Goal: Task Accomplishment & Management: Complete application form

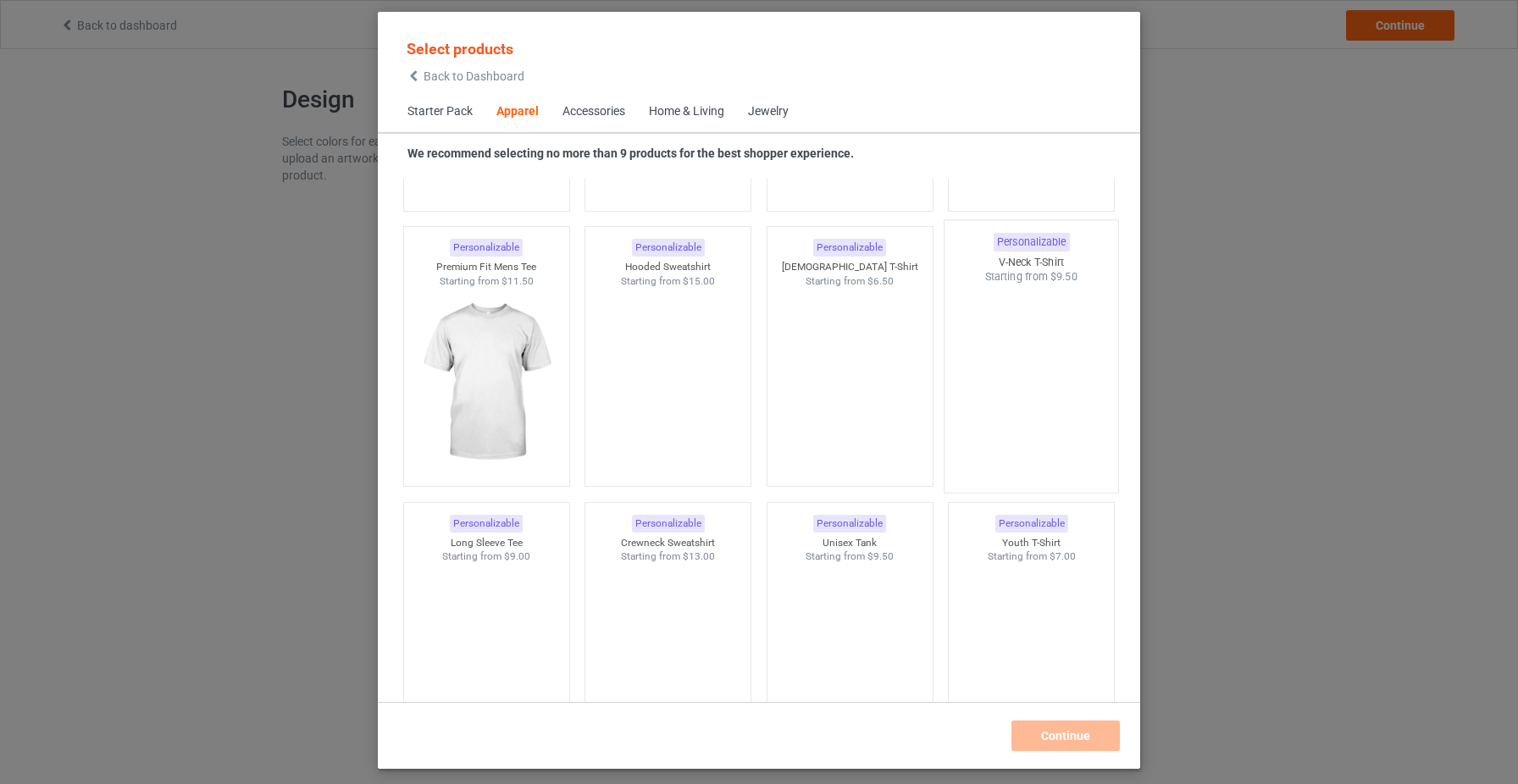
scroll to position [855, 0]
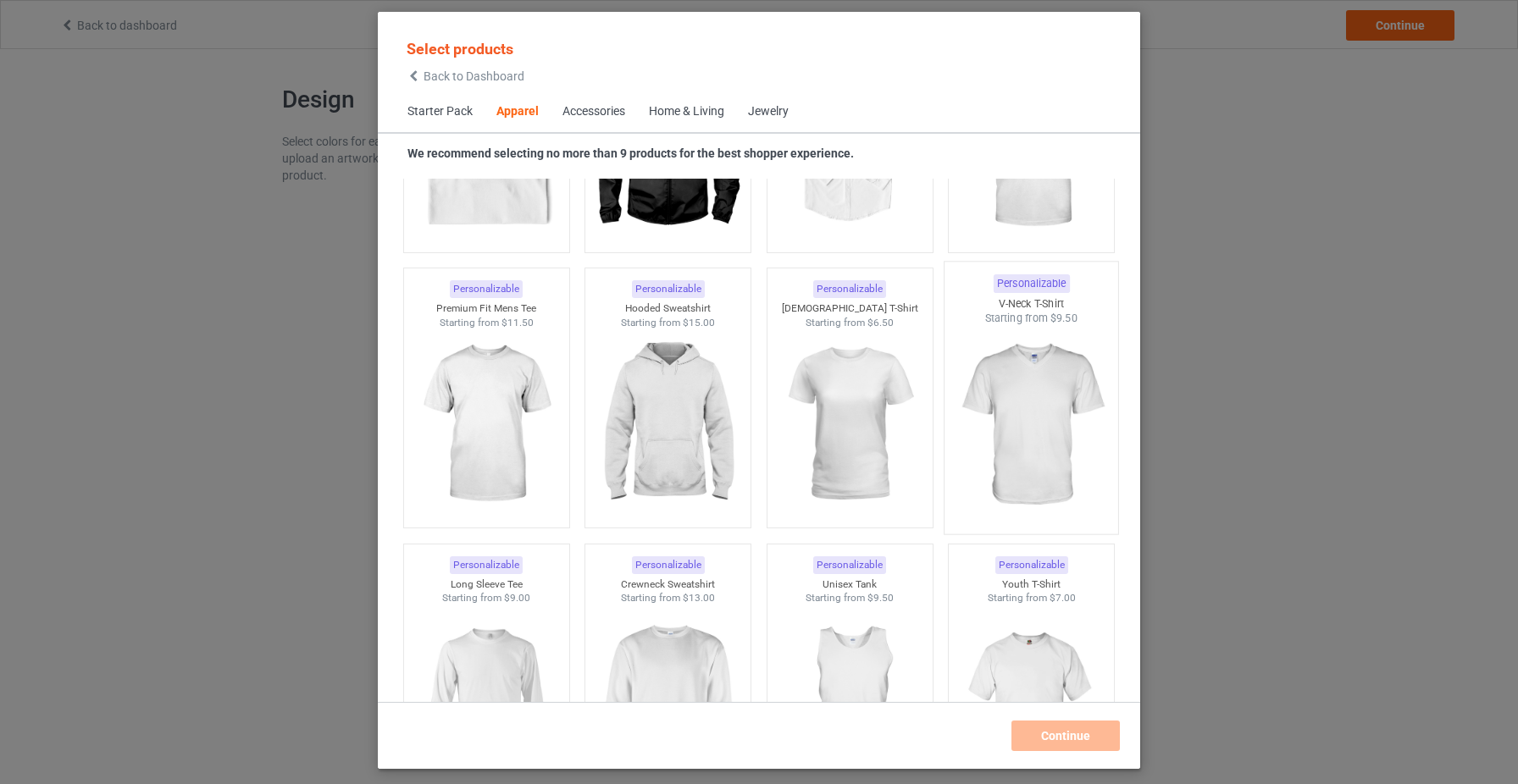
click at [1025, 418] on img at bounding box center [1032, 425] width 159 height 199
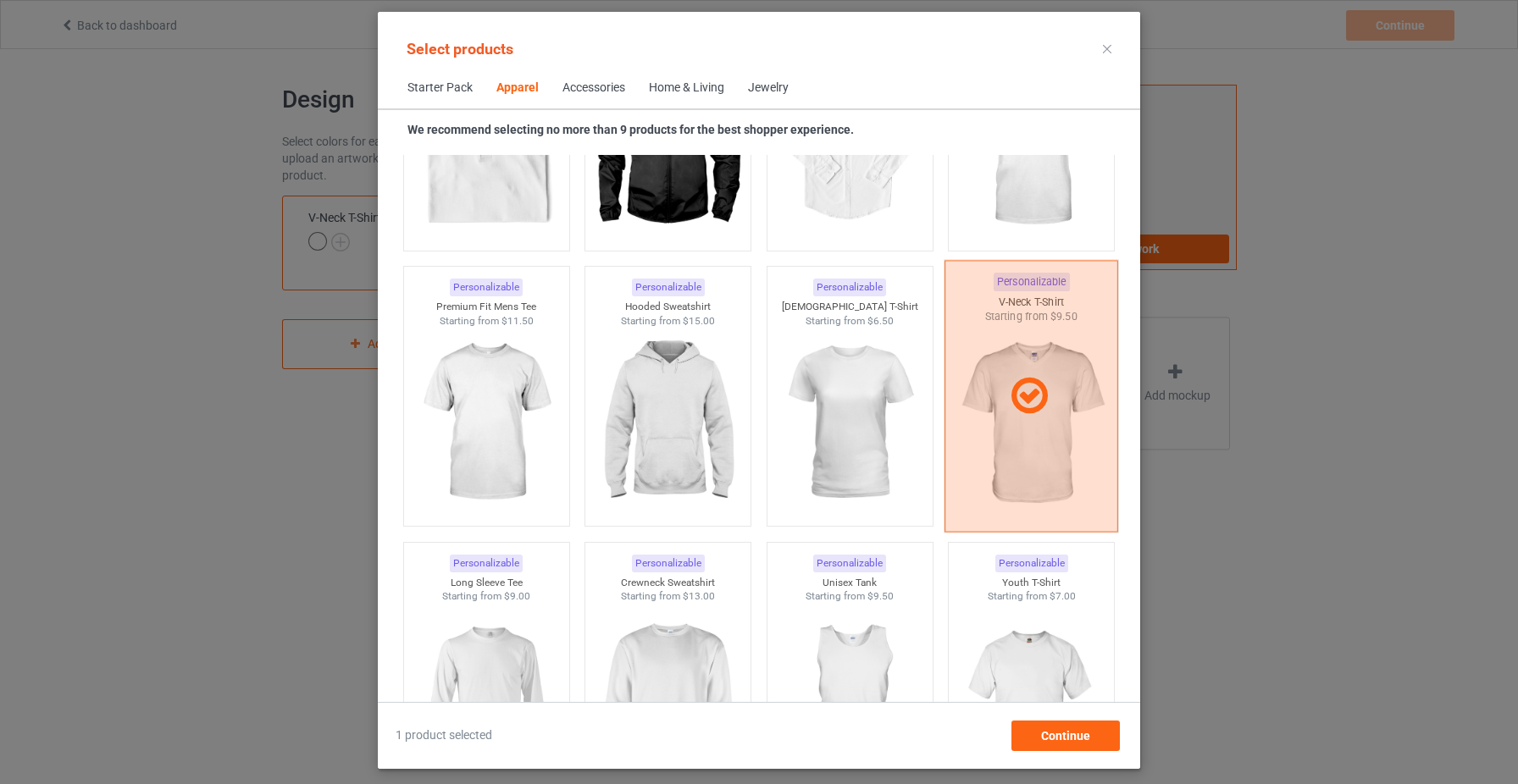
scroll to position [743, 0]
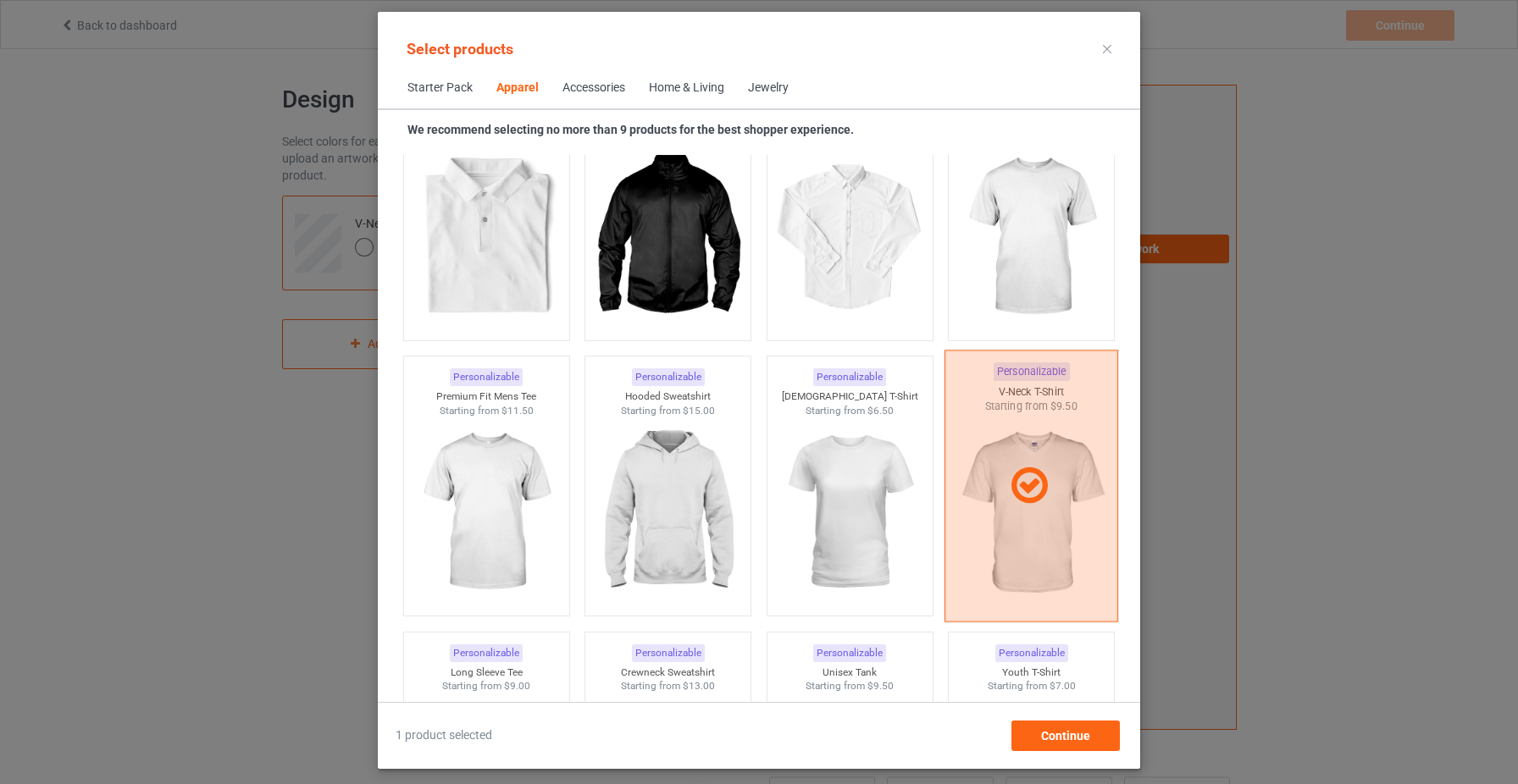
click at [1026, 499] on icon at bounding box center [1029, 486] width 50 height 43
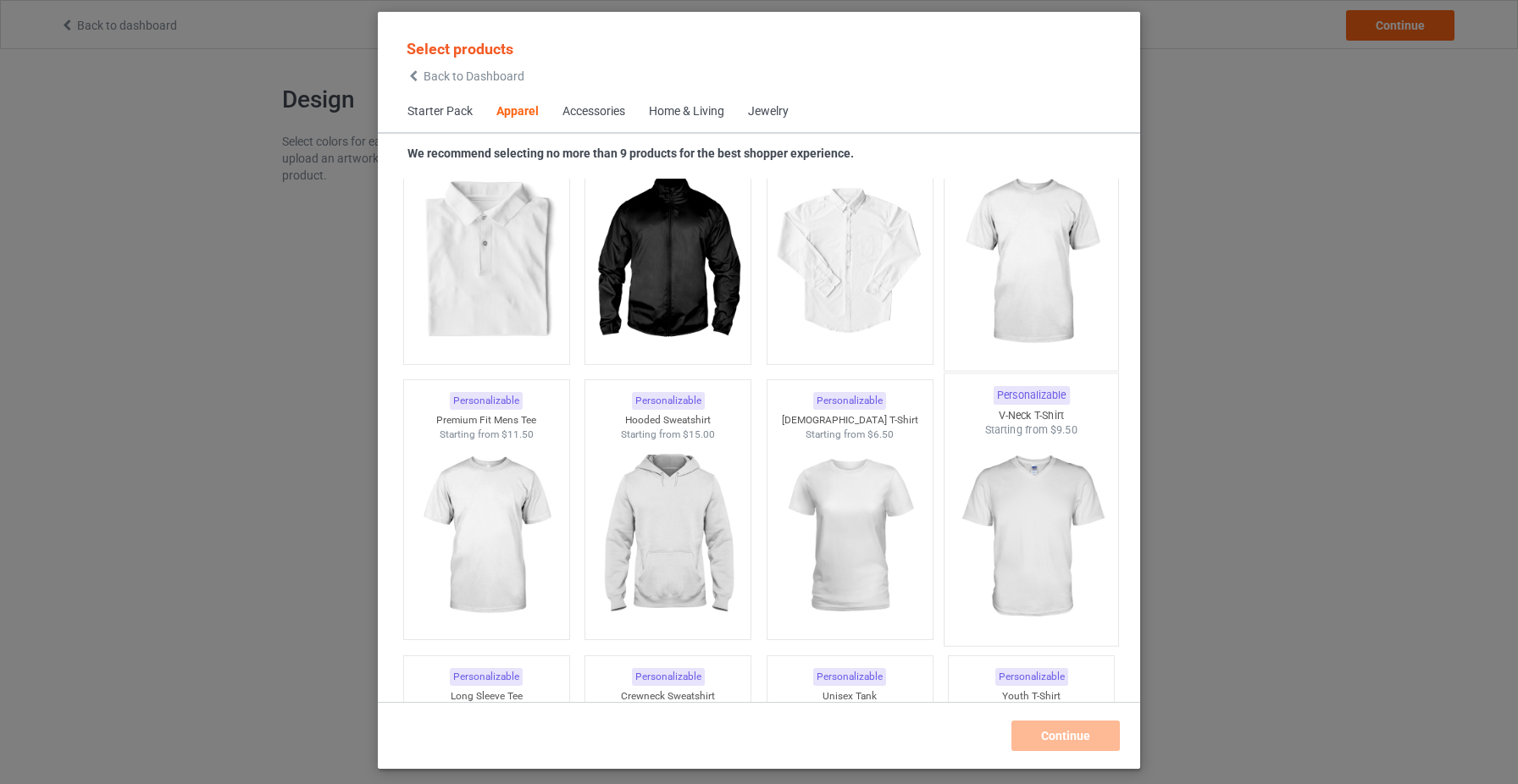
click at [1020, 246] on img at bounding box center [1032, 262] width 159 height 199
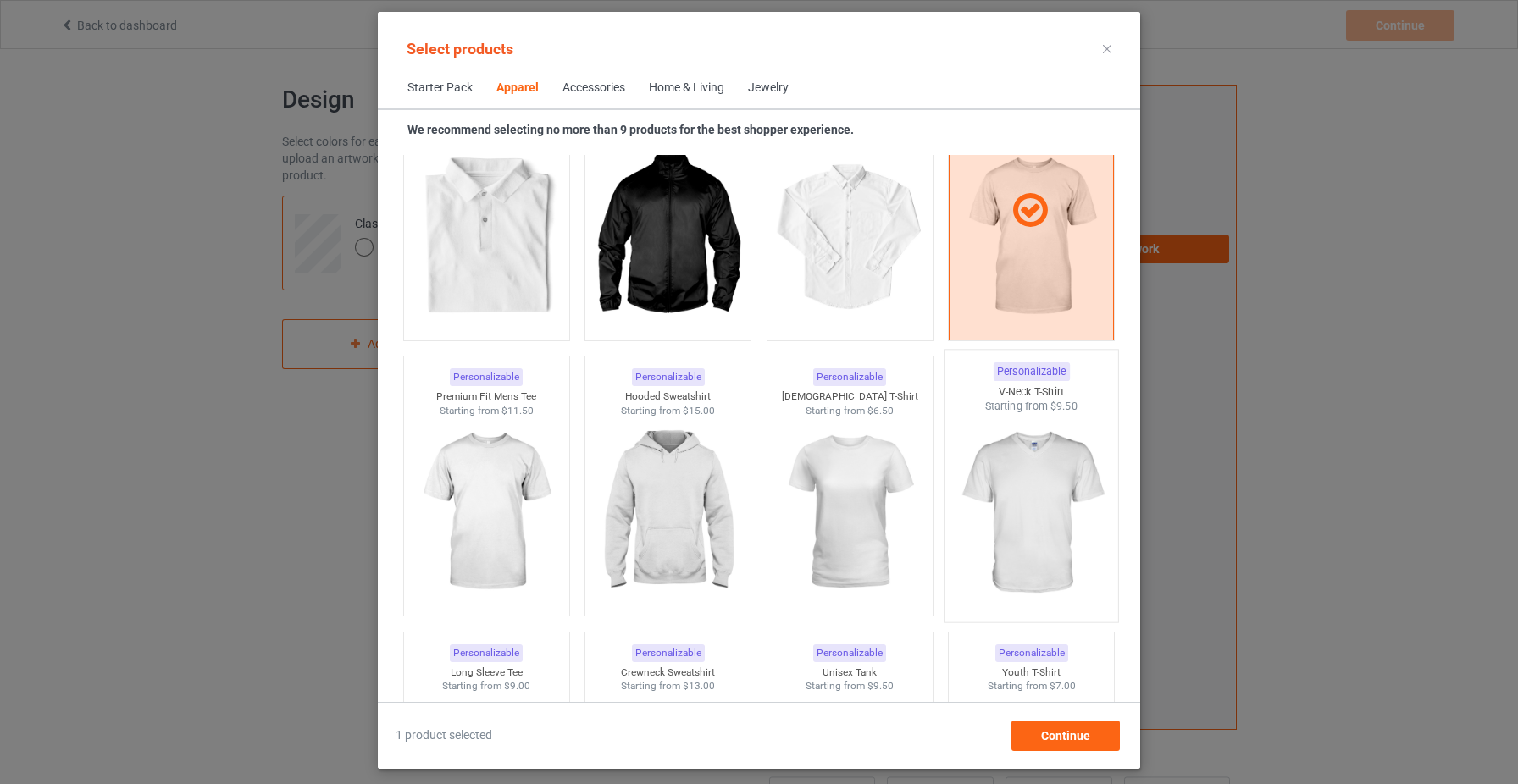
click at [1031, 487] on img at bounding box center [1032, 514] width 159 height 199
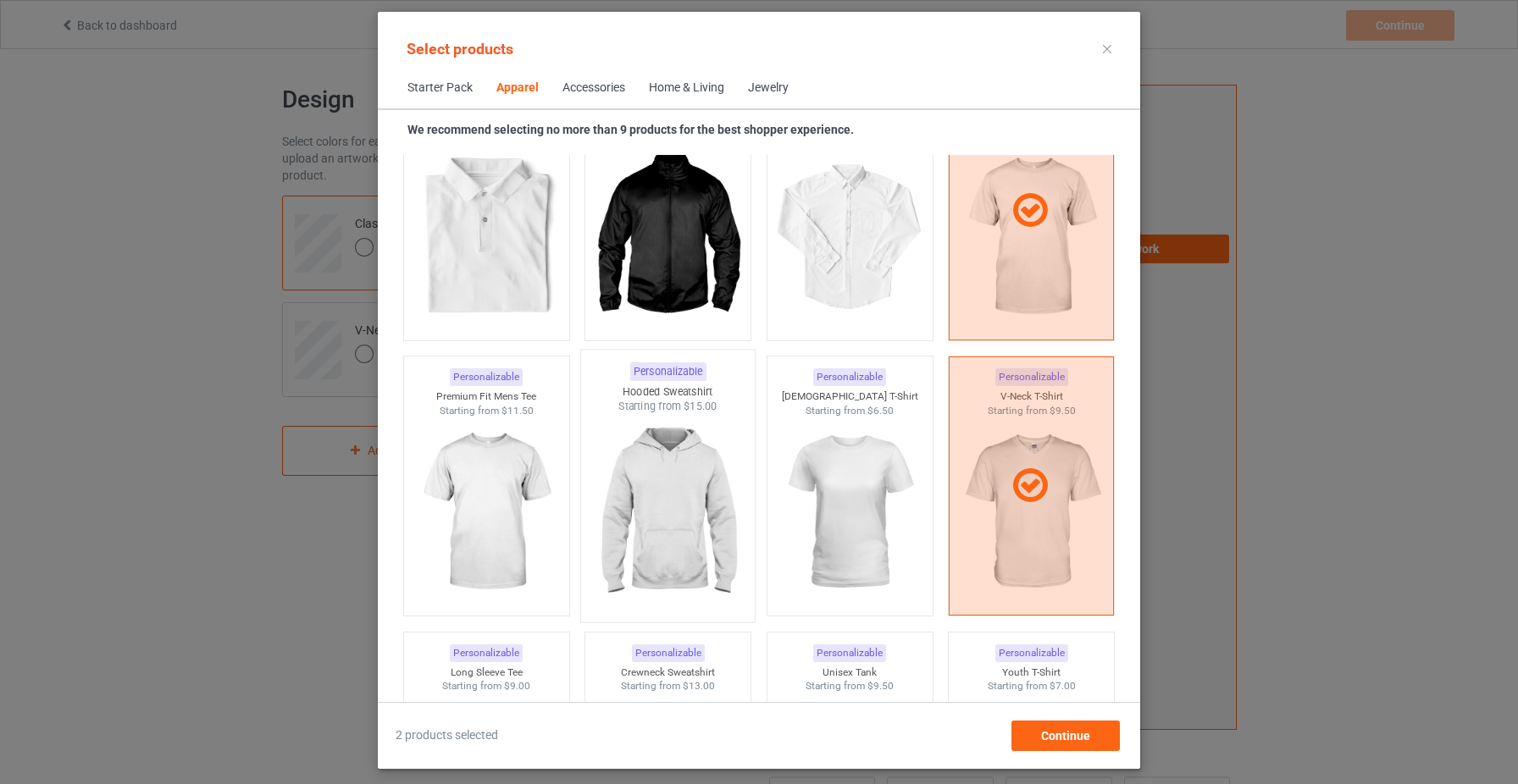
click at [728, 507] on img at bounding box center [668, 514] width 159 height 199
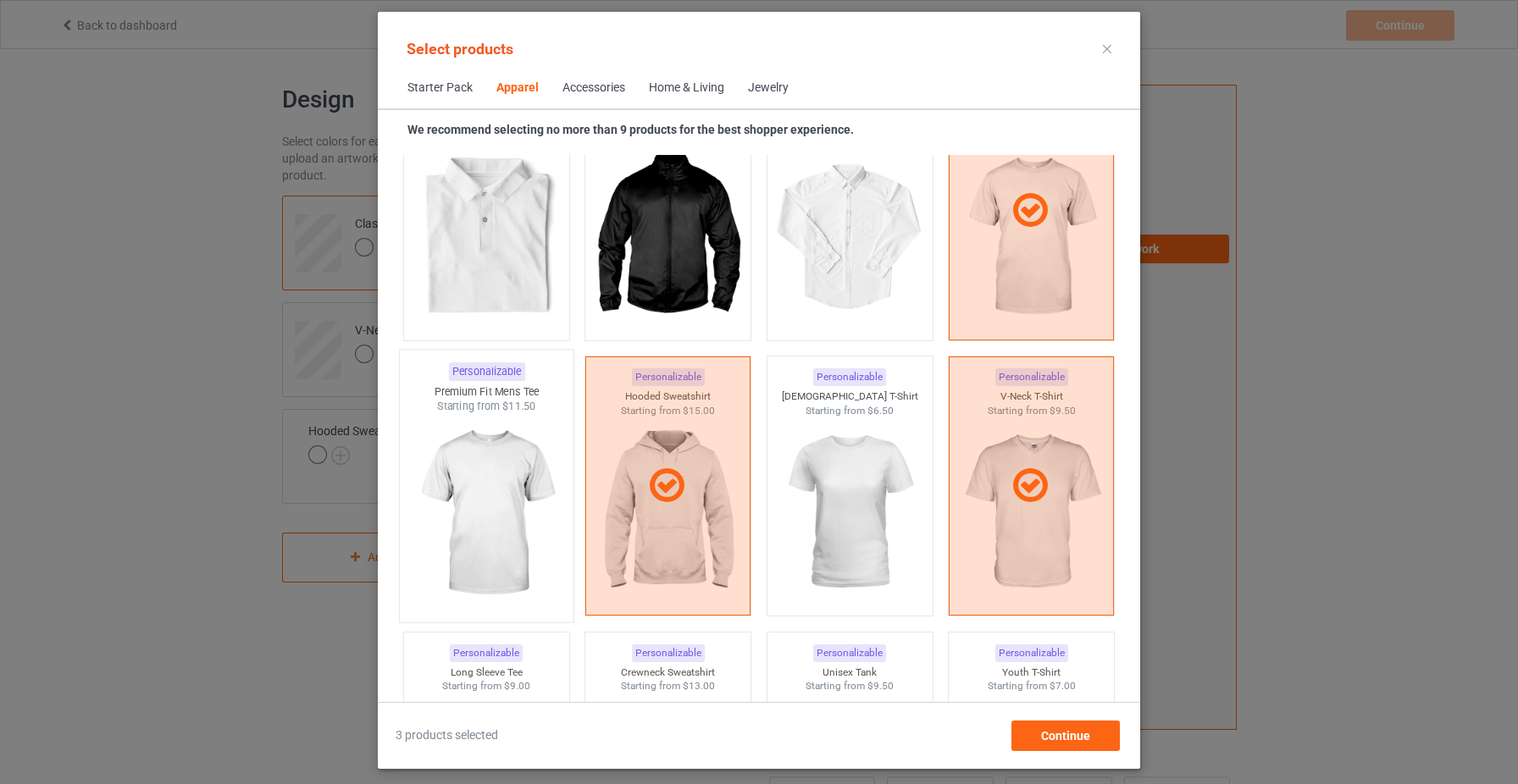
click at [509, 491] on img at bounding box center [486, 514] width 159 height 199
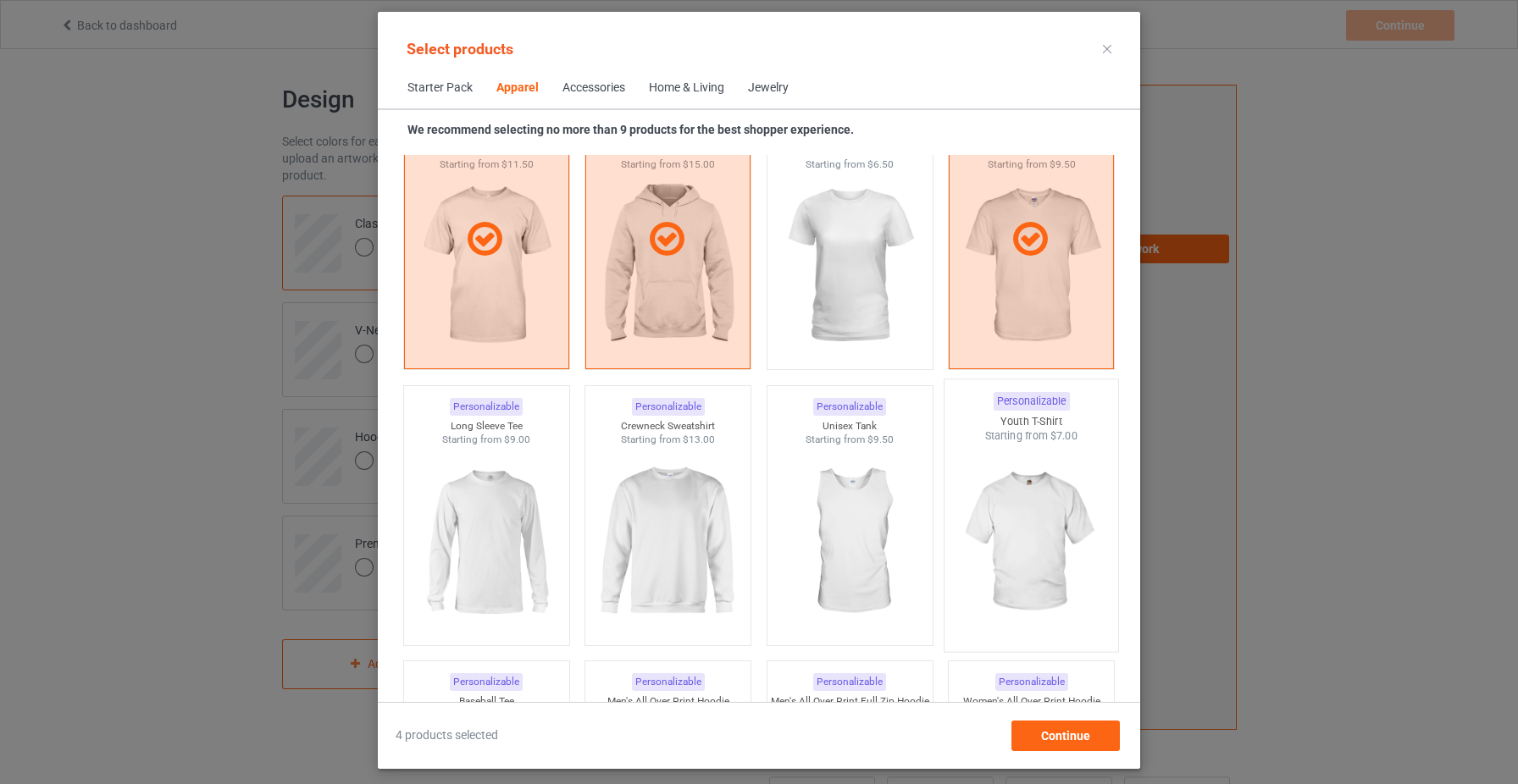
scroll to position [994, 0]
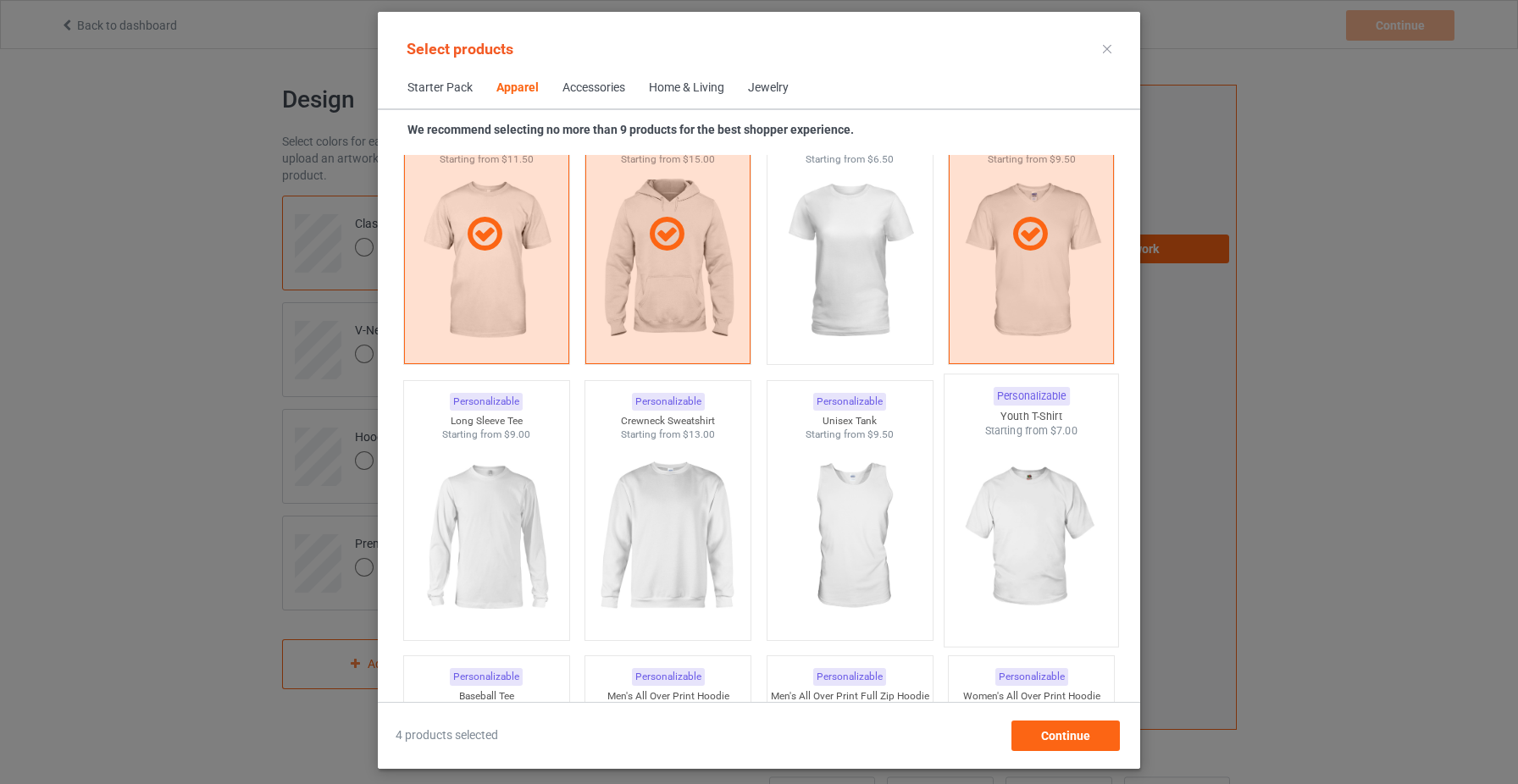
click at [1048, 551] on img at bounding box center [1032, 538] width 159 height 199
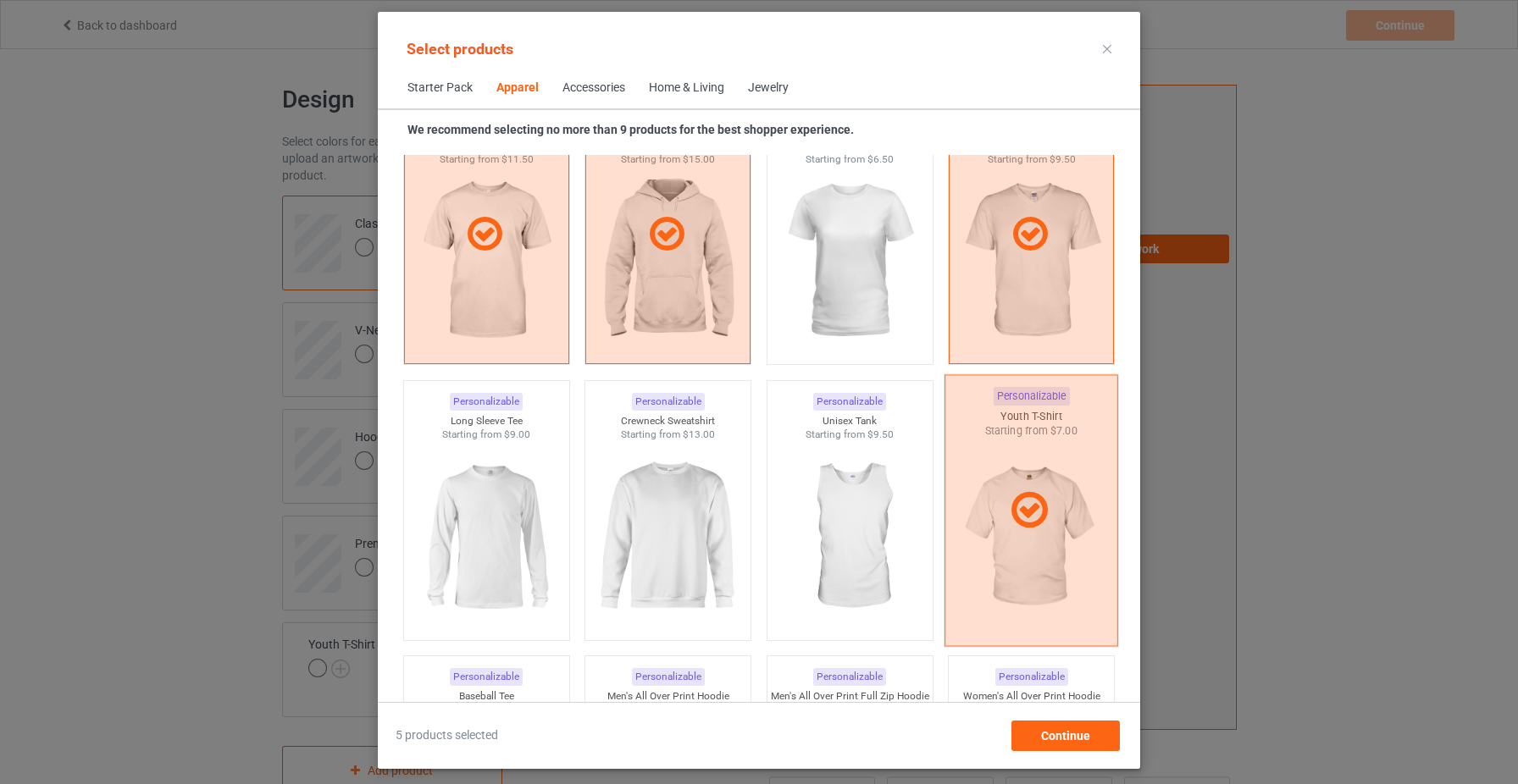
click at [1013, 559] on div at bounding box center [1032, 510] width 173 height 272
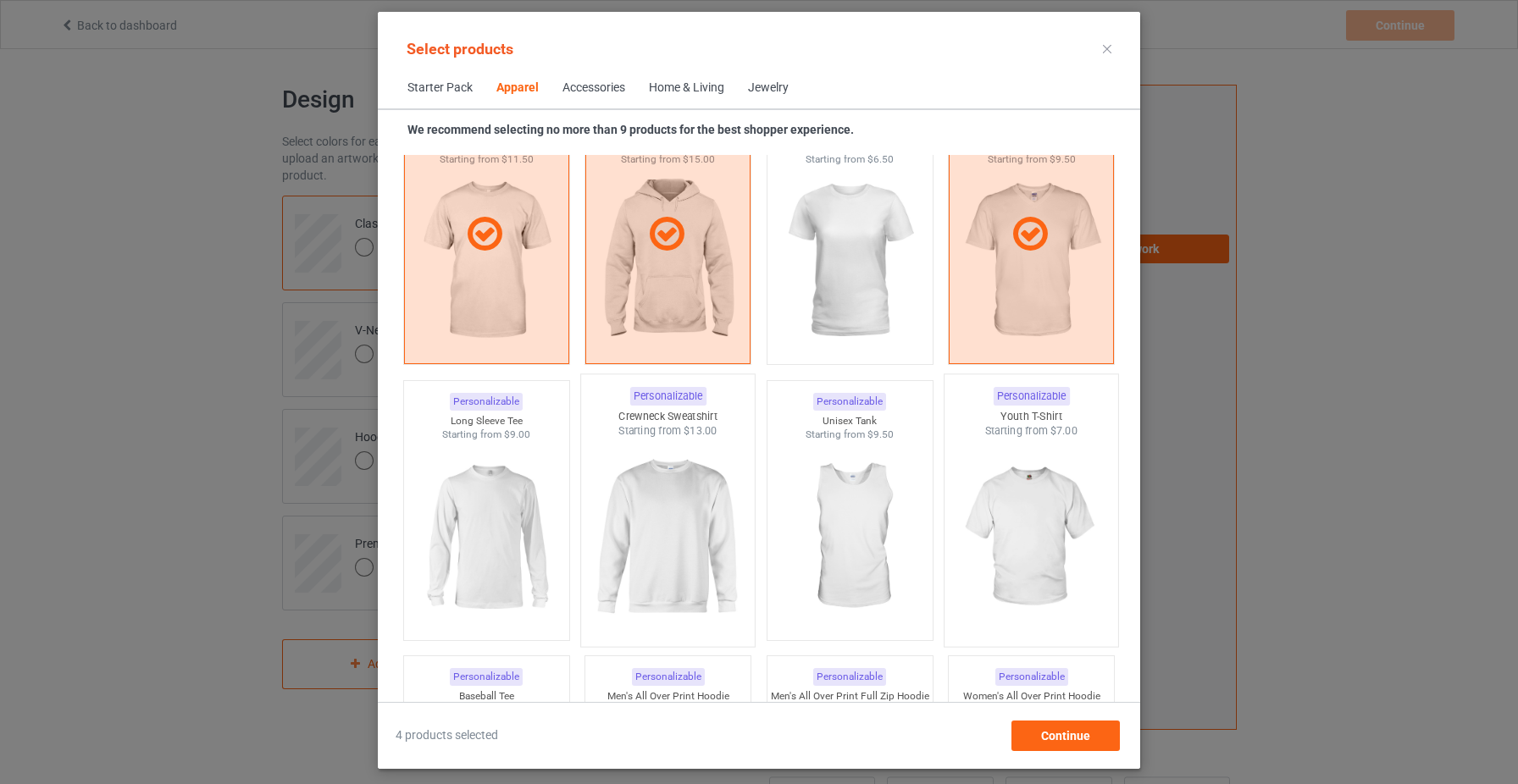
drag, startPoint x: 669, startPoint y: 540, endPoint x: 581, endPoint y: 523, distance: 89.6
click at [669, 540] on img at bounding box center [668, 538] width 159 height 199
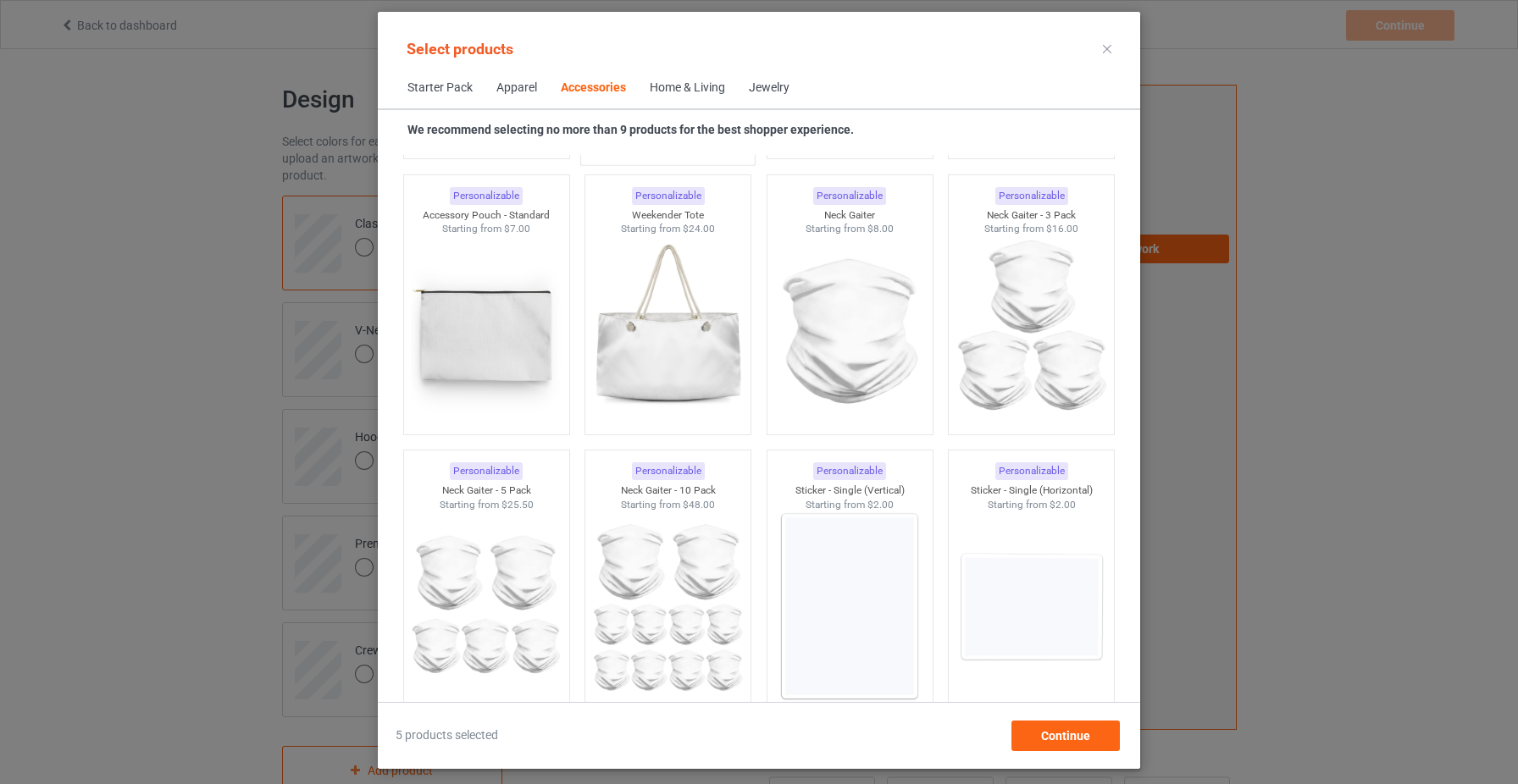
scroll to position [5578, 0]
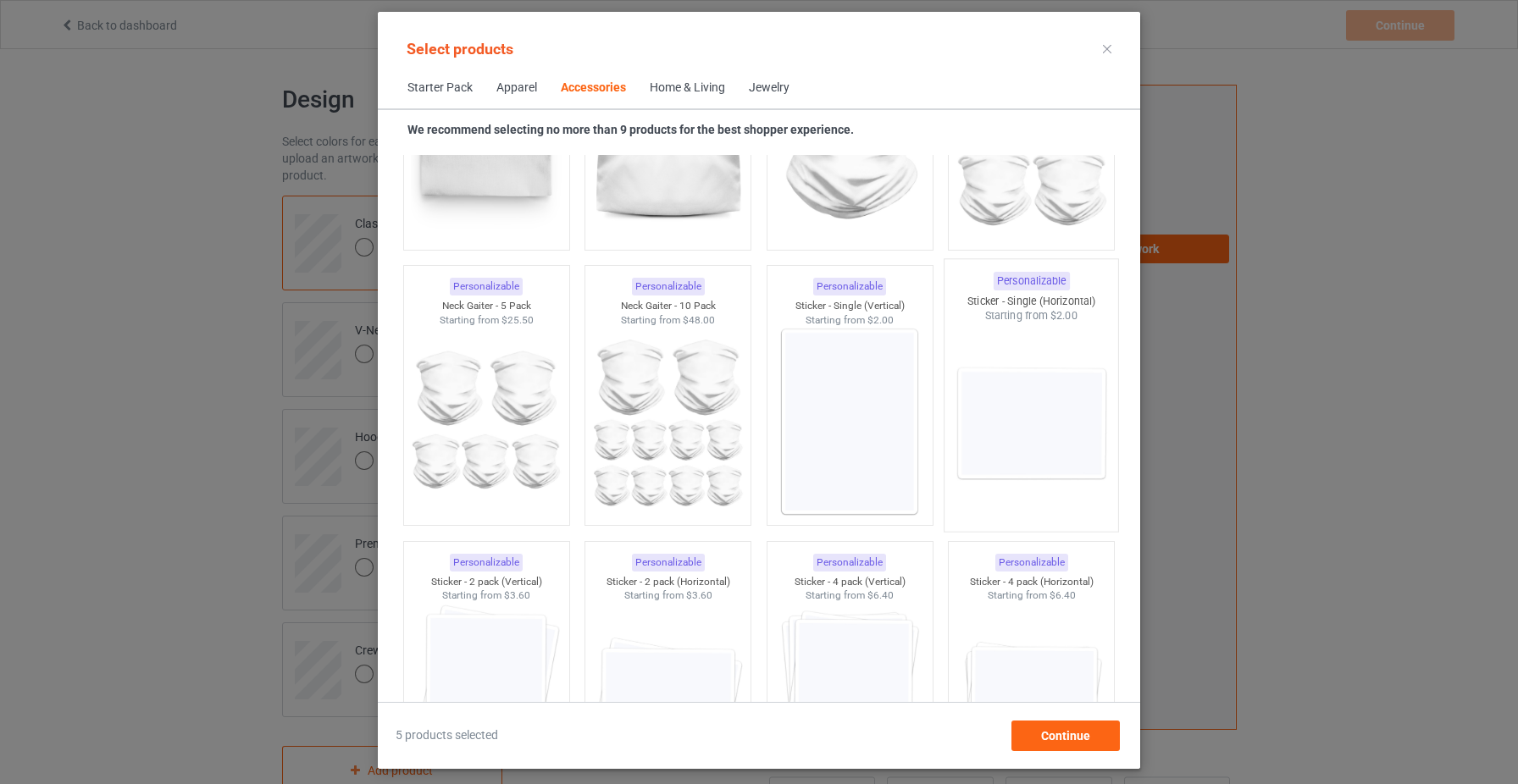
click at [1005, 441] on img at bounding box center [1032, 423] width 159 height 199
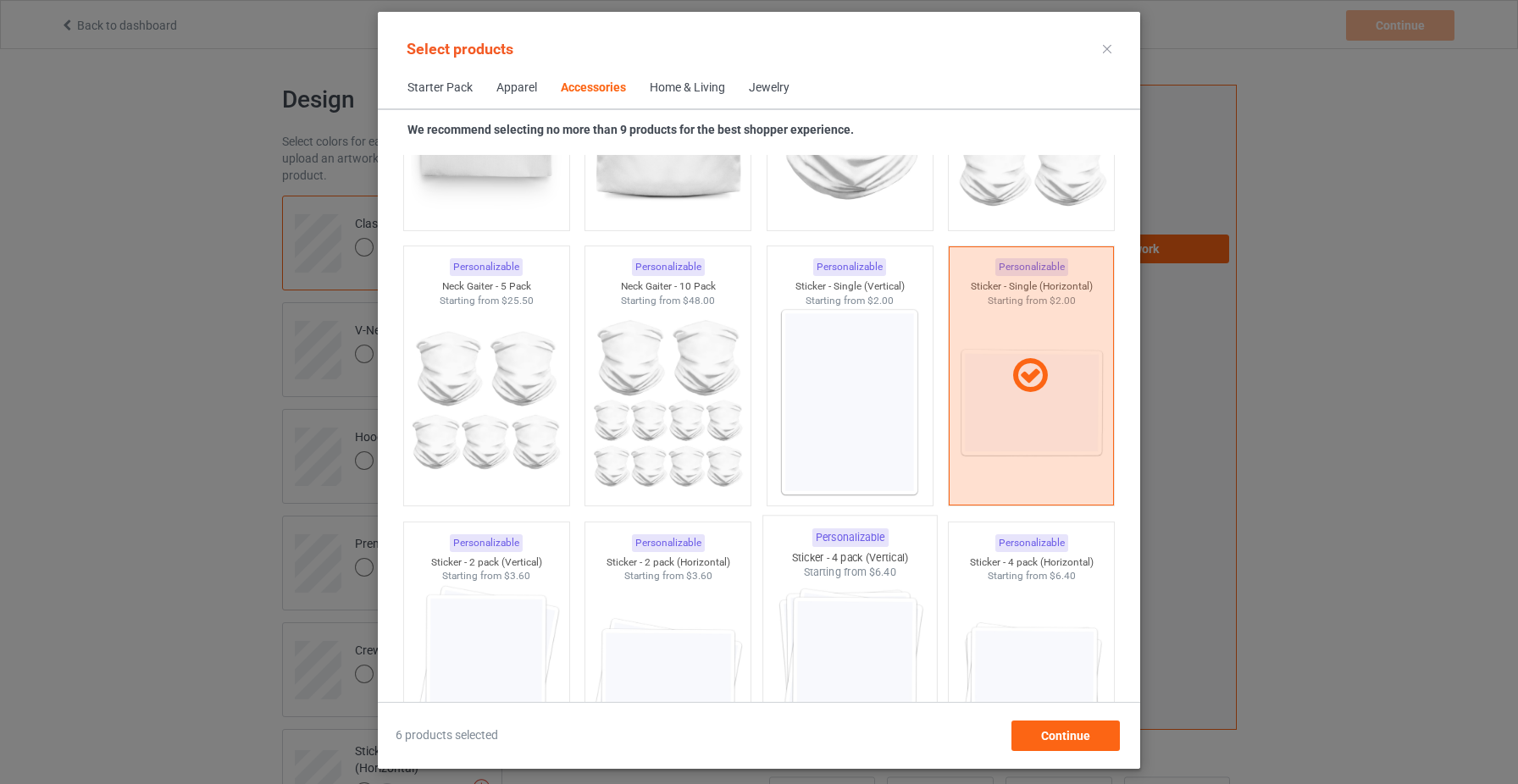
scroll to position [5718, 0]
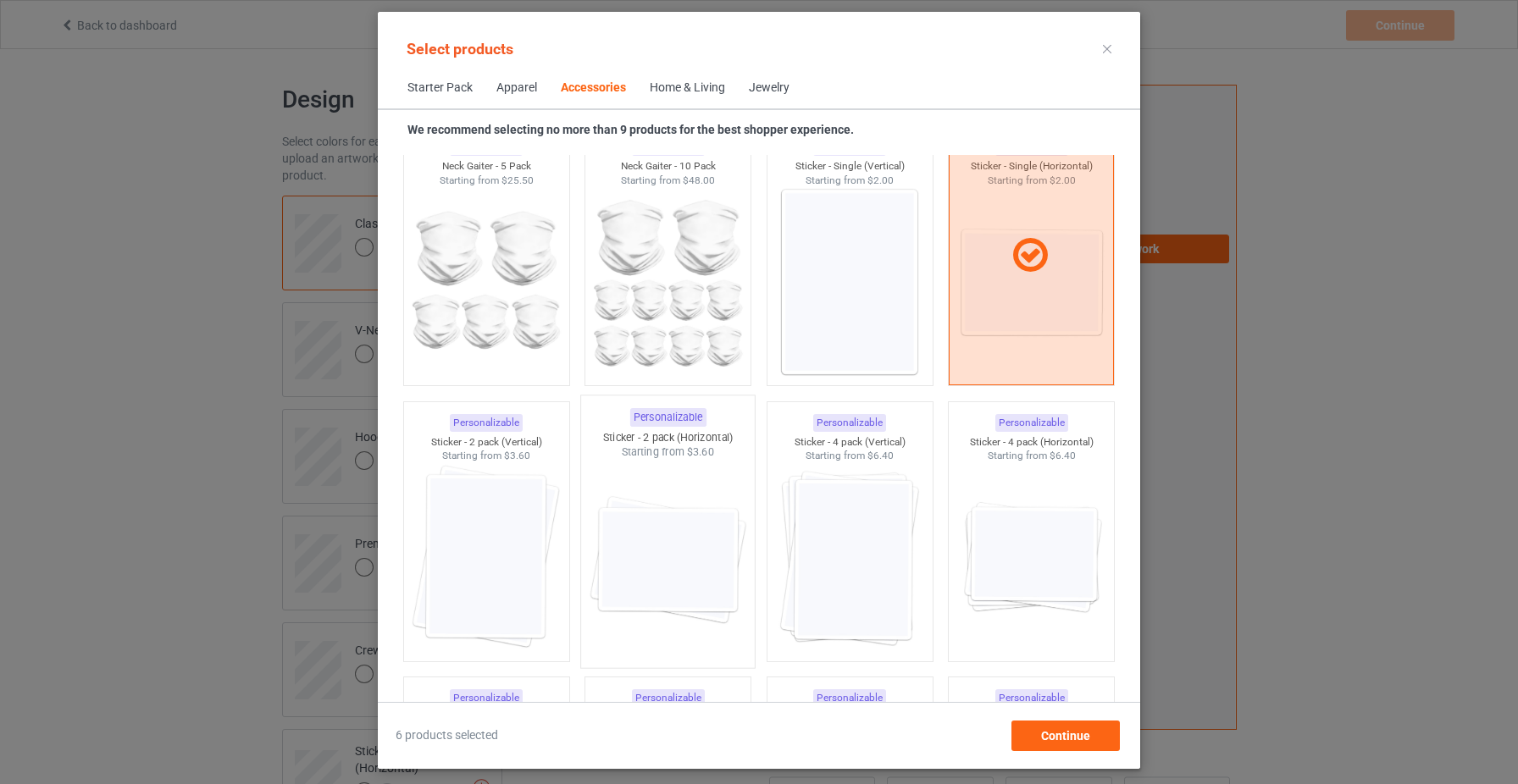
click at [656, 557] on img at bounding box center [668, 560] width 159 height 199
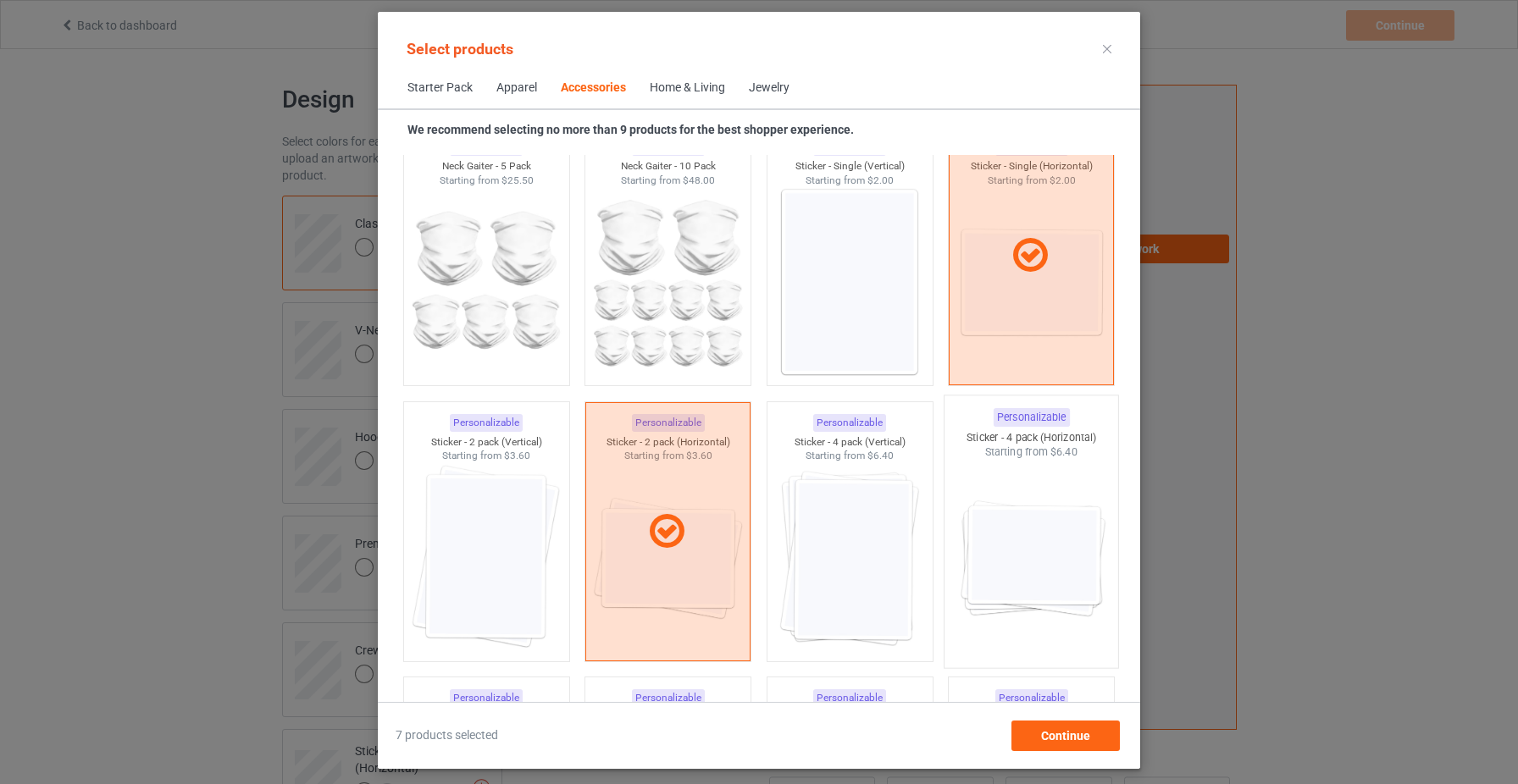
click at [1016, 563] on img at bounding box center [1032, 560] width 159 height 199
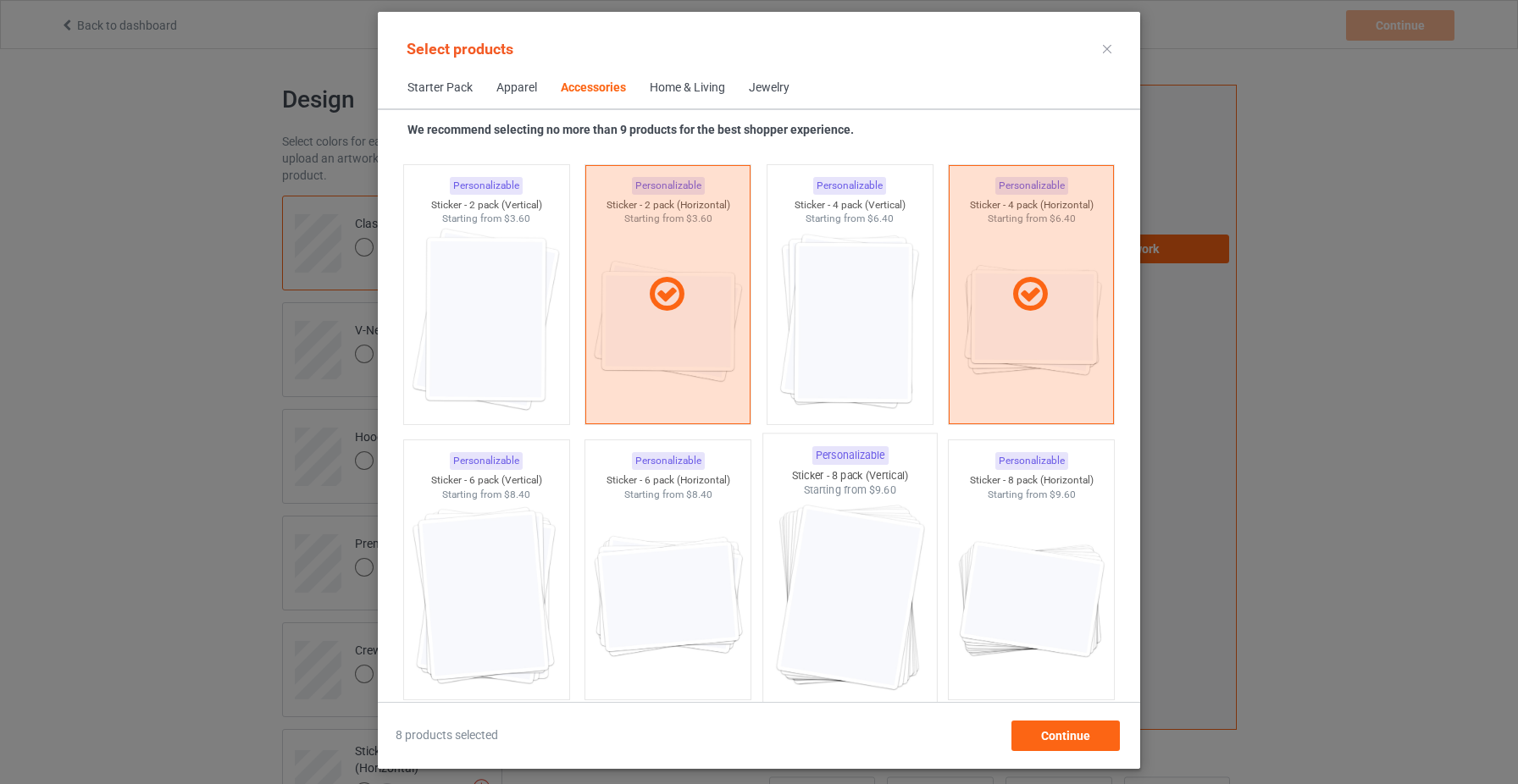
scroll to position [5969, 0]
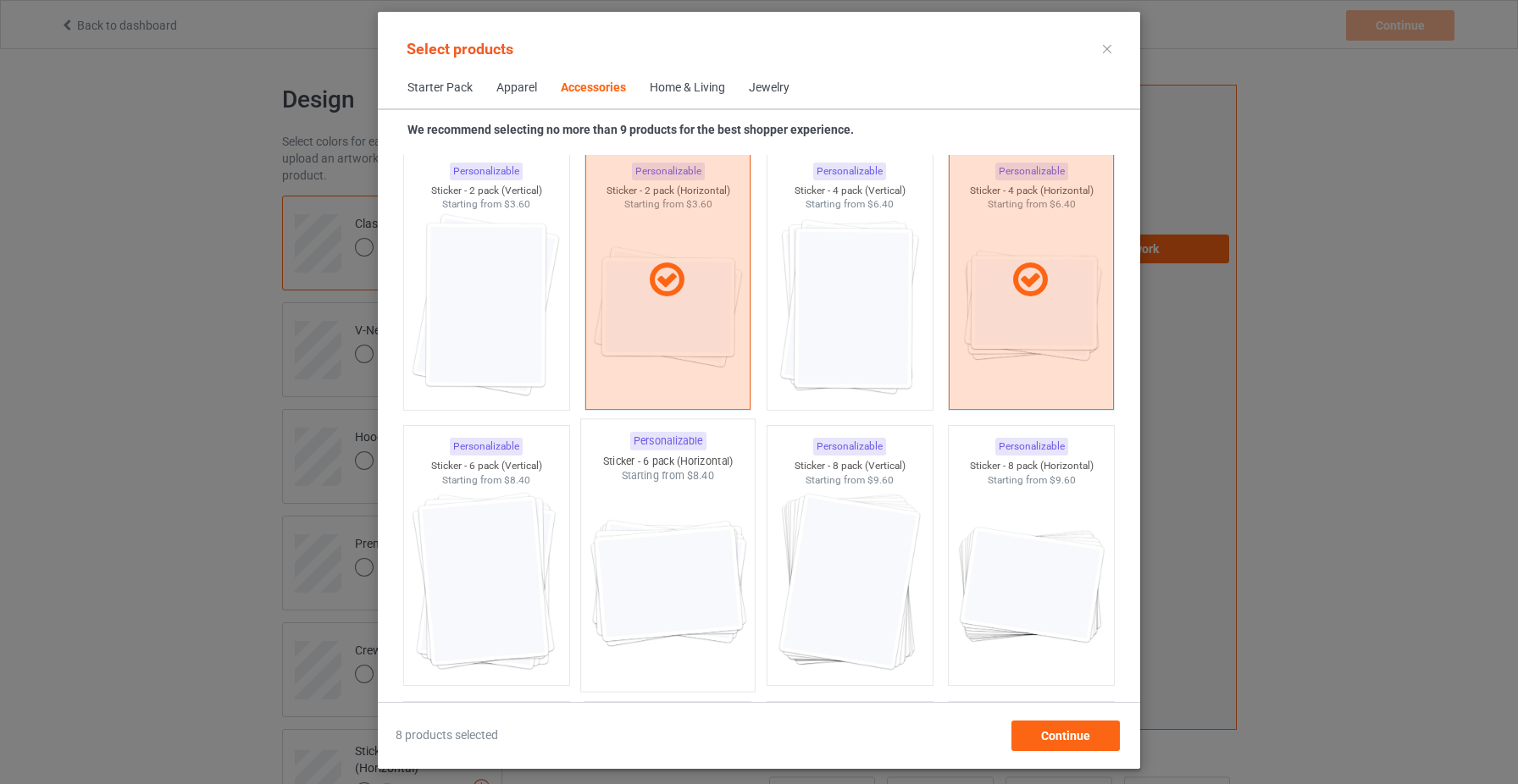
click at [642, 585] on img at bounding box center [668, 583] width 159 height 199
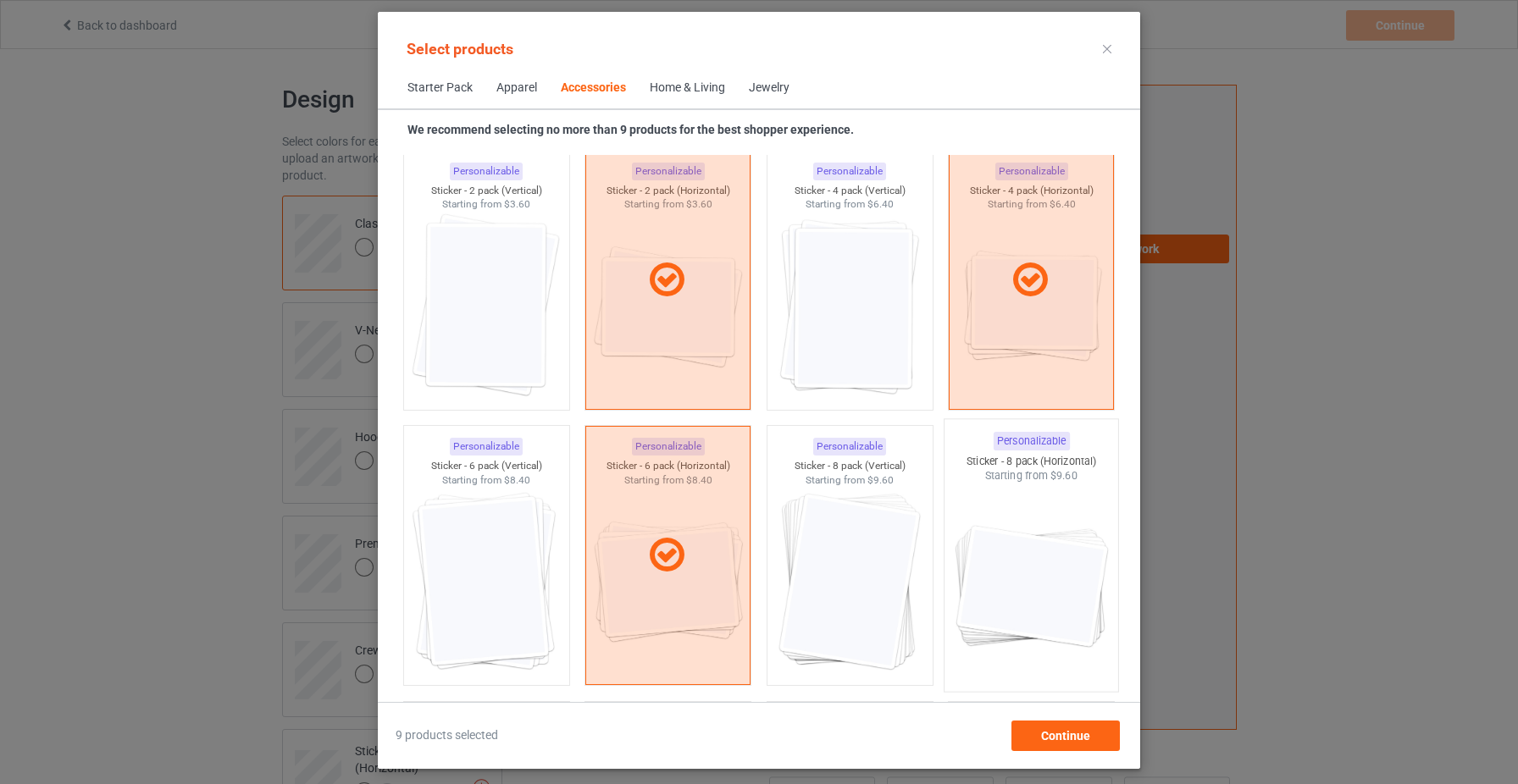
click at [989, 590] on img at bounding box center [1032, 583] width 159 height 199
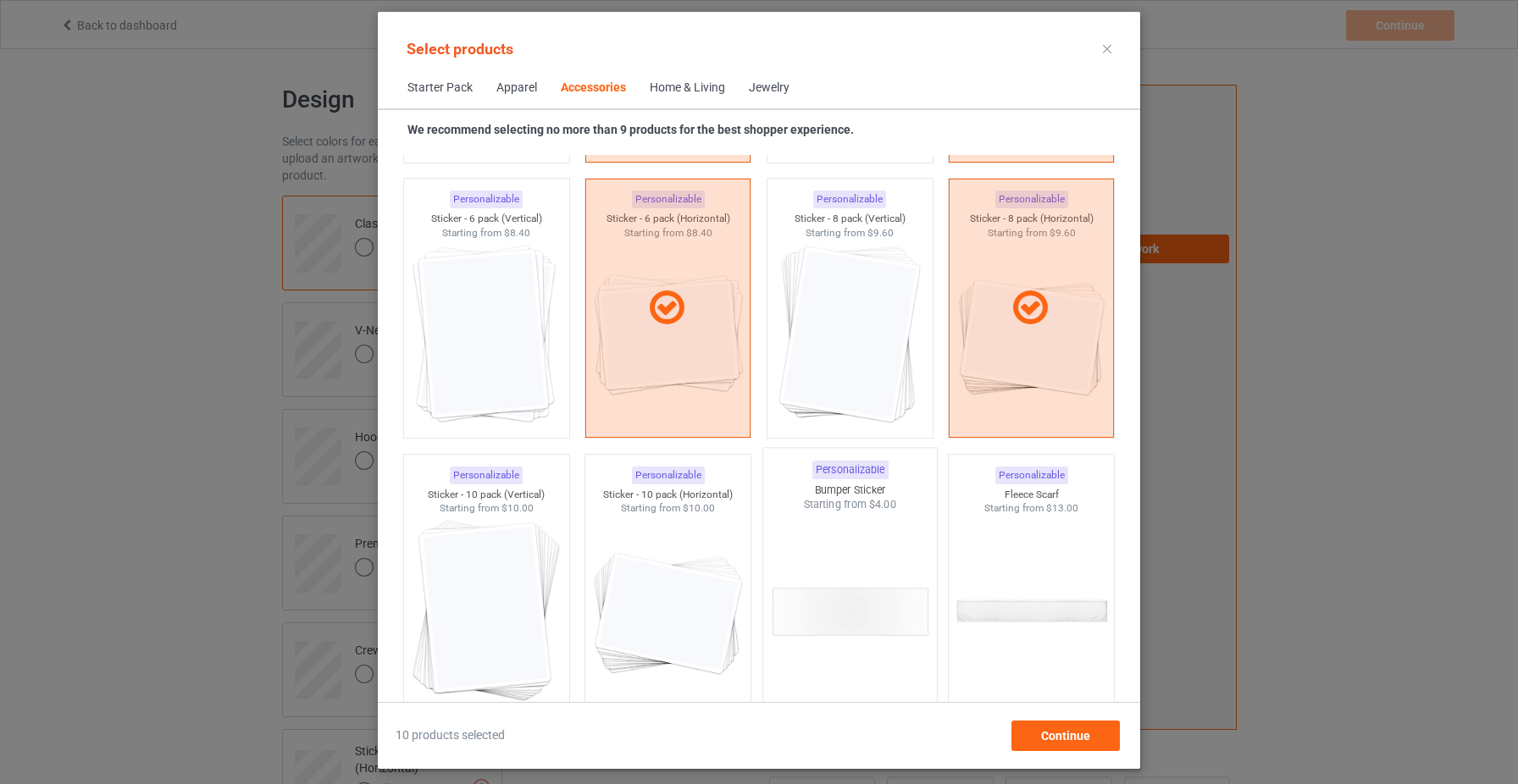
scroll to position [6291, 0]
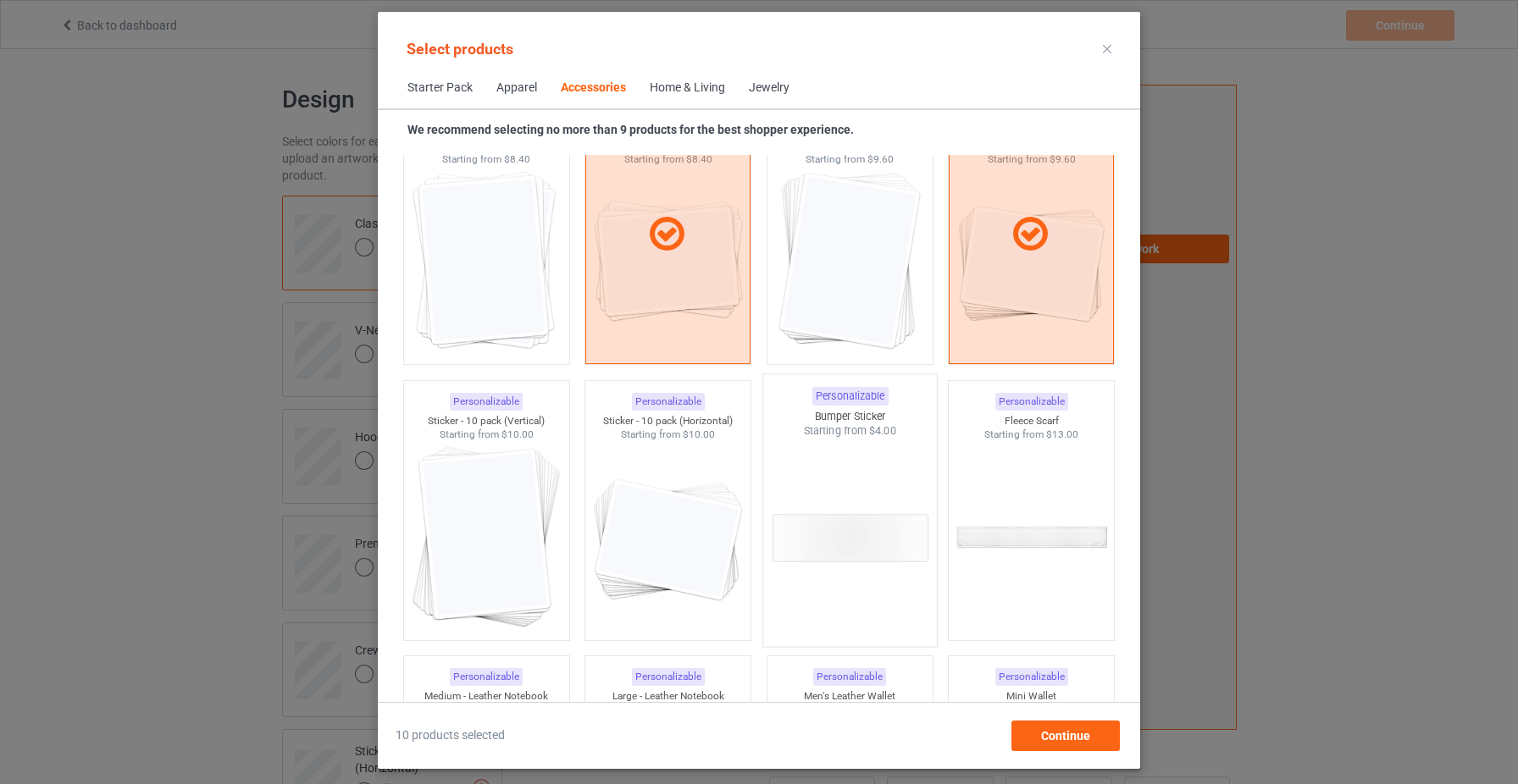
click at [865, 543] on img at bounding box center [849, 538] width 159 height 199
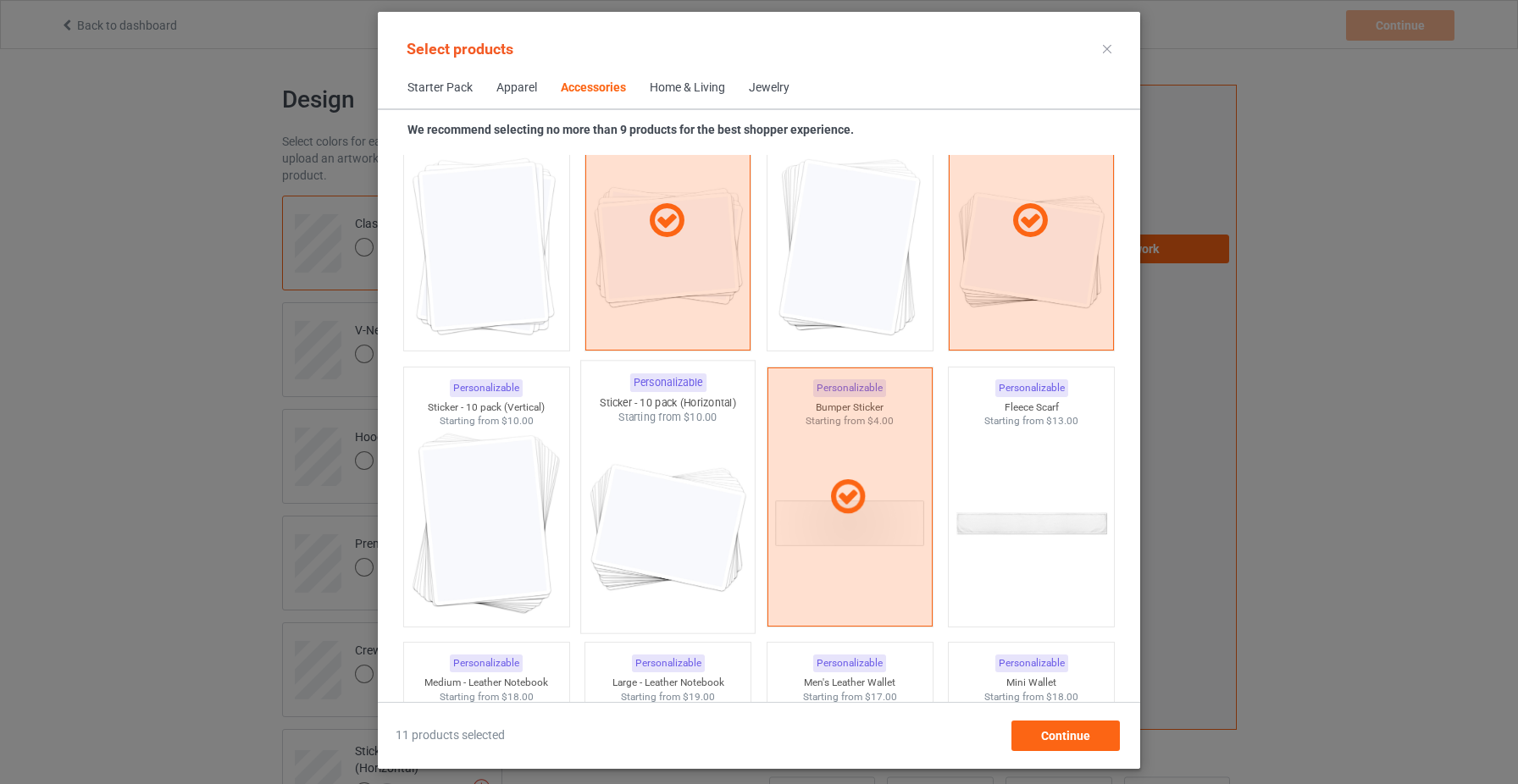
scroll to position [6305, 0]
click at [693, 554] on img at bounding box center [668, 524] width 159 height 199
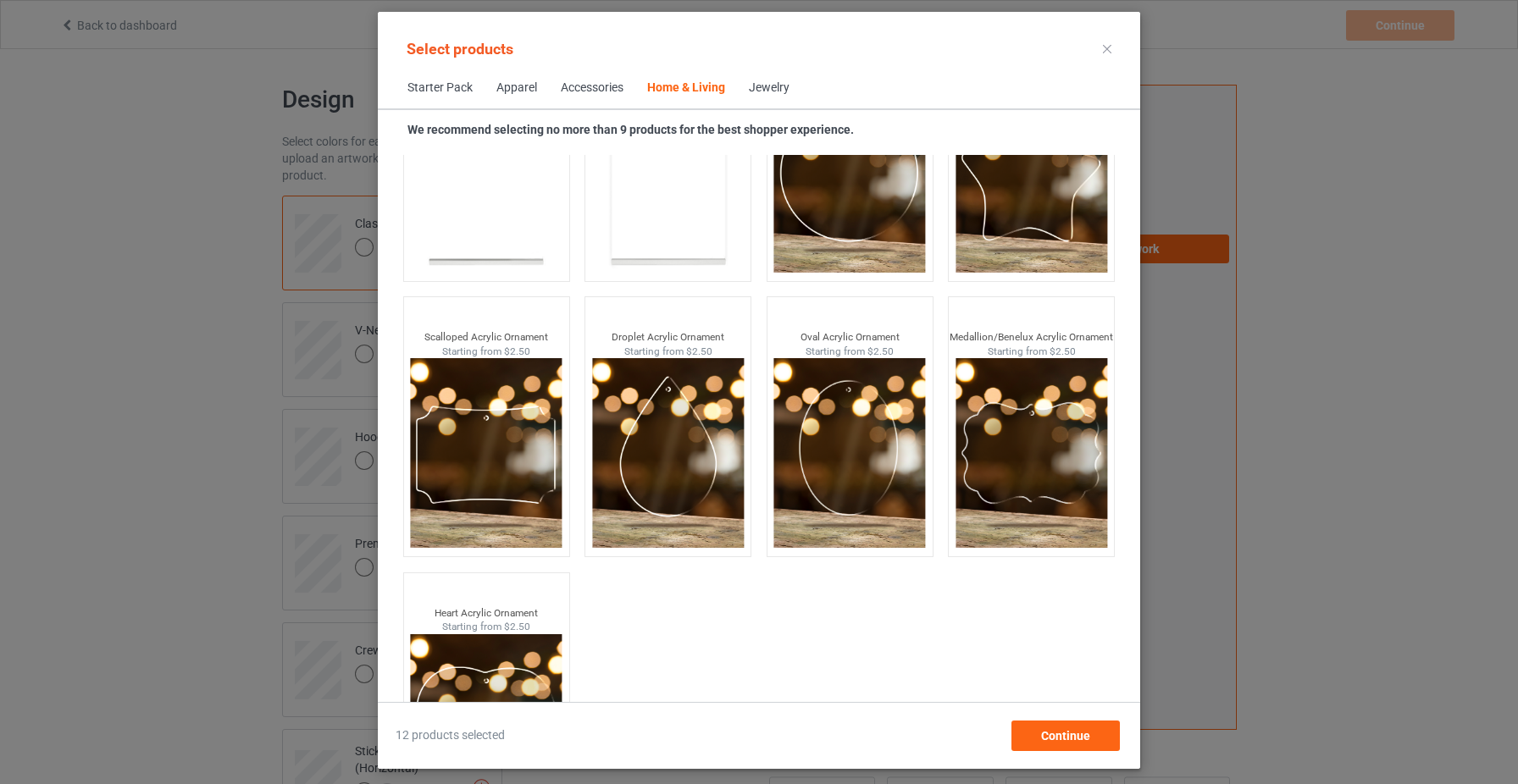
scroll to position [18149, 0]
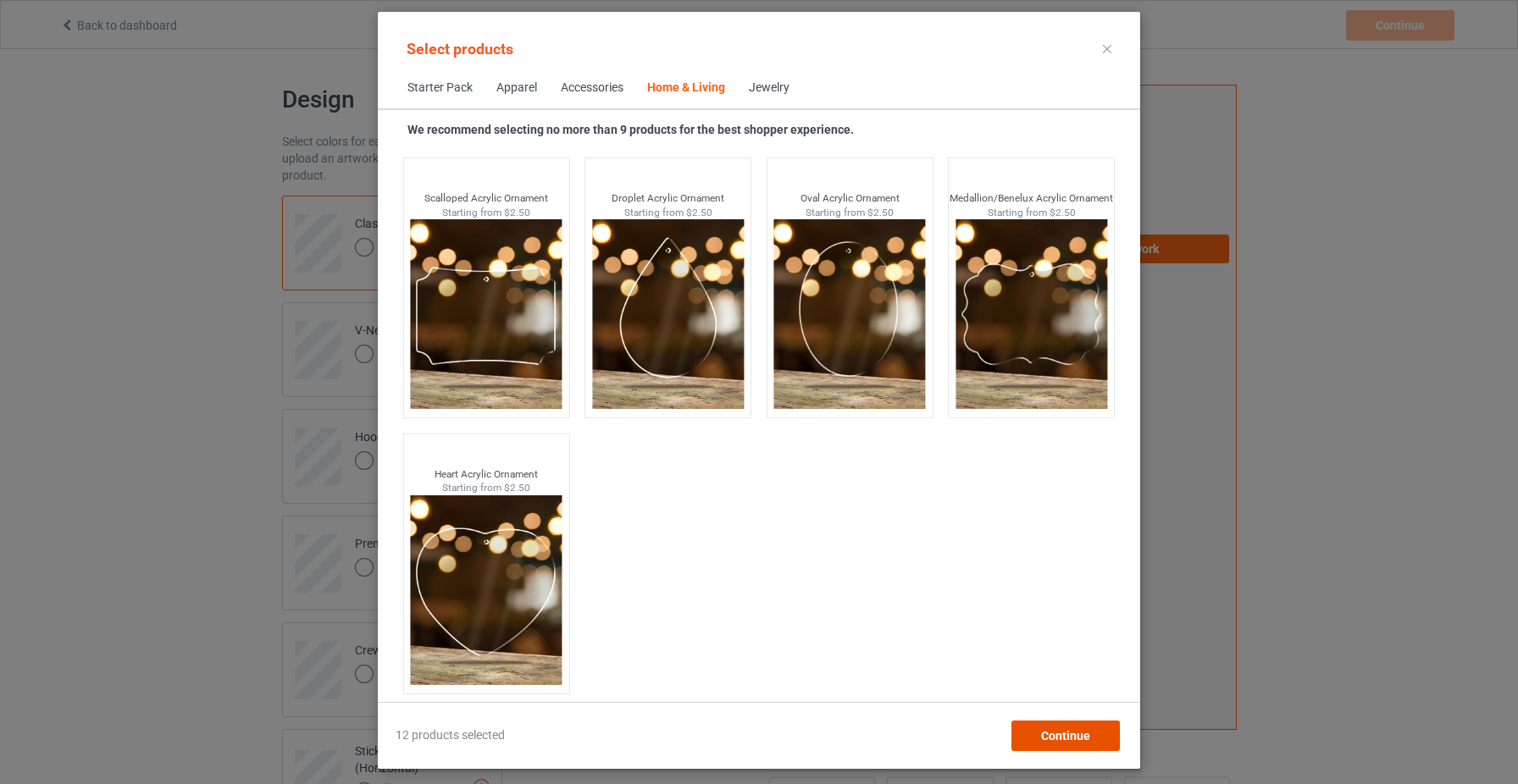
click at [1066, 736] on span "Continue" at bounding box center [1066, 736] width 49 height 14
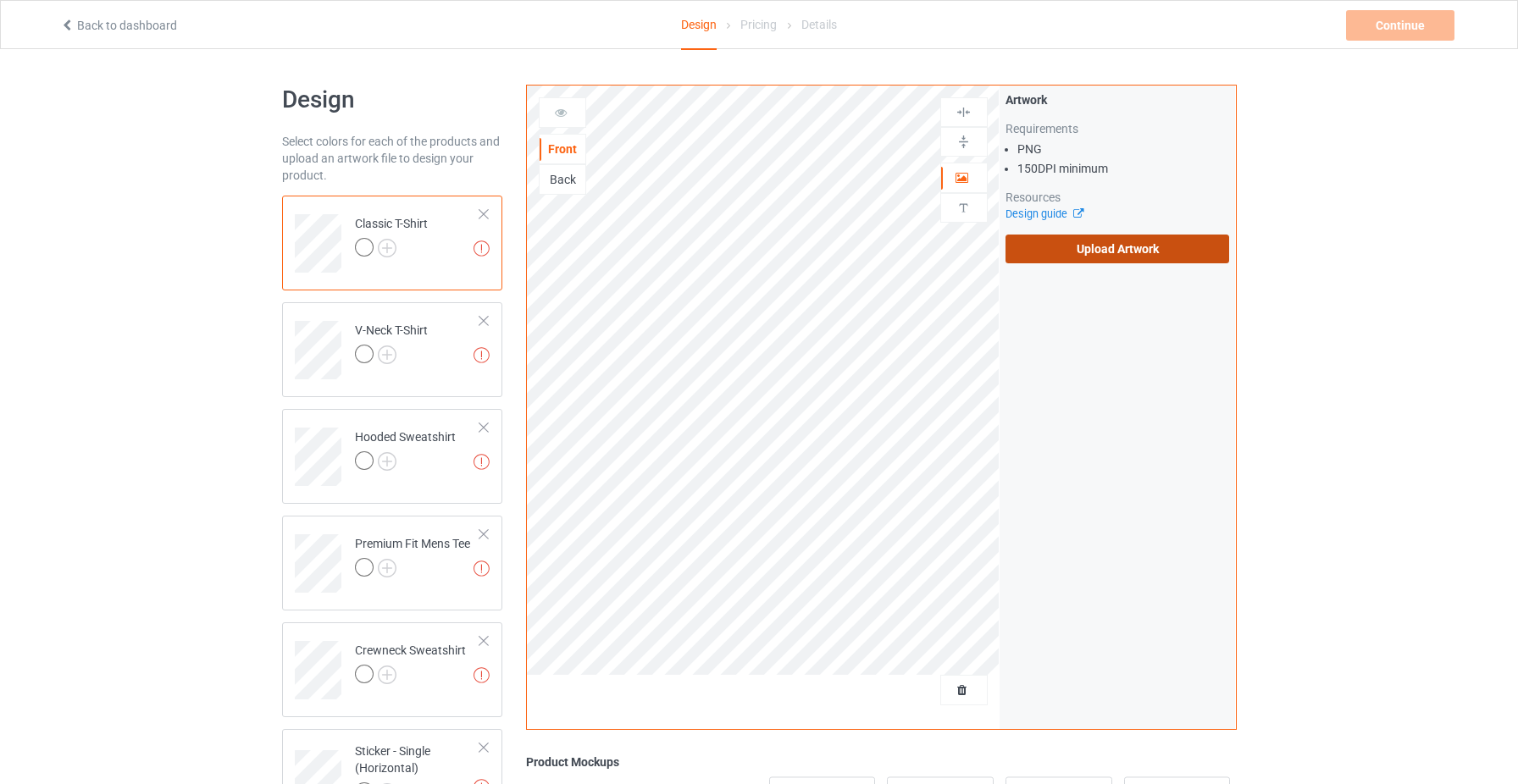
click at [1083, 246] on label "Upload Artwork" at bounding box center [1117, 249] width 225 height 29
click at [0, 0] on input "Upload Artwork" at bounding box center [0, 0] width 0 height 0
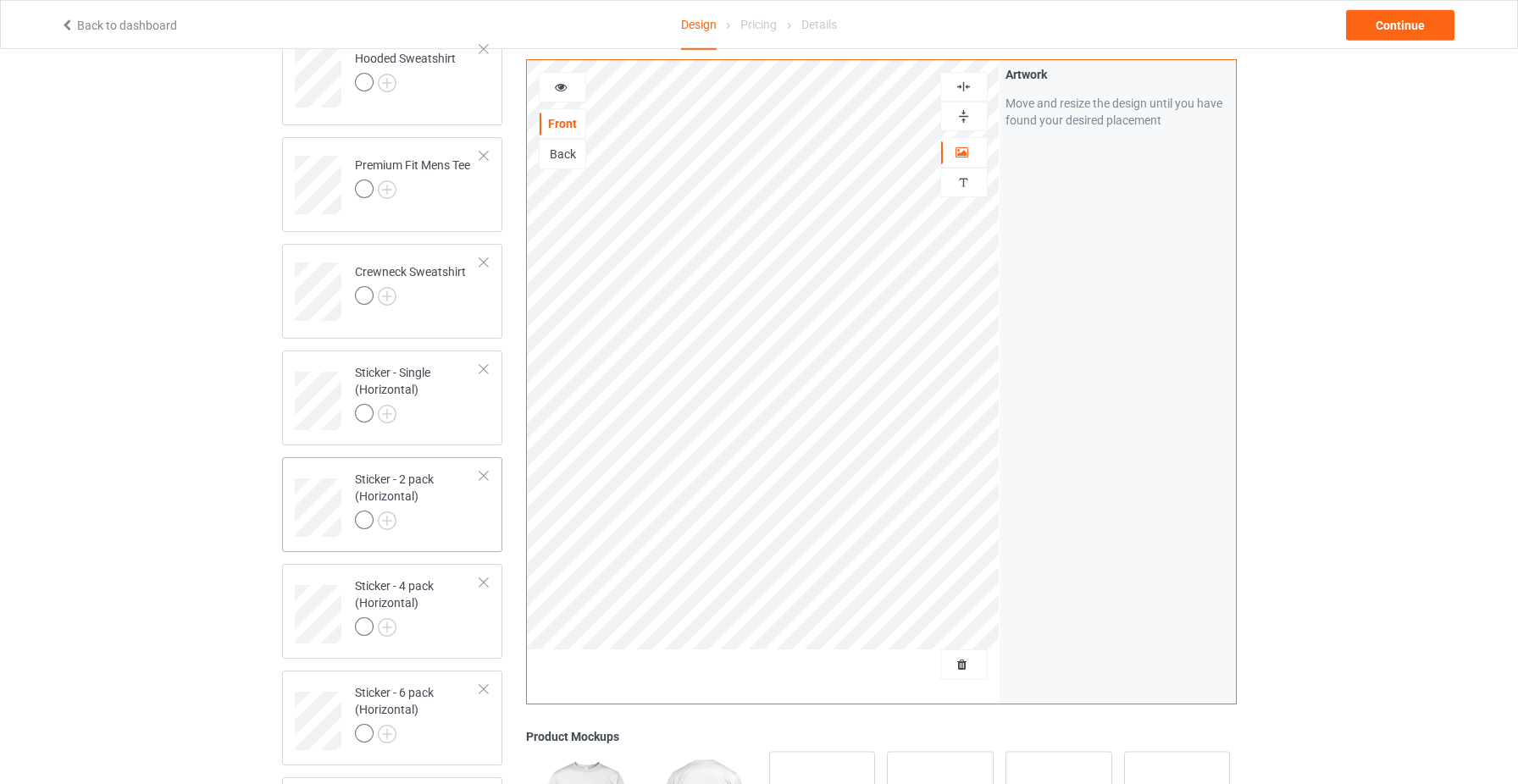
scroll to position [68, 0]
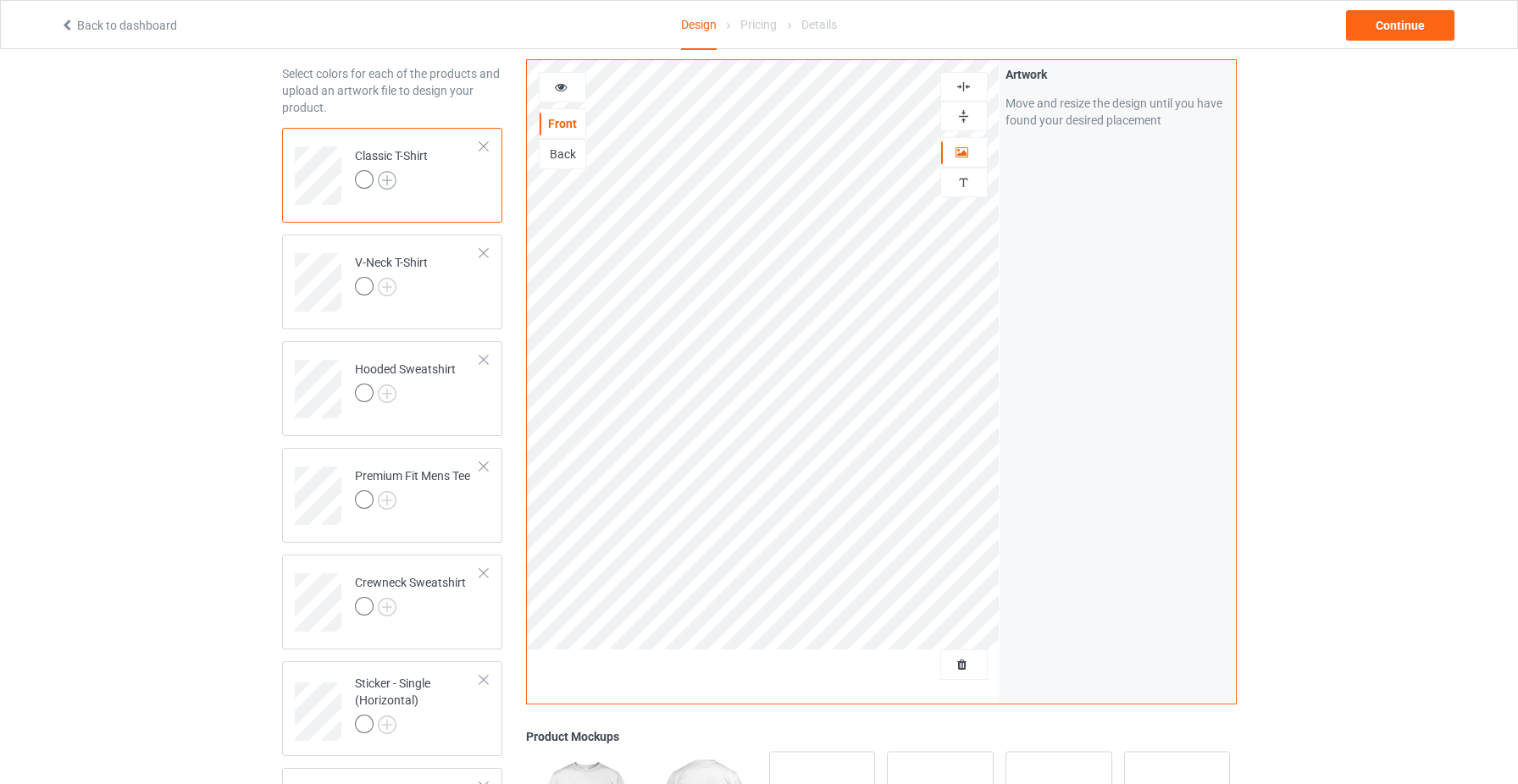
click at [391, 174] on img at bounding box center [387, 180] width 19 height 19
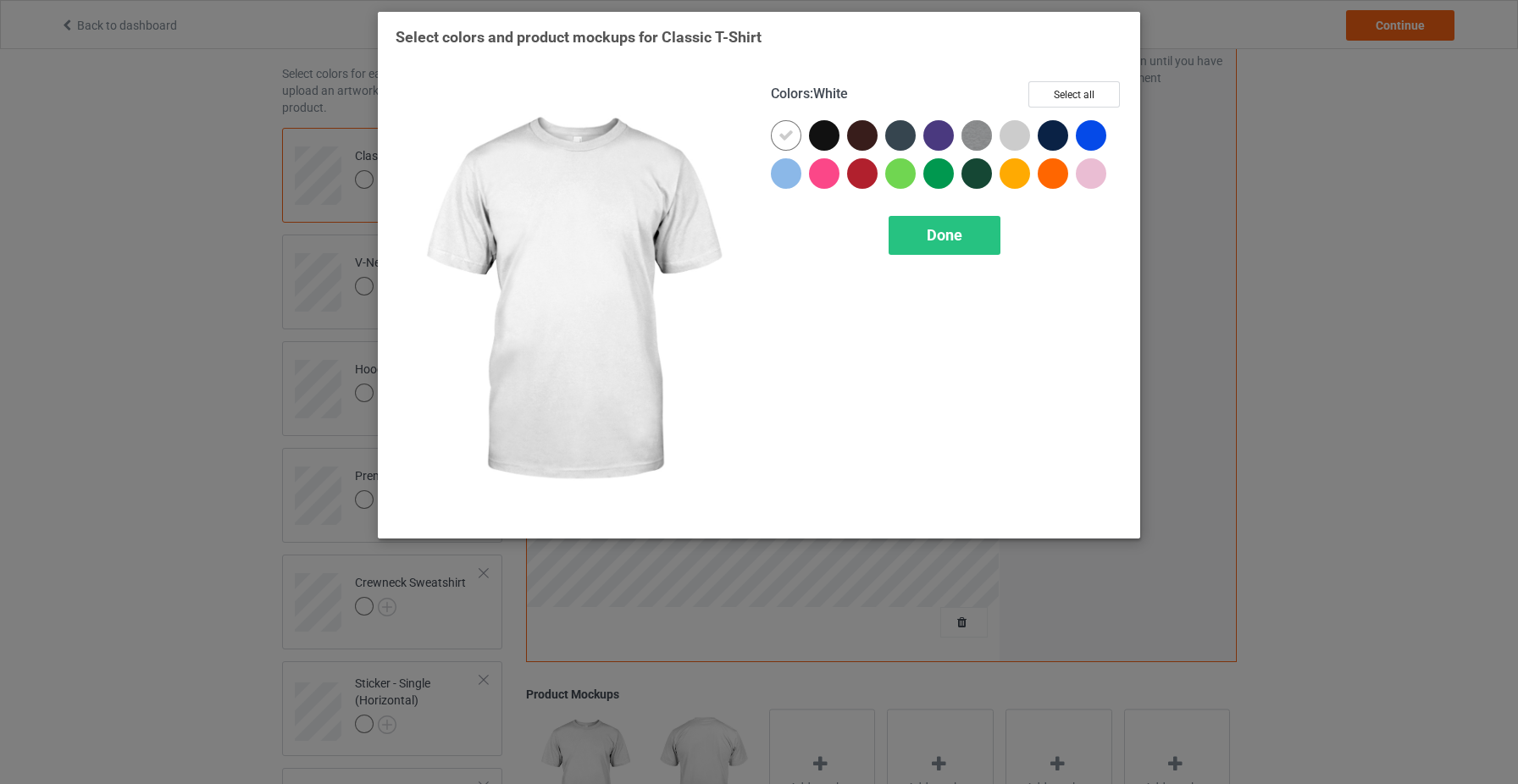
scroll to position [19, 0]
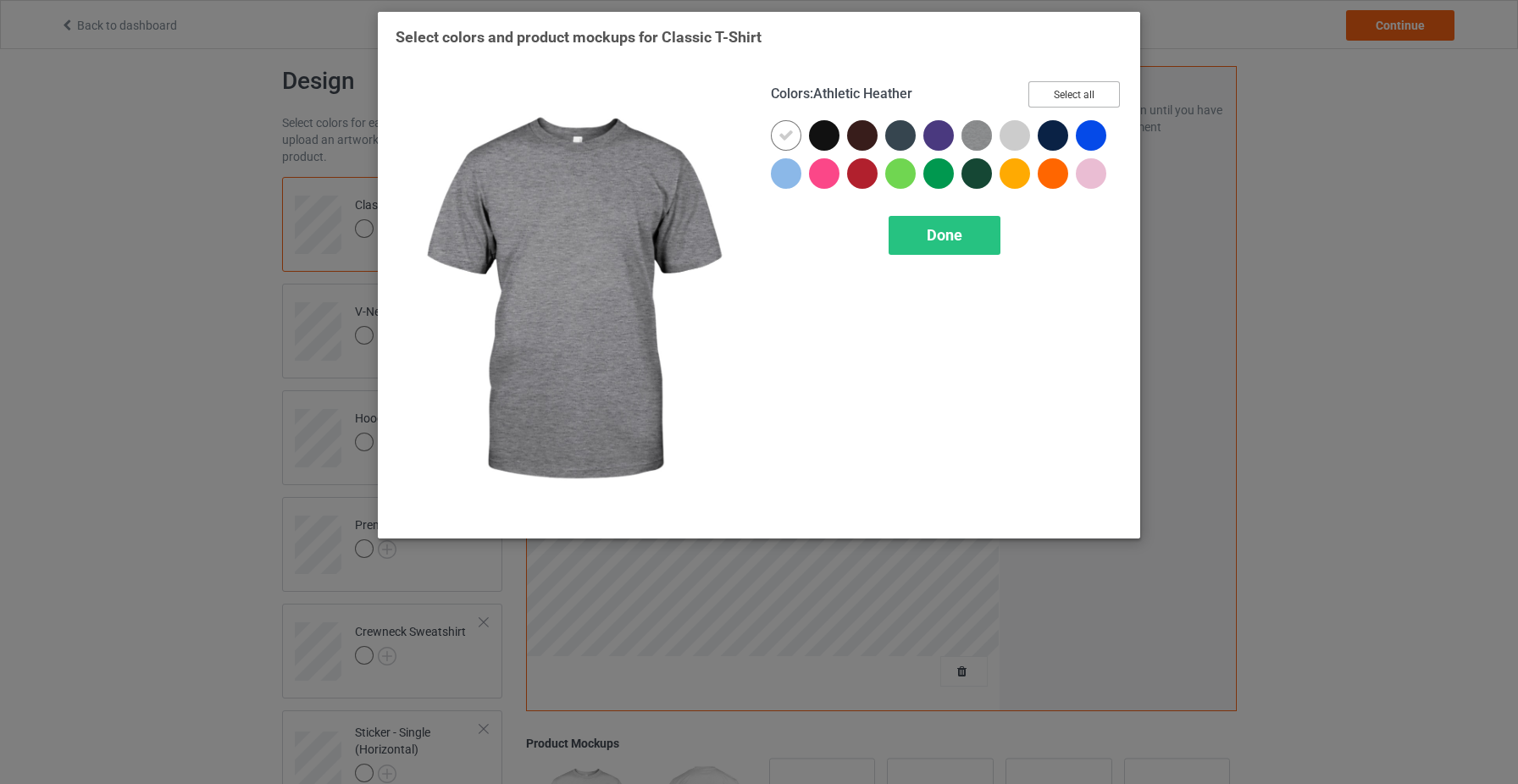
click at [1066, 90] on button "Select all" at bounding box center [1074, 94] width 92 height 26
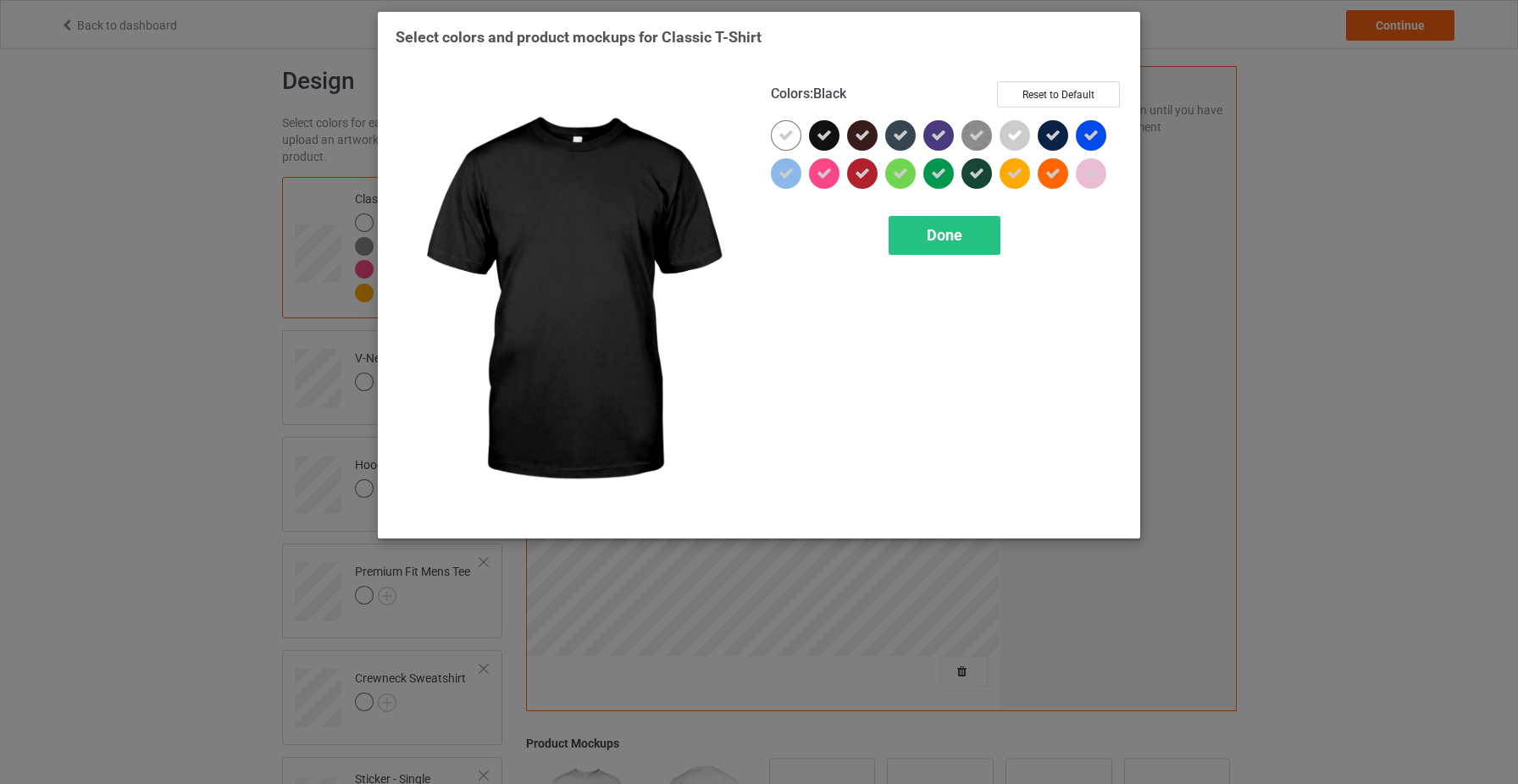
click at [829, 130] on icon at bounding box center [824, 135] width 15 height 15
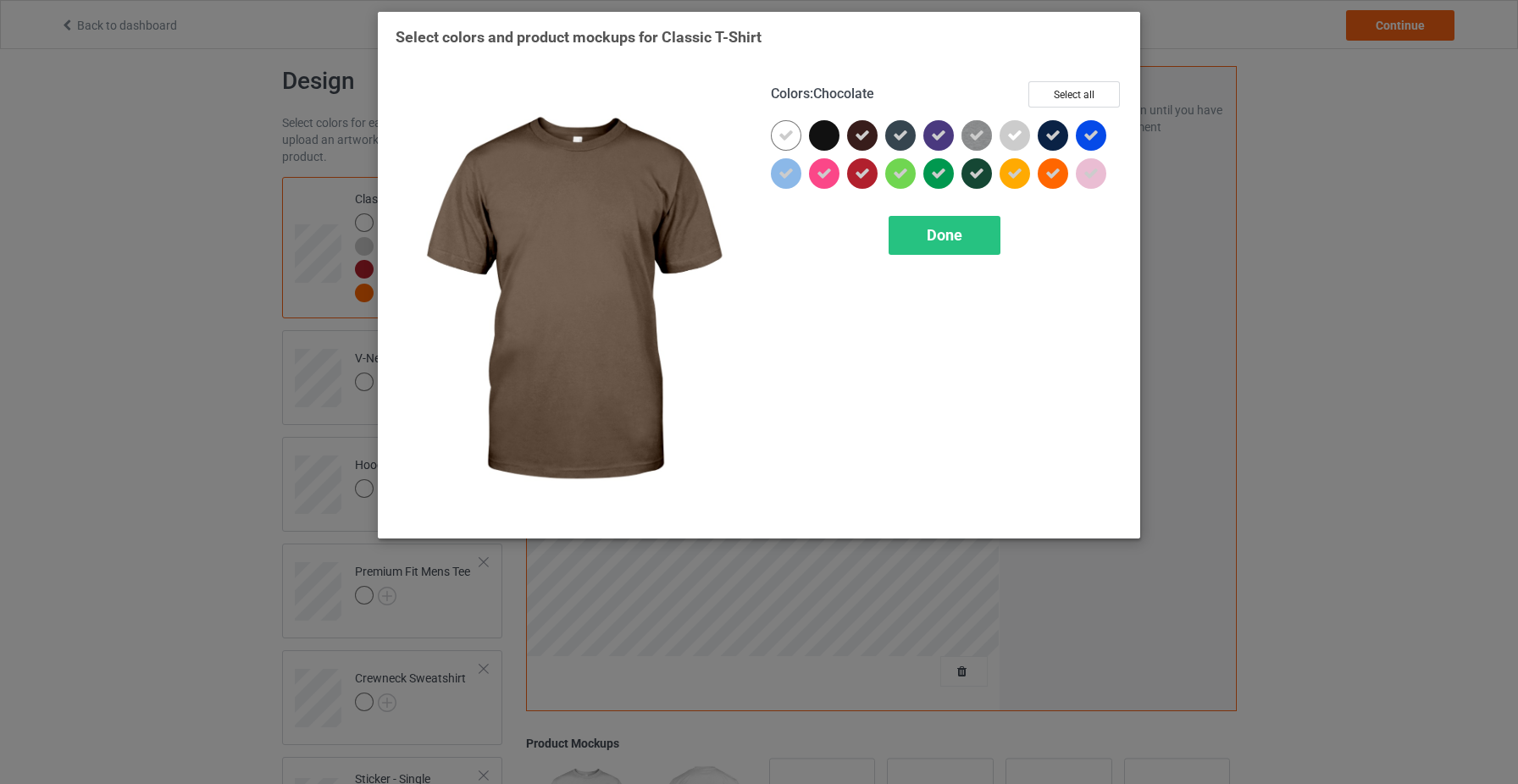
click at [864, 130] on icon at bounding box center [862, 135] width 15 height 15
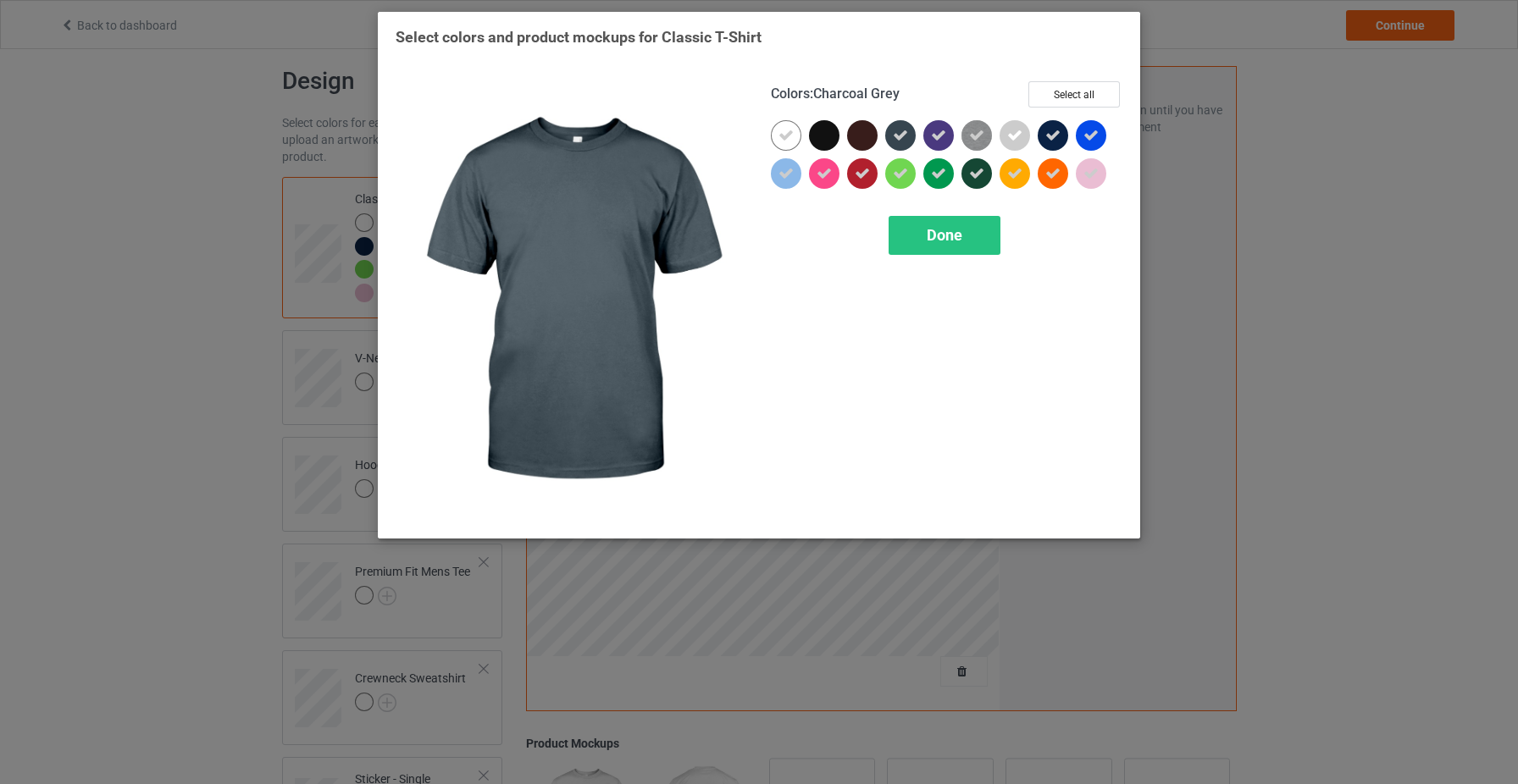
click at [904, 135] on icon at bounding box center [901, 135] width 15 height 15
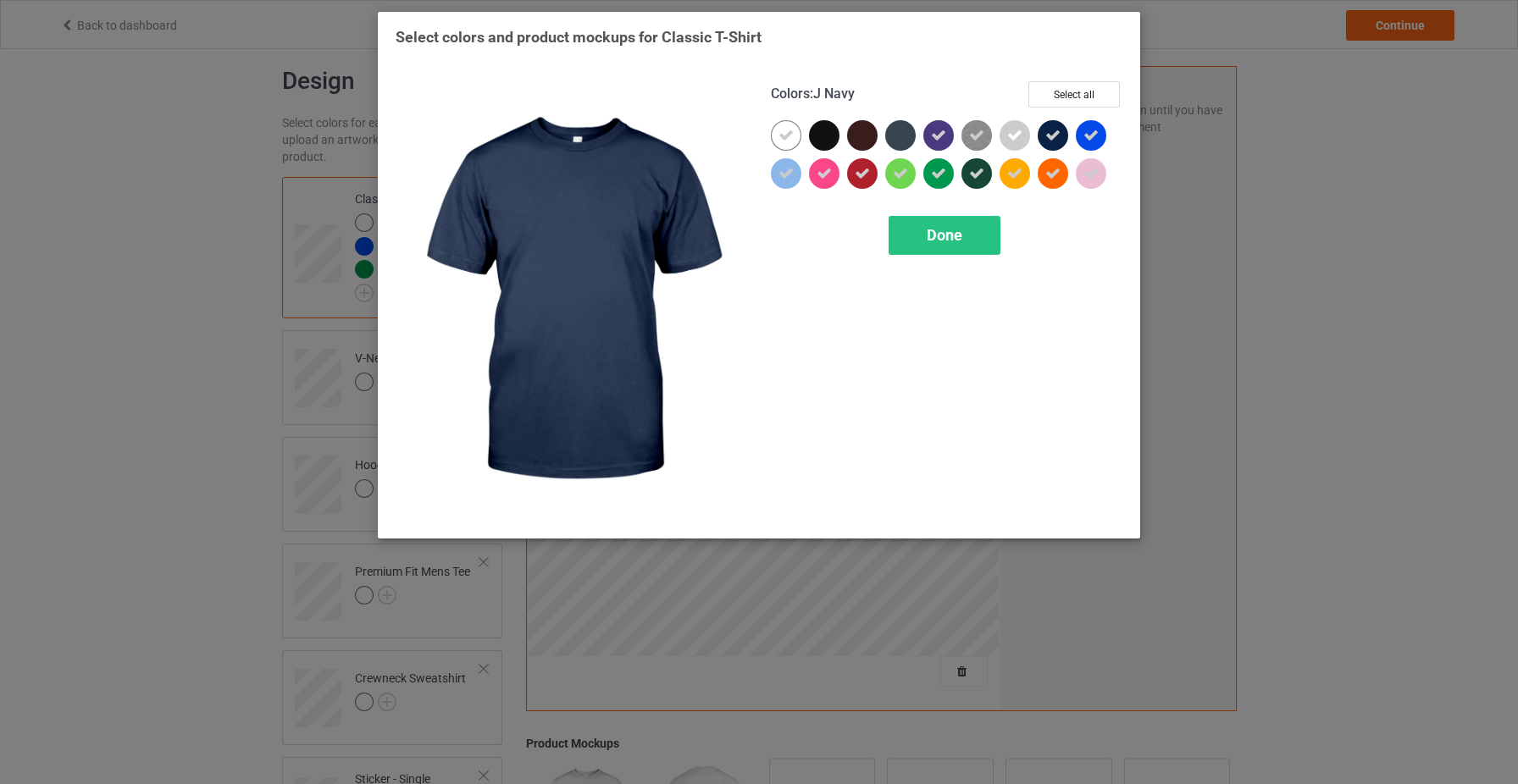
click at [1052, 136] on icon at bounding box center [1053, 135] width 15 height 15
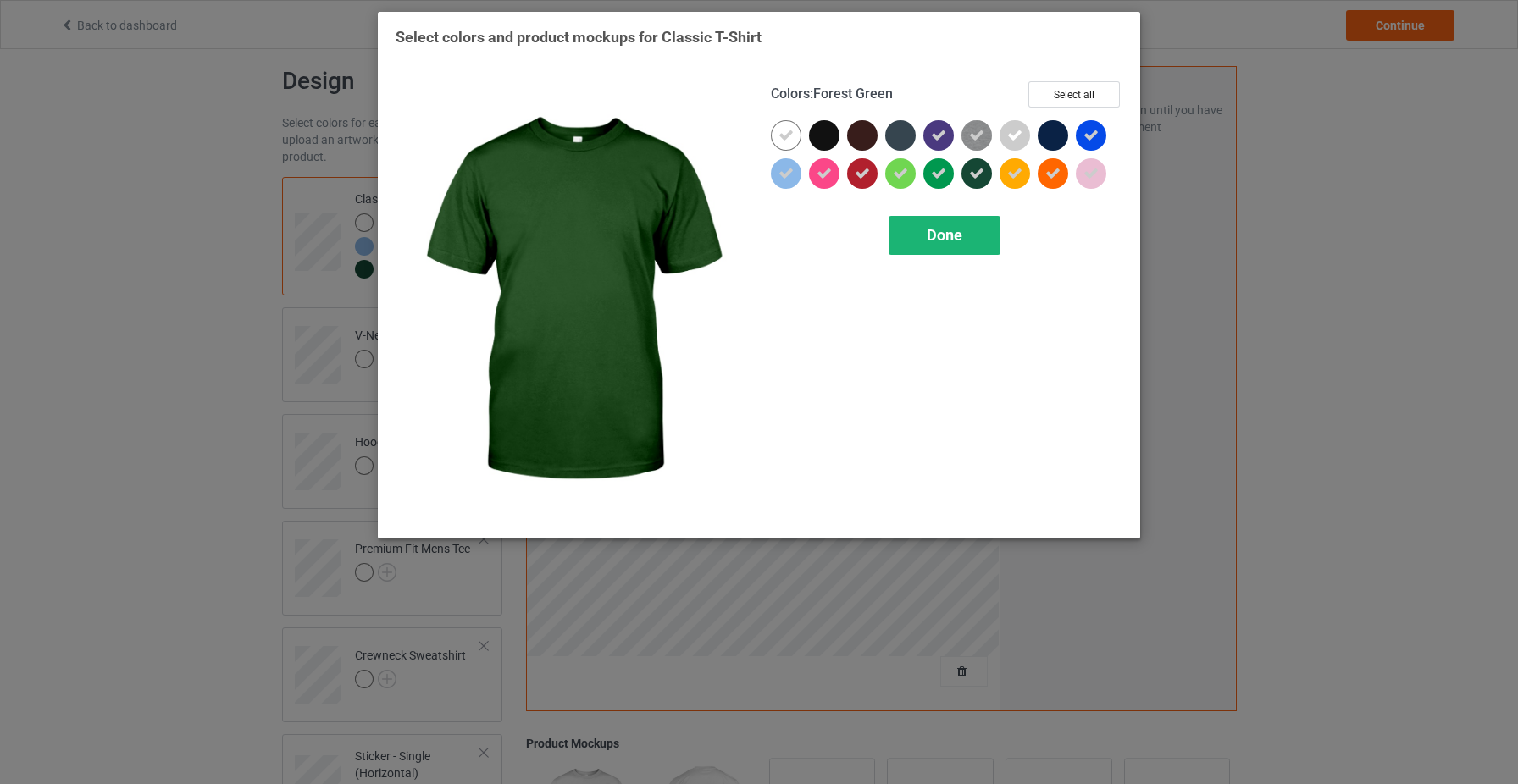
click at [939, 239] on span "Done" at bounding box center [945, 235] width 36 height 18
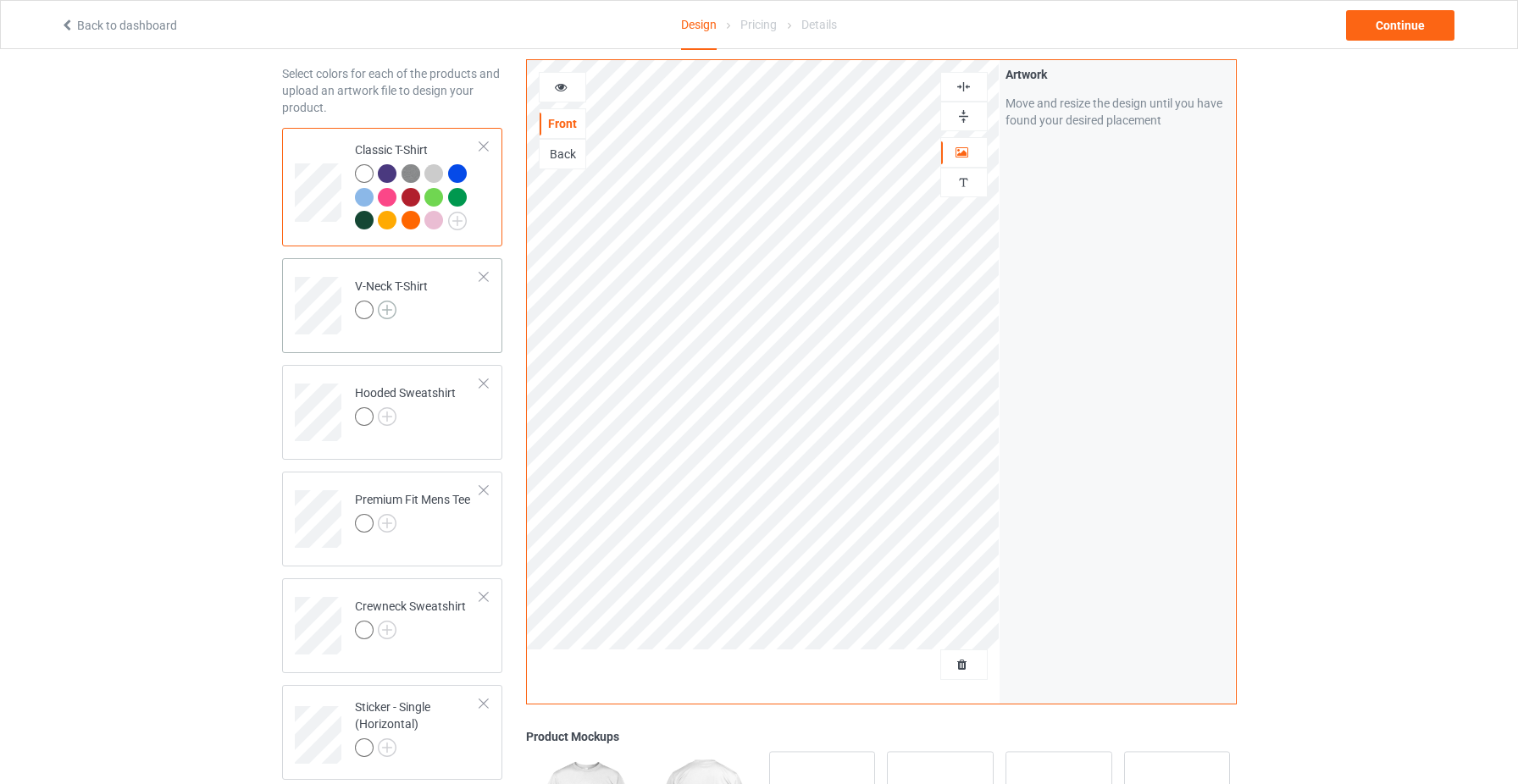
click at [394, 308] on img at bounding box center [387, 310] width 19 height 19
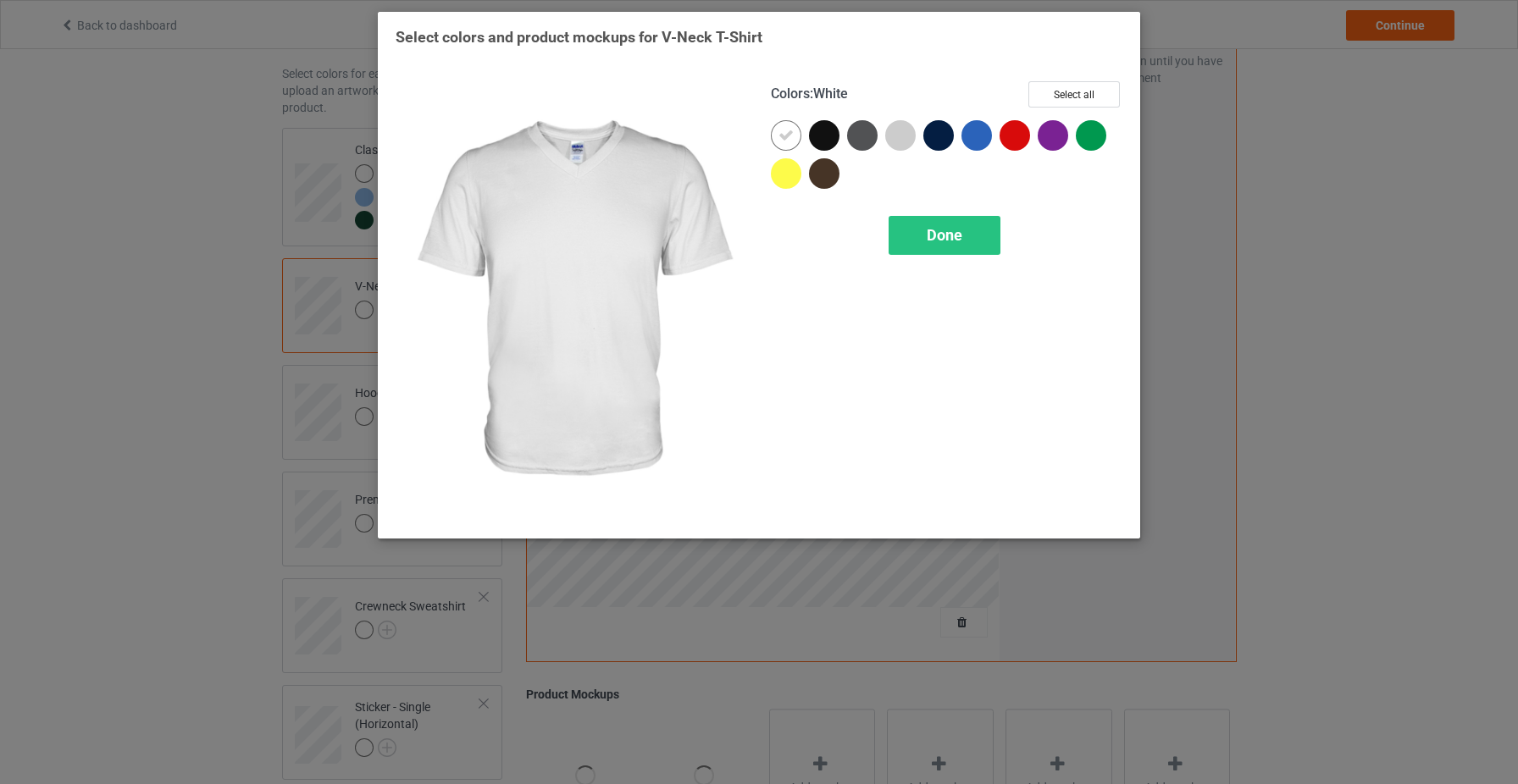
scroll to position [19, 0]
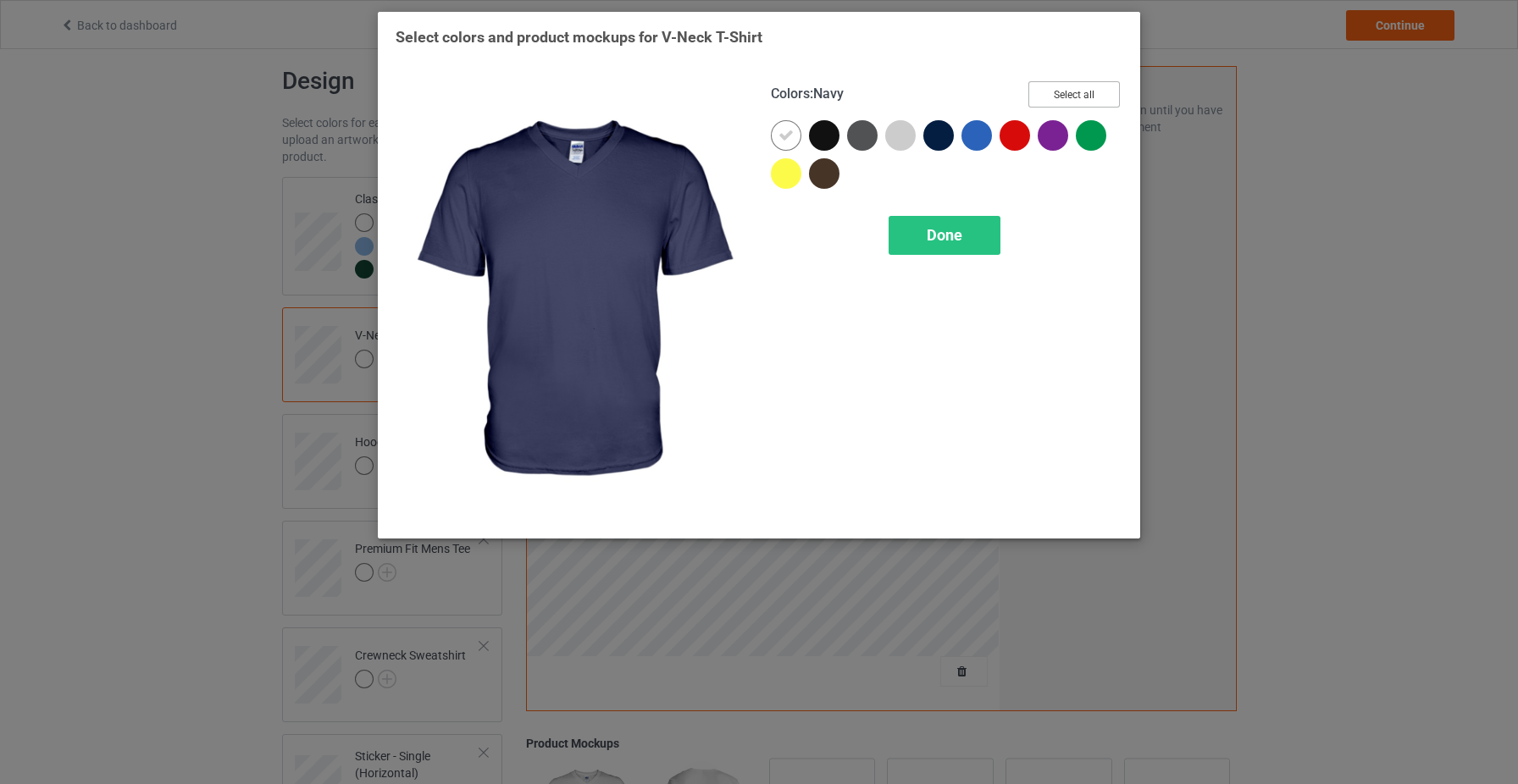
click at [1101, 92] on button "Select all" at bounding box center [1074, 94] width 92 height 26
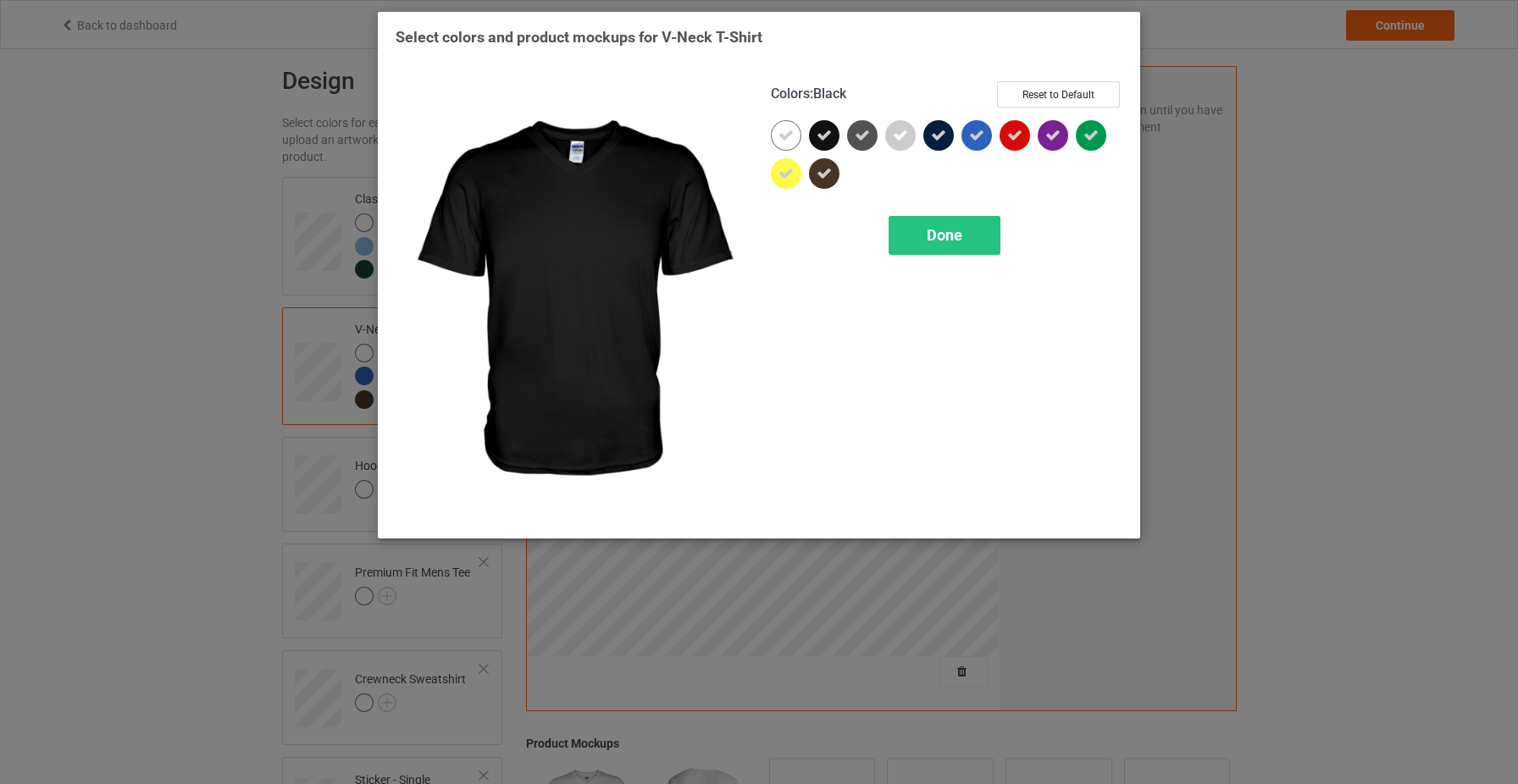
drag, startPoint x: 830, startPoint y: 134, endPoint x: 849, endPoint y: 132, distance: 19.1
click at [830, 134] on icon at bounding box center [824, 135] width 15 height 15
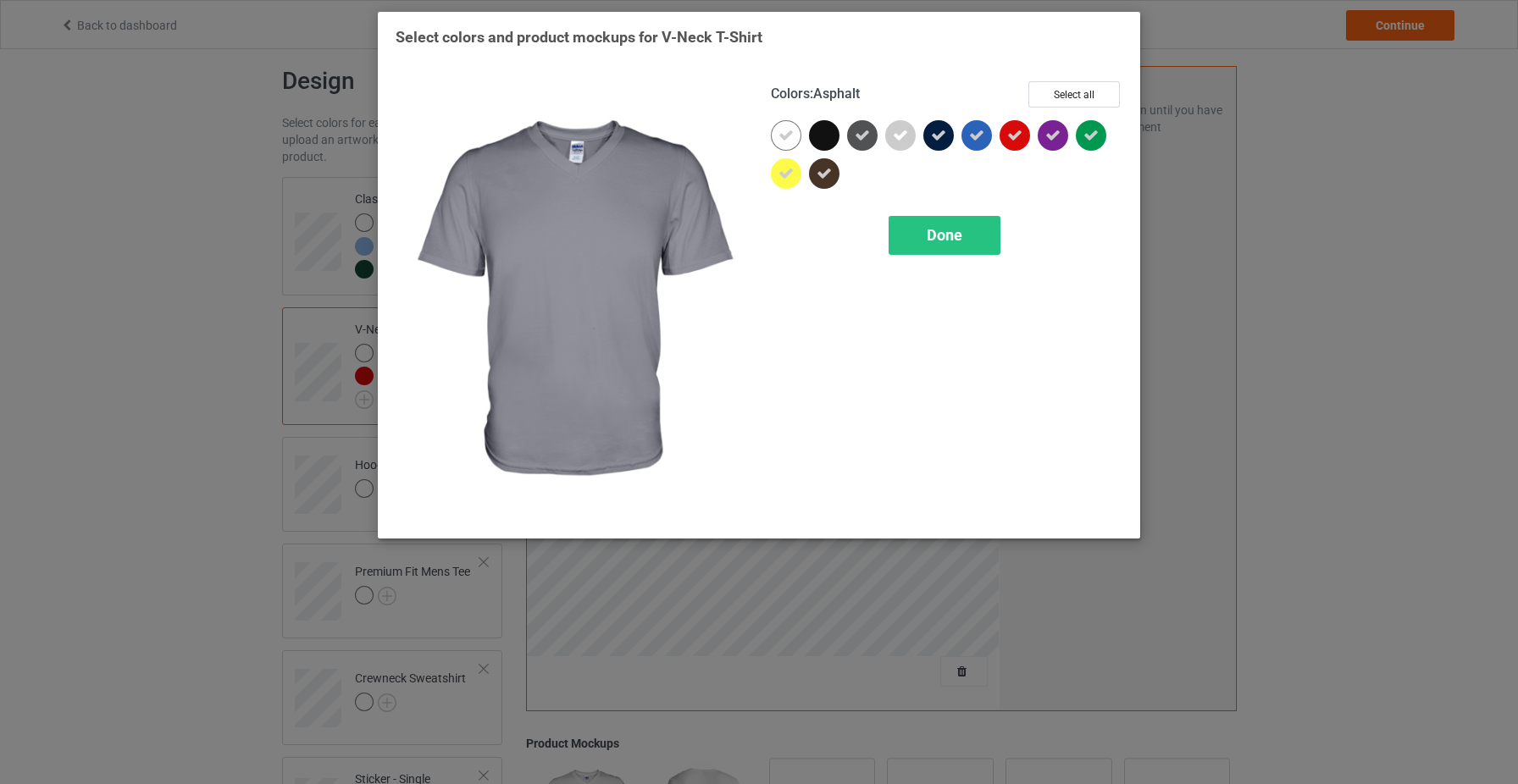
click at [859, 131] on icon at bounding box center [862, 135] width 15 height 15
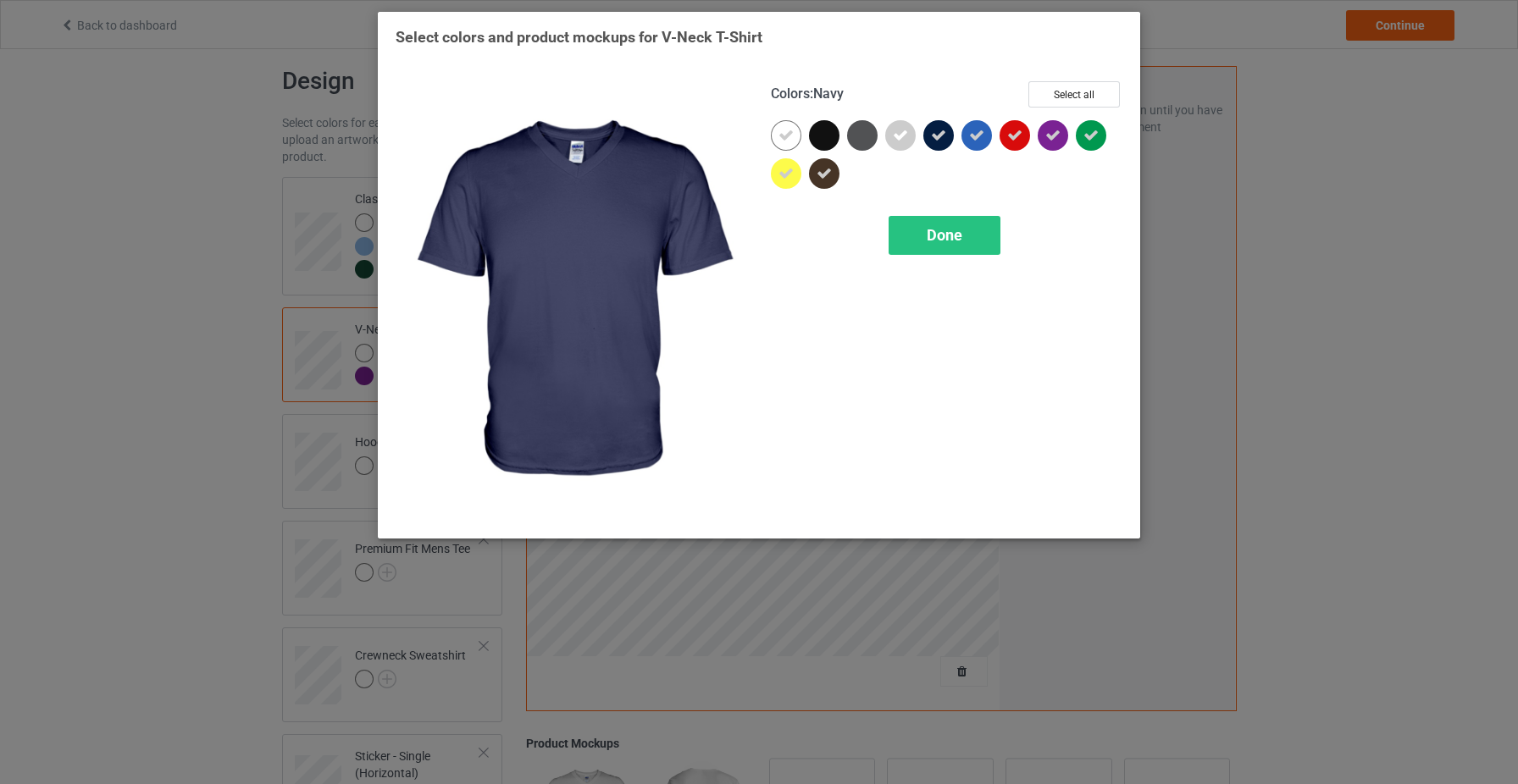
click at [950, 133] on div at bounding box center [939, 135] width 31 height 31
click at [952, 232] on span "Done" at bounding box center [945, 235] width 36 height 18
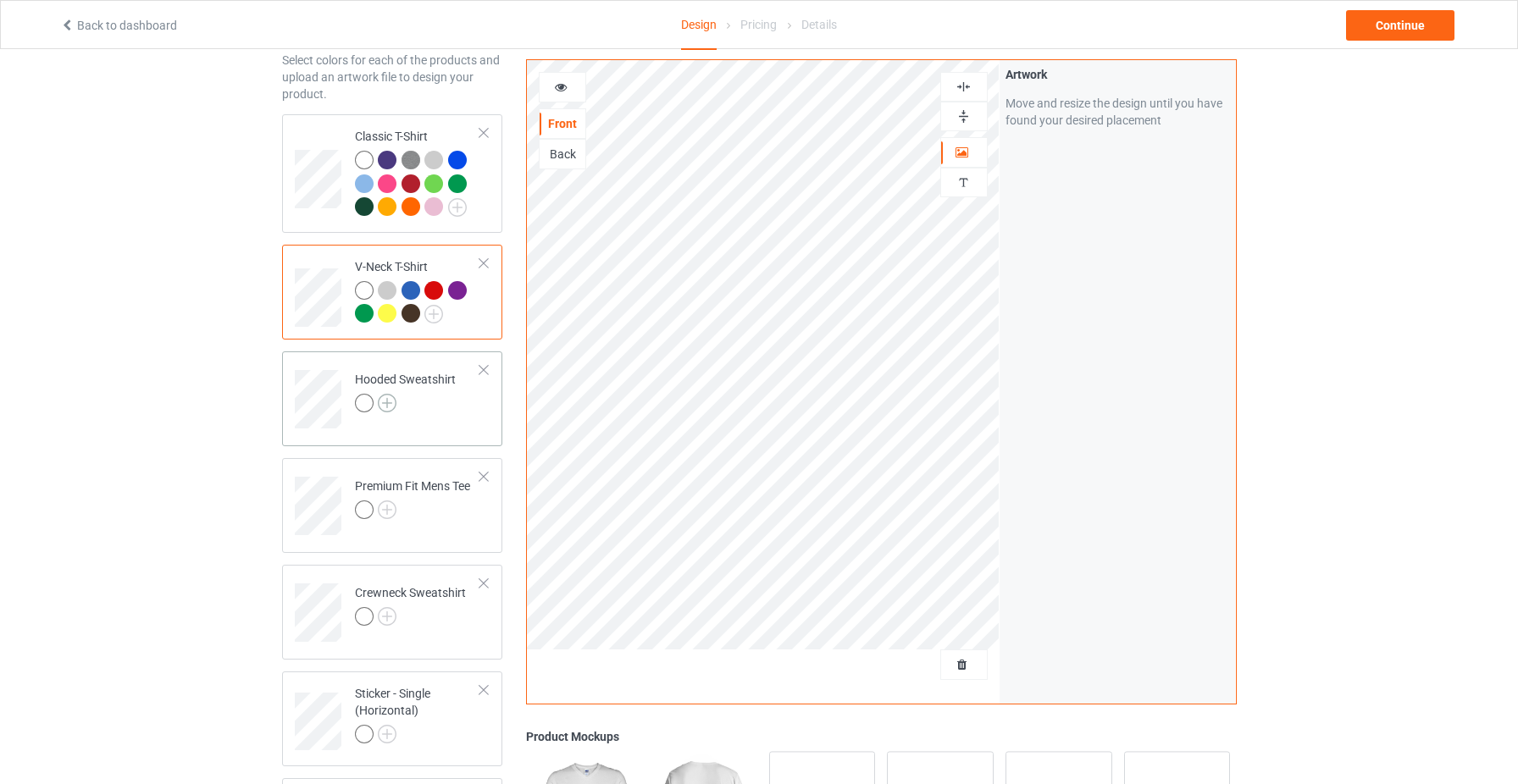
click at [379, 397] on img at bounding box center [387, 403] width 19 height 19
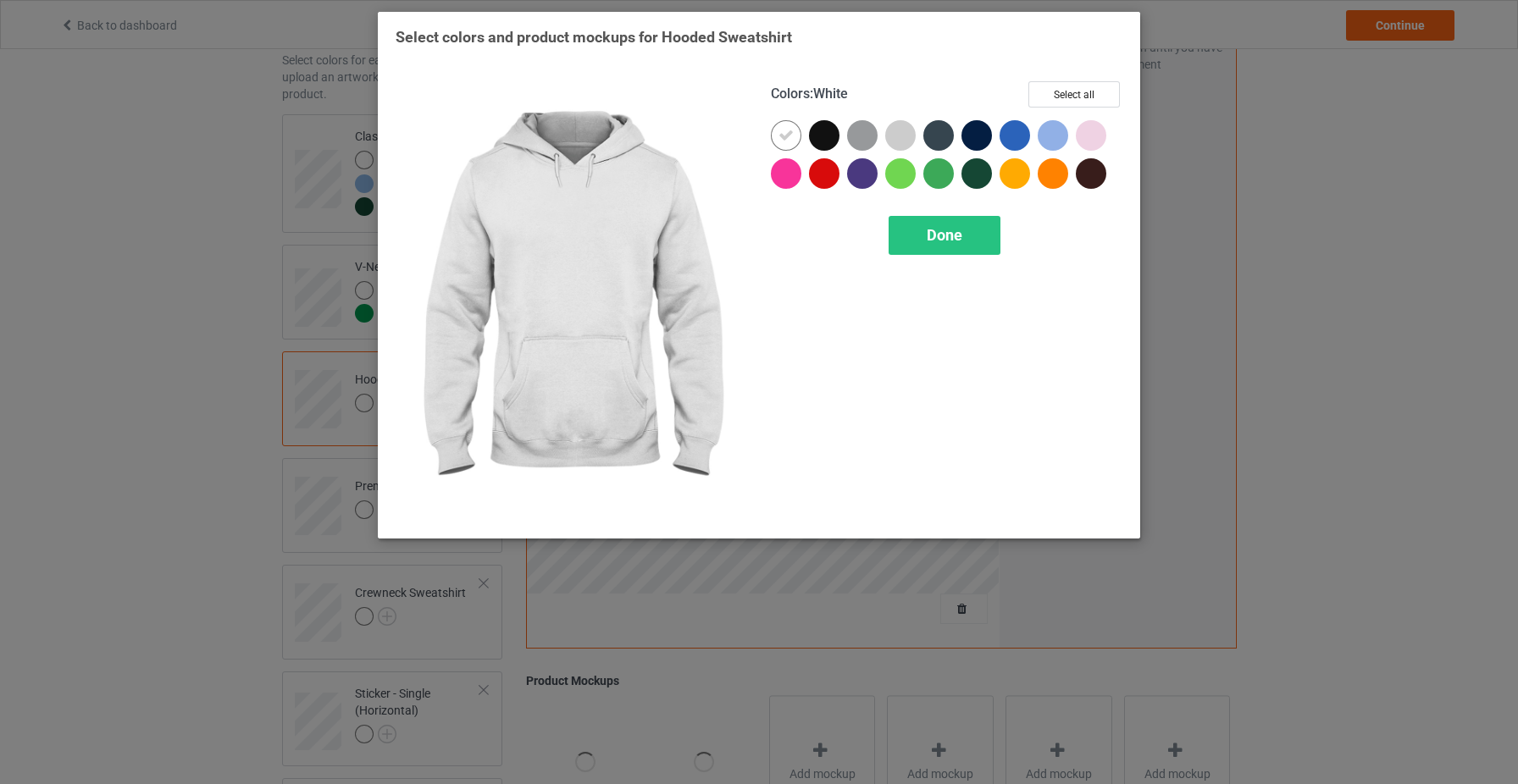
scroll to position [32, 0]
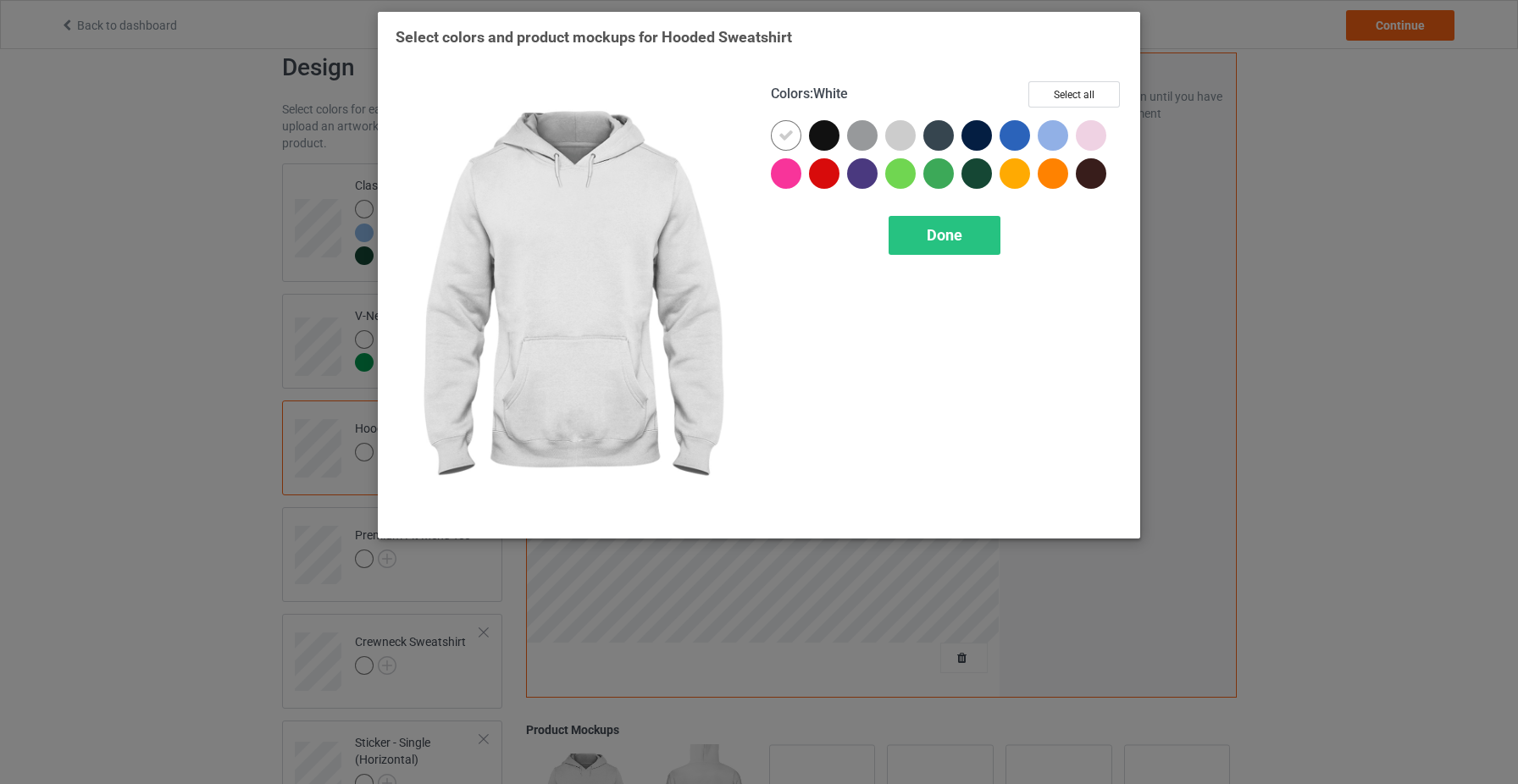
click at [386, 401] on div at bounding box center [571, 301] width 375 height 463
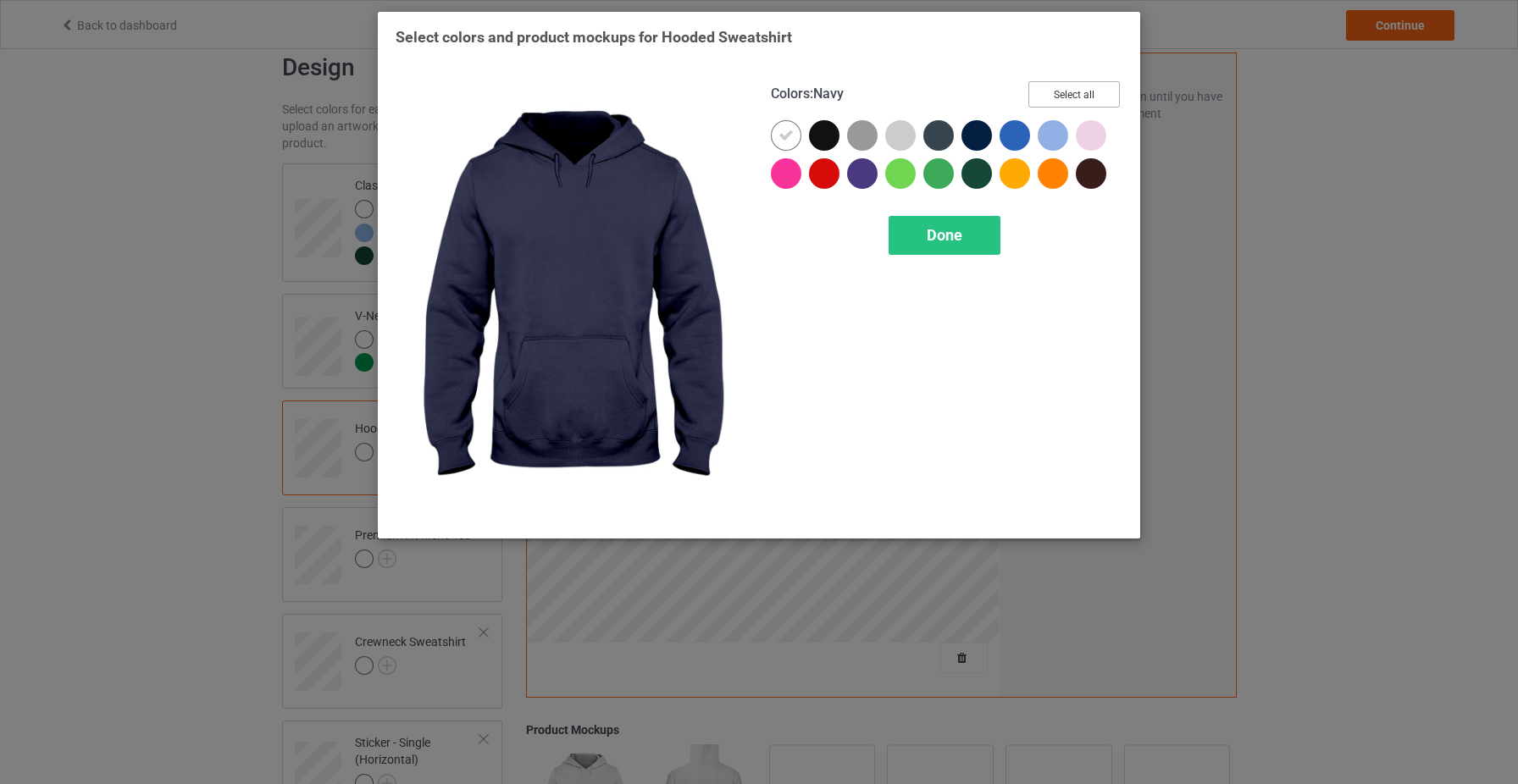
click at [1090, 86] on button "Select all" at bounding box center [1074, 94] width 92 height 26
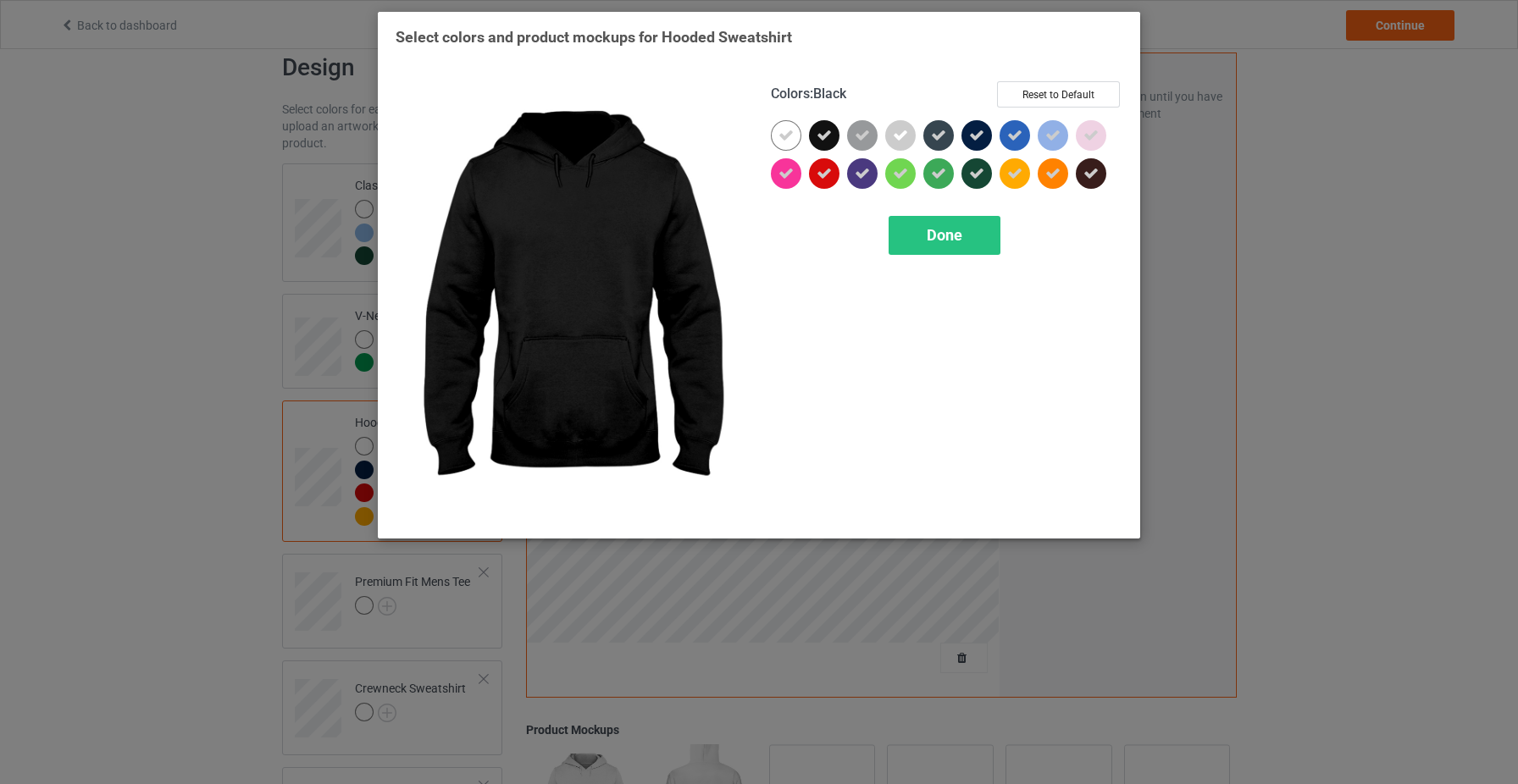
click at [833, 134] on div at bounding box center [824, 135] width 31 height 31
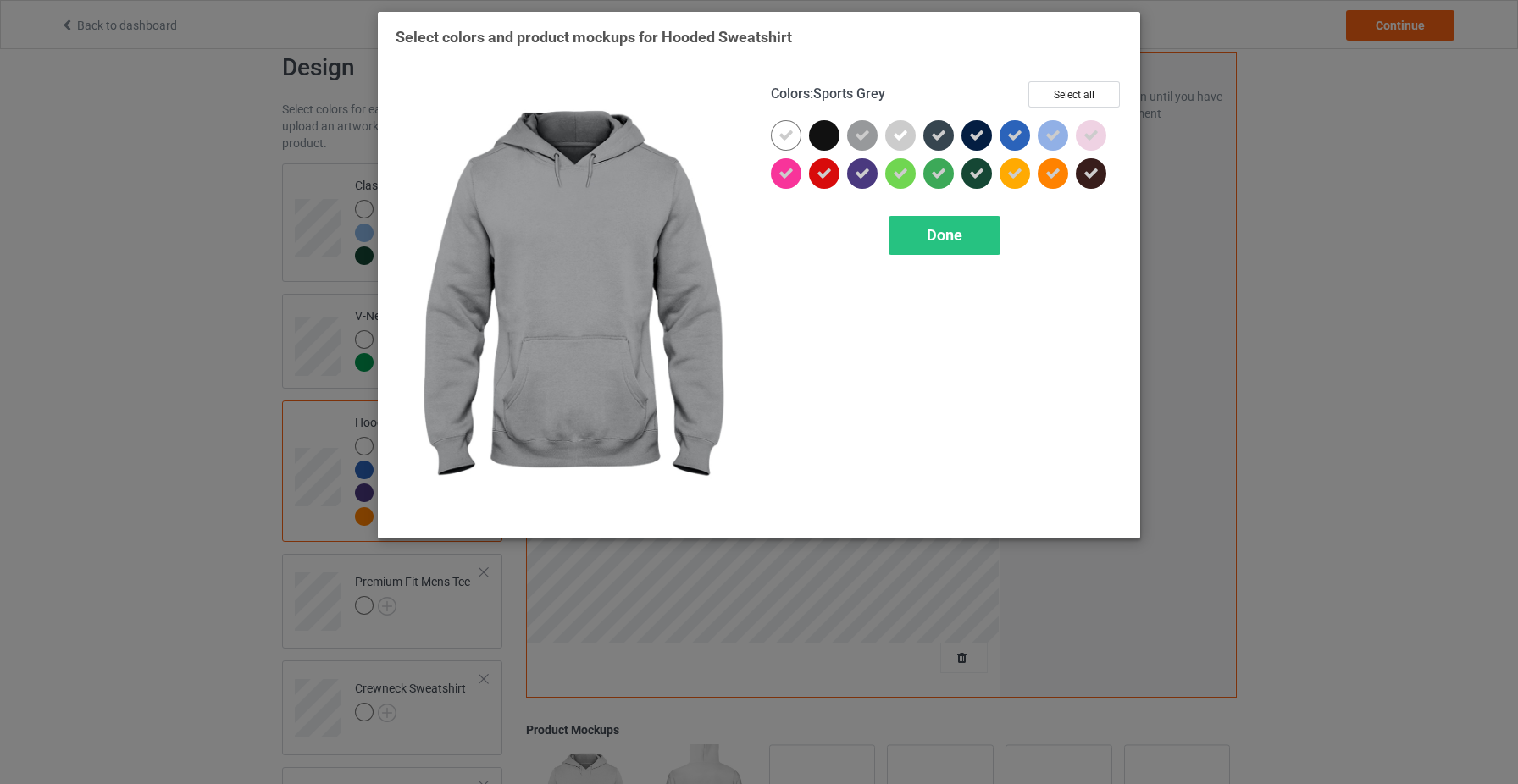
drag, startPoint x: 867, startPoint y: 131, endPoint x: 916, endPoint y: 134, distance: 49.1
click at [867, 131] on icon at bounding box center [862, 135] width 15 height 15
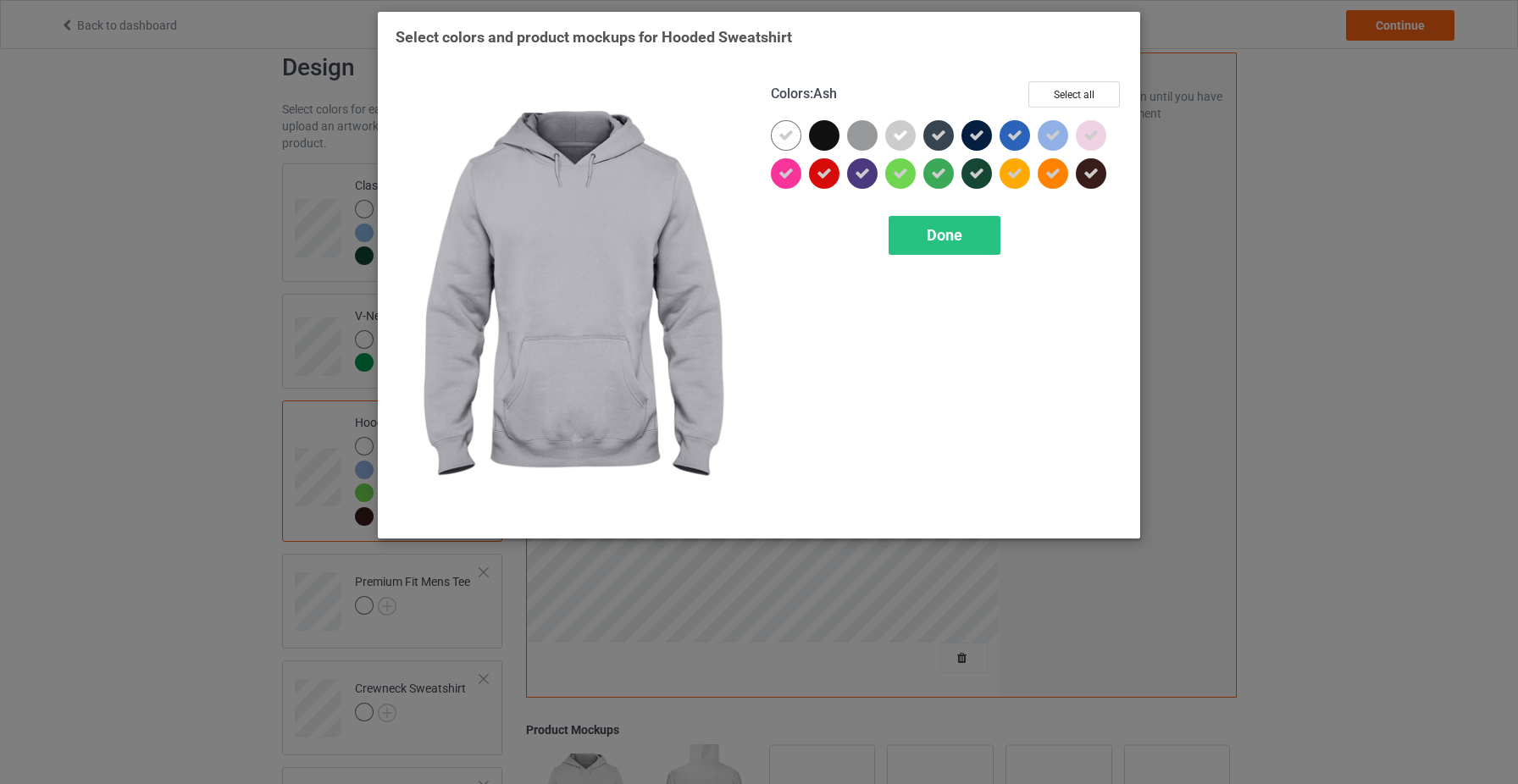
click at [928, 133] on div at bounding box center [939, 135] width 31 height 31
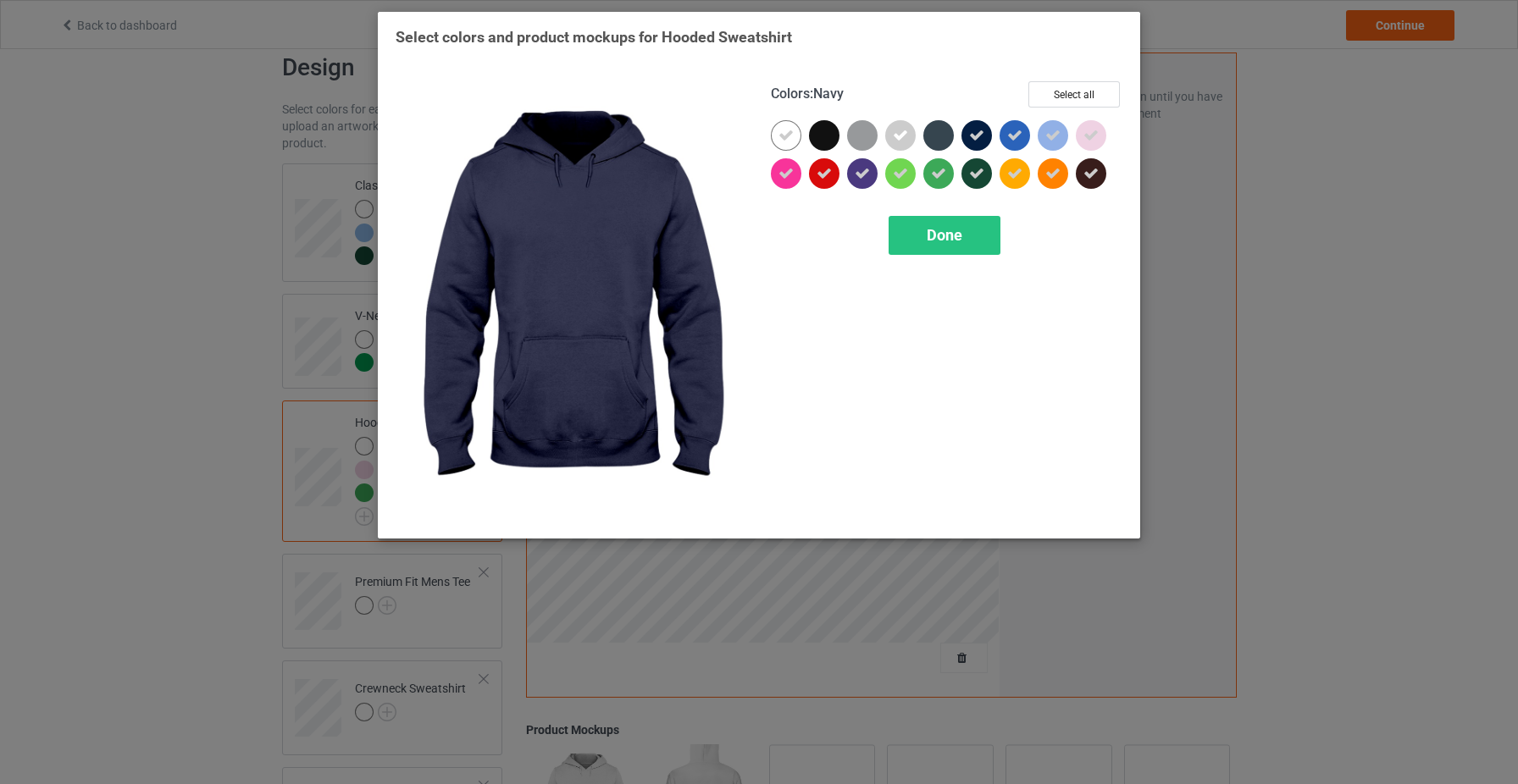
drag, startPoint x: 973, startPoint y: 136, endPoint x: 1036, endPoint y: 143, distance: 63.4
click at [974, 137] on icon at bounding box center [976, 135] width 15 height 15
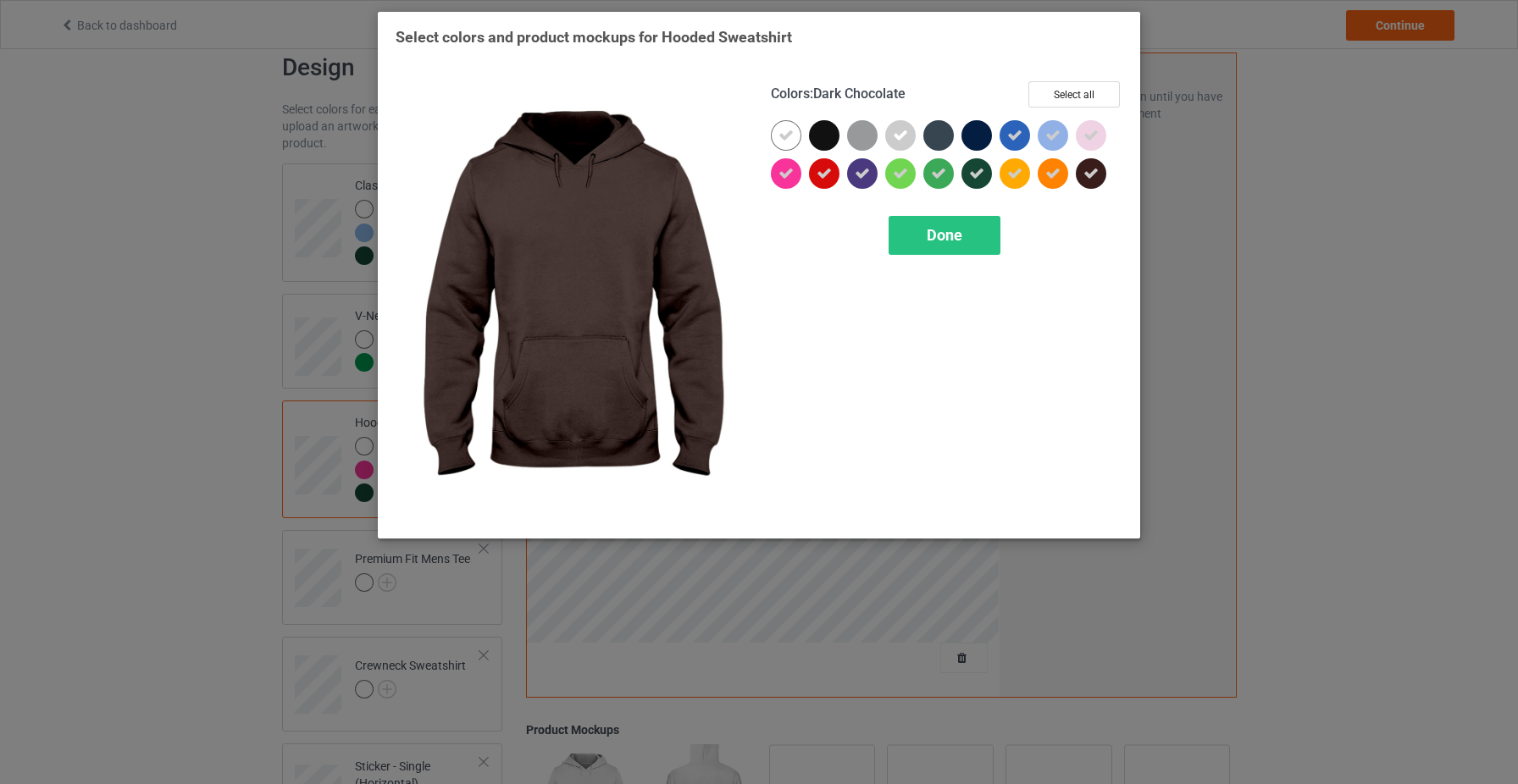
click at [1089, 176] on icon at bounding box center [1091, 173] width 15 height 15
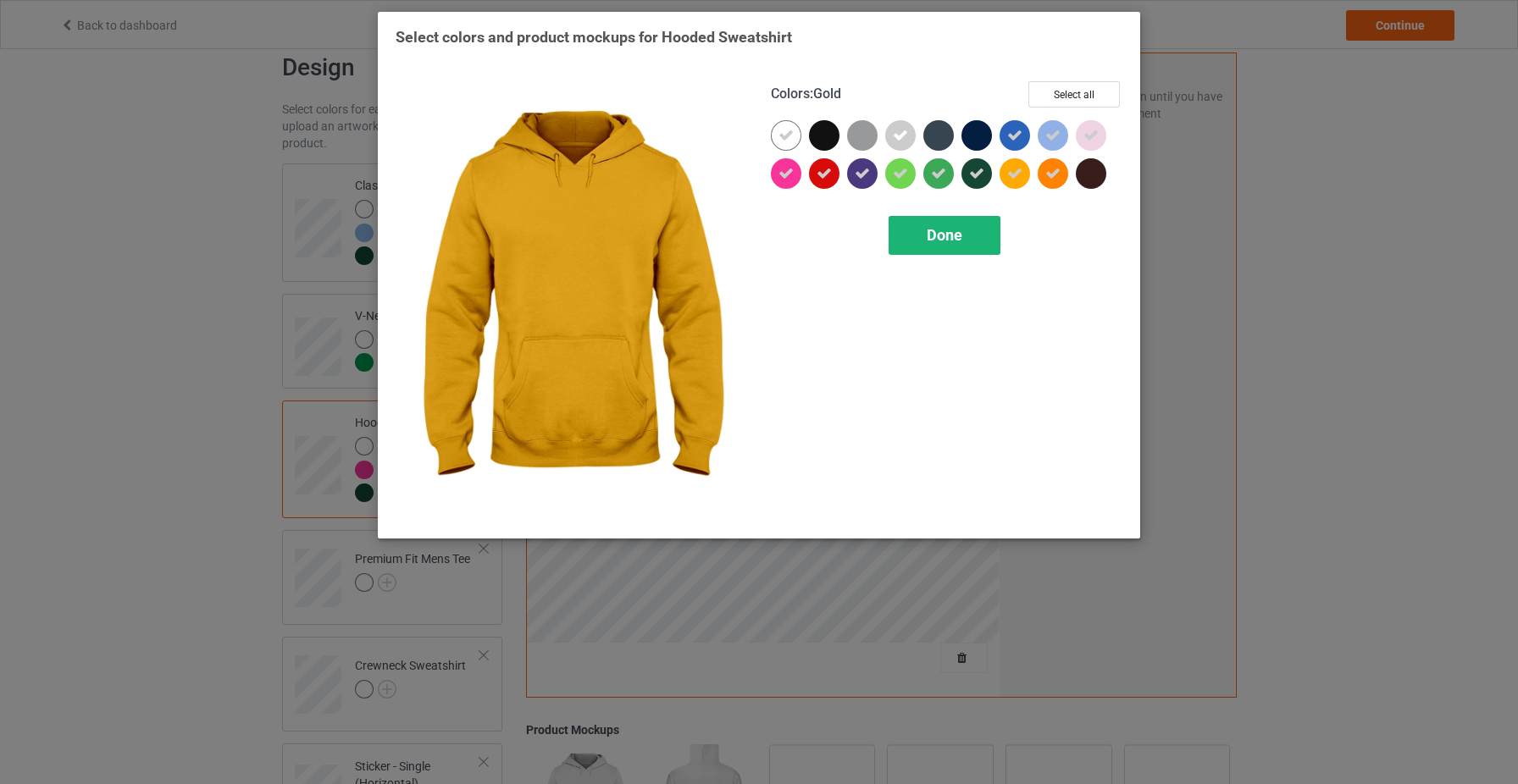
click at [989, 221] on div "Done" at bounding box center [944, 236] width 111 height 39
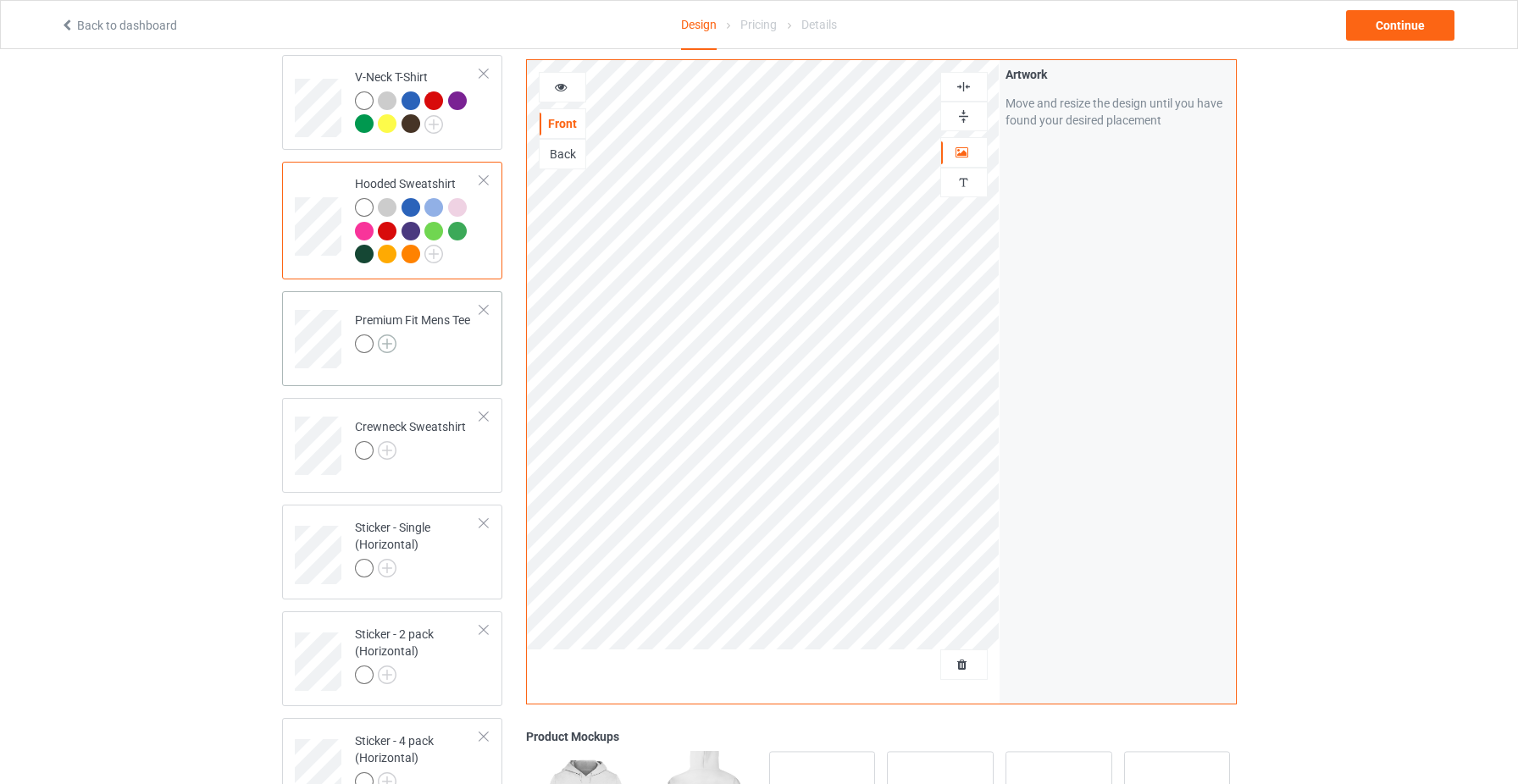
click at [392, 346] on img at bounding box center [387, 344] width 19 height 19
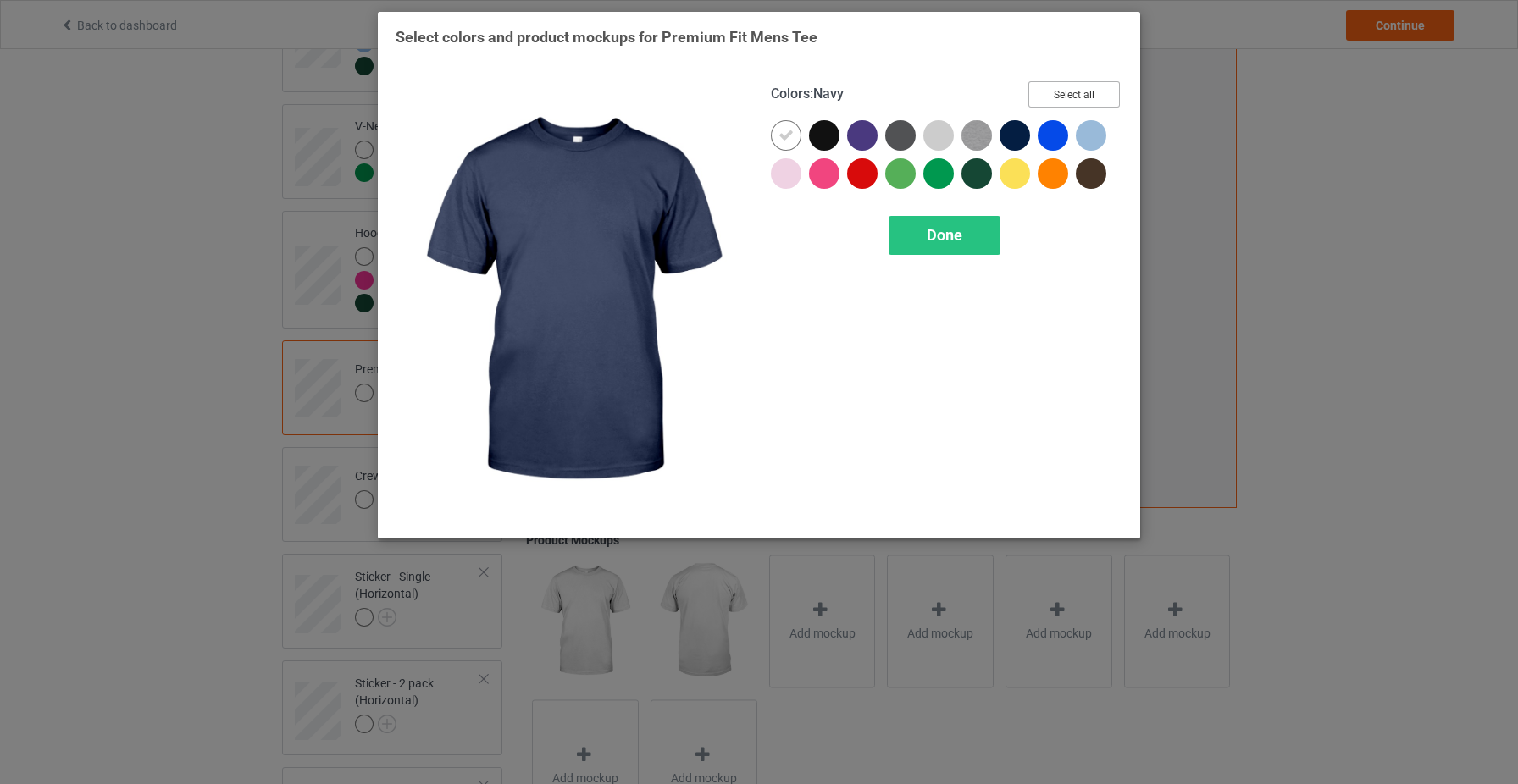
click at [1072, 94] on button "Select all" at bounding box center [1074, 94] width 92 height 26
click at [1071, 94] on button "Reset to Default" at bounding box center [1058, 94] width 122 height 26
click at [1068, 96] on button "Select all" at bounding box center [1074, 94] width 92 height 26
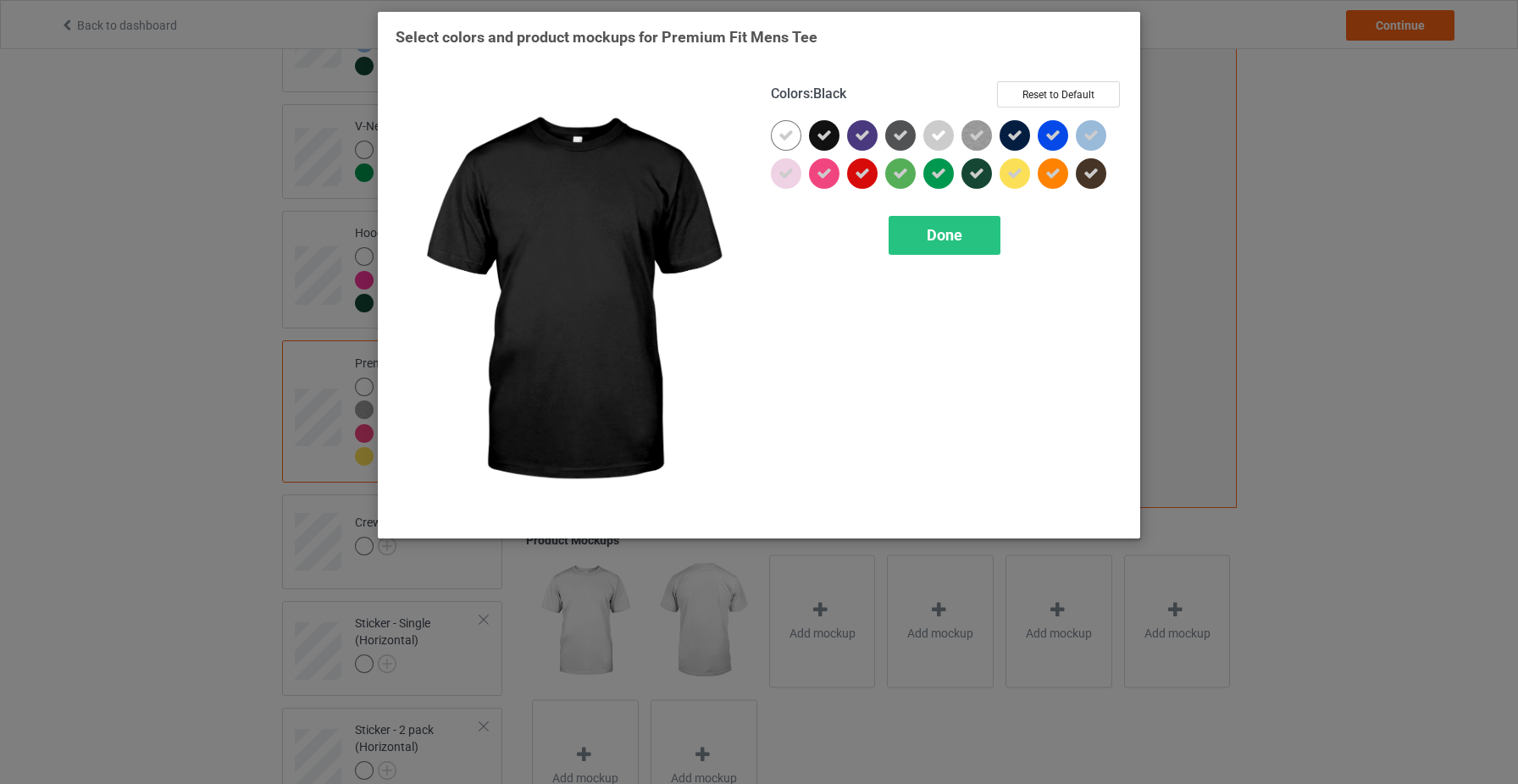
click at [831, 134] on icon at bounding box center [824, 135] width 15 height 15
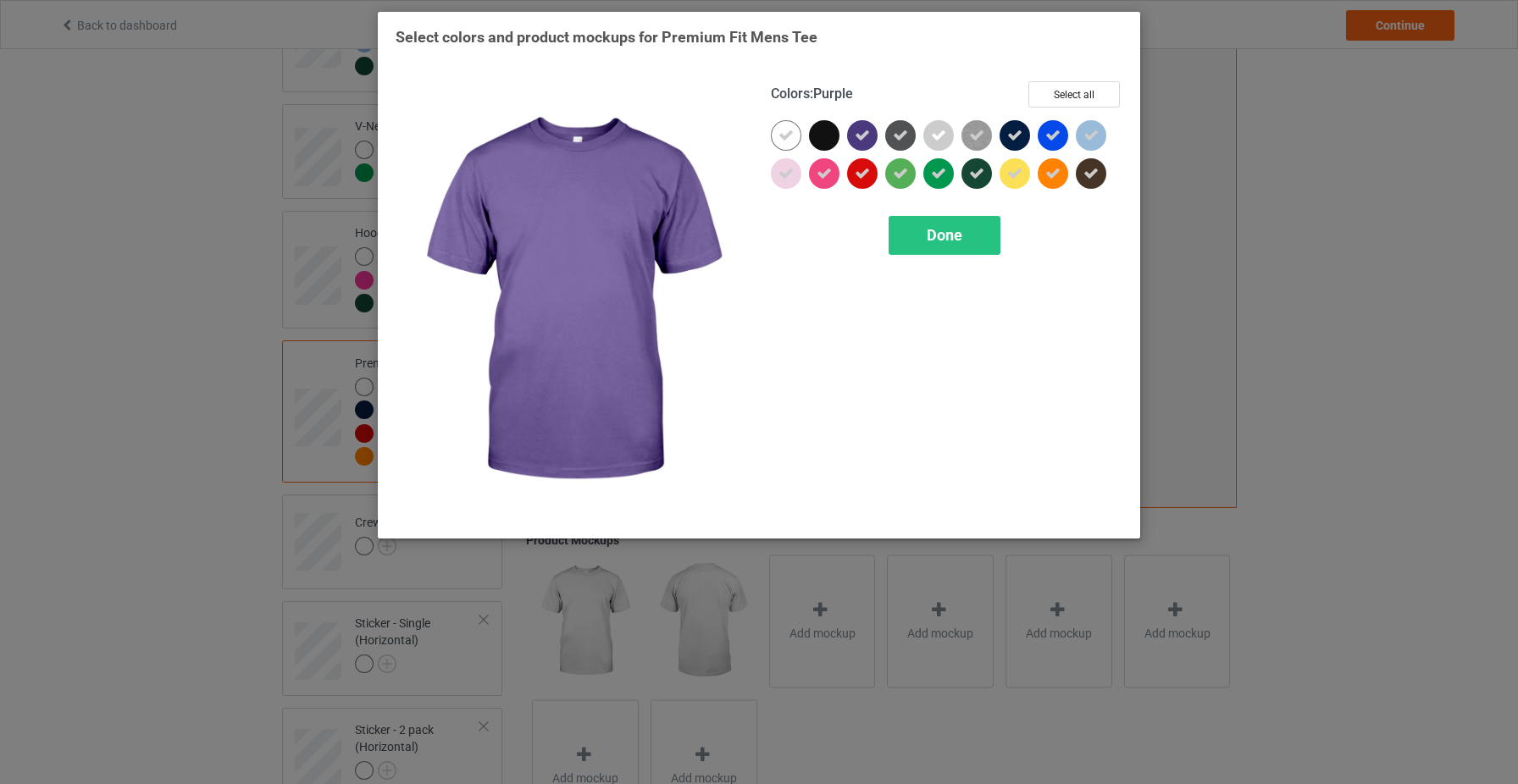
click at [867, 134] on icon at bounding box center [862, 135] width 15 height 15
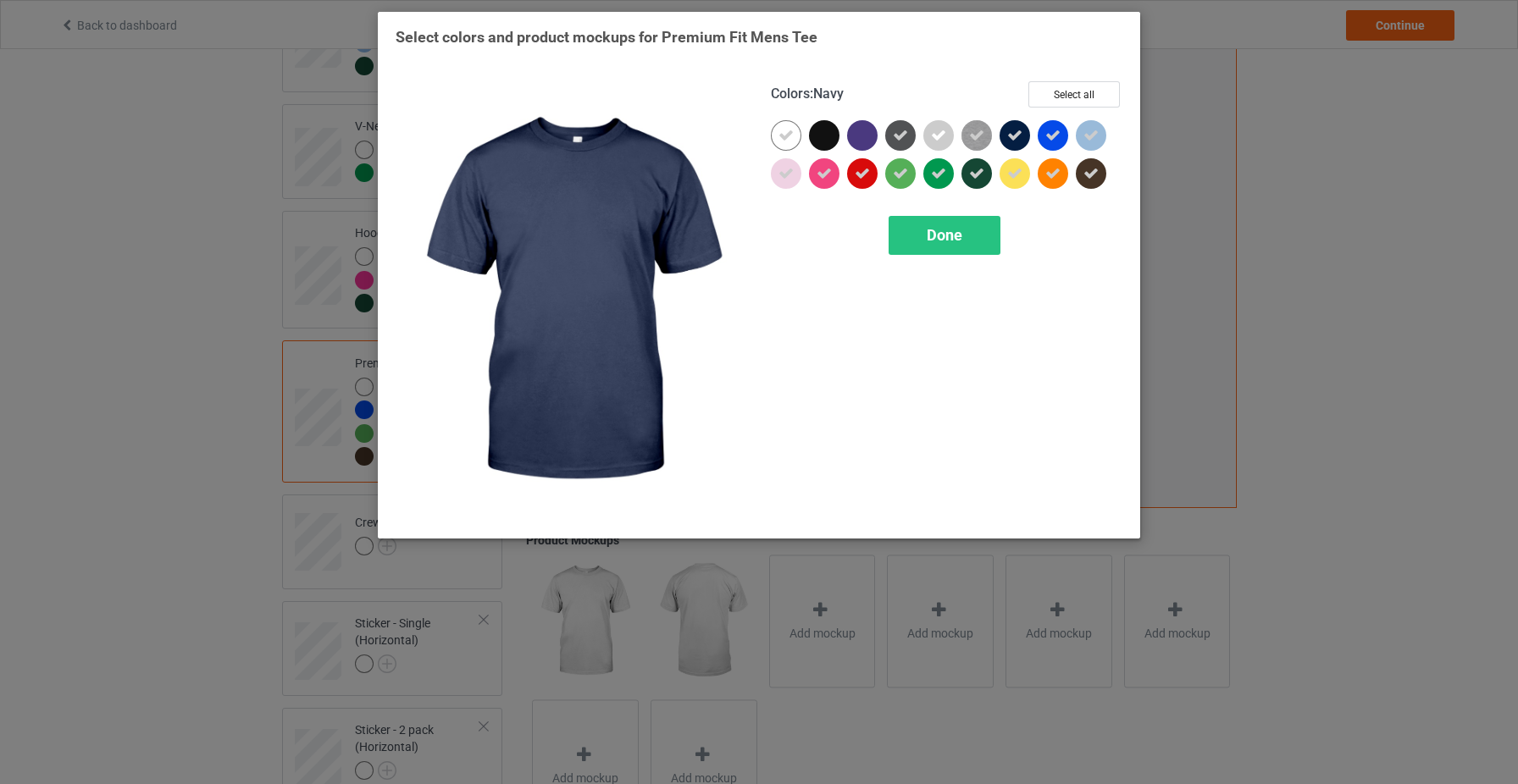
click at [1007, 133] on icon at bounding box center [1015, 135] width 15 height 15
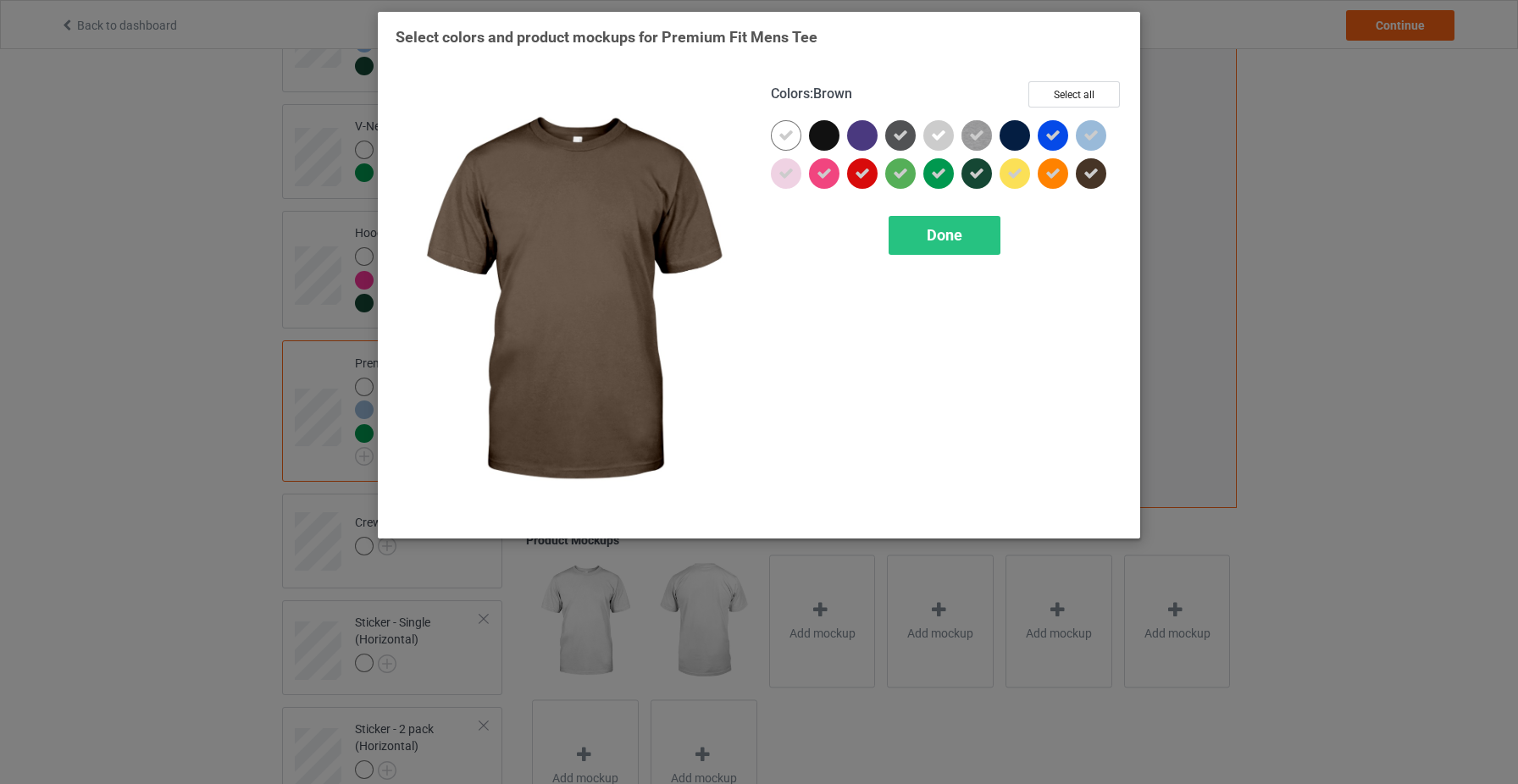
click at [1100, 172] on div at bounding box center [1091, 173] width 31 height 31
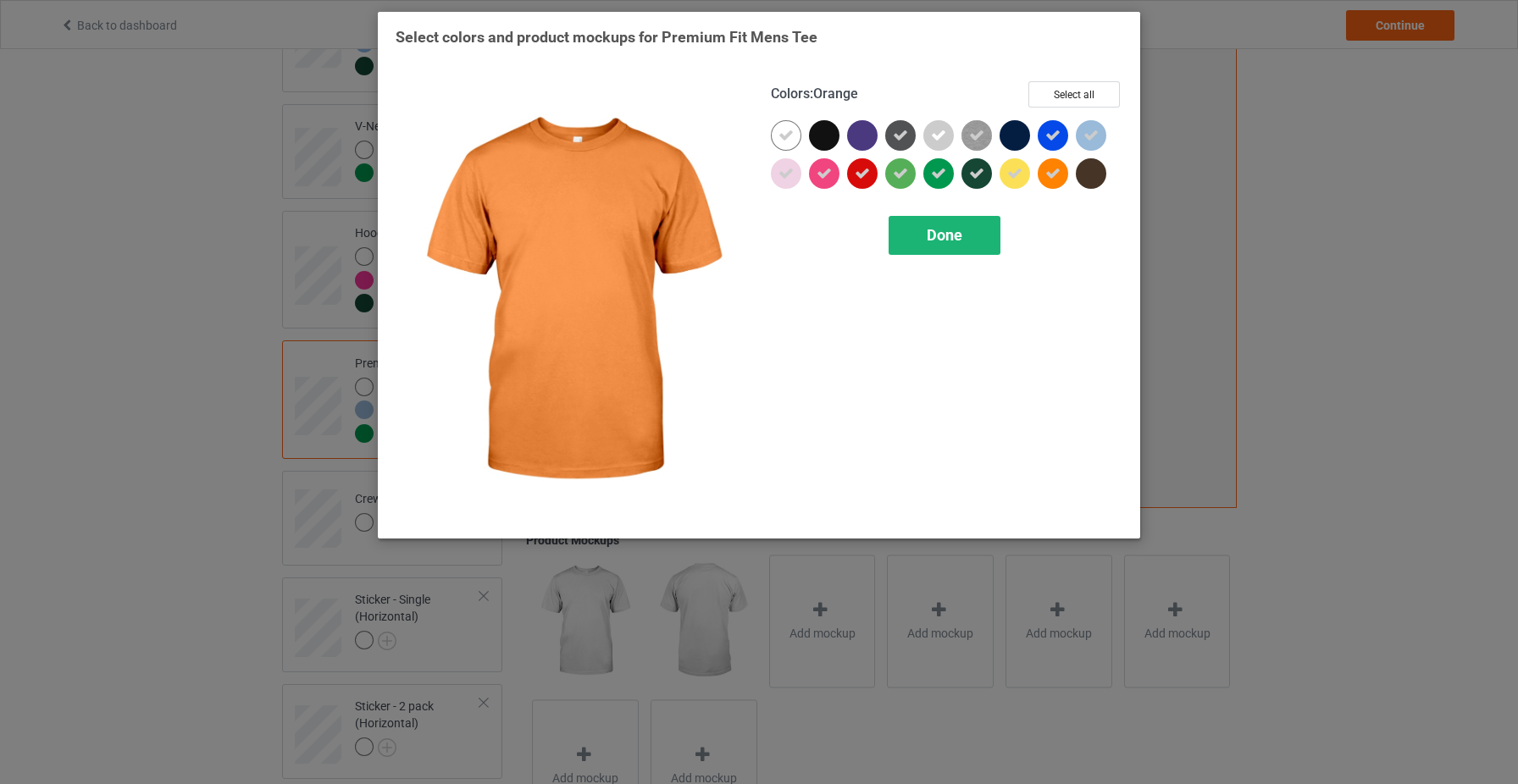
click at [952, 234] on span "Done" at bounding box center [945, 235] width 36 height 18
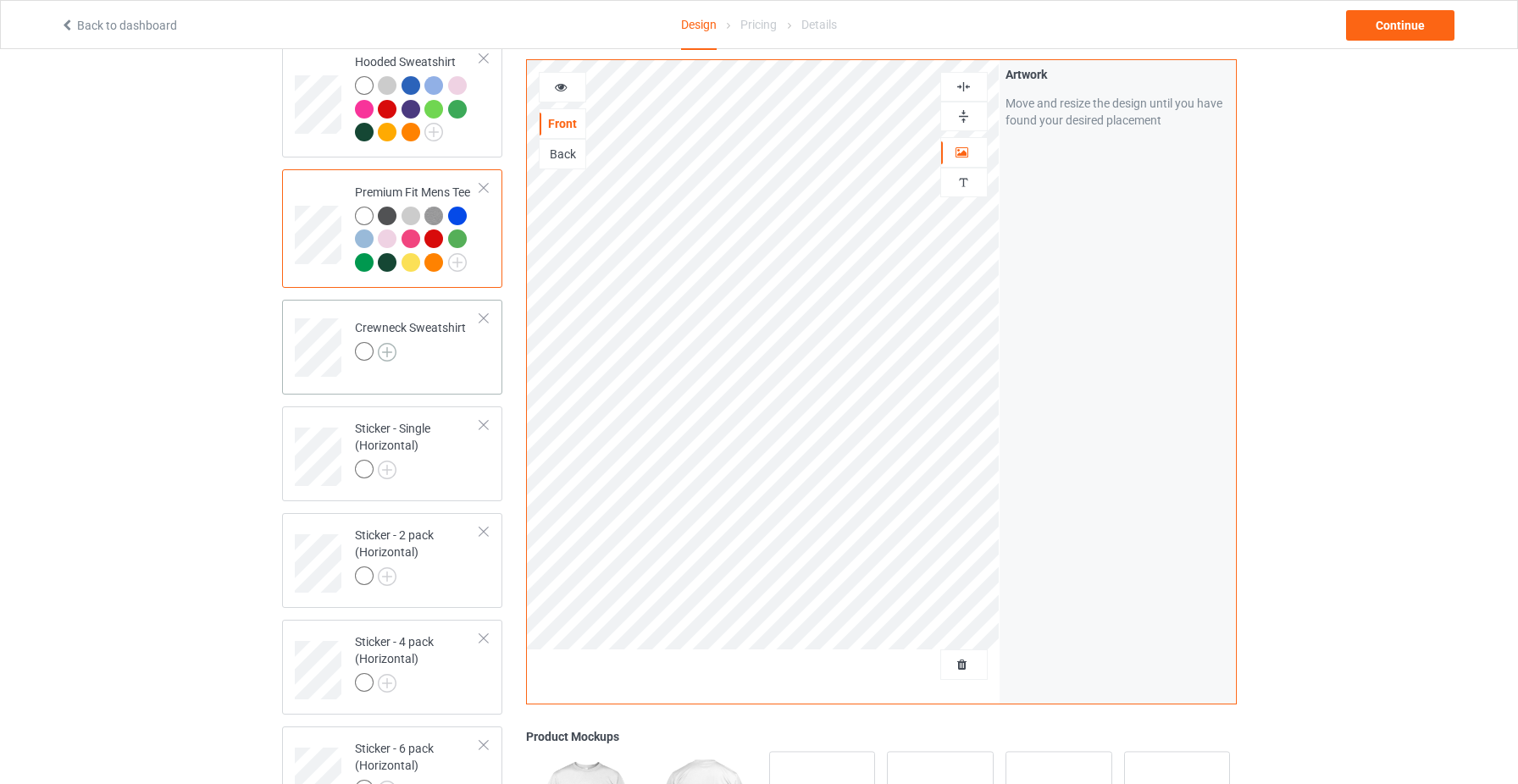
click at [389, 352] on img at bounding box center [387, 352] width 19 height 19
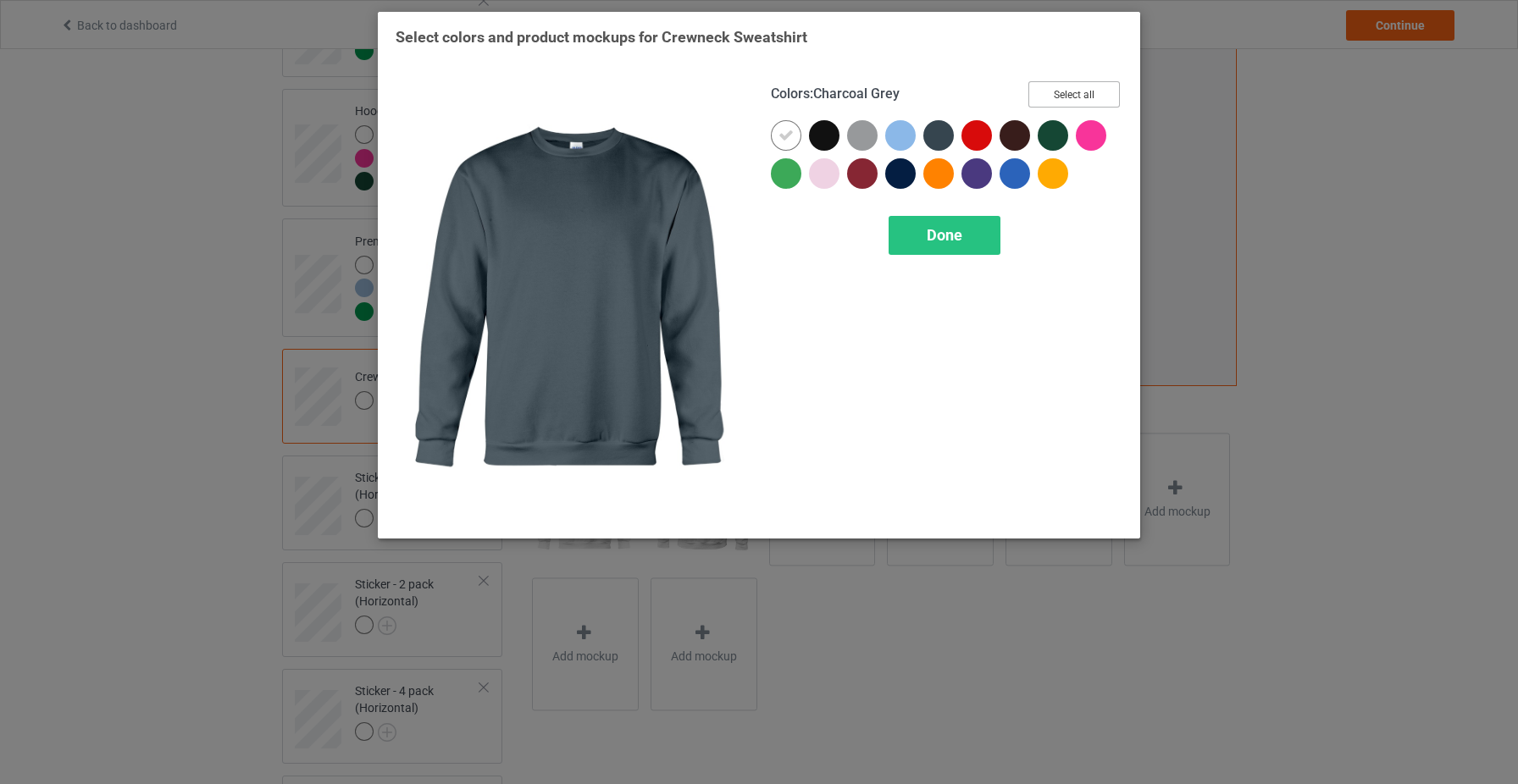
click at [1077, 100] on button "Select all" at bounding box center [1074, 94] width 92 height 26
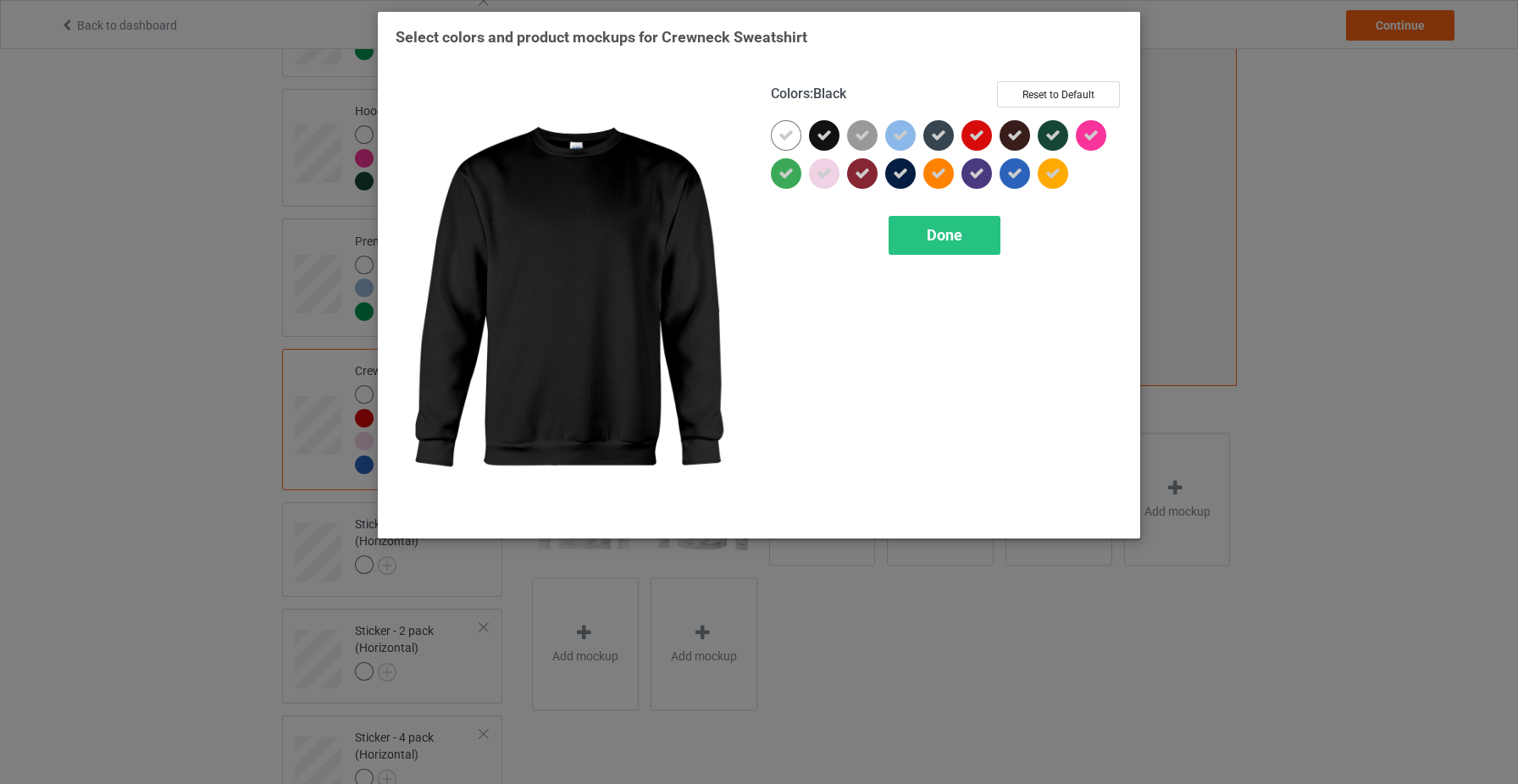
drag, startPoint x: 810, startPoint y: 128, endPoint x: 821, endPoint y: 137, distance: 14.2
click at [810, 128] on div at bounding box center [827, 139] width 38 height 38
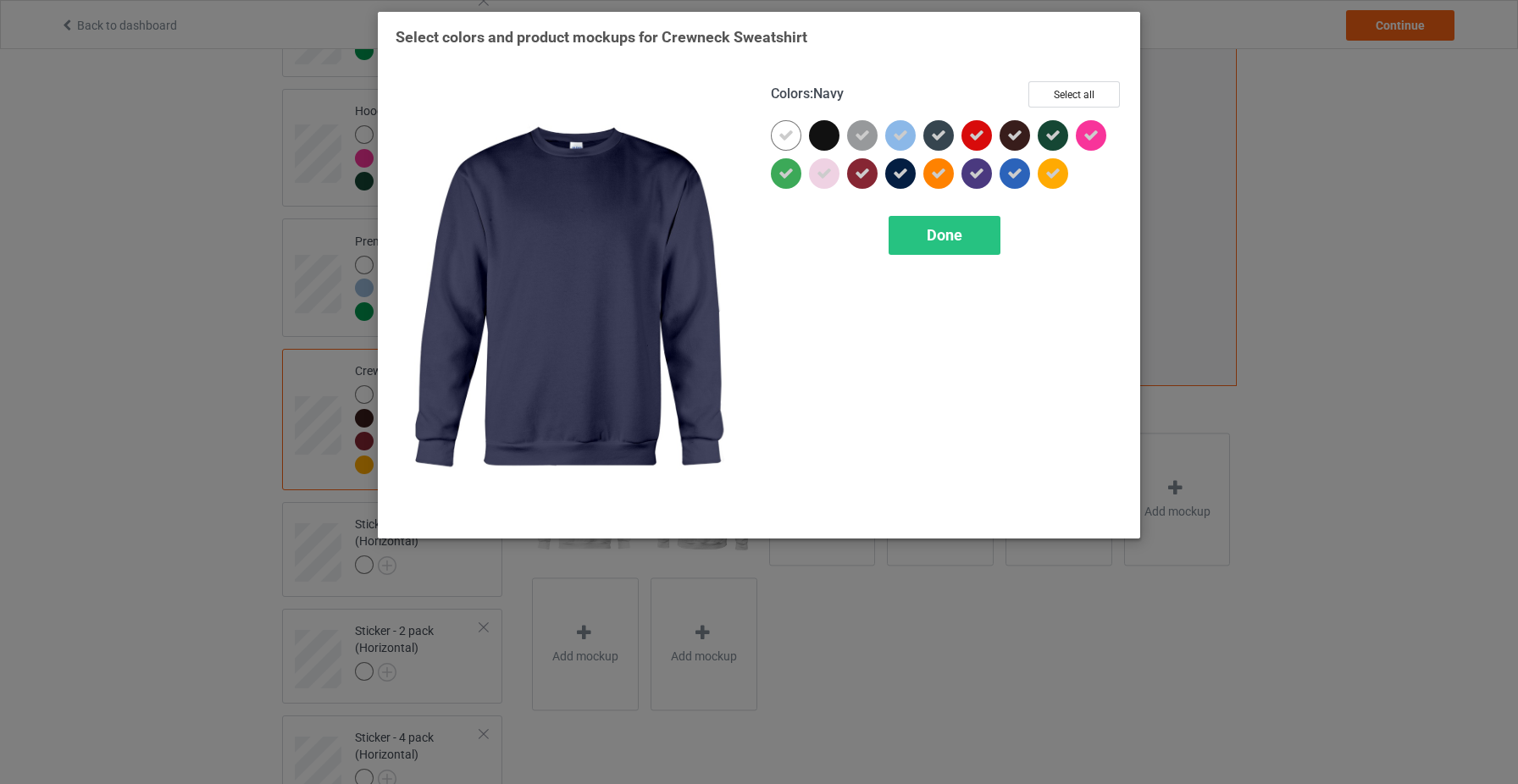
click at [907, 172] on icon at bounding box center [901, 173] width 15 height 15
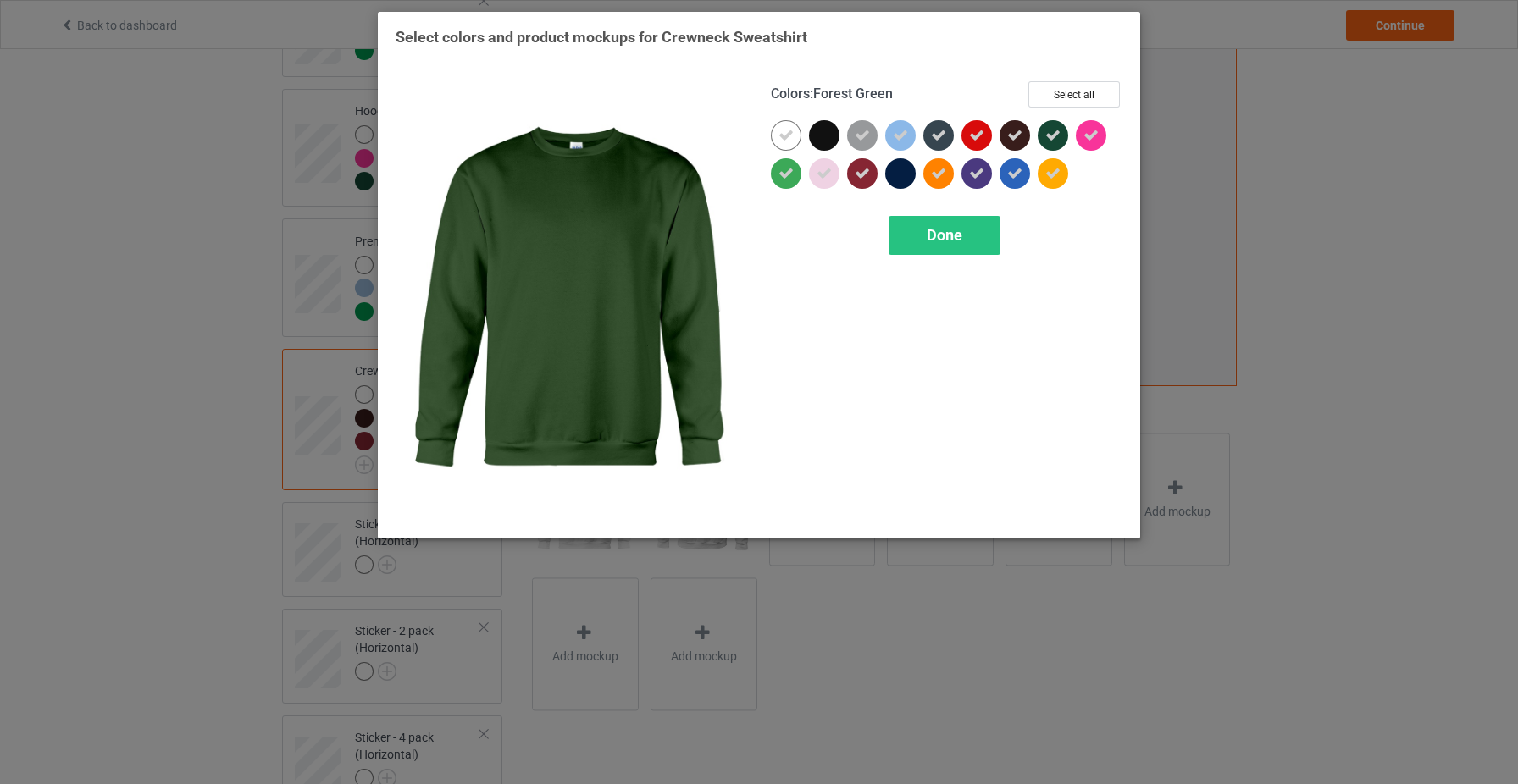
click at [1054, 136] on icon at bounding box center [1053, 135] width 15 height 15
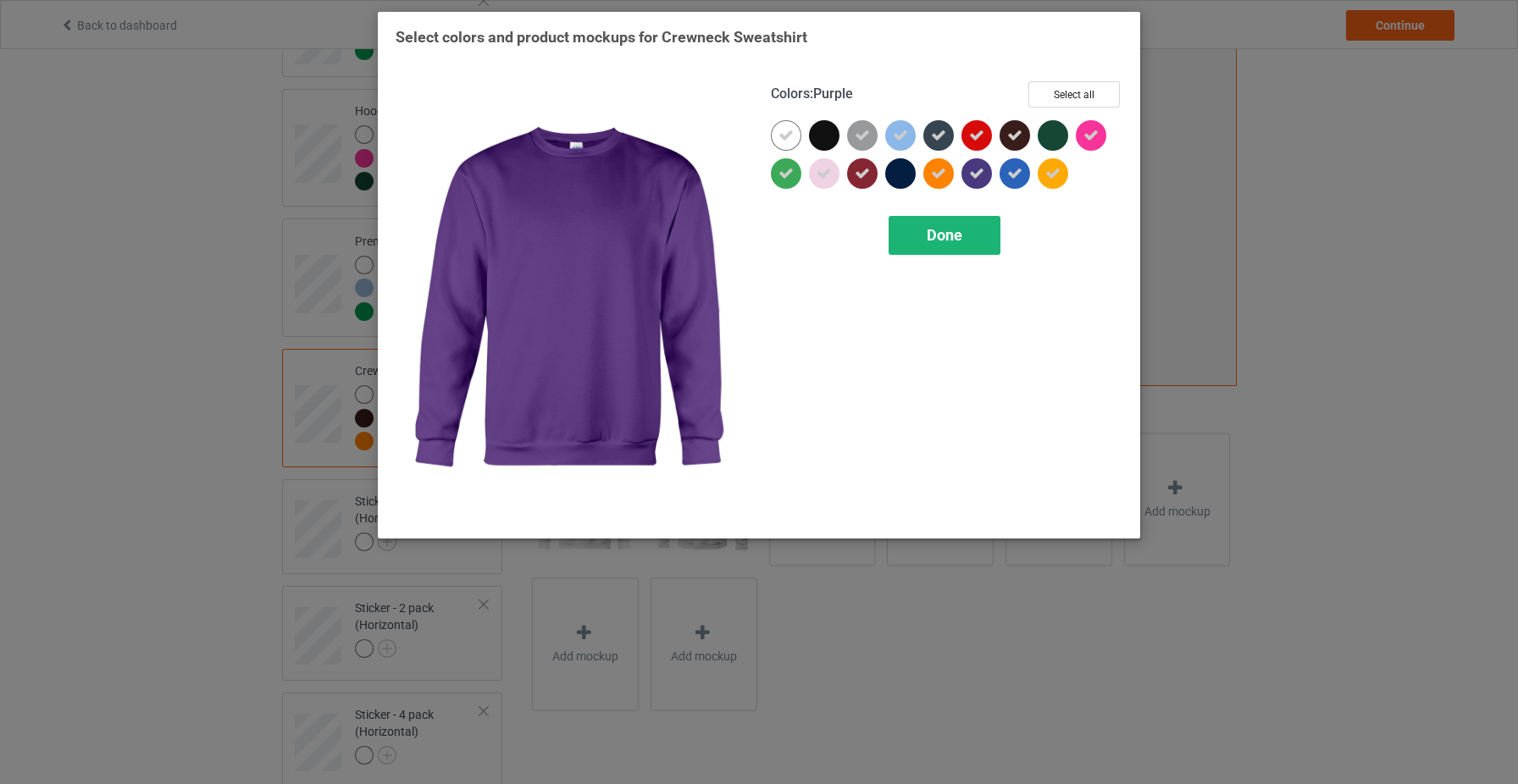
click at [979, 223] on div "Done" at bounding box center [944, 236] width 111 height 39
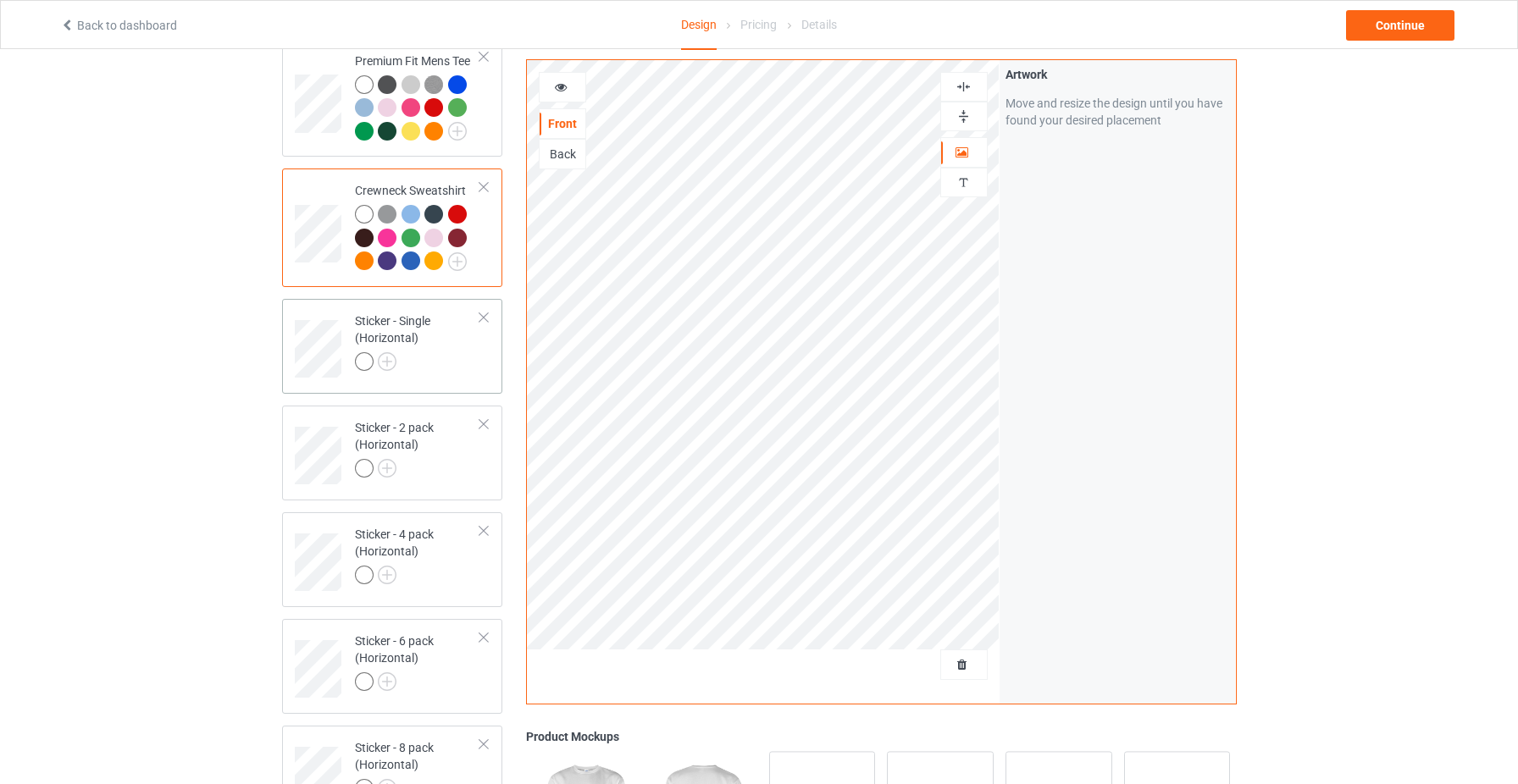
scroll to position [529, 0]
click at [422, 360] on div at bounding box center [418, 360] width 126 height 24
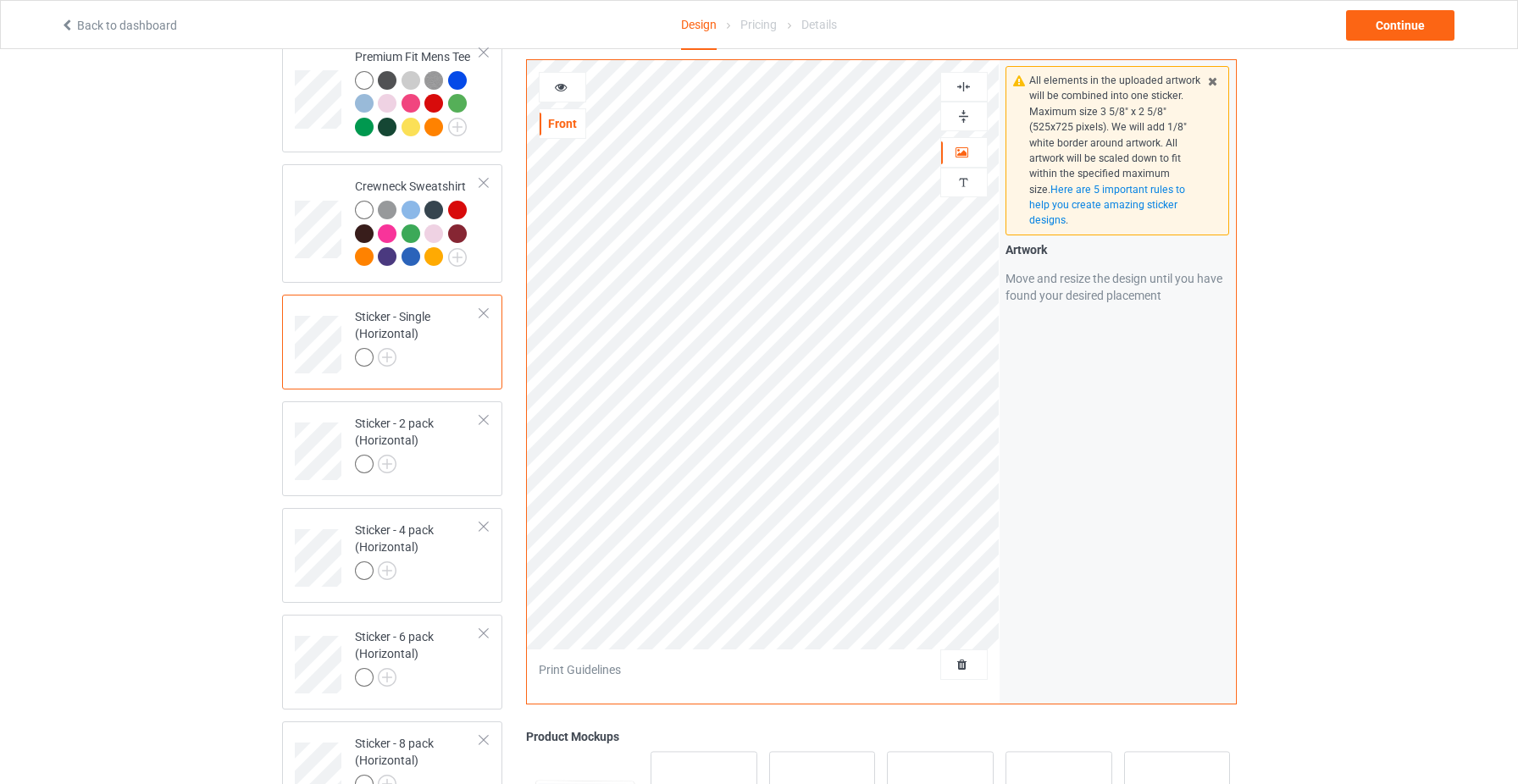
click at [965, 110] on img at bounding box center [964, 116] width 16 height 16
click at [965, 90] on img at bounding box center [964, 87] width 16 height 16
click at [1215, 83] on icon at bounding box center [1212, 79] width 14 height 12
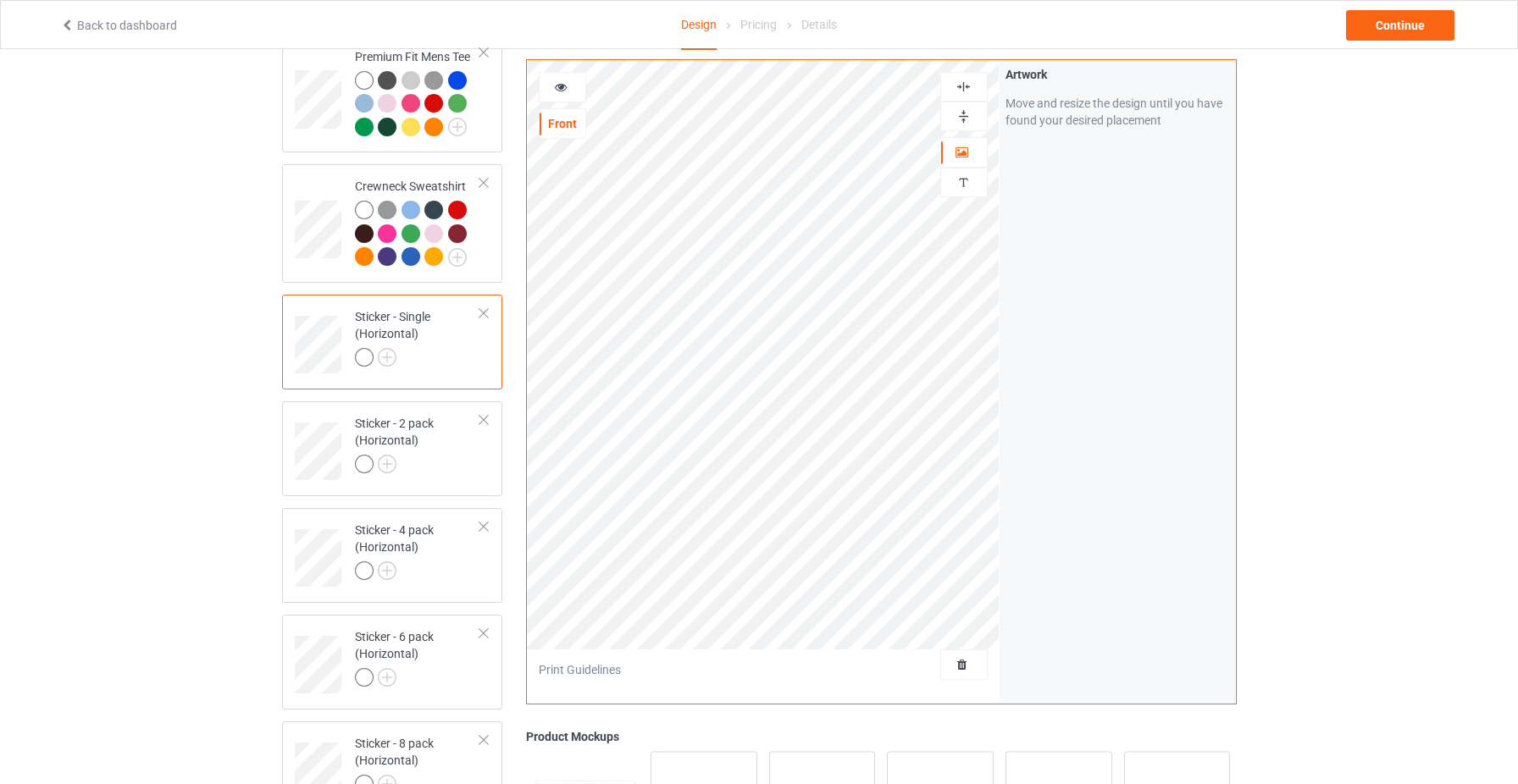
click at [572, 80] on div at bounding box center [562, 88] width 46 height 17
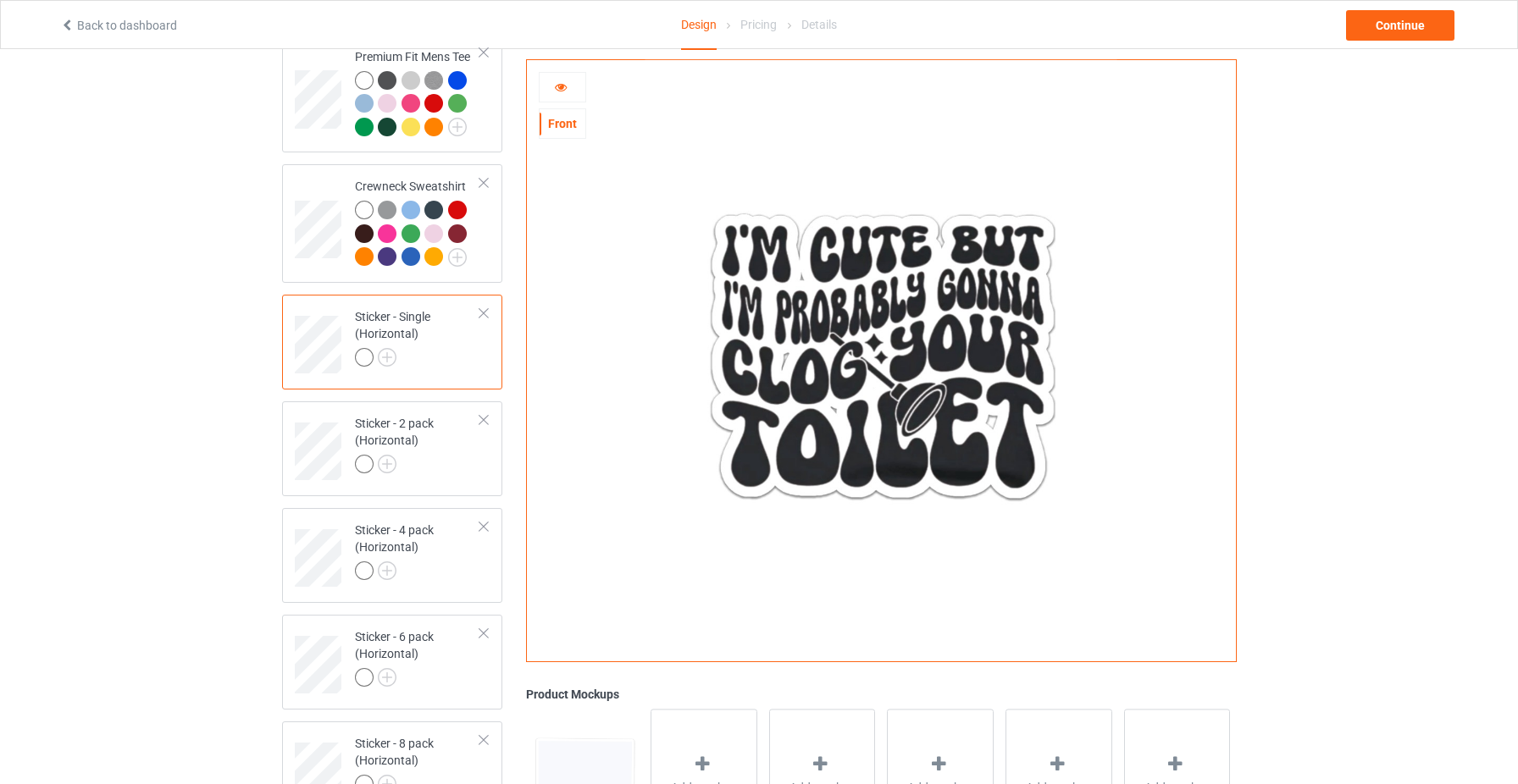
click at [557, 88] on icon at bounding box center [560, 85] width 14 height 12
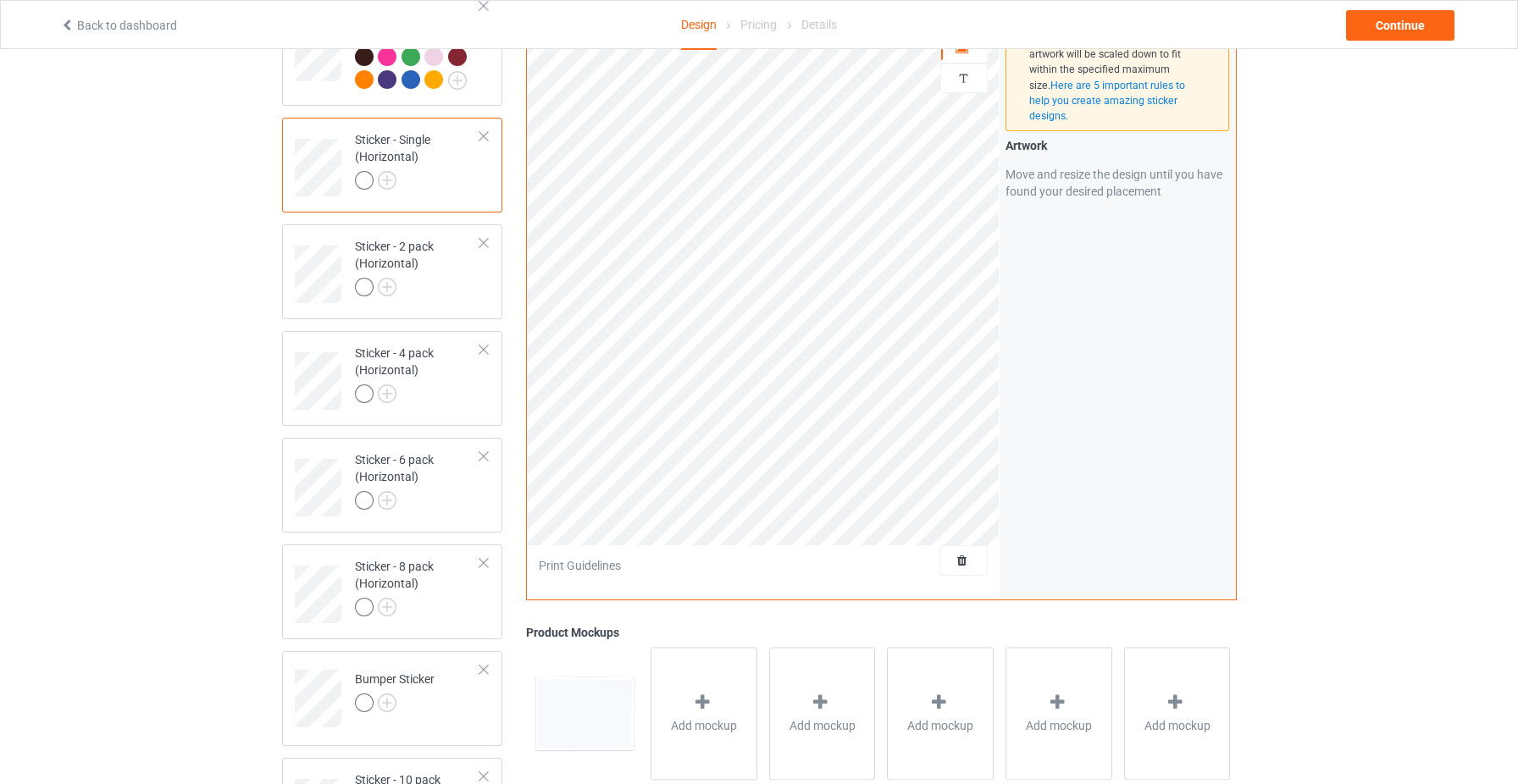
scroll to position [705, 0]
click at [435, 179] on div at bounding box center [418, 184] width 126 height 24
click at [435, 270] on div "Sticker - 2 pack (Horizontal)" at bounding box center [418, 268] width 126 height 58
click at [444, 354] on div "Sticker - 4 pack (Horizontal)" at bounding box center [418, 374] width 126 height 58
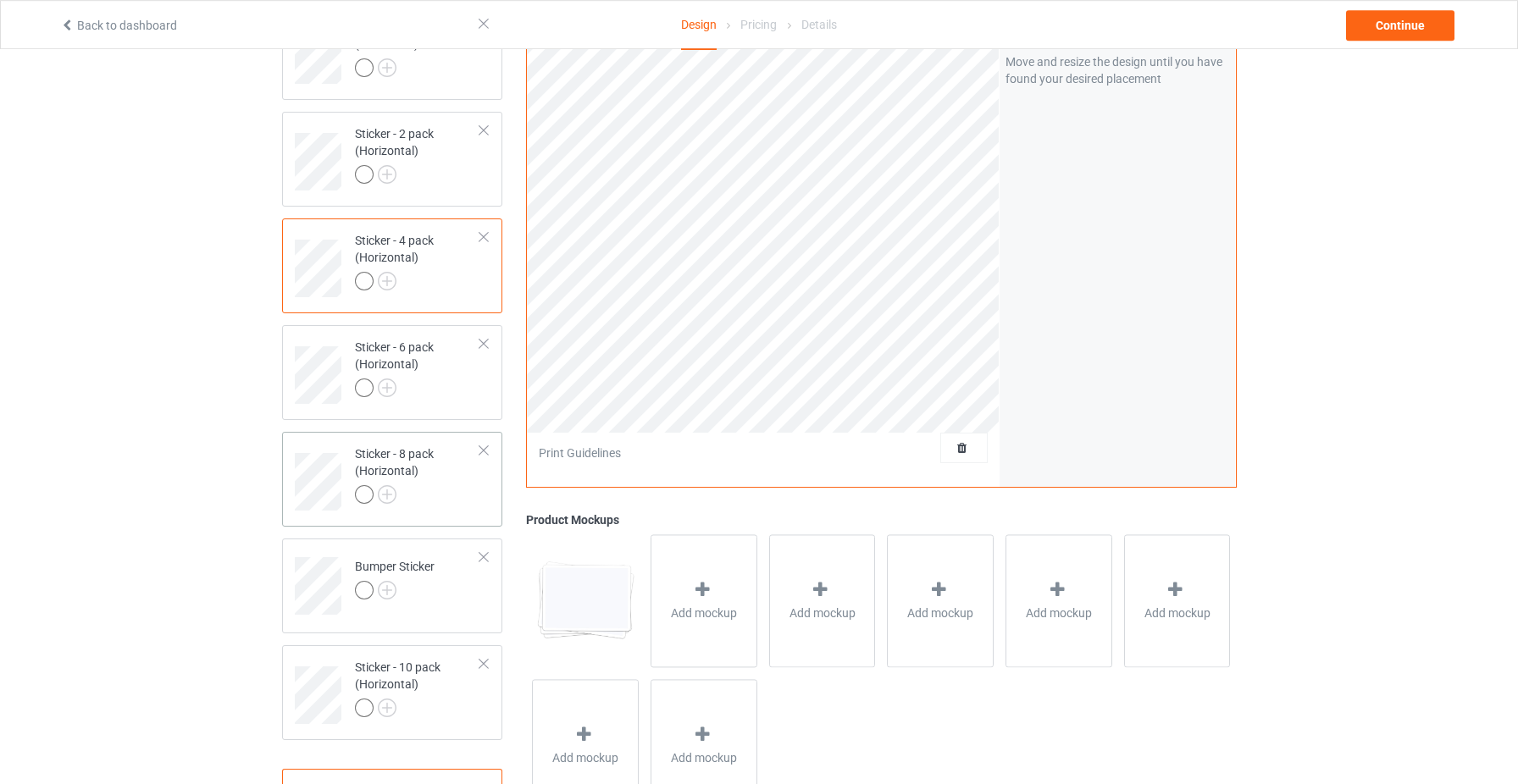
scroll to position [827, 0]
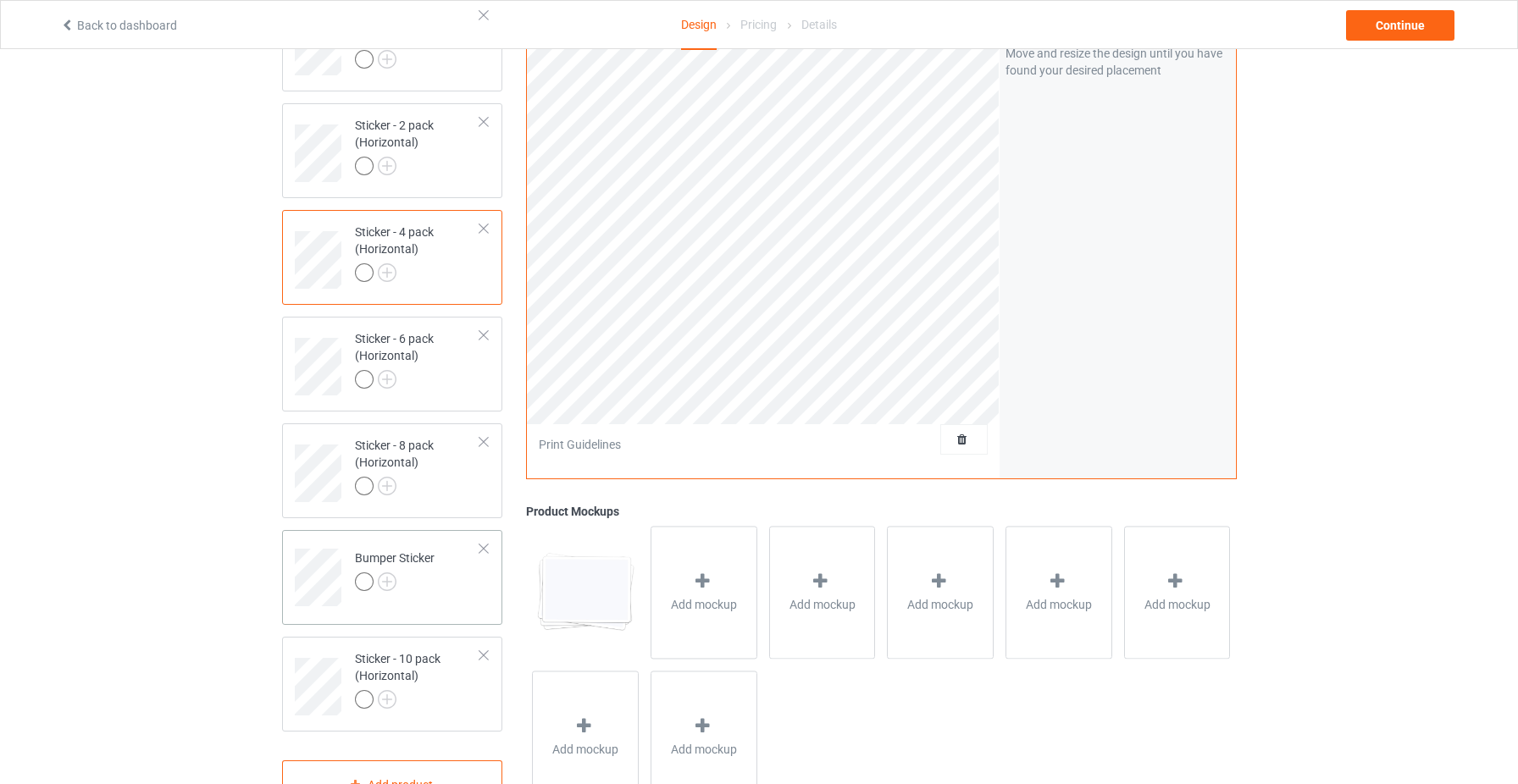
click at [450, 571] on td "Bumper Sticker" at bounding box center [418, 571] width 145 height 71
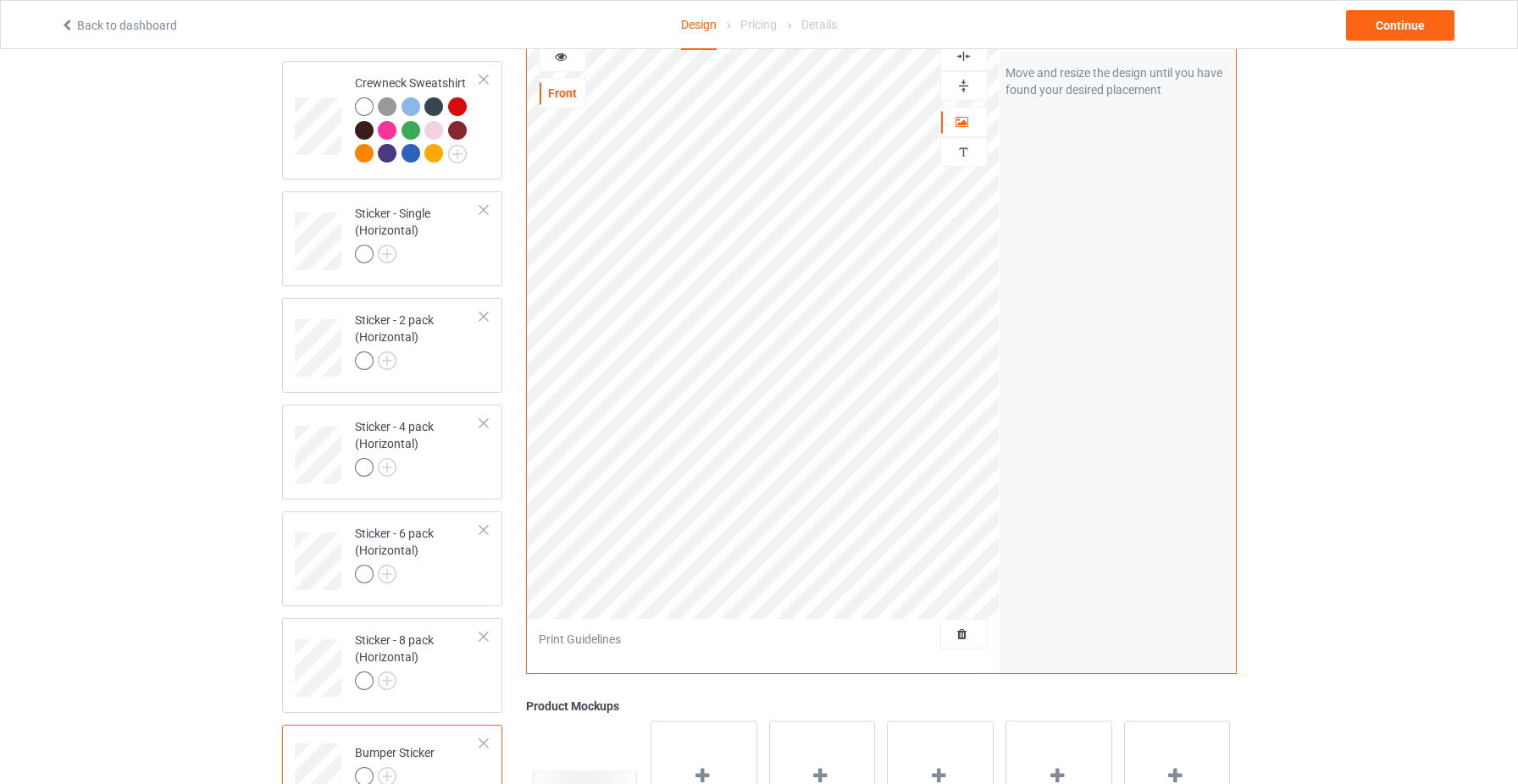
scroll to position [542, 0]
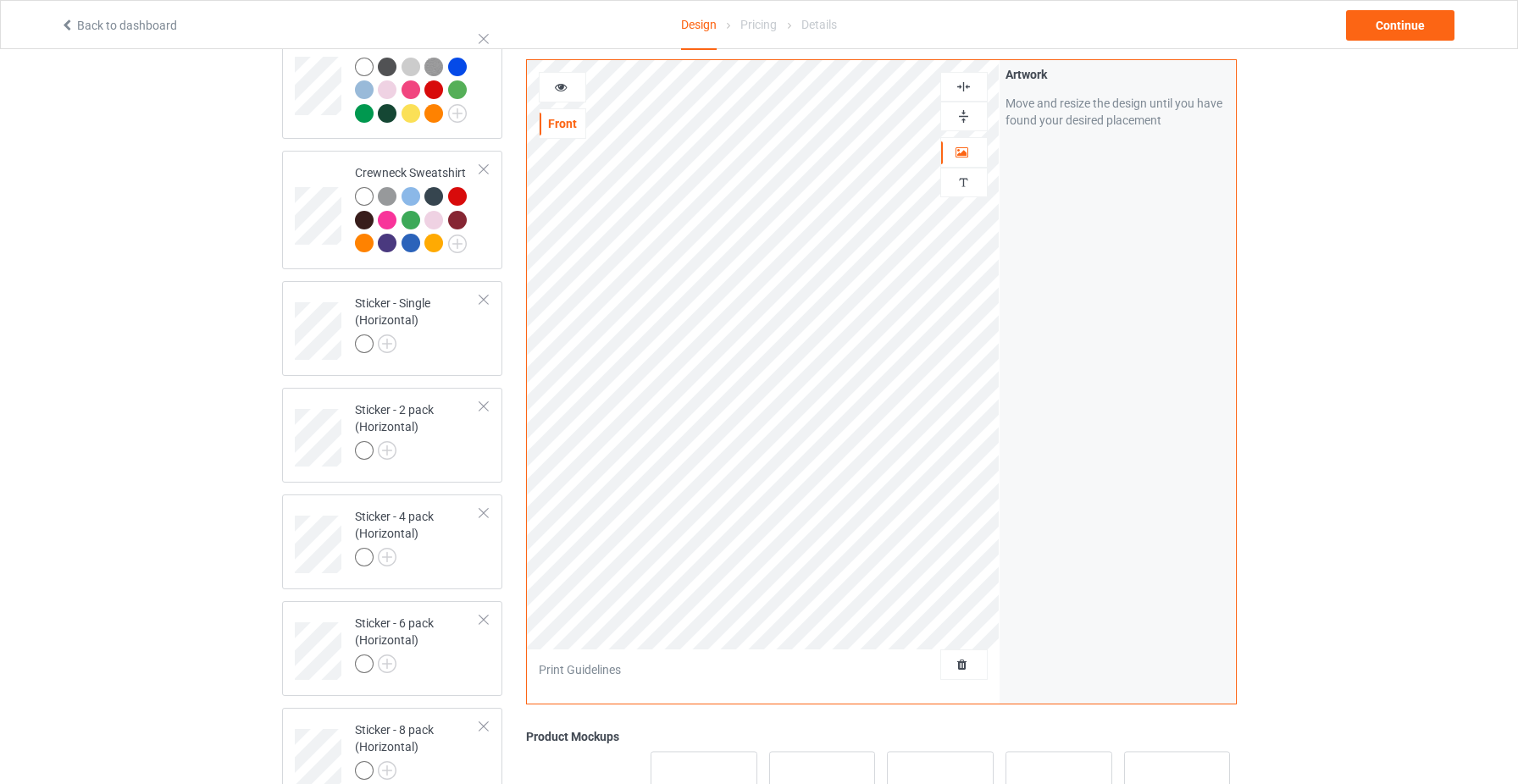
click at [571, 96] on div at bounding box center [562, 88] width 46 height 17
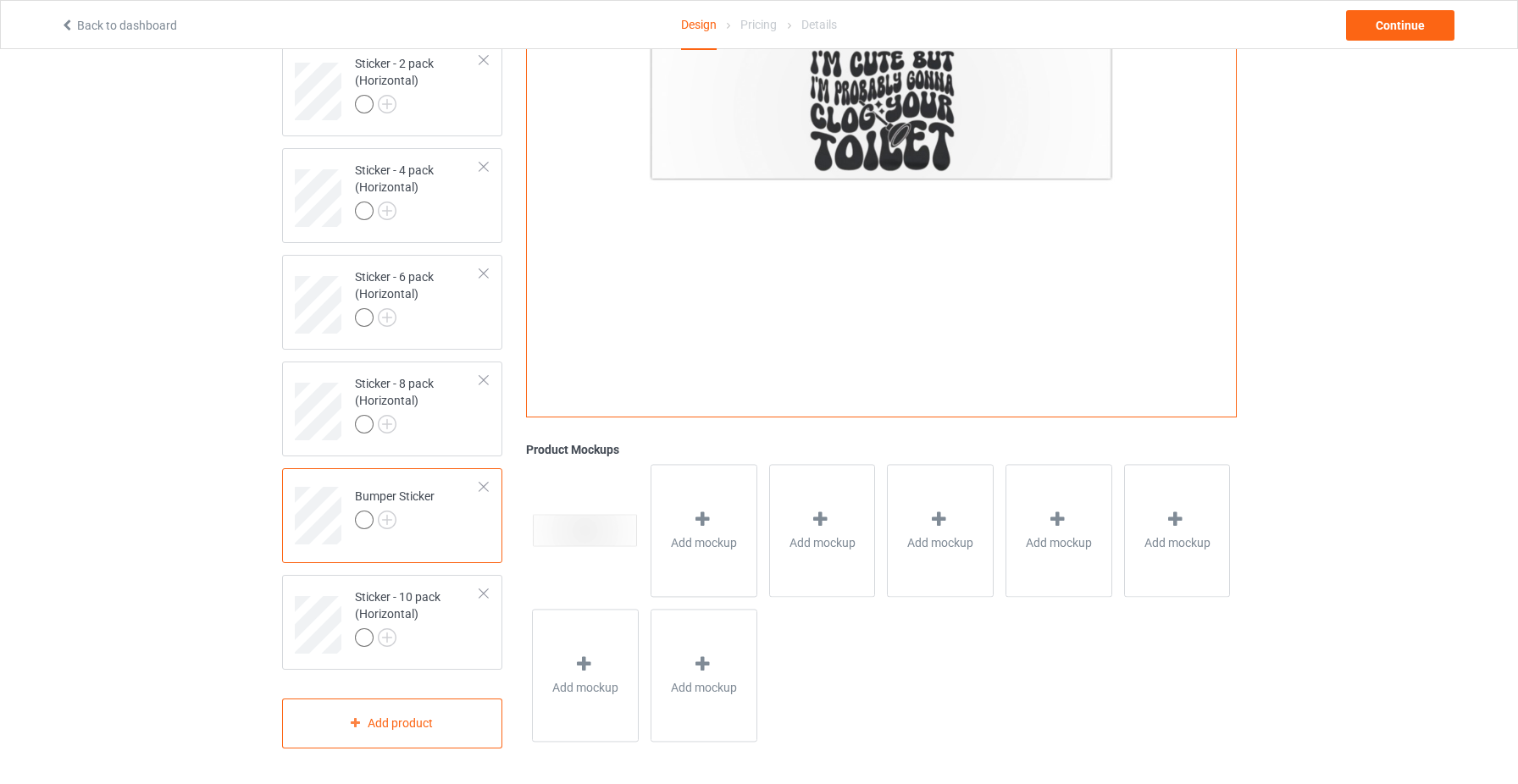
click at [486, 484] on div at bounding box center [484, 487] width 12 height 12
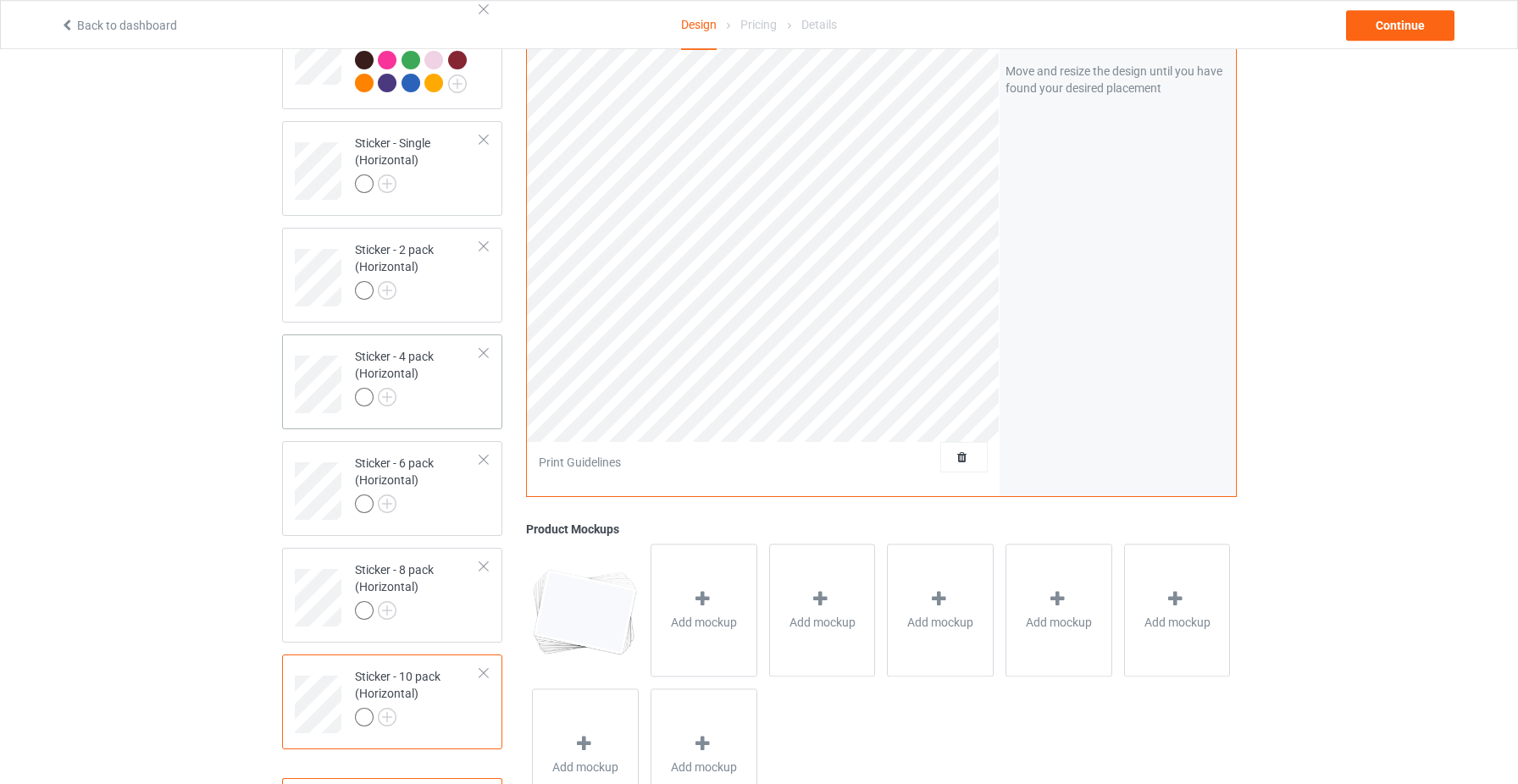
scroll to position [471, 0]
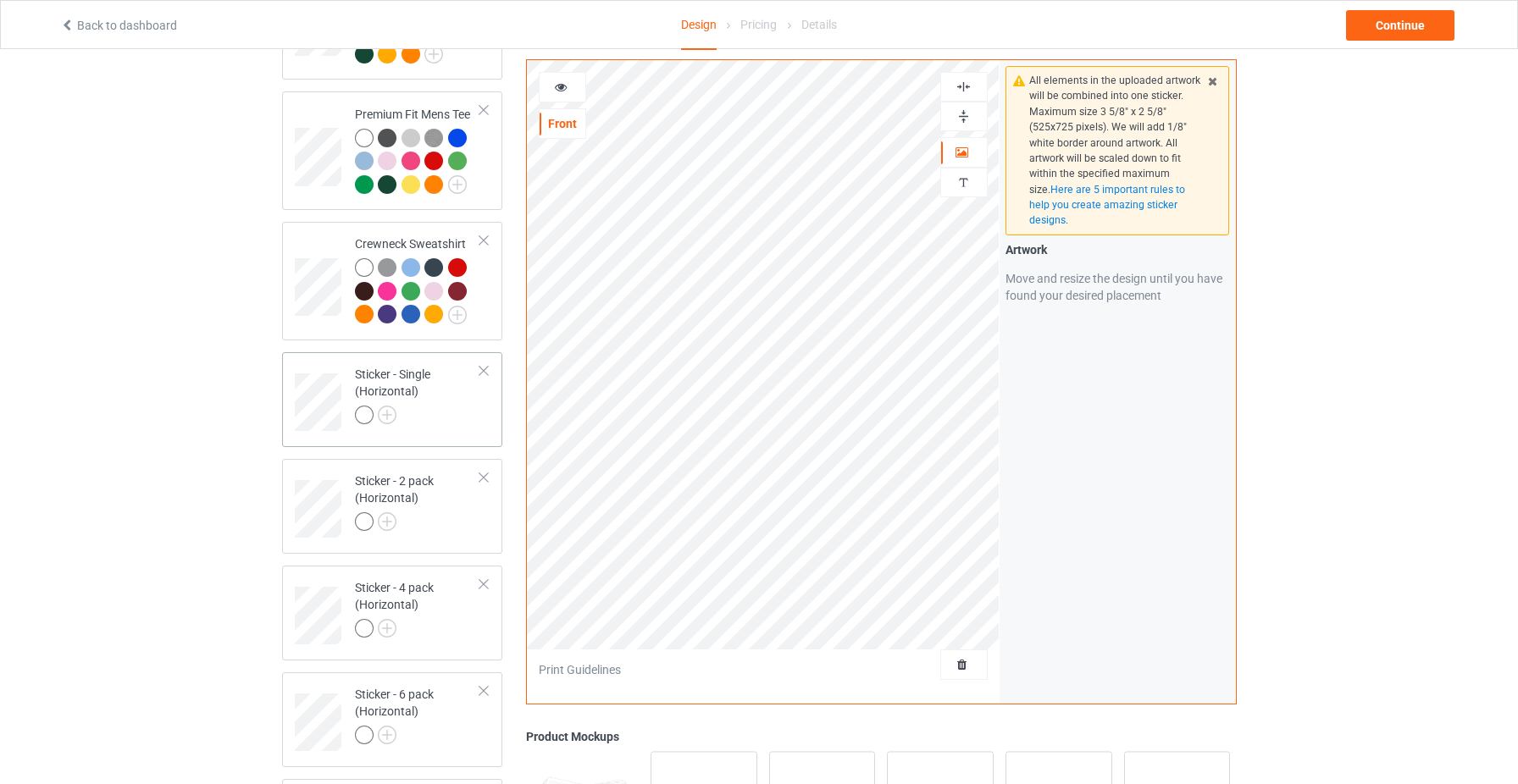
click at [455, 413] on div at bounding box center [418, 418] width 126 height 24
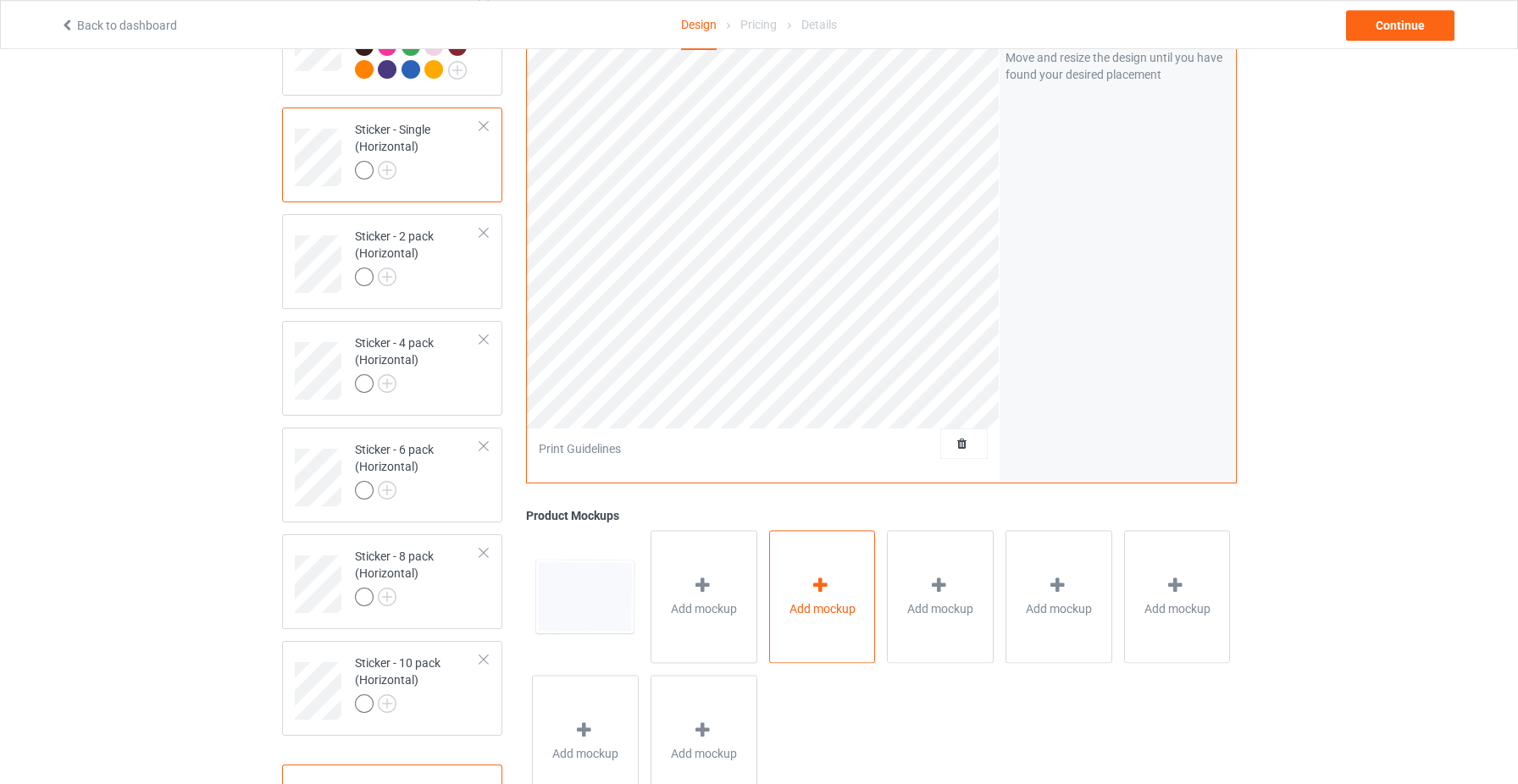
scroll to position [729, 0]
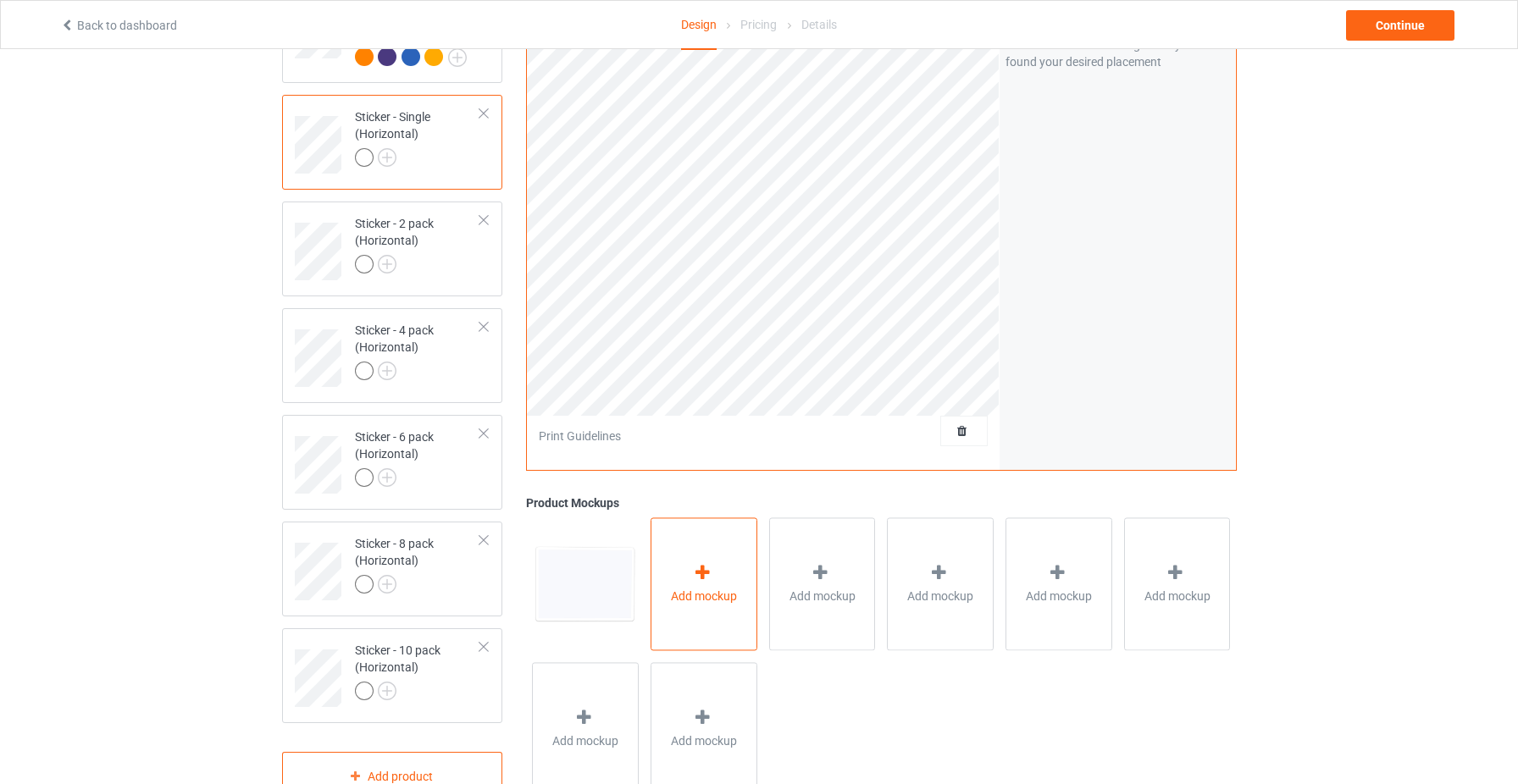
click at [717, 619] on div "Add mockup" at bounding box center [704, 584] width 107 height 133
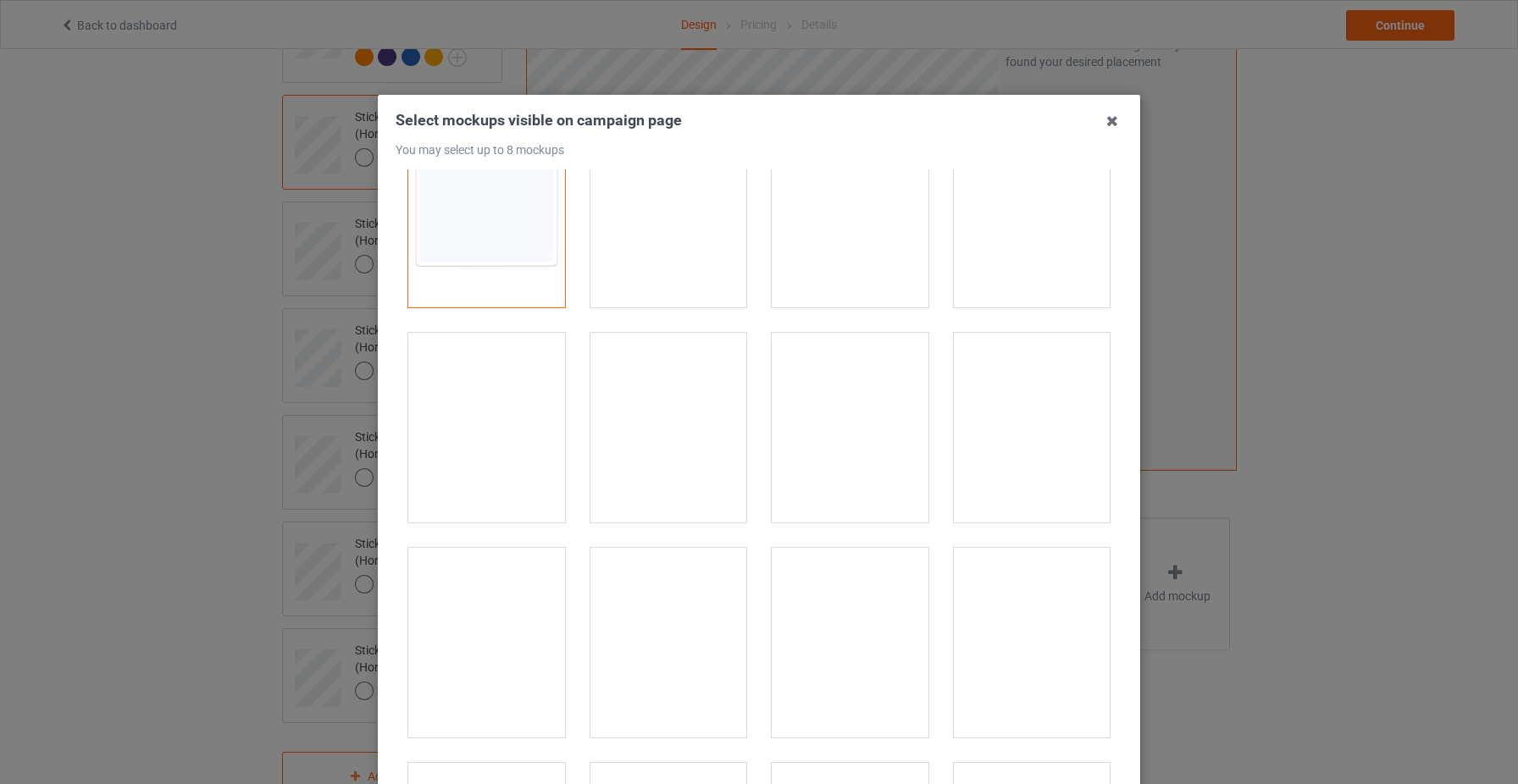
scroll to position [70, 0]
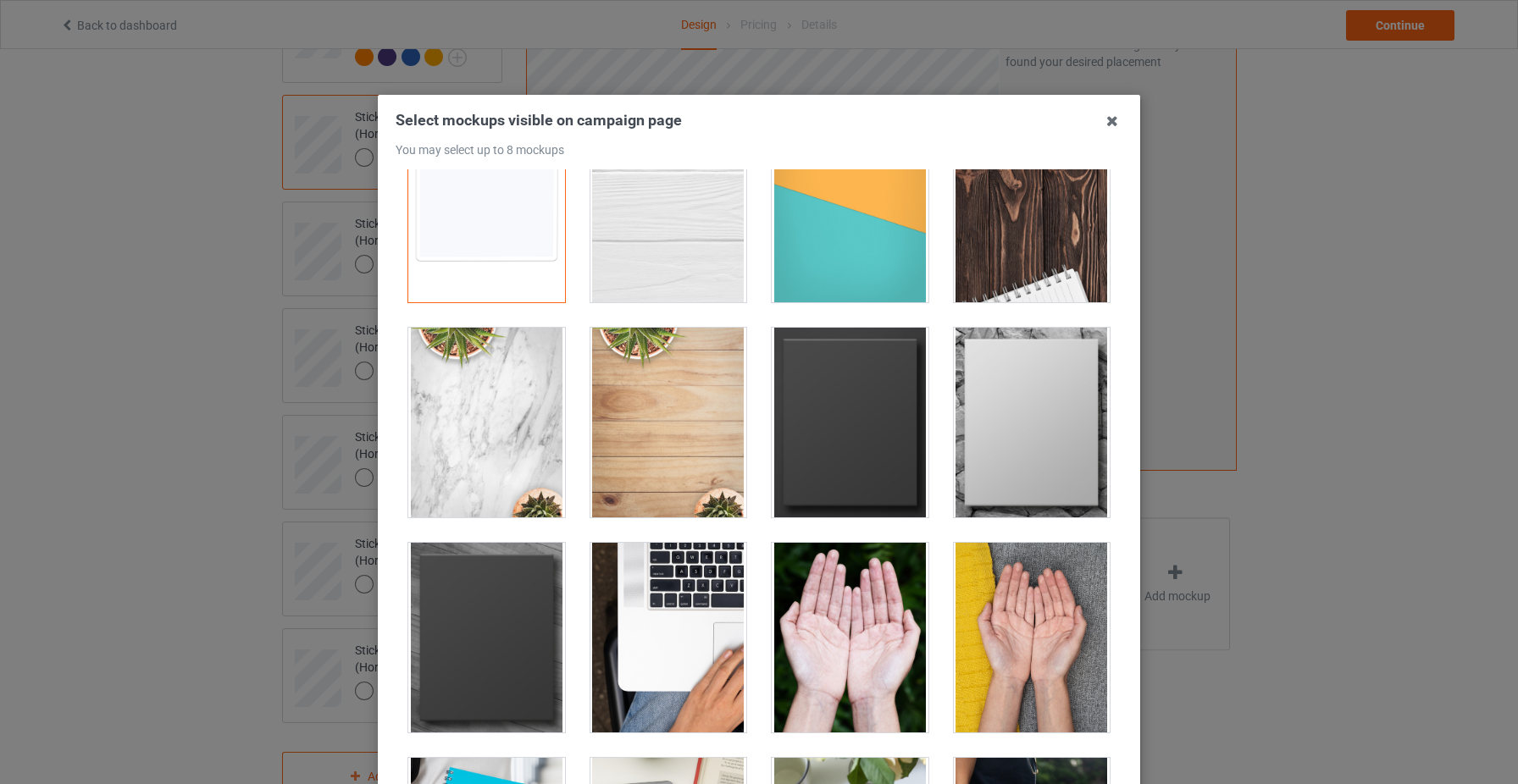
click at [1026, 587] on div at bounding box center [1032, 637] width 156 height 190
click at [879, 618] on div at bounding box center [850, 637] width 156 height 190
click at [861, 449] on div at bounding box center [850, 422] width 156 height 190
click at [719, 599] on div at bounding box center [668, 637] width 156 height 190
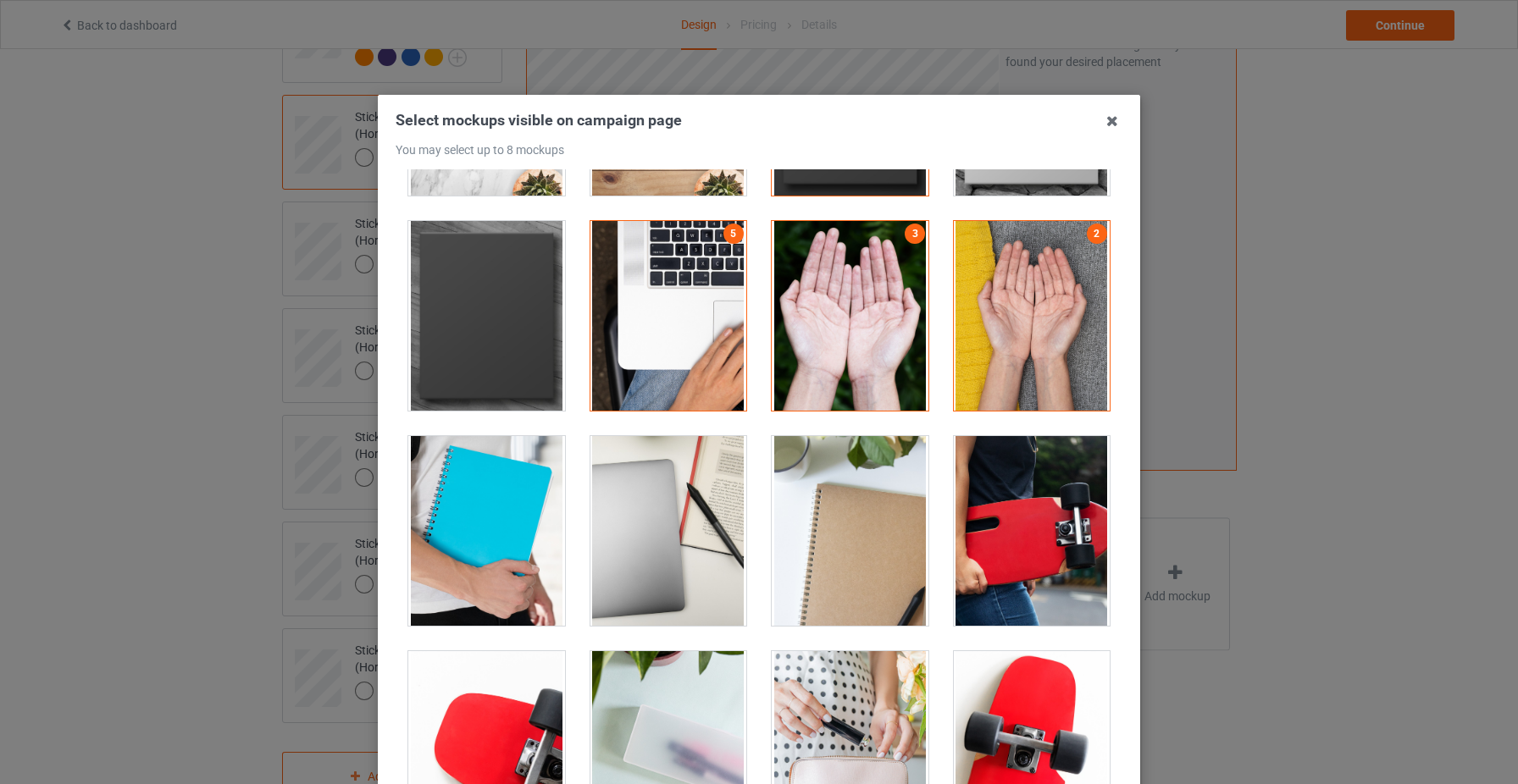
click at [966, 588] on div at bounding box center [1032, 531] width 156 height 190
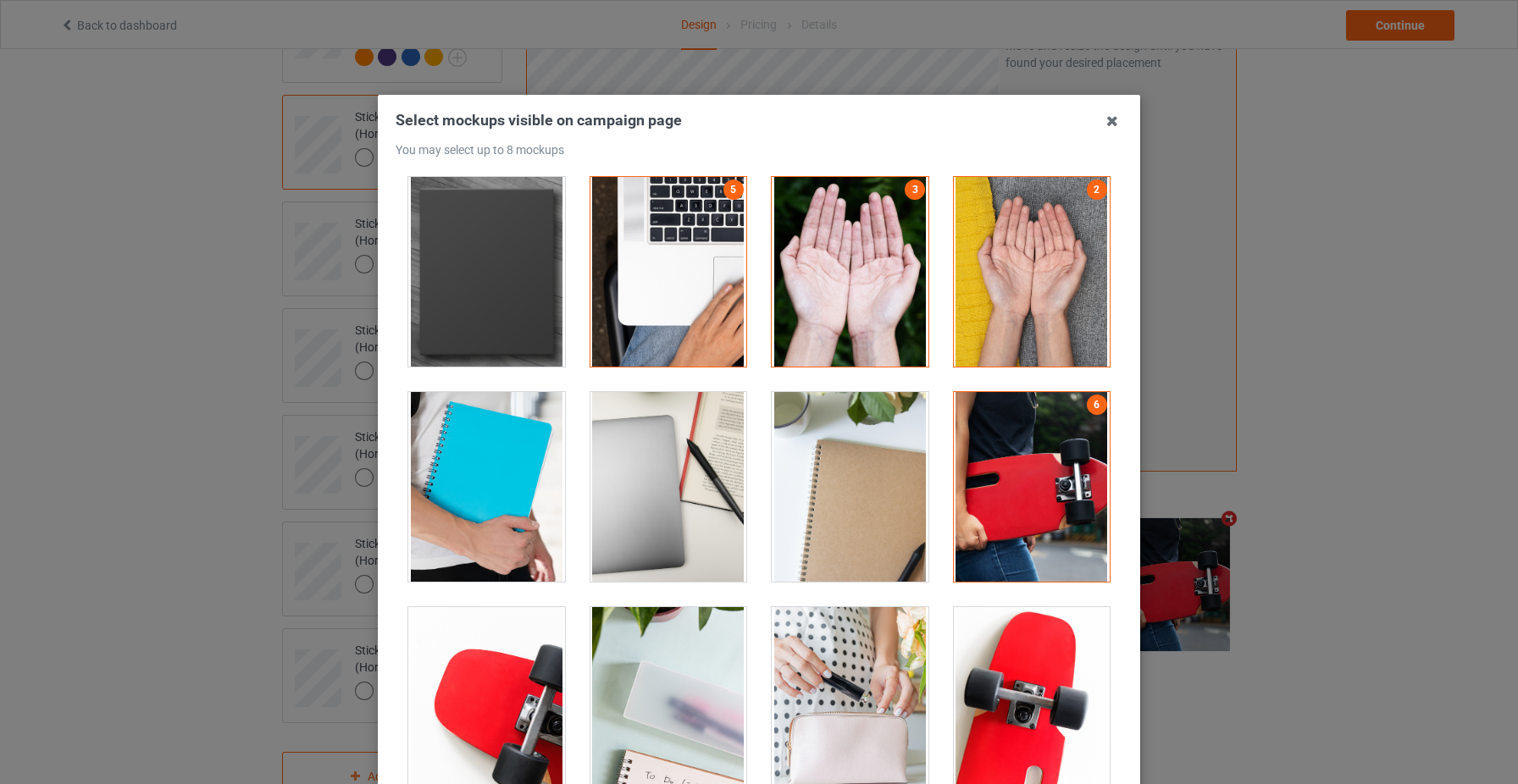
scroll to position [531, 0]
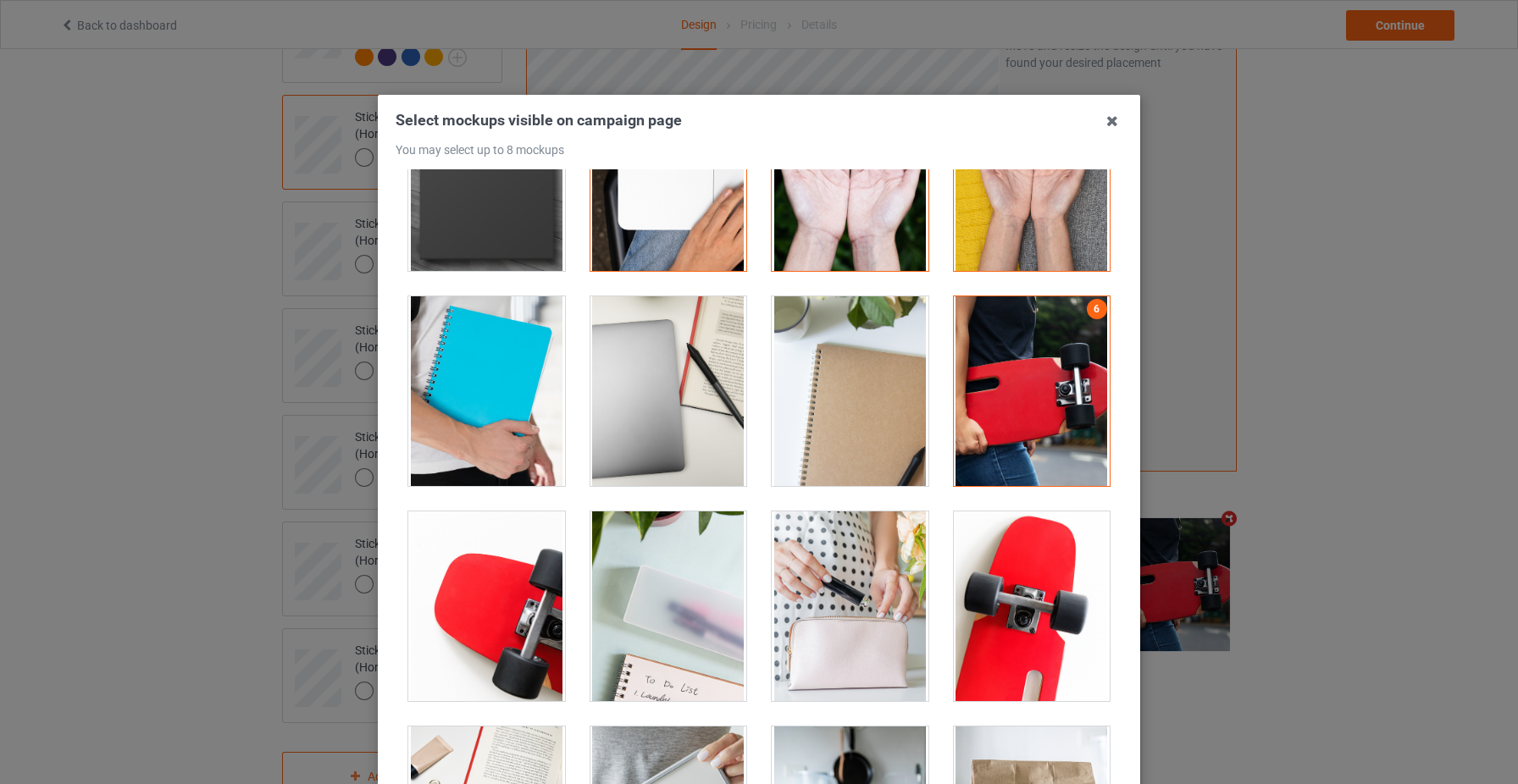
click at [857, 643] on div at bounding box center [850, 606] width 156 height 190
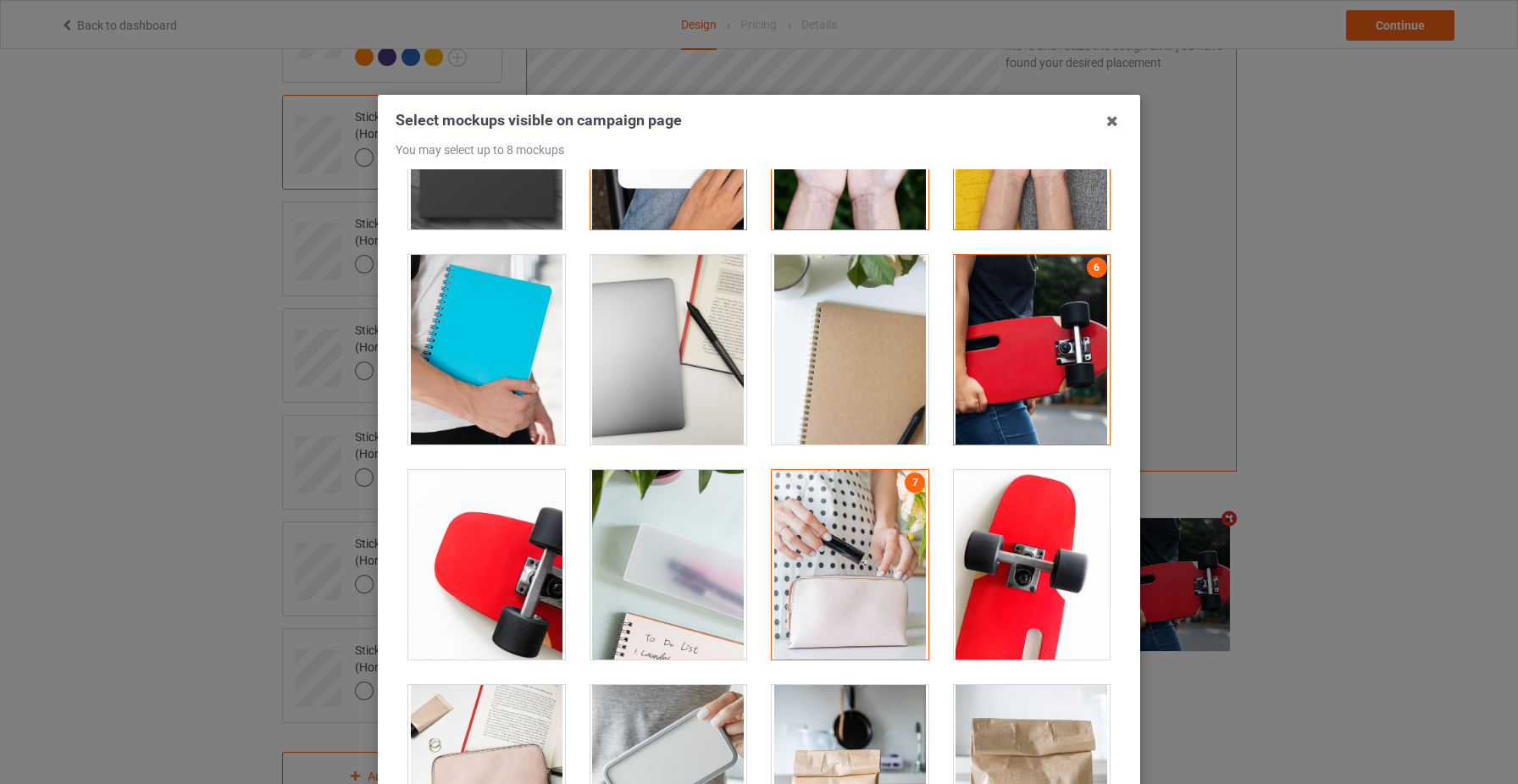
scroll to position [600, 0]
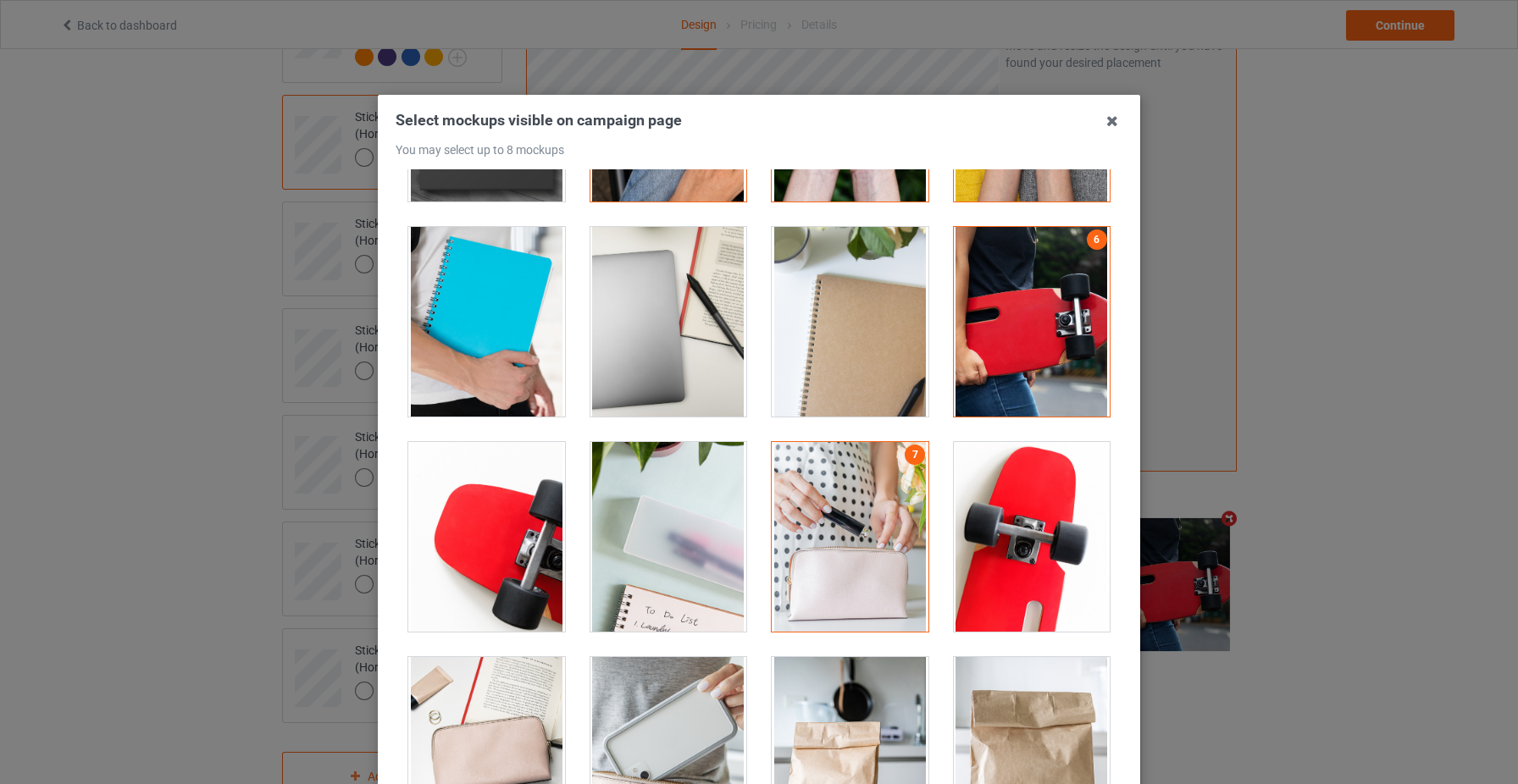
click at [715, 740] on div at bounding box center [668, 752] width 156 height 190
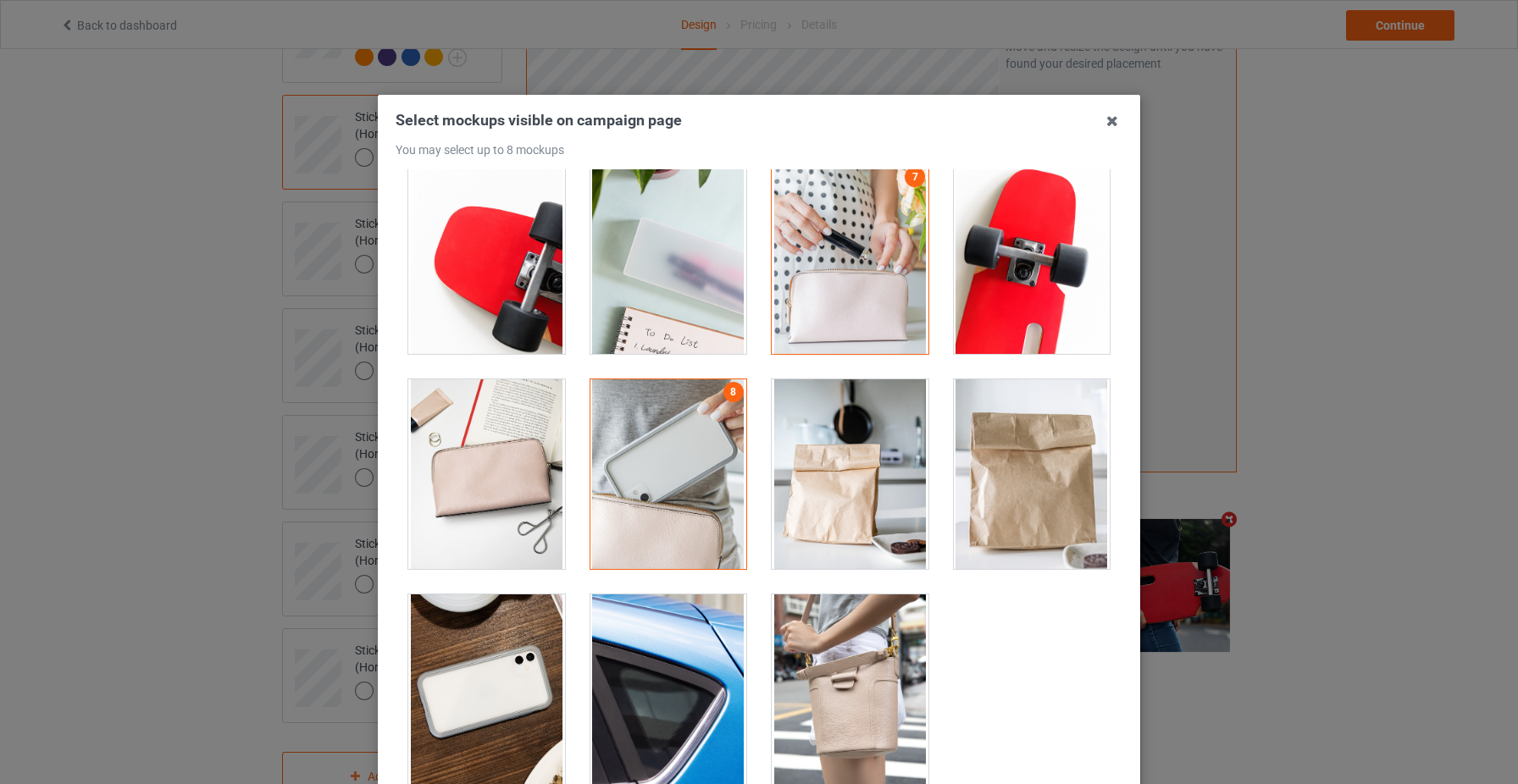
scroll to position [90, 0]
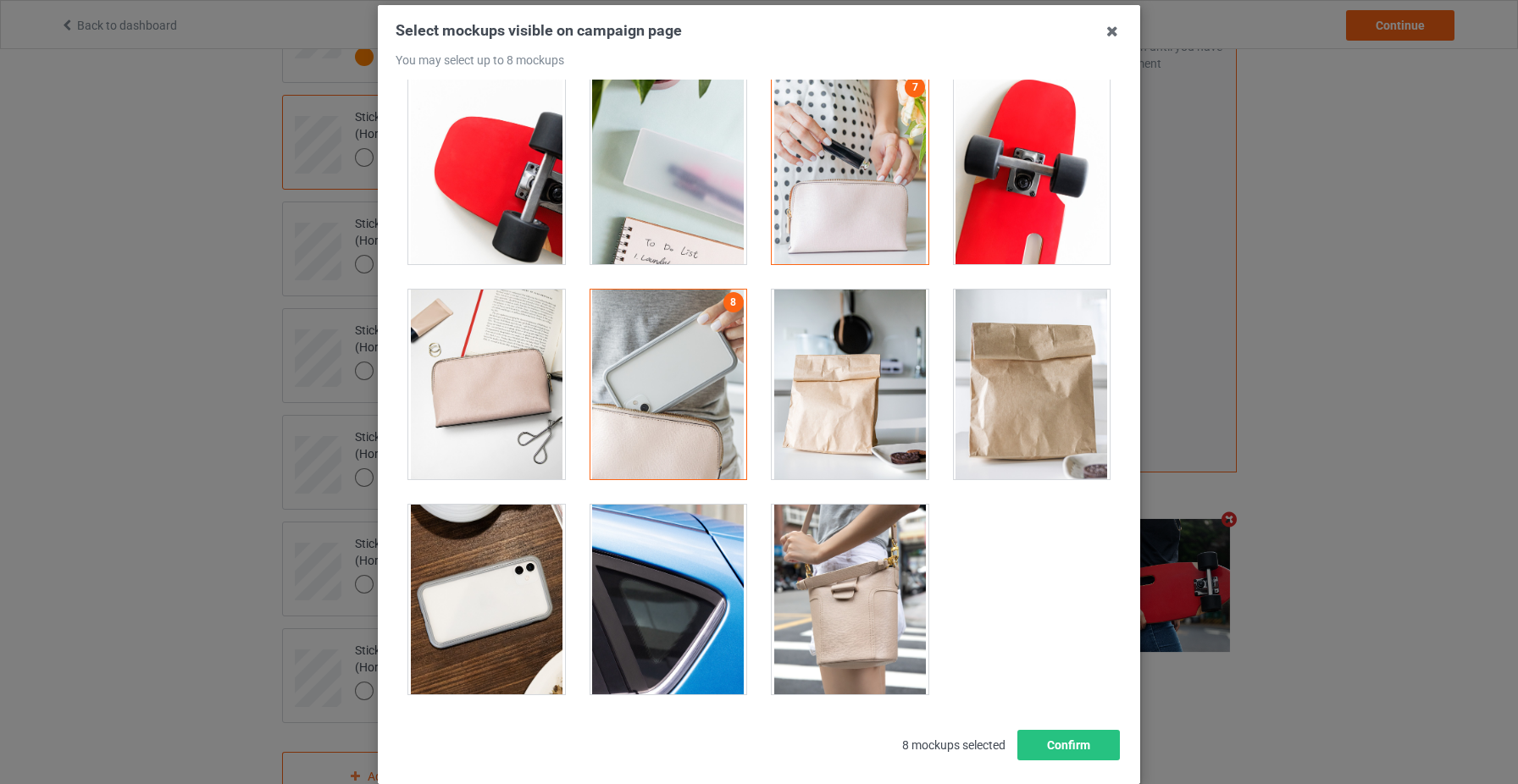
click at [690, 633] on div at bounding box center [668, 599] width 156 height 190
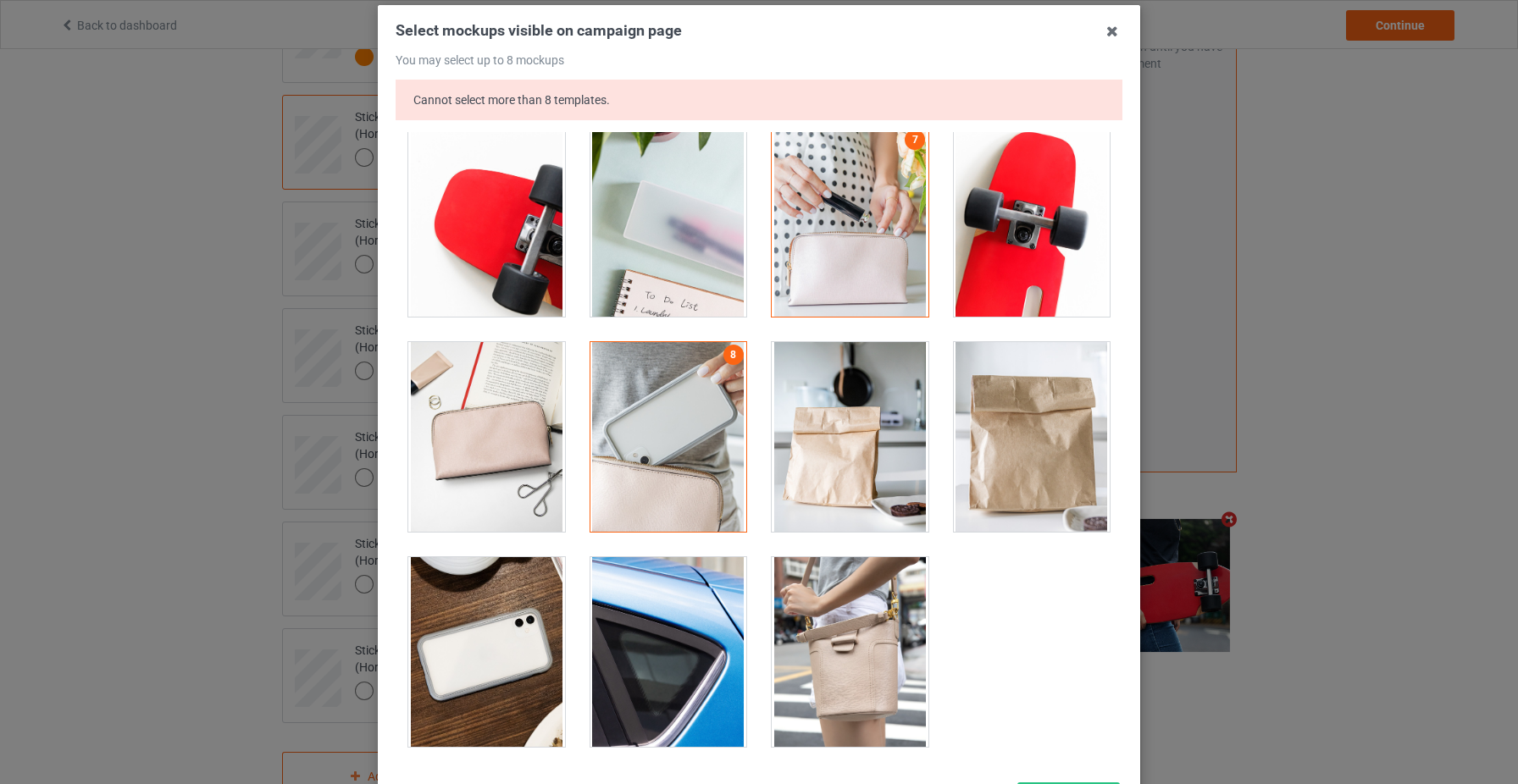
click at [678, 650] on div at bounding box center [668, 651] width 156 height 190
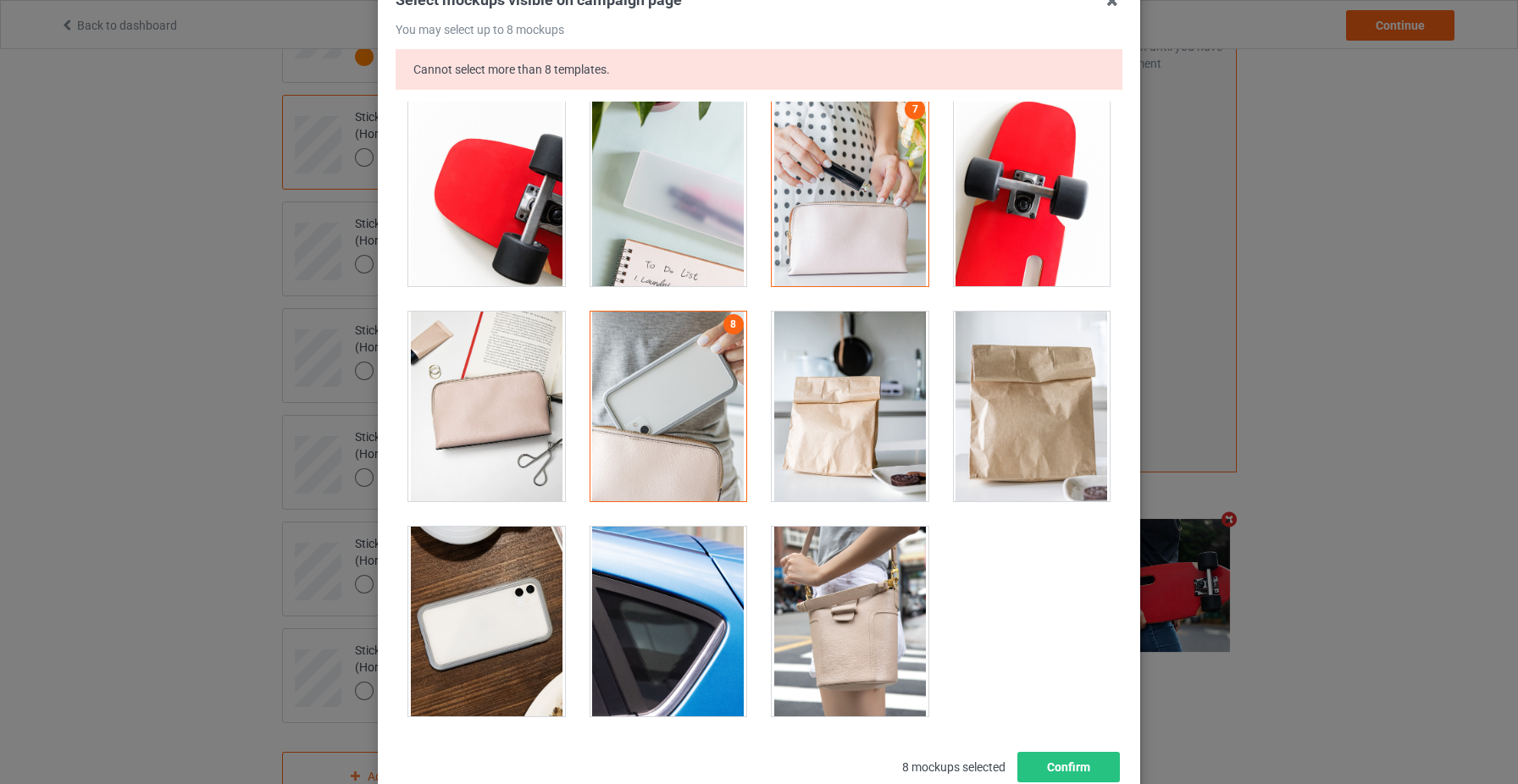
scroll to position [142, 0]
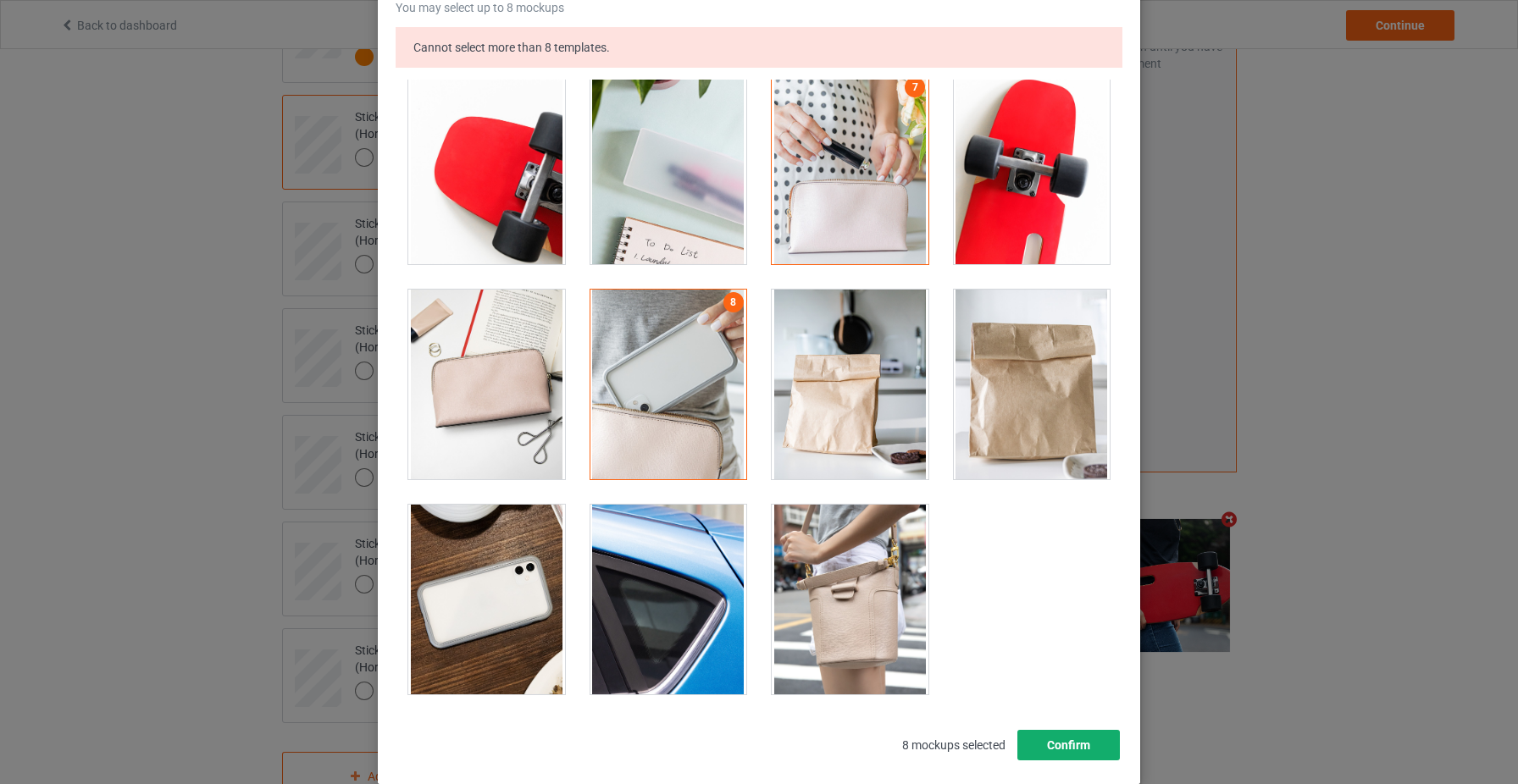
click at [1072, 740] on button "Confirm" at bounding box center [1068, 746] width 103 height 31
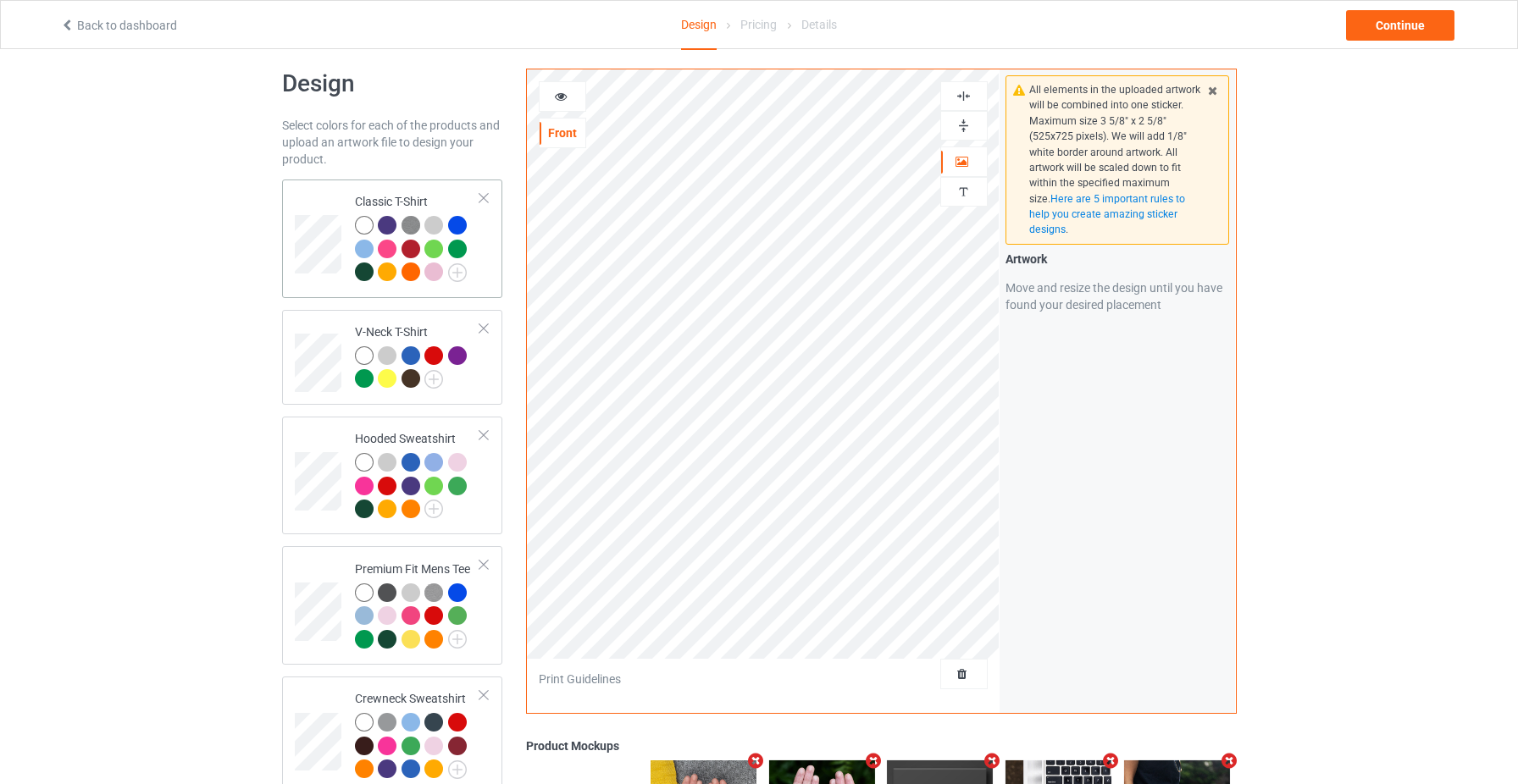
scroll to position [0, 0]
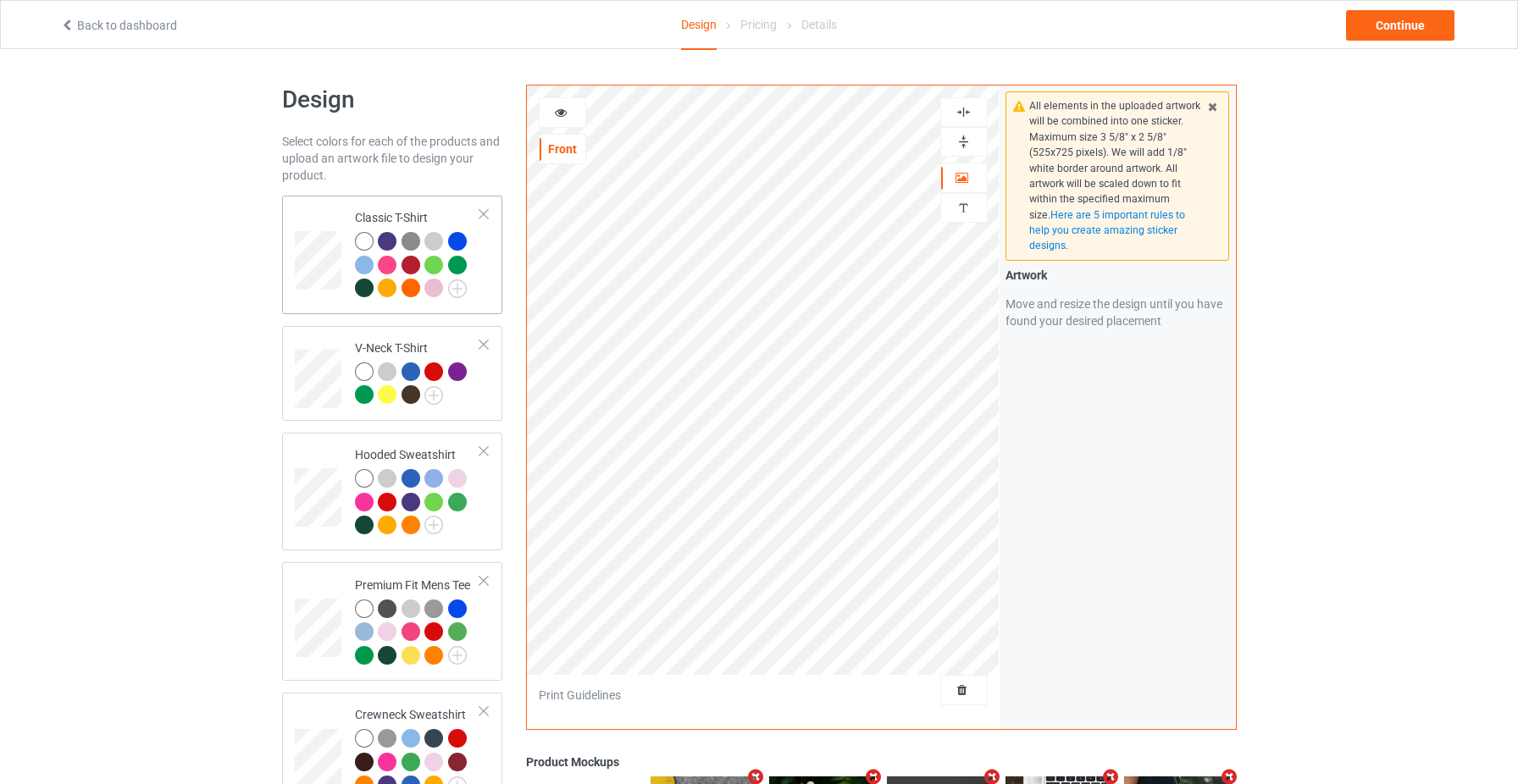
click at [479, 283] on div at bounding box center [418, 267] width 126 height 71
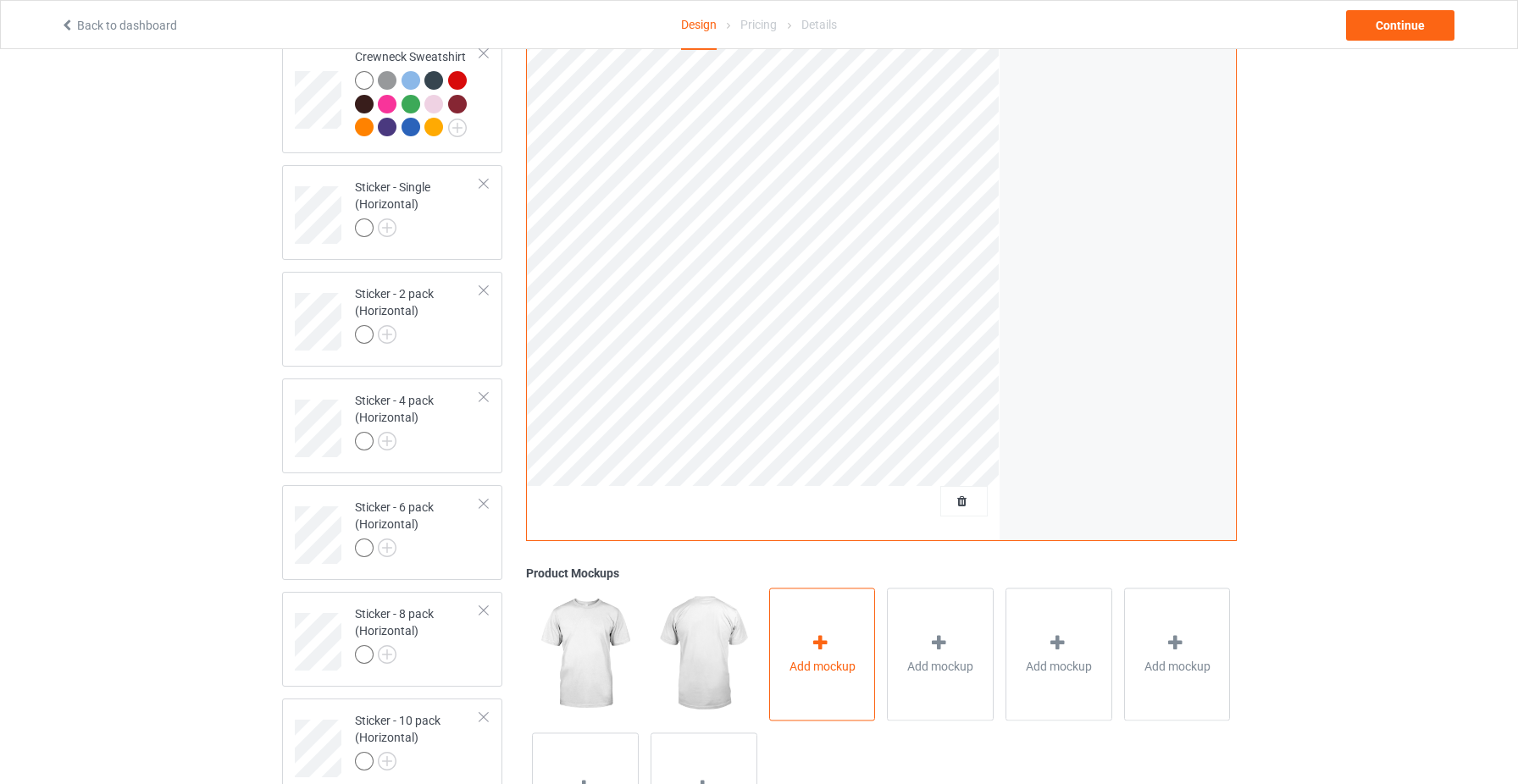
scroll to position [664, 0]
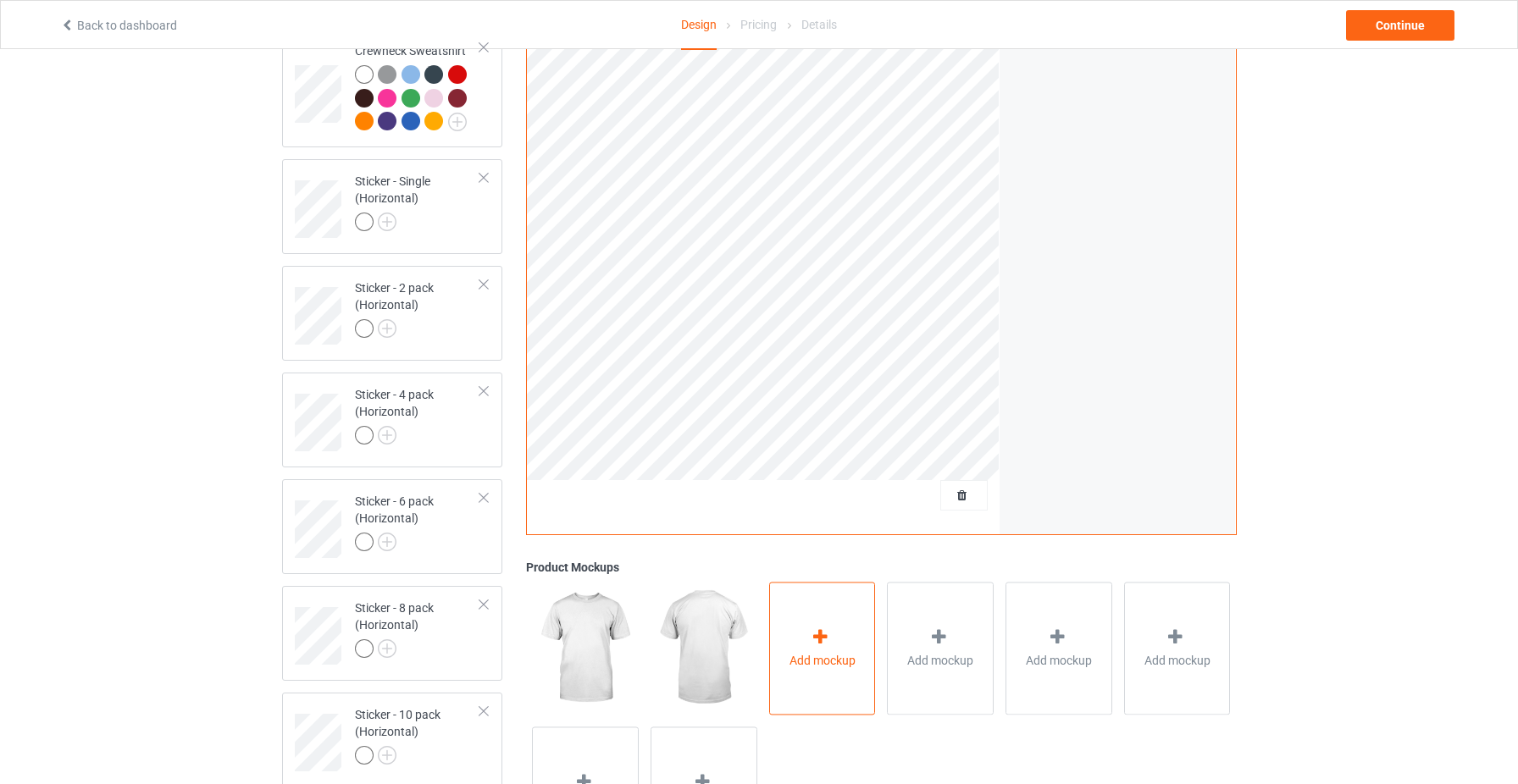
click at [823, 642] on icon at bounding box center [820, 637] width 21 height 18
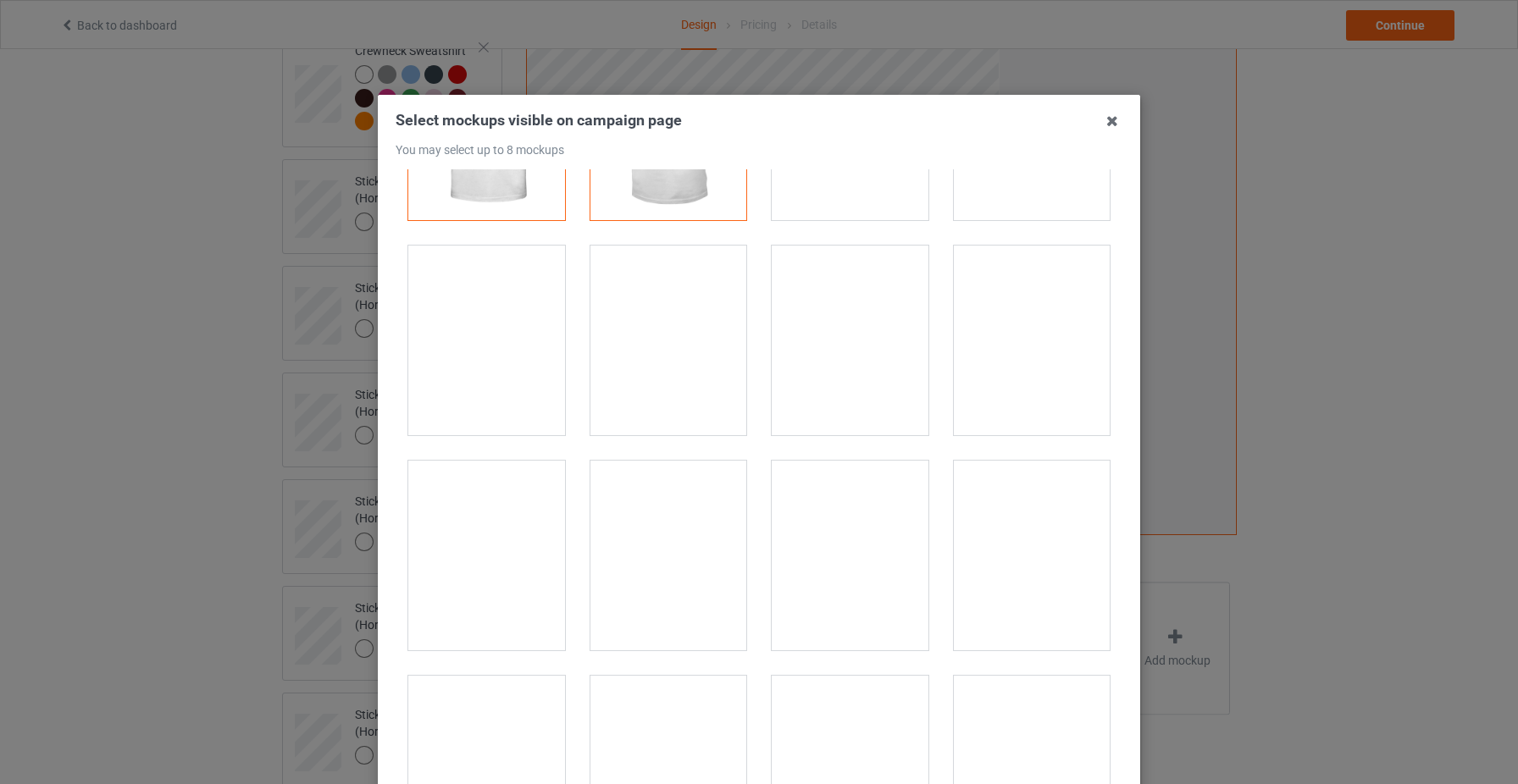
scroll to position [168, 0]
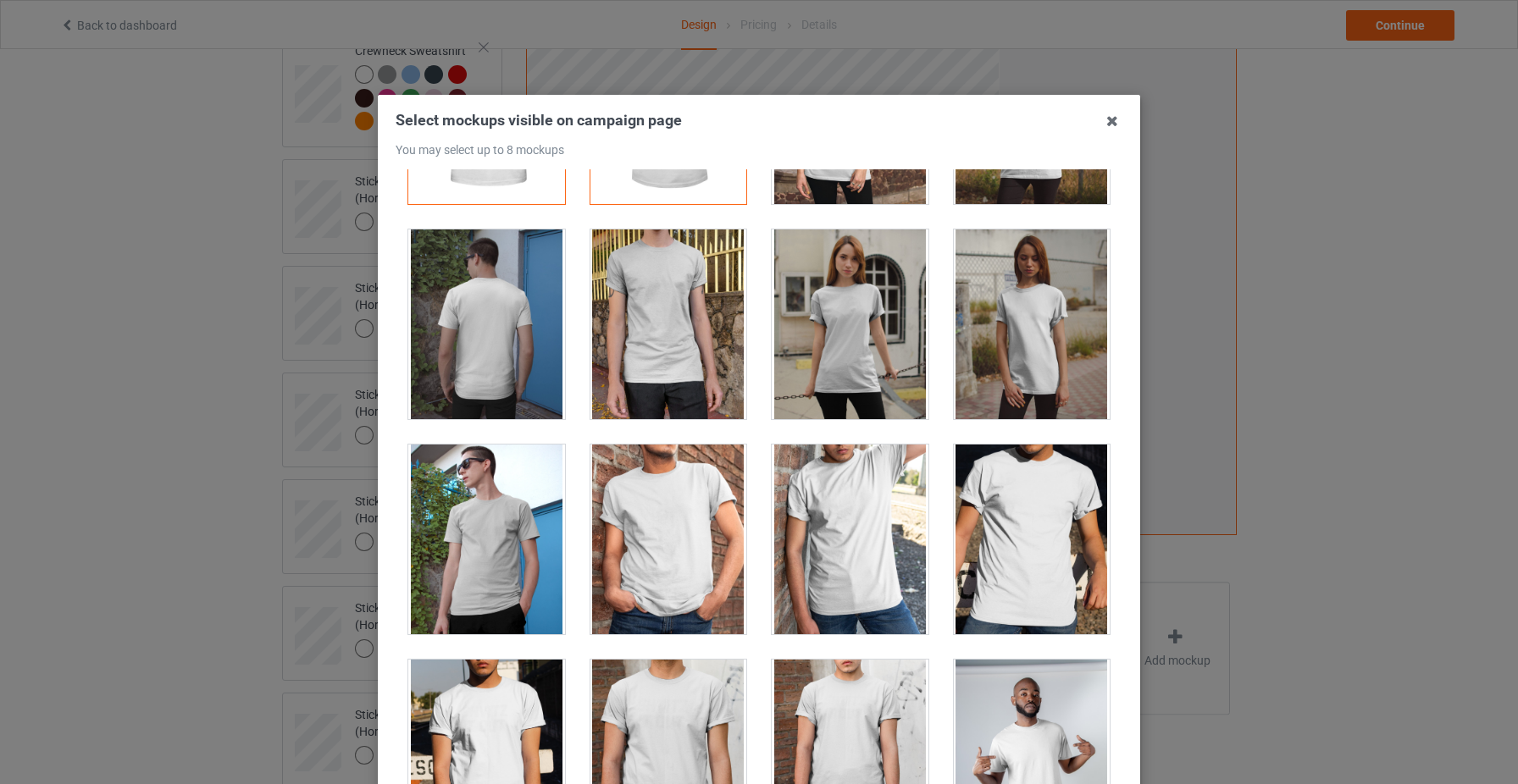
click at [703, 566] on div at bounding box center [668, 539] width 156 height 190
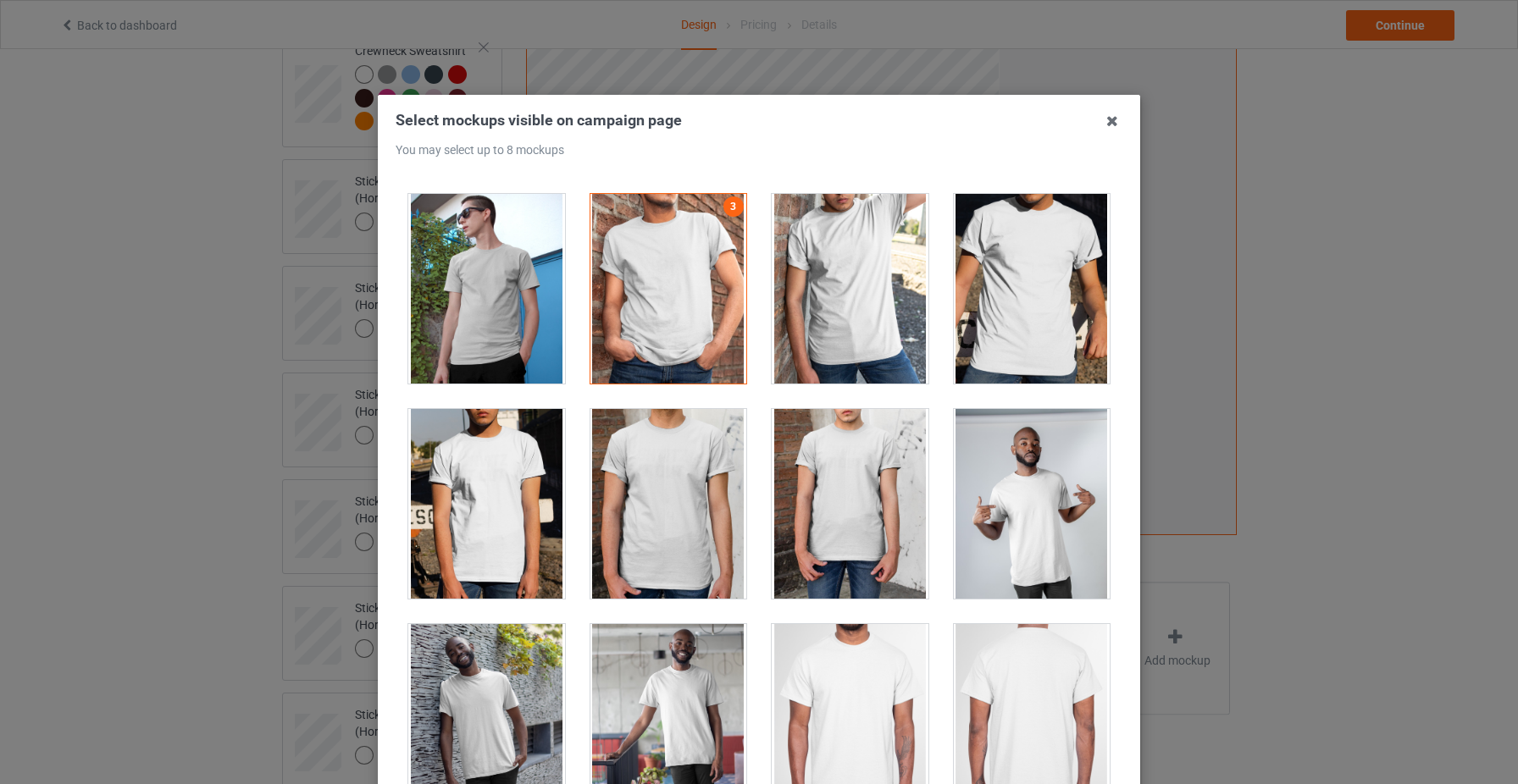
scroll to position [419, 0]
click at [1032, 607] on div at bounding box center [1032, 503] width 182 height 215
click at [1016, 575] on div at bounding box center [1032, 503] width 156 height 190
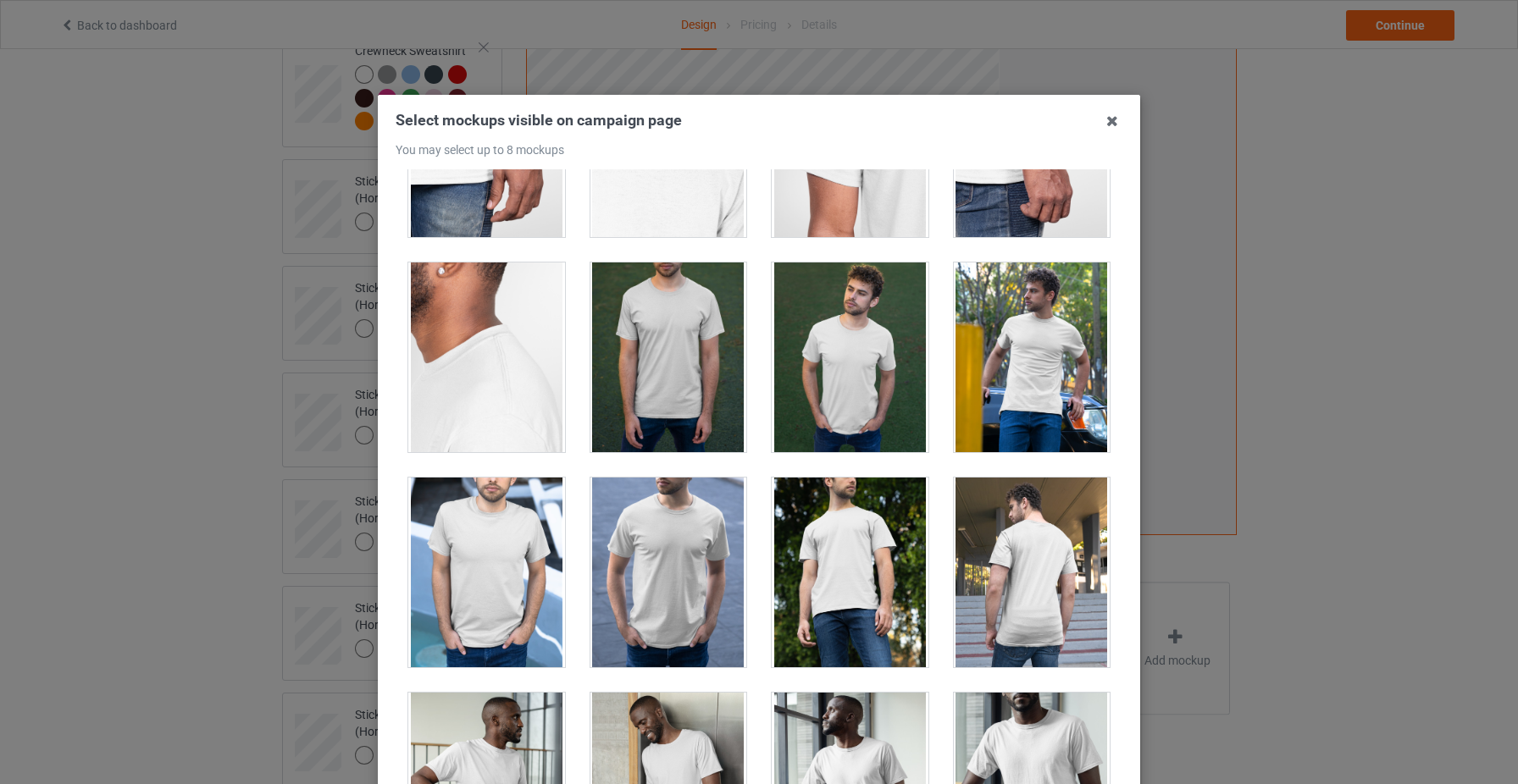
scroll to position [1467, 0]
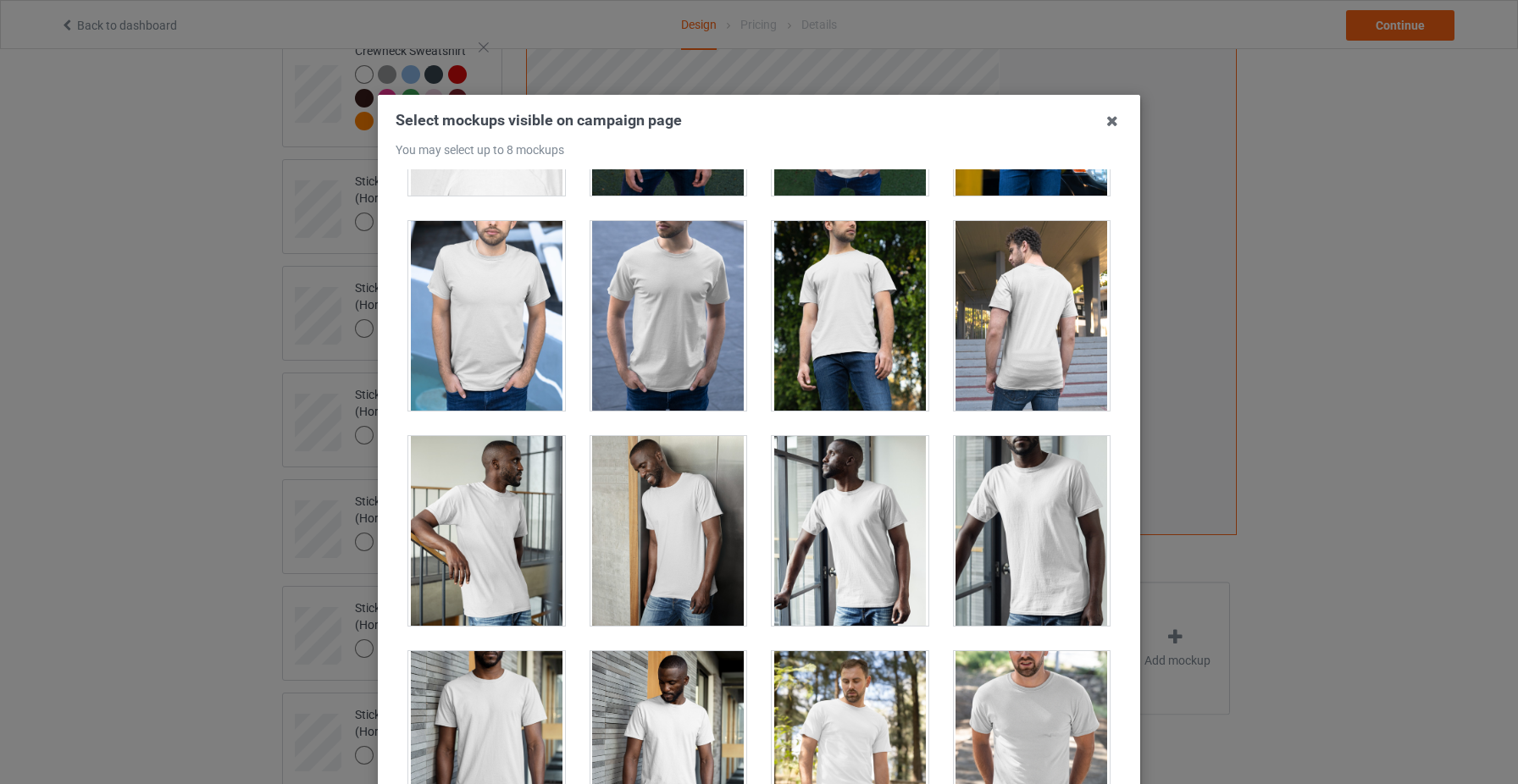
click at [861, 580] on div at bounding box center [850, 531] width 156 height 190
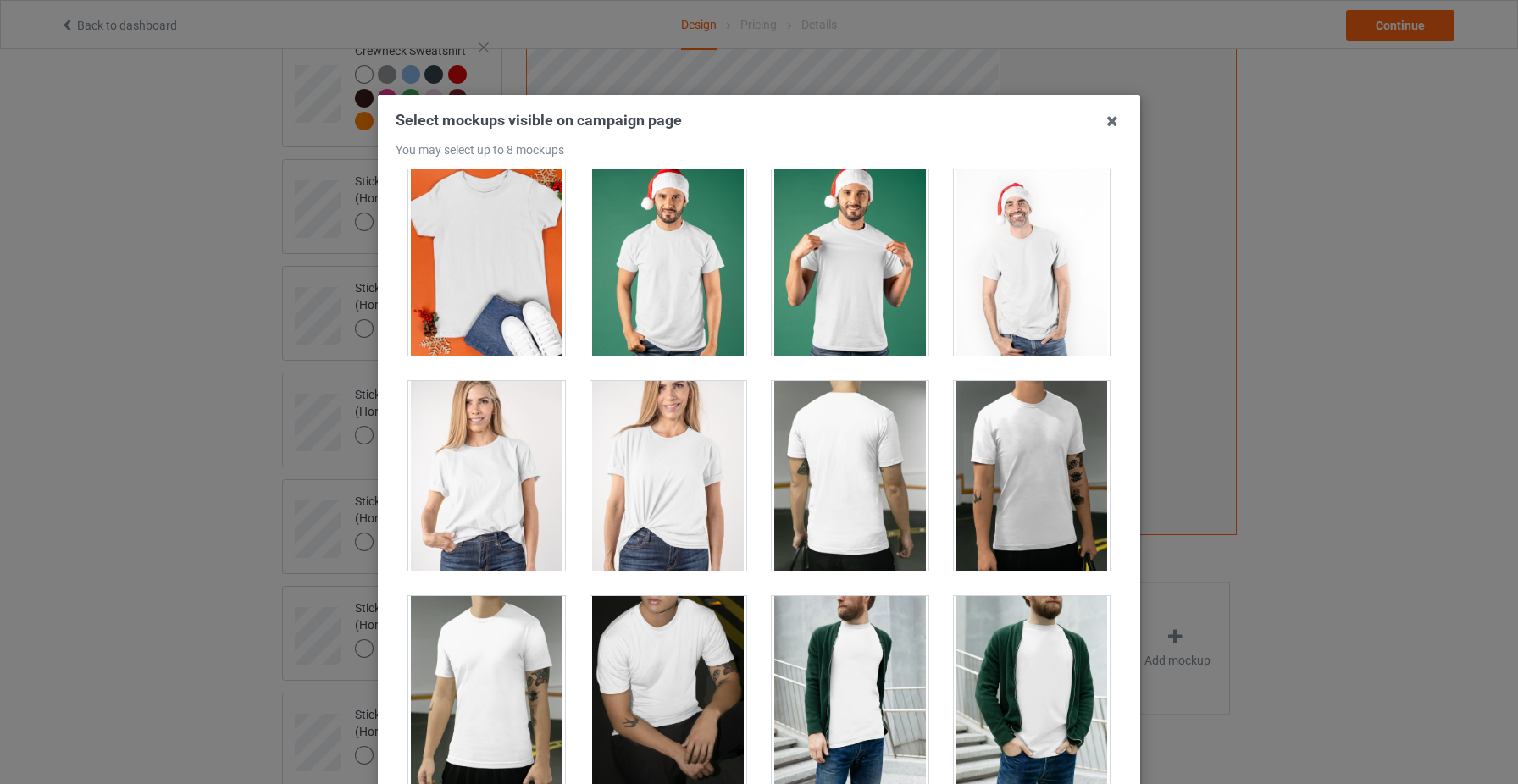
scroll to position [2613, 0]
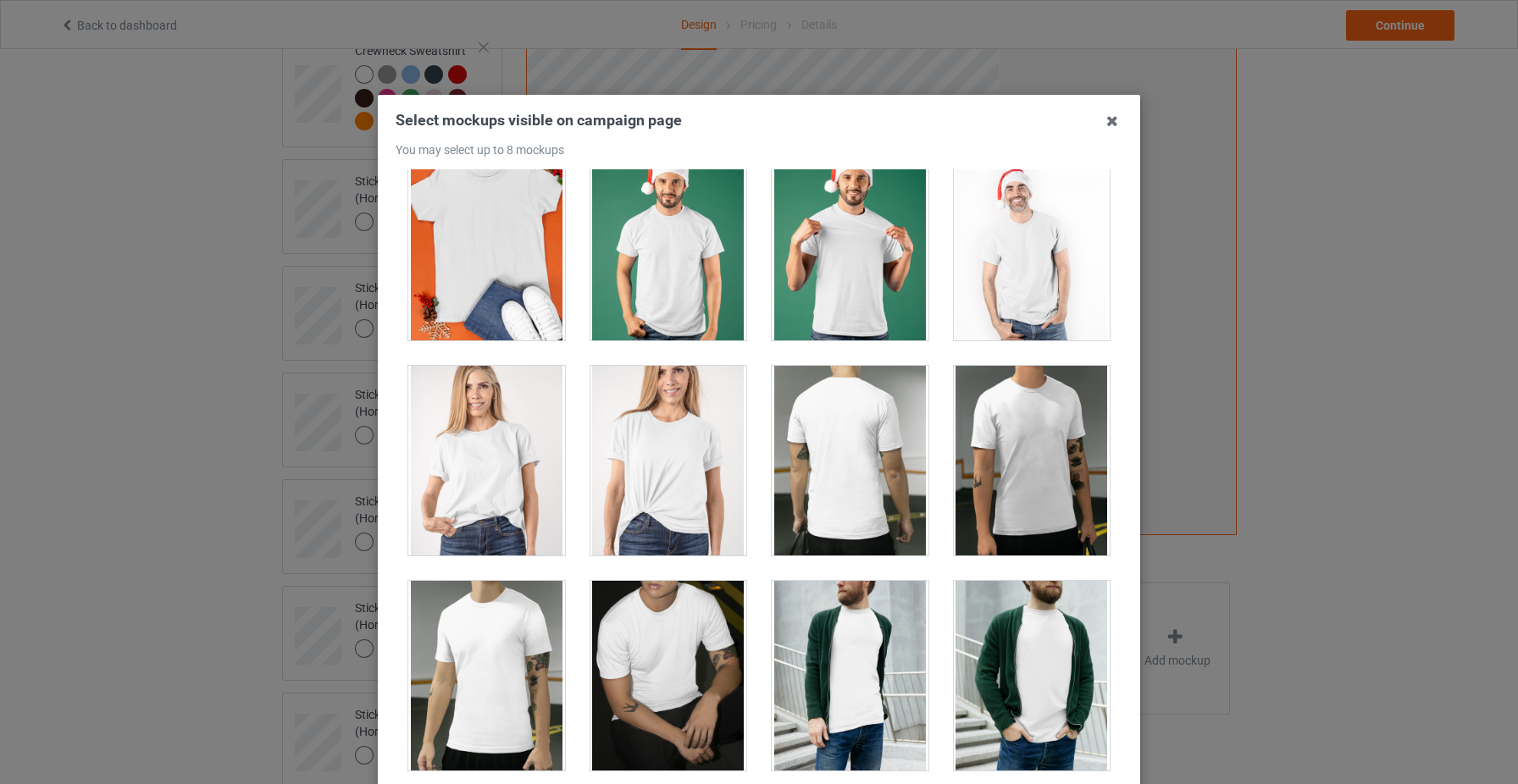
click at [479, 509] on div at bounding box center [486, 460] width 156 height 190
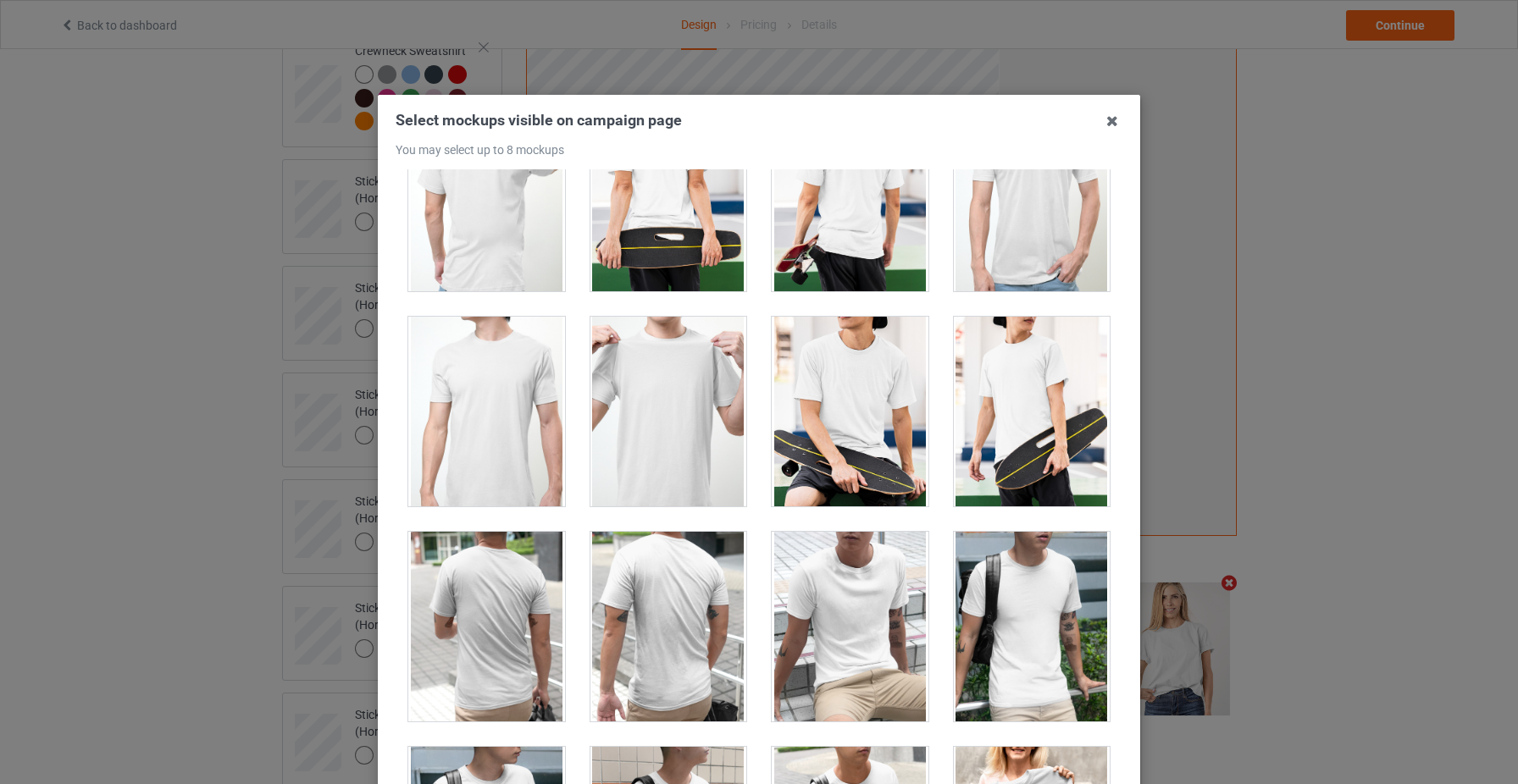
scroll to position [3955, 0]
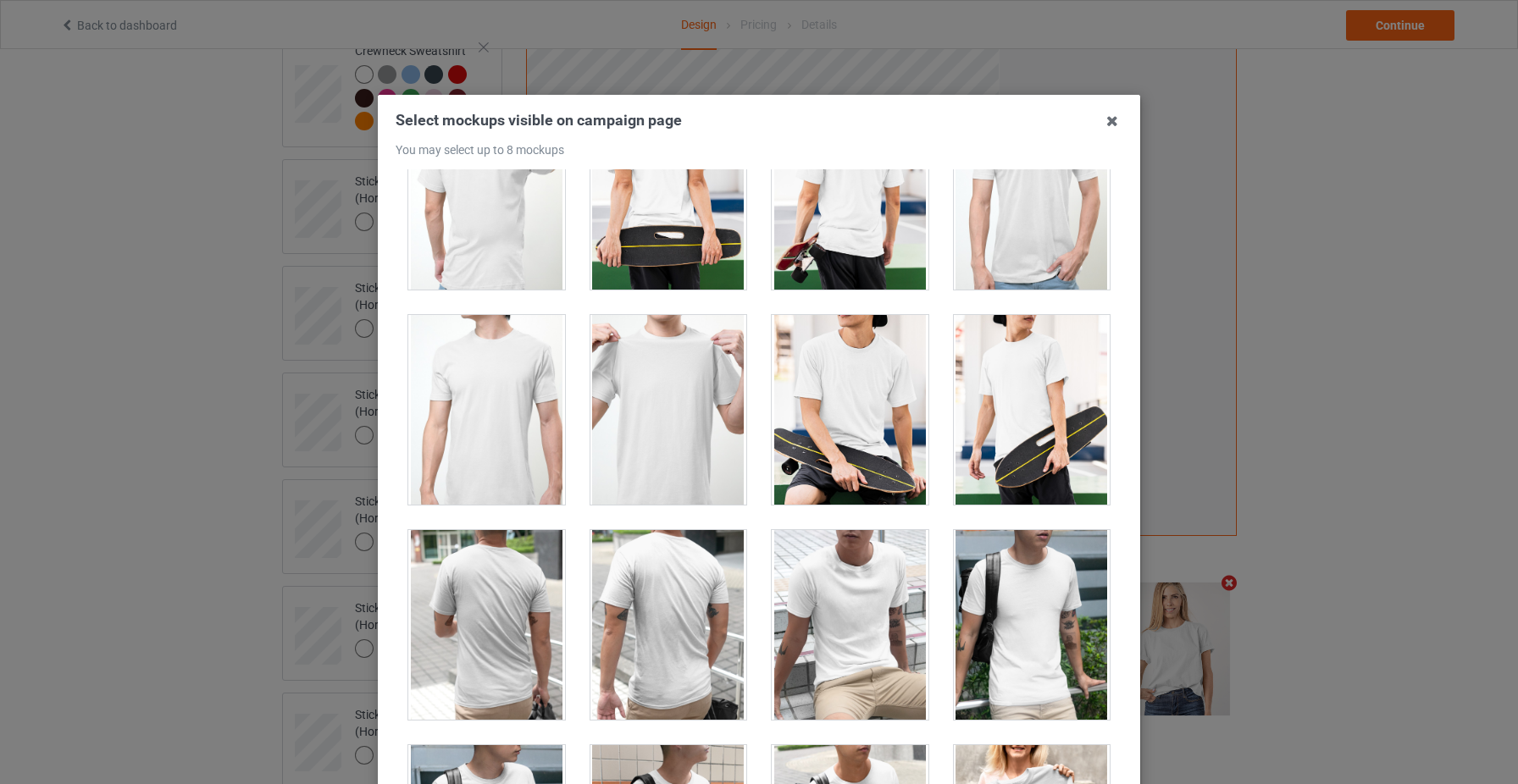
click at [982, 441] on div at bounding box center [1032, 410] width 156 height 190
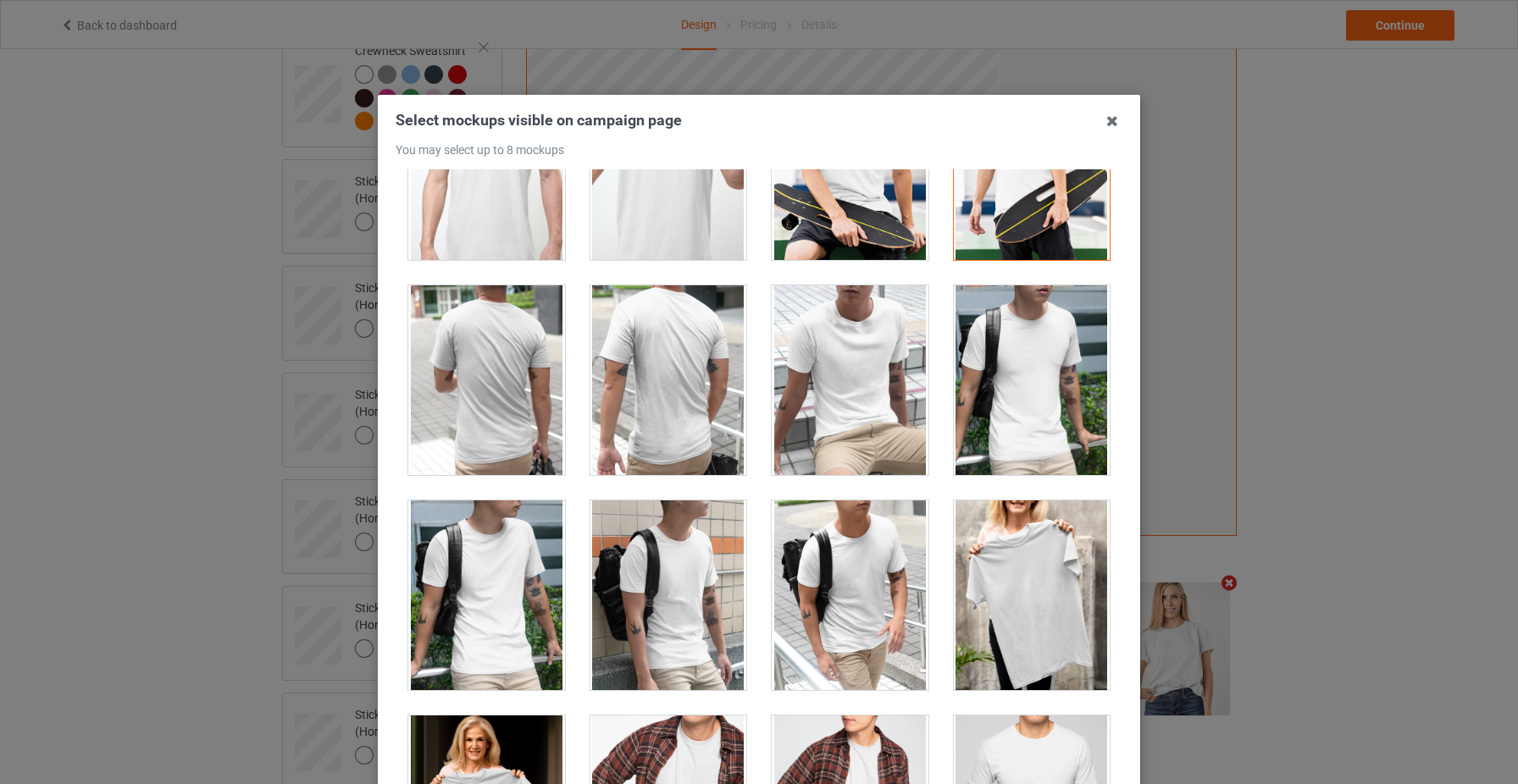
scroll to position [4262, 0]
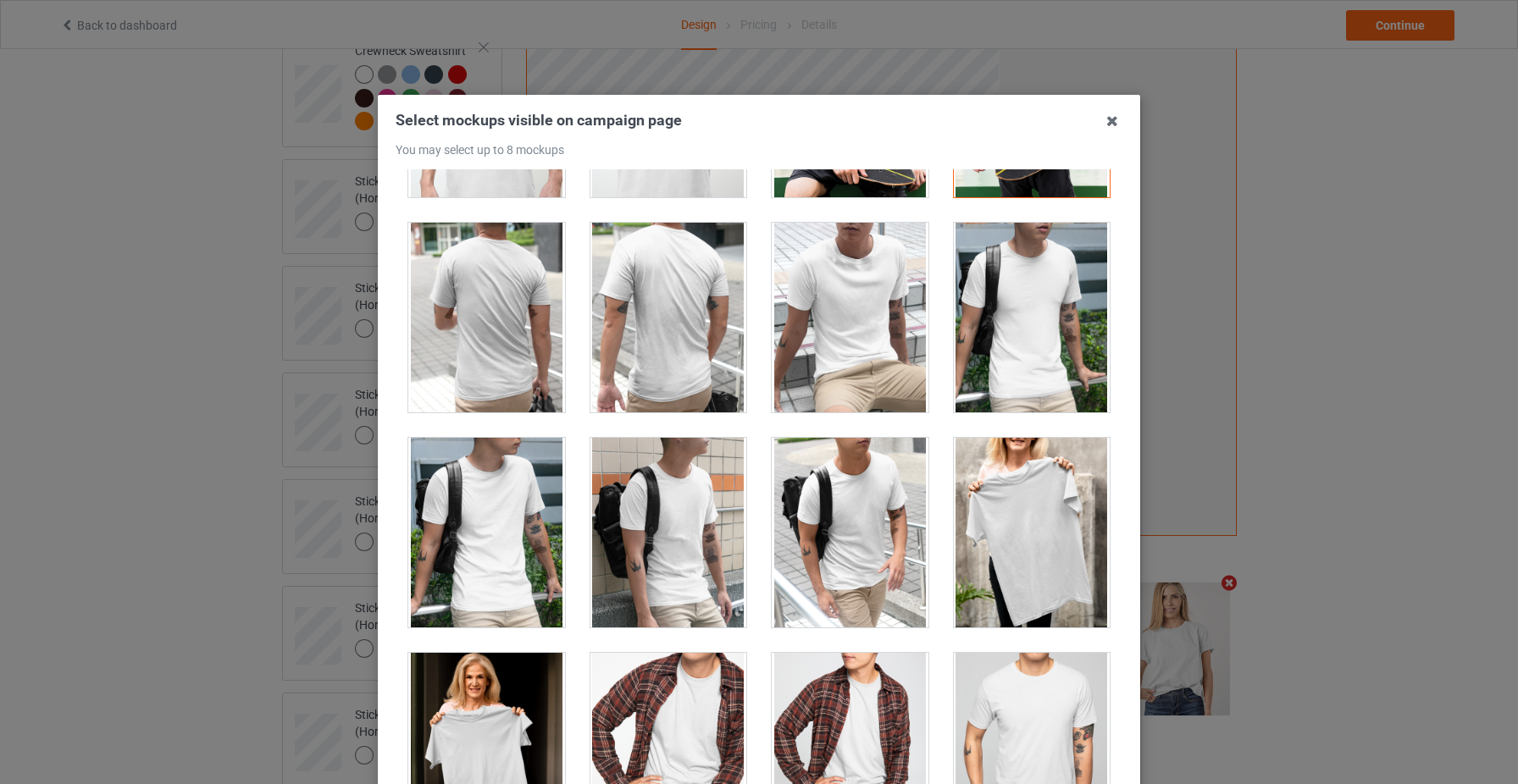
click at [1049, 552] on div at bounding box center [1032, 532] width 156 height 190
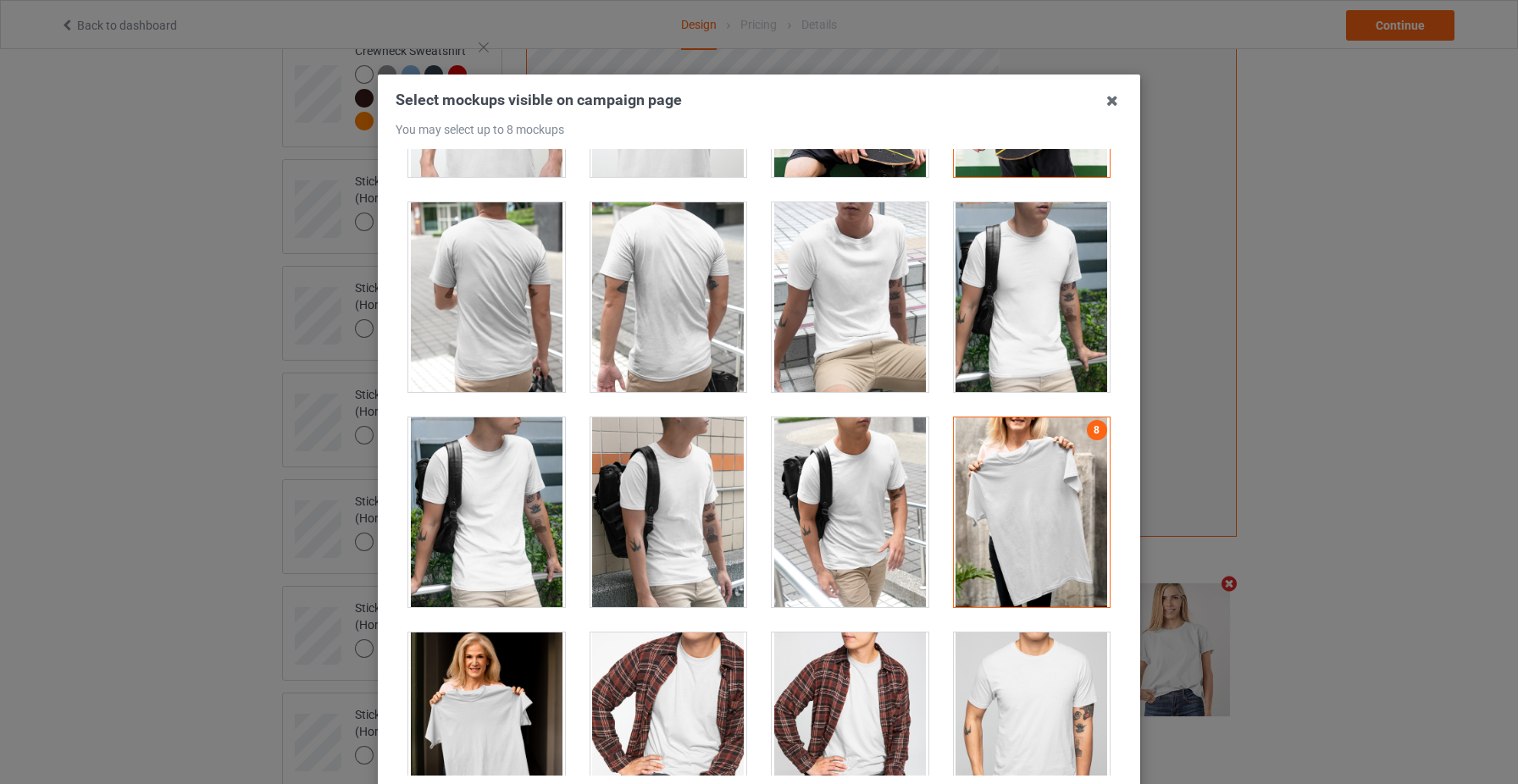
scroll to position [90, 0]
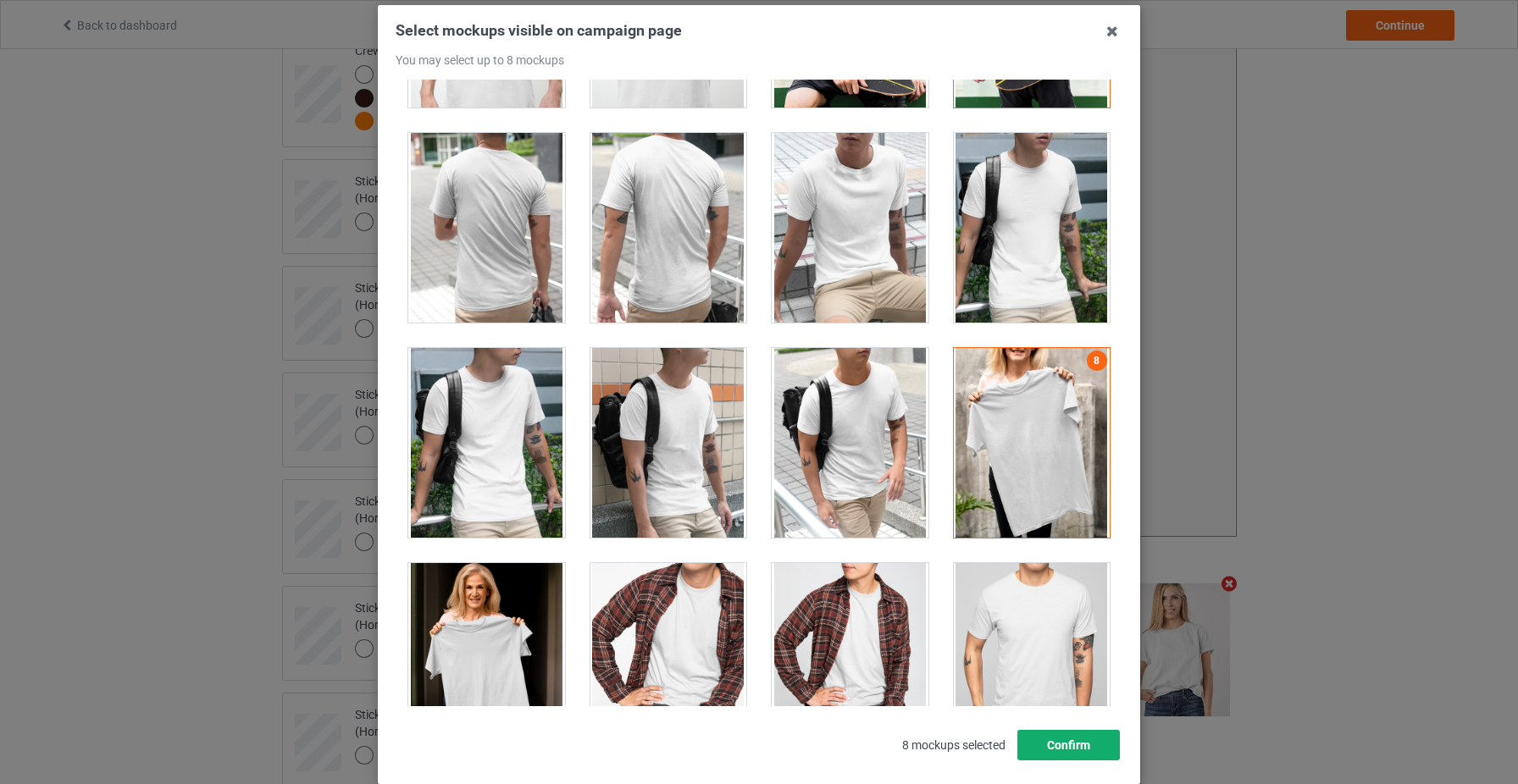
click at [1059, 737] on button "Confirm" at bounding box center [1068, 746] width 103 height 31
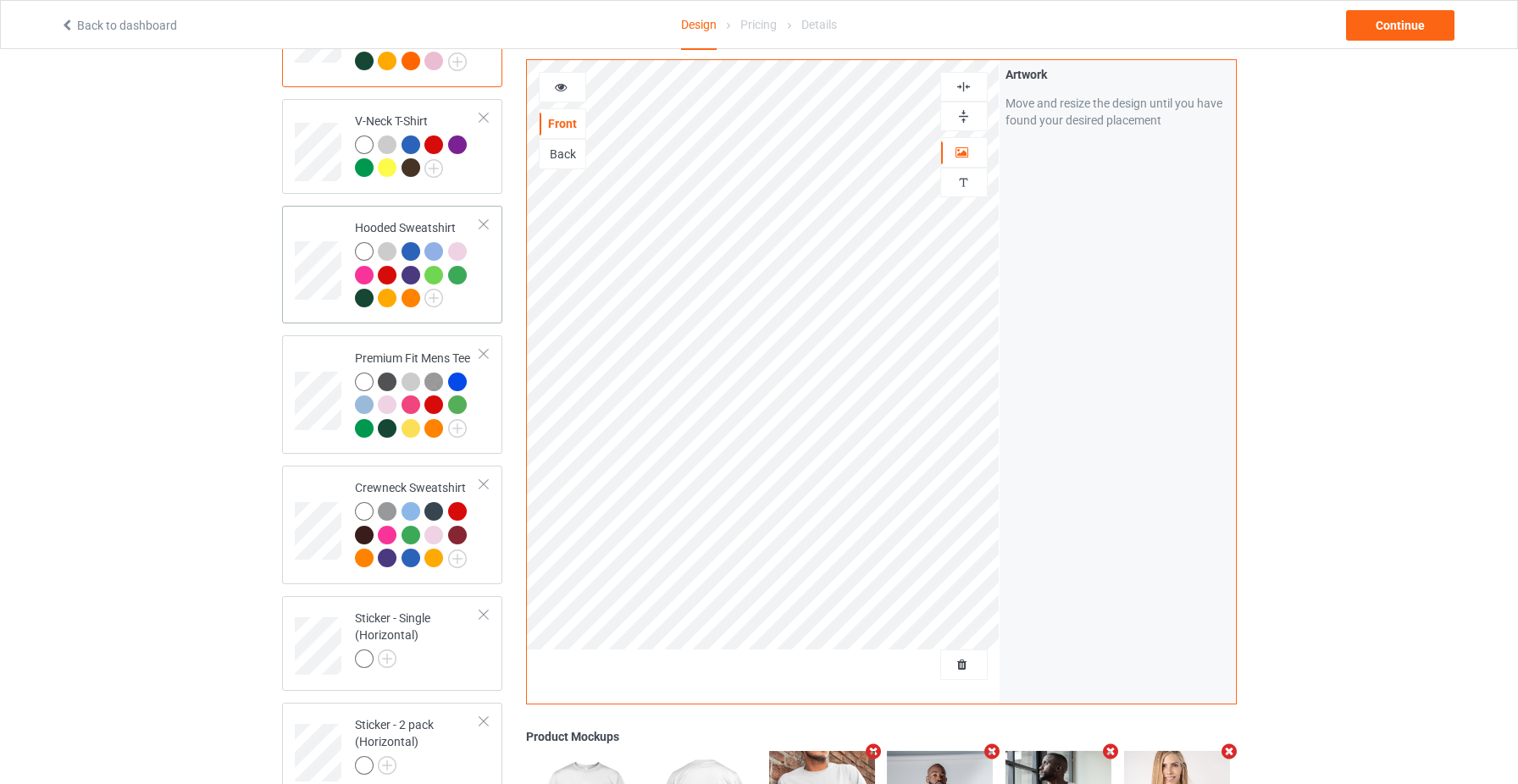
scroll to position [65, 0]
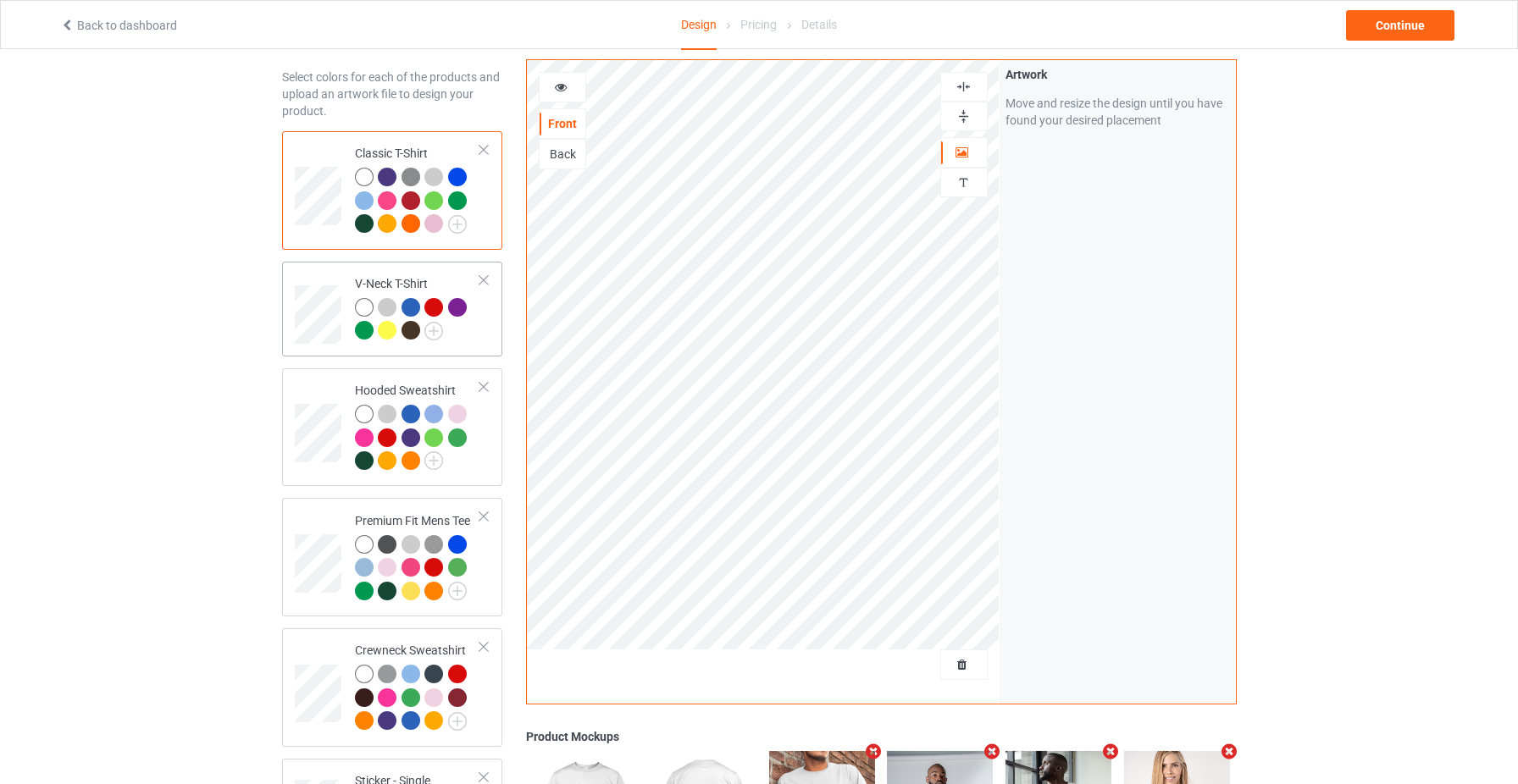
click at [480, 332] on div at bounding box center [418, 321] width 126 height 47
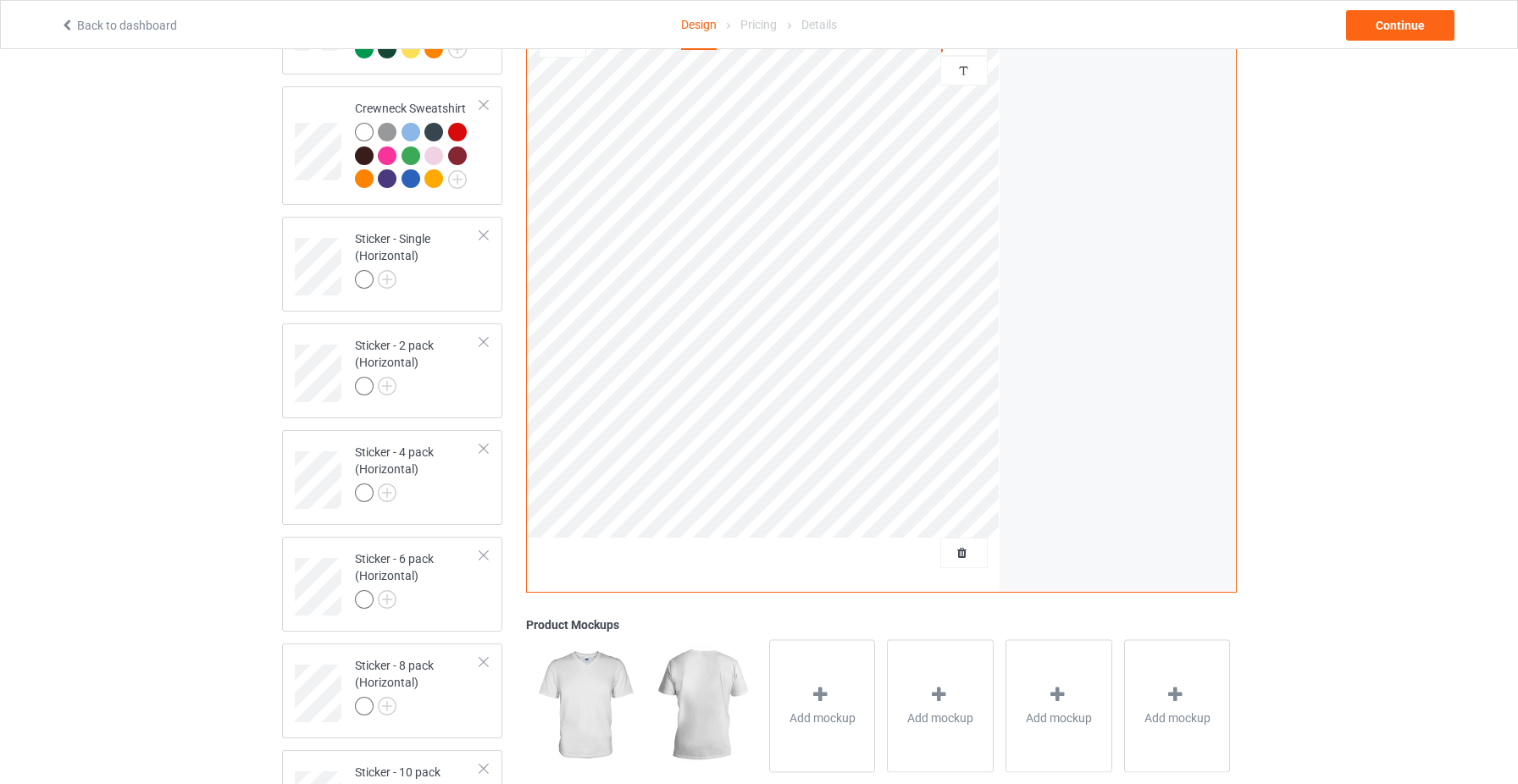
scroll to position [742, 0]
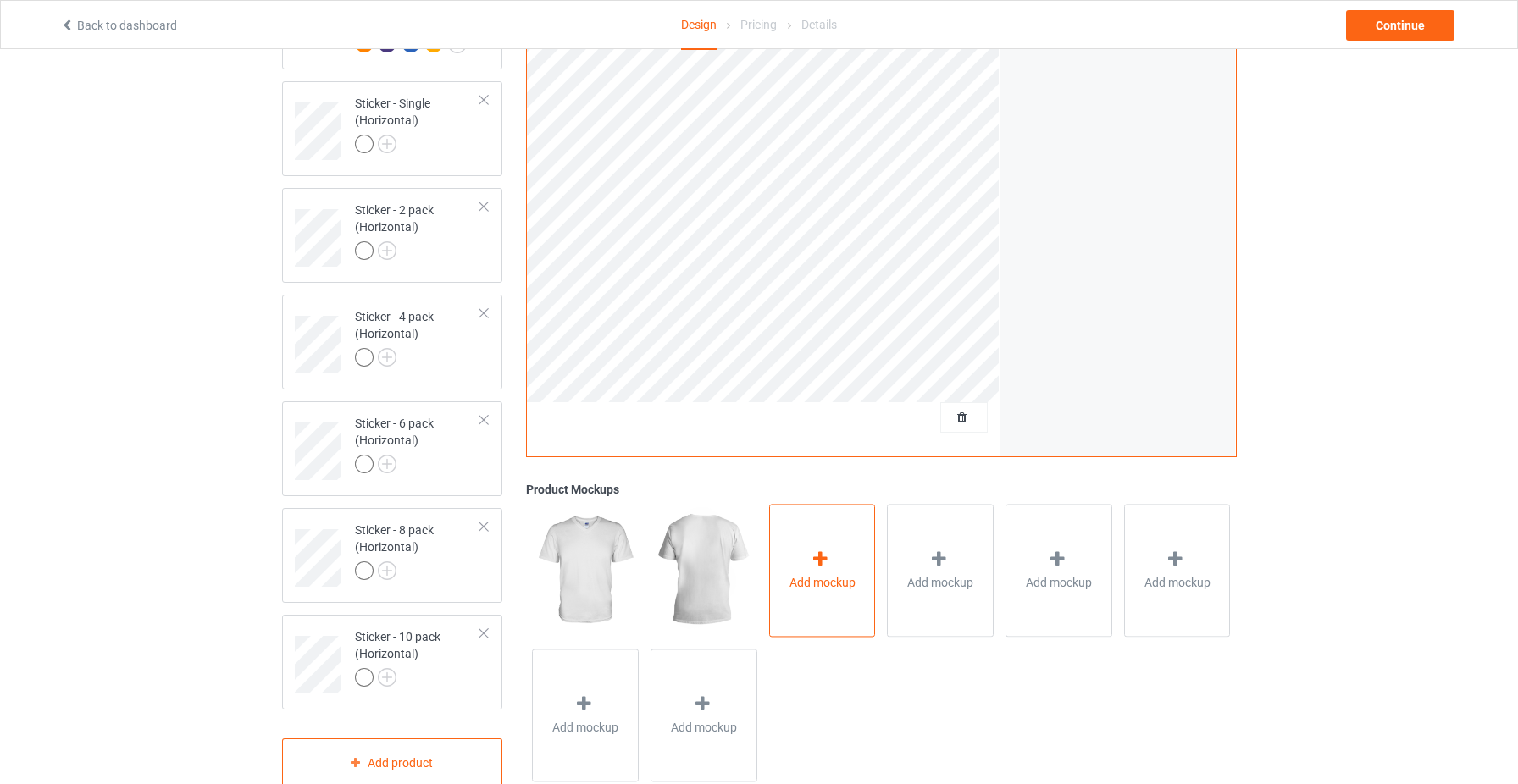
click at [854, 600] on div "Add mockup" at bounding box center [822, 571] width 107 height 133
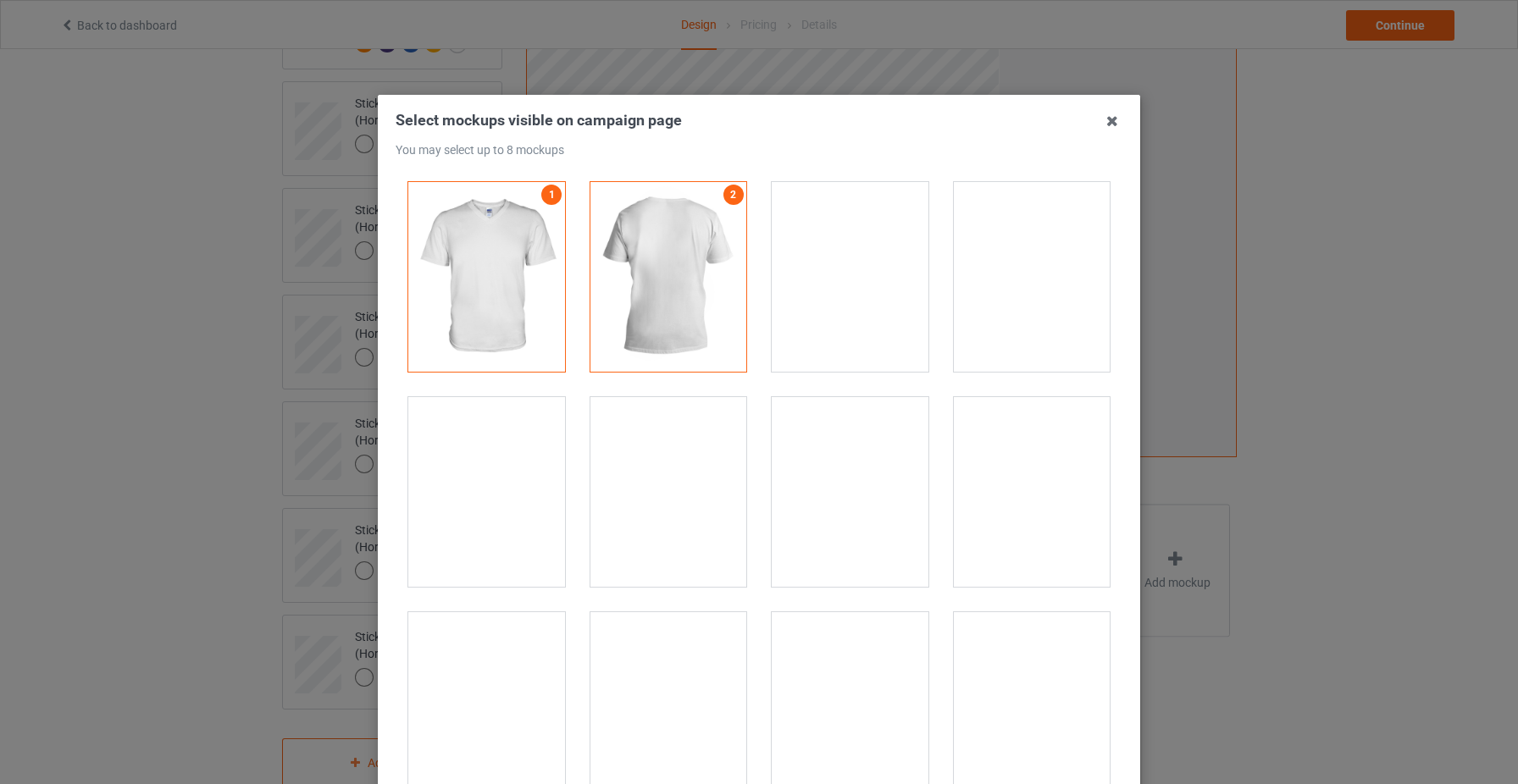
drag, startPoint x: 1060, startPoint y: 333, endPoint x: 992, endPoint y: 419, distance: 109.6
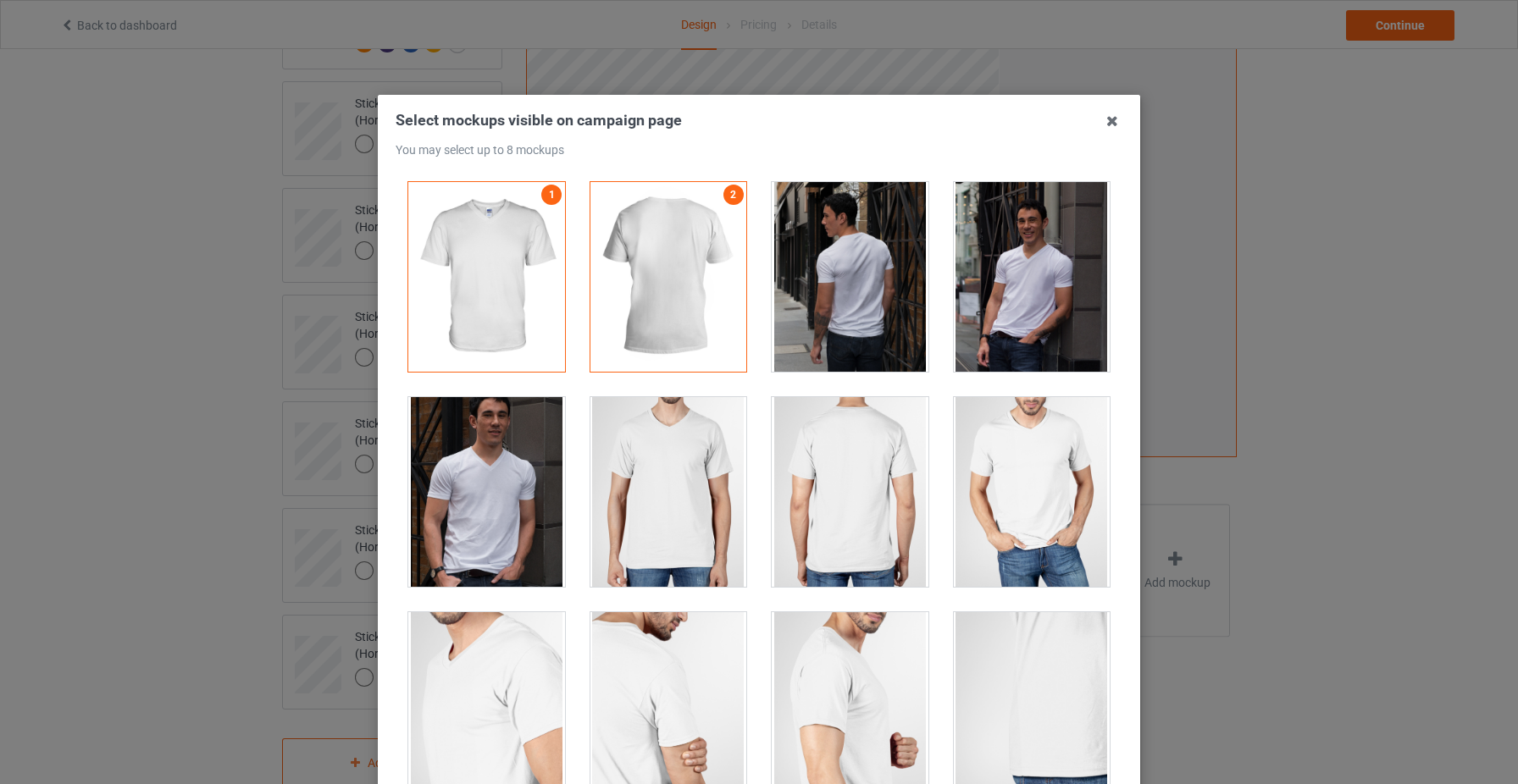
click at [1060, 333] on div at bounding box center [1032, 276] width 156 height 190
click at [1037, 496] on div at bounding box center [1032, 491] width 156 height 190
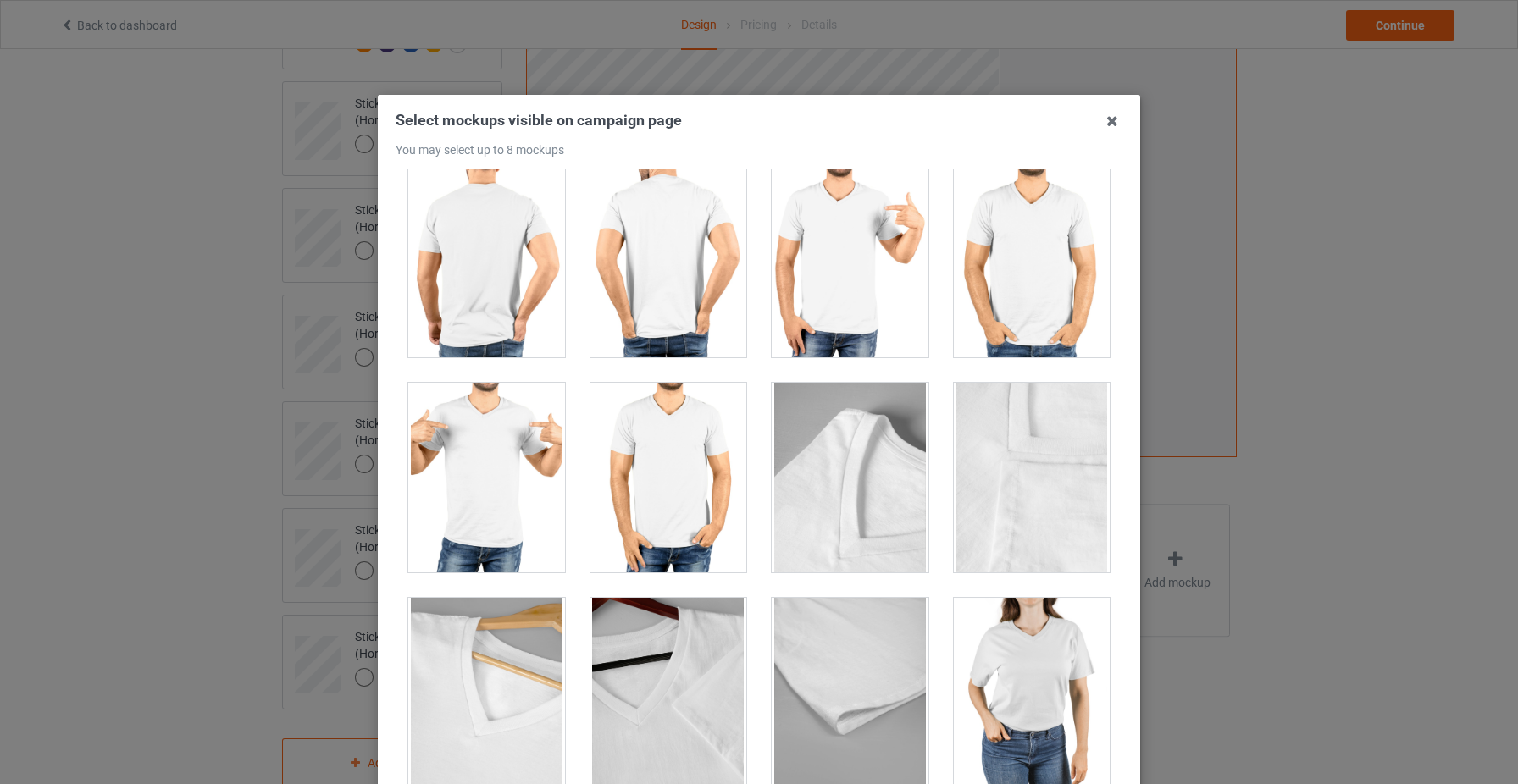
scroll to position [1690, 0]
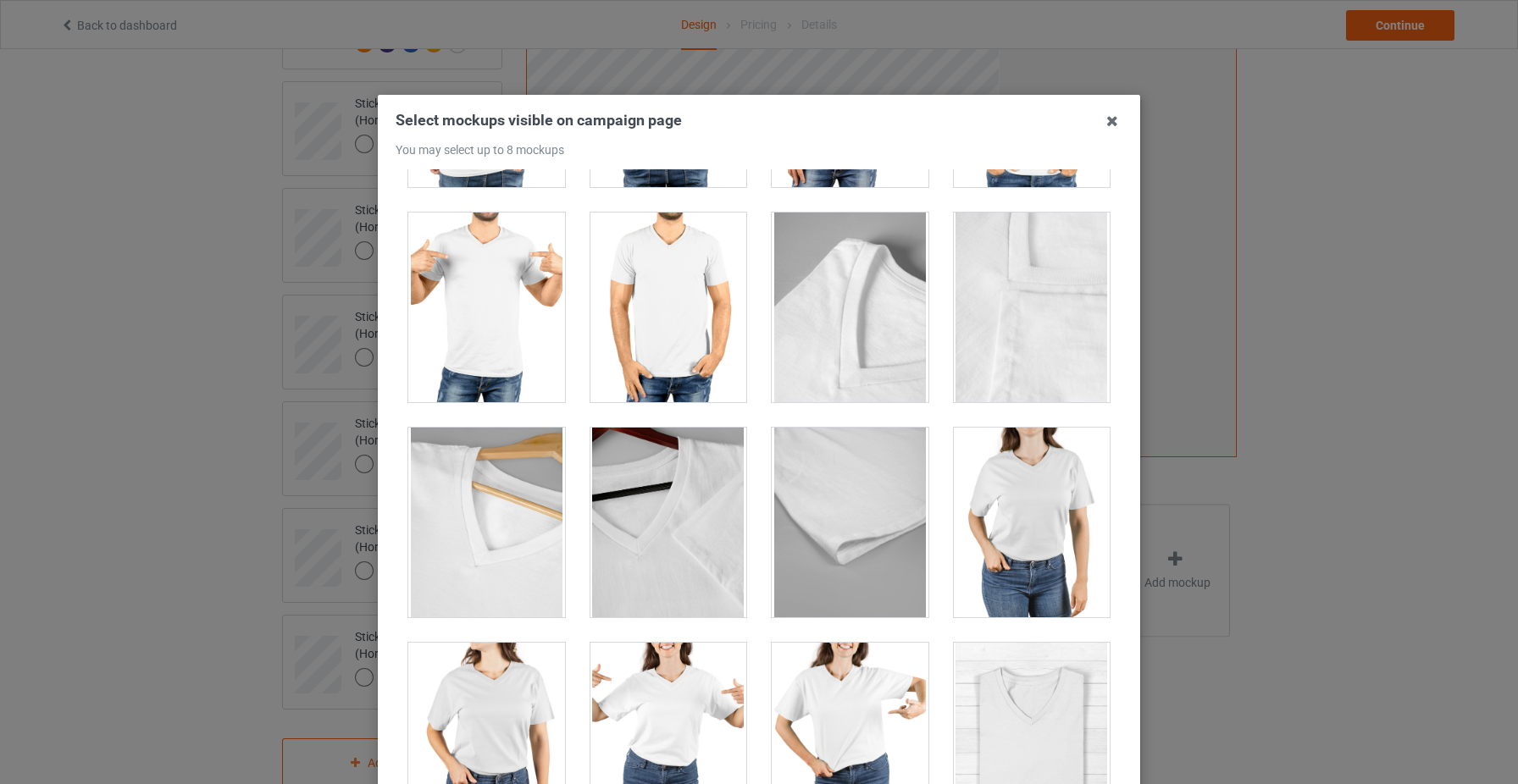
click at [1025, 523] on div at bounding box center [1032, 522] width 156 height 190
drag, startPoint x: 847, startPoint y: 692, endPoint x: 901, endPoint y: 682, distance: 54.9
click at [847, 692] on div at bounding box center [850, 737] width 156 height 190
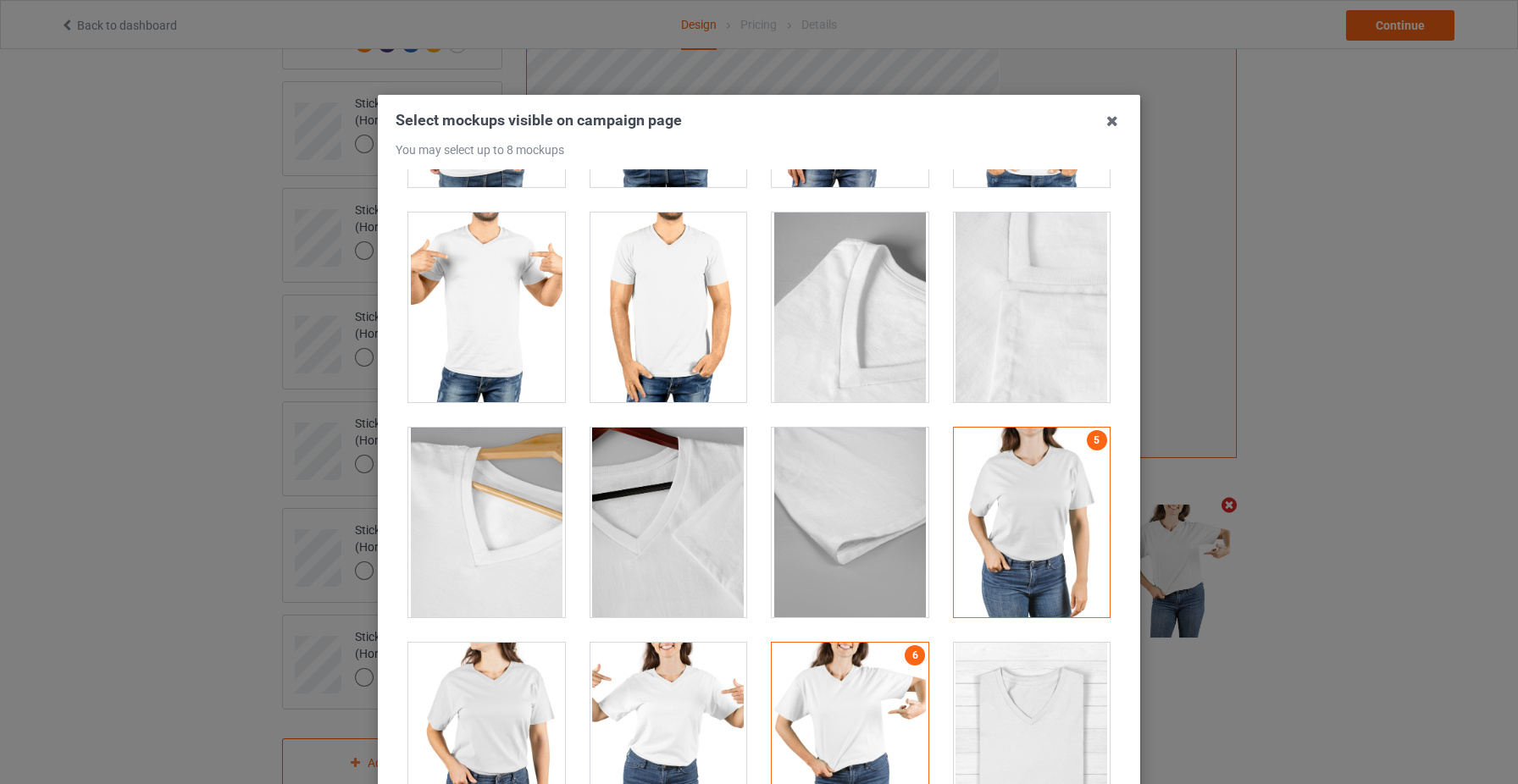
scroll to position [90, 0]
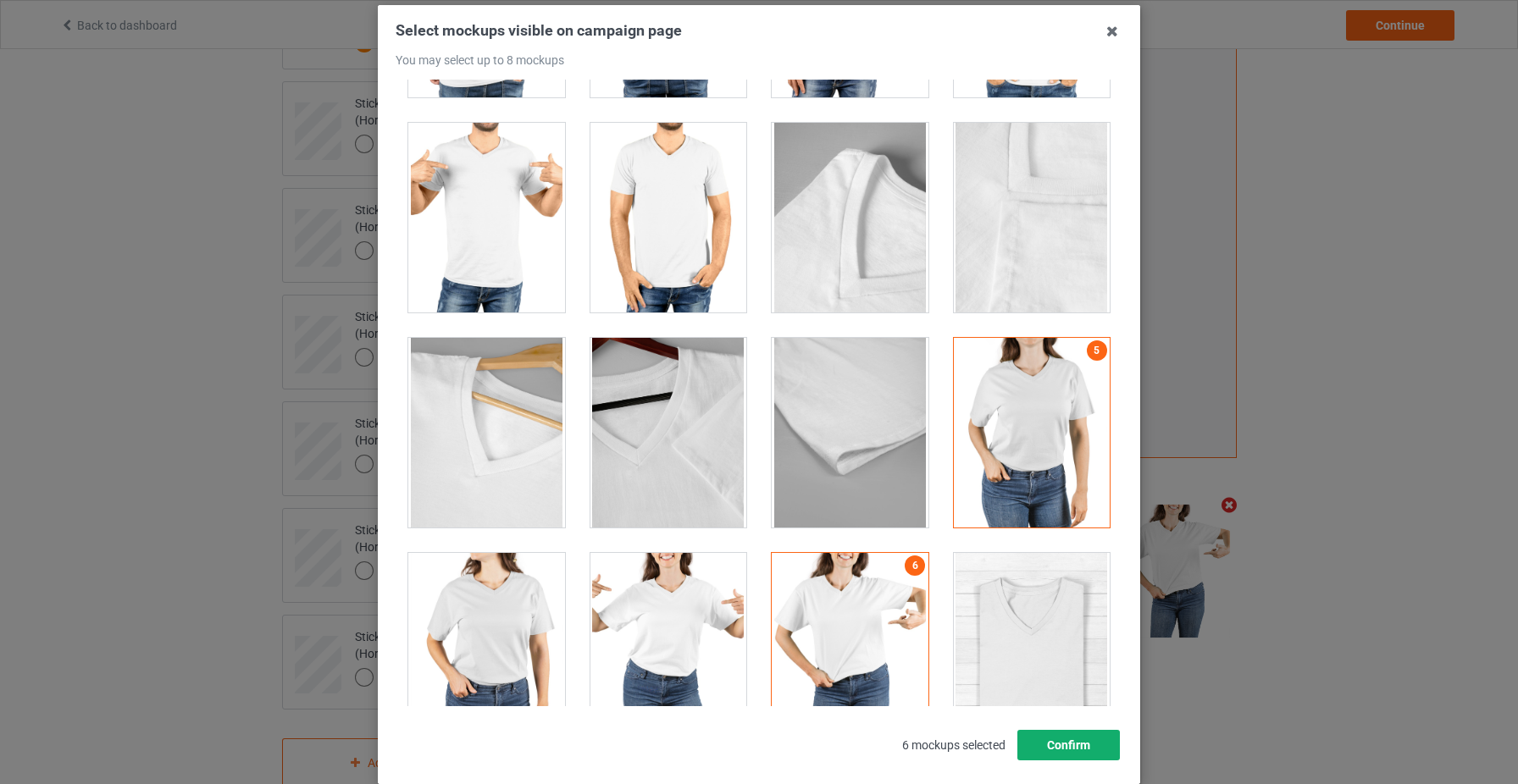
click at [1094, 733] on button "Confirm" at bounding box center [1068, 746] width 103 height 31
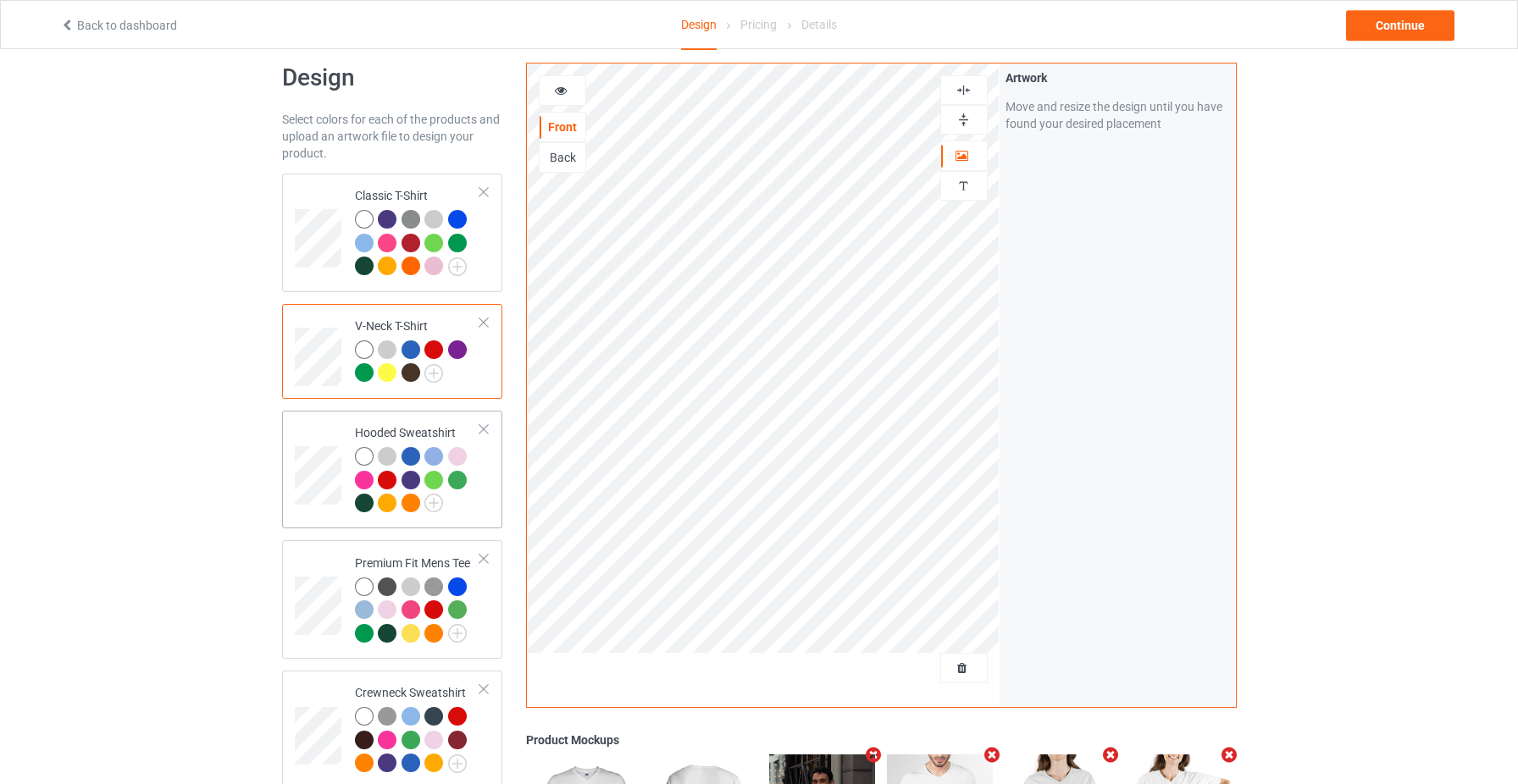
scroll to position [135, 0]
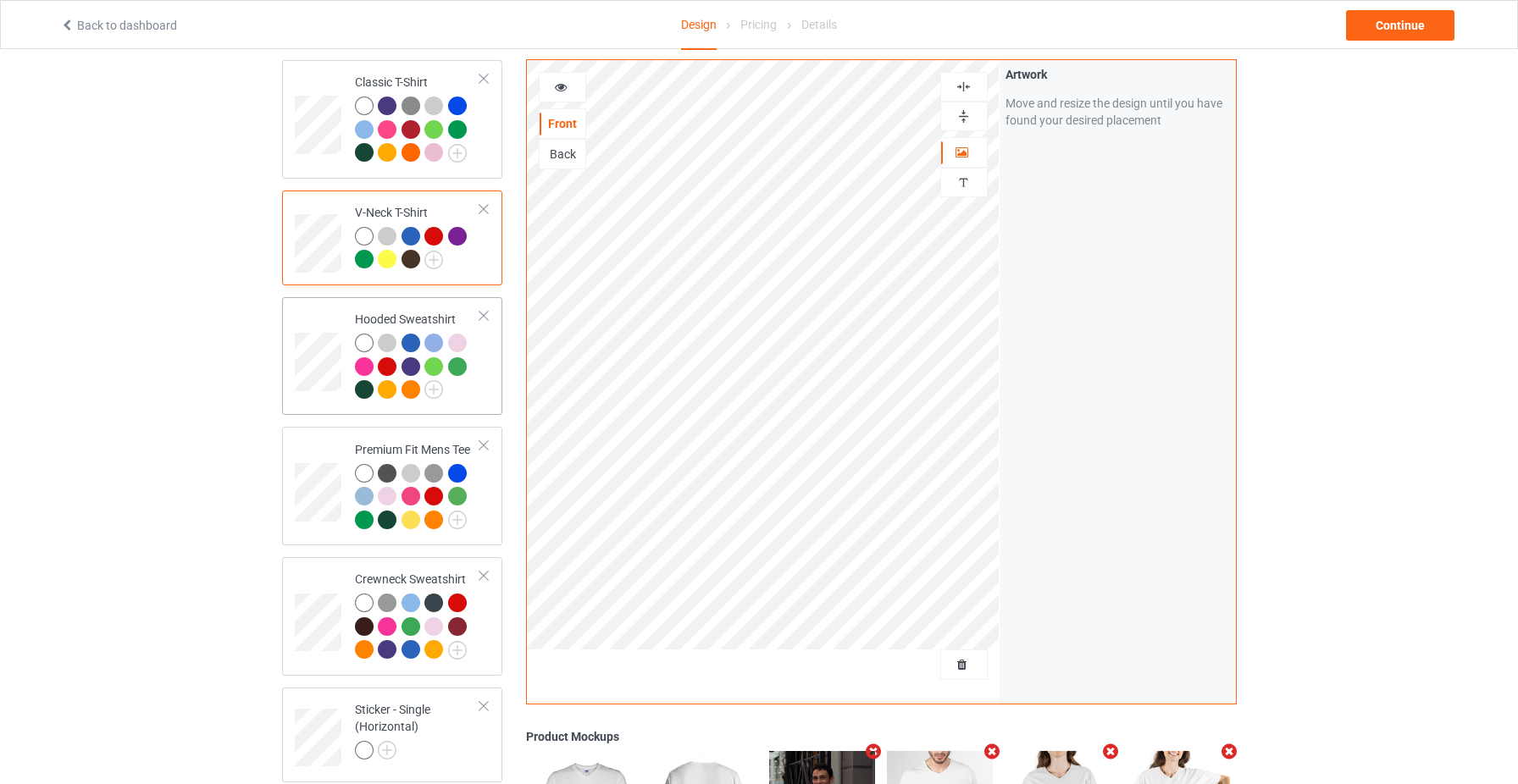
click at [469, 386] on div at bounding box center [418, 368] width 126 height 71
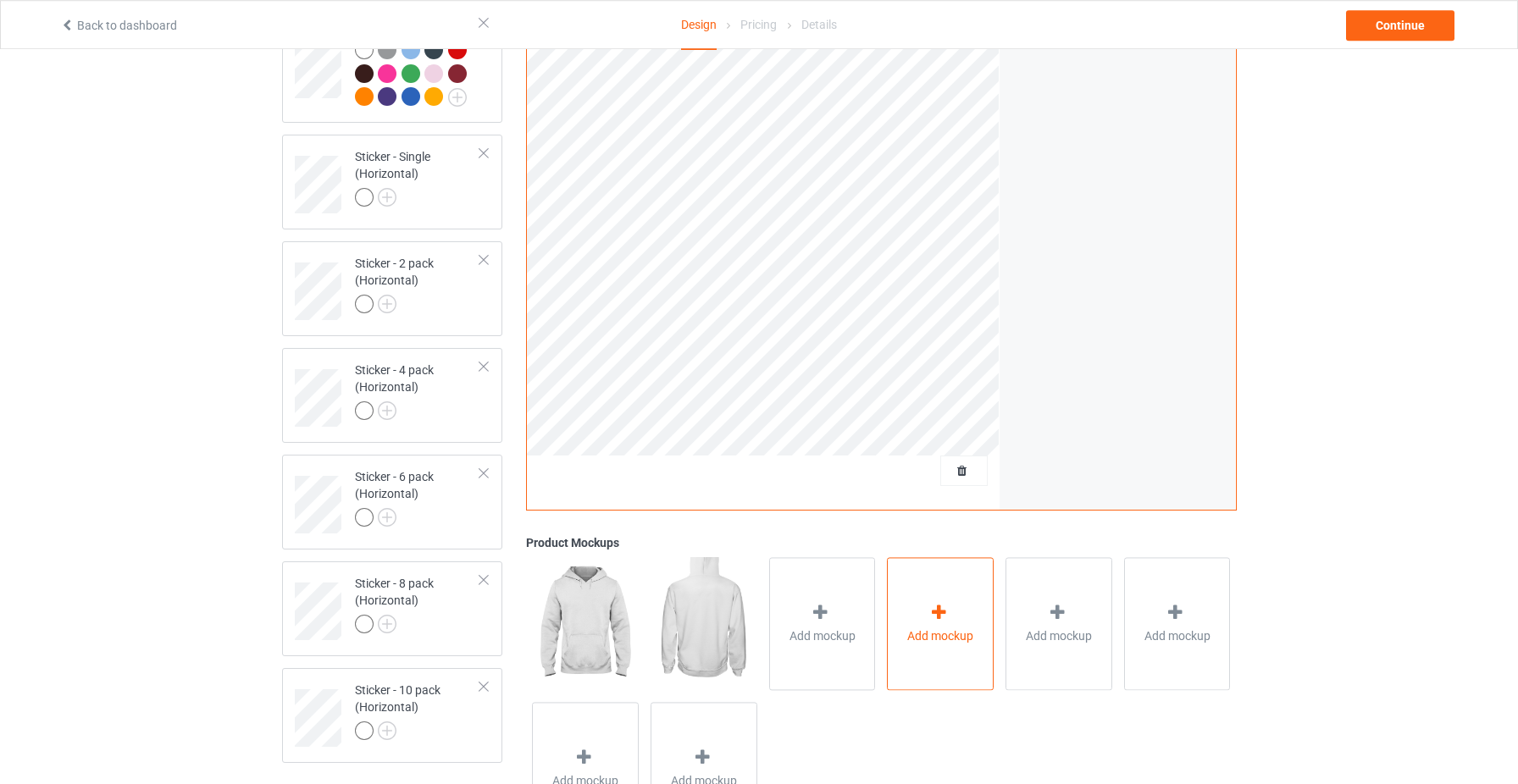
scroll to position [746, 0]
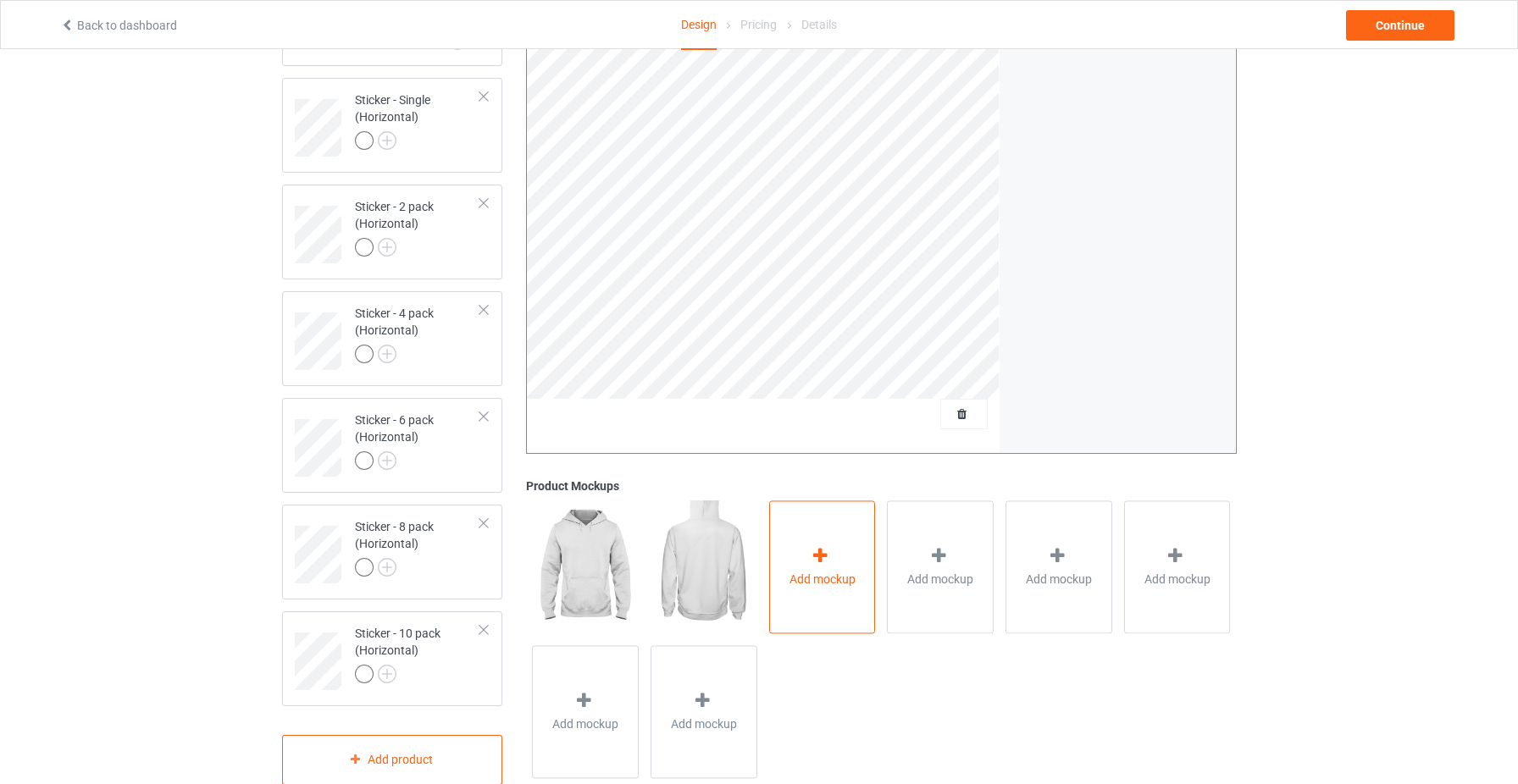
click at [833, 573] on span "Add mockup" at bounding box center [822, 579] width 66 height 17
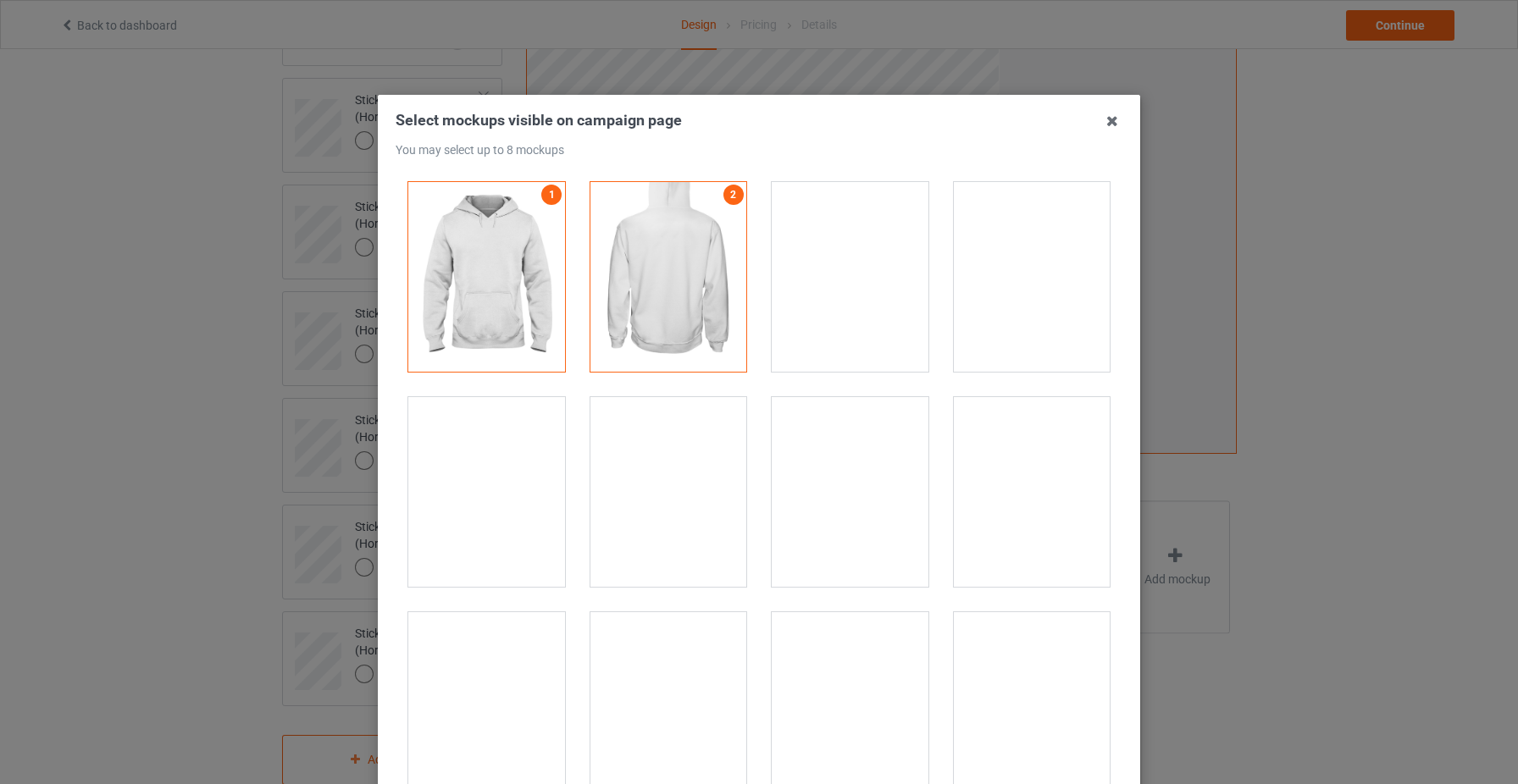
click at [1049, 480] on div at bounding box center [1032, 491] width 156 height 190
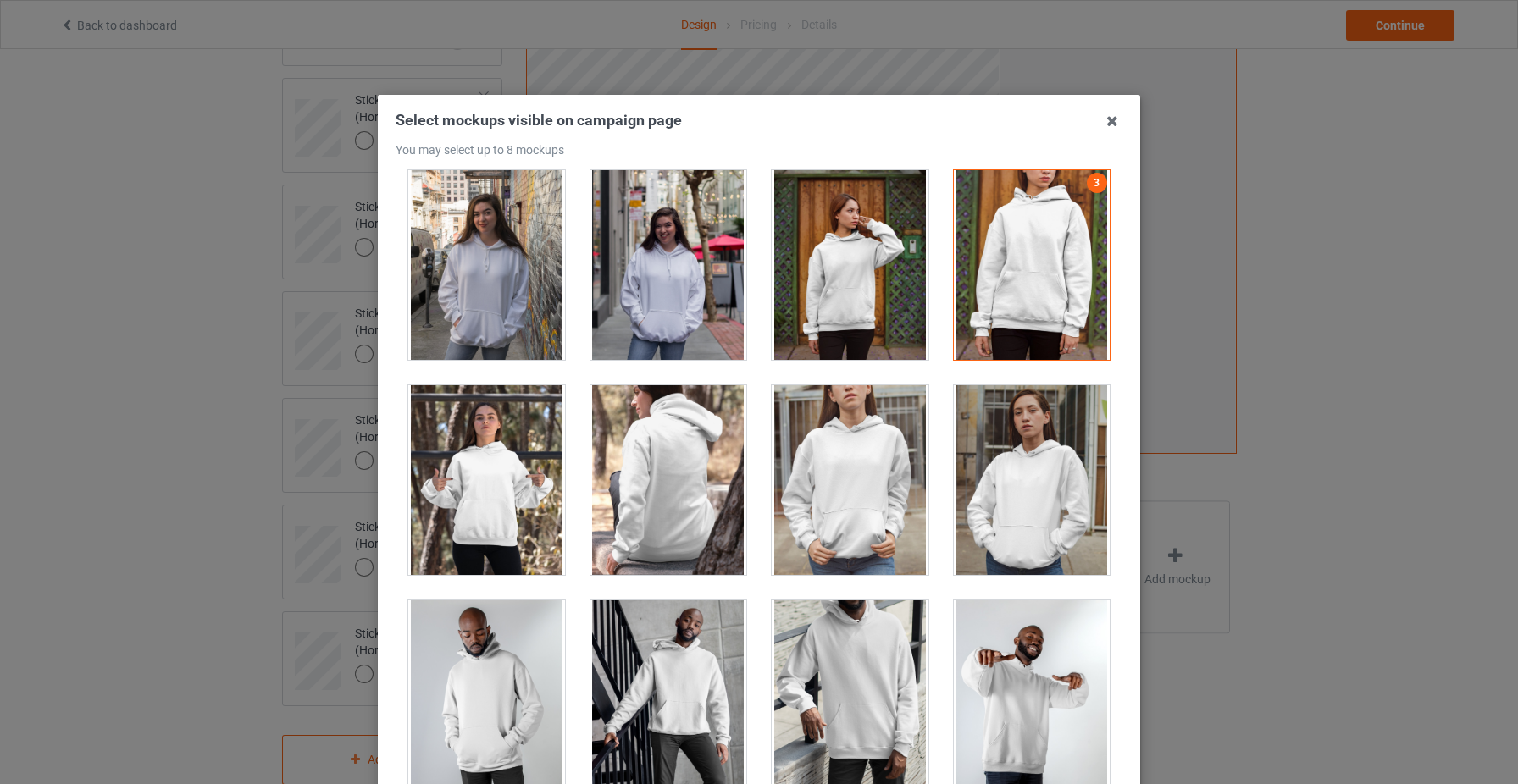
scroll to position [461, 0]
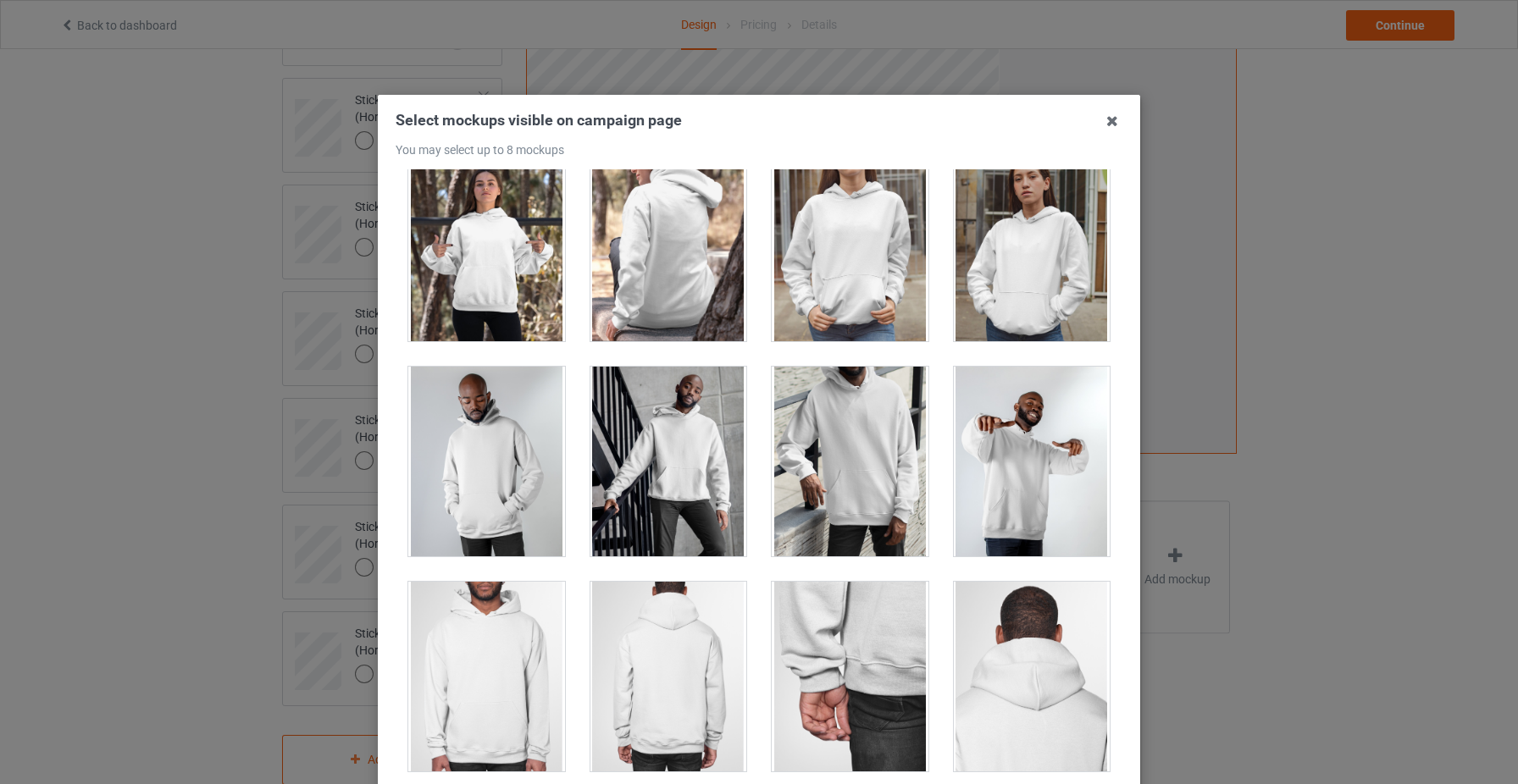
click at [683, 440] on div at bounding box center [668, 461] width 156 height 190
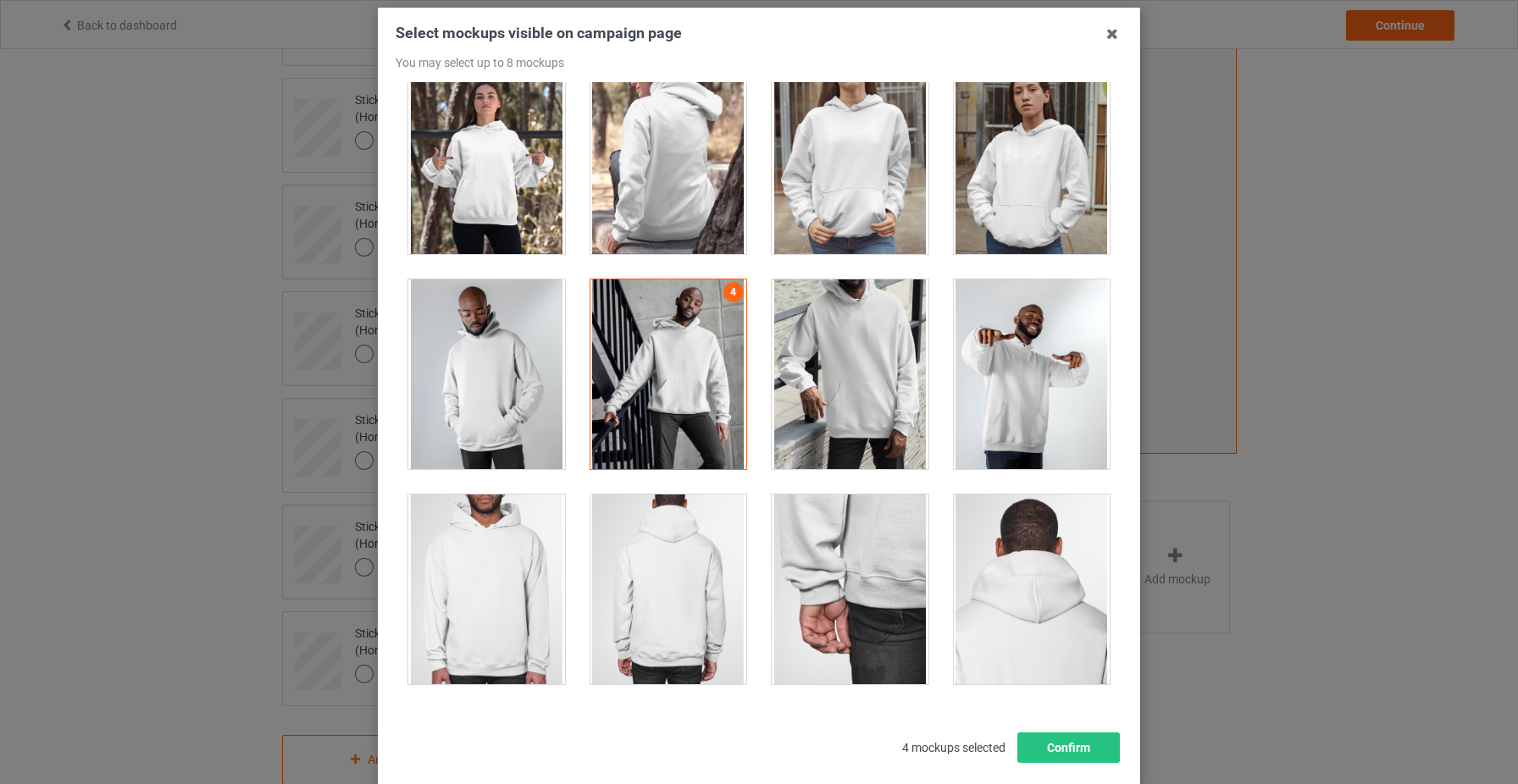
scroll to position [90, 0]
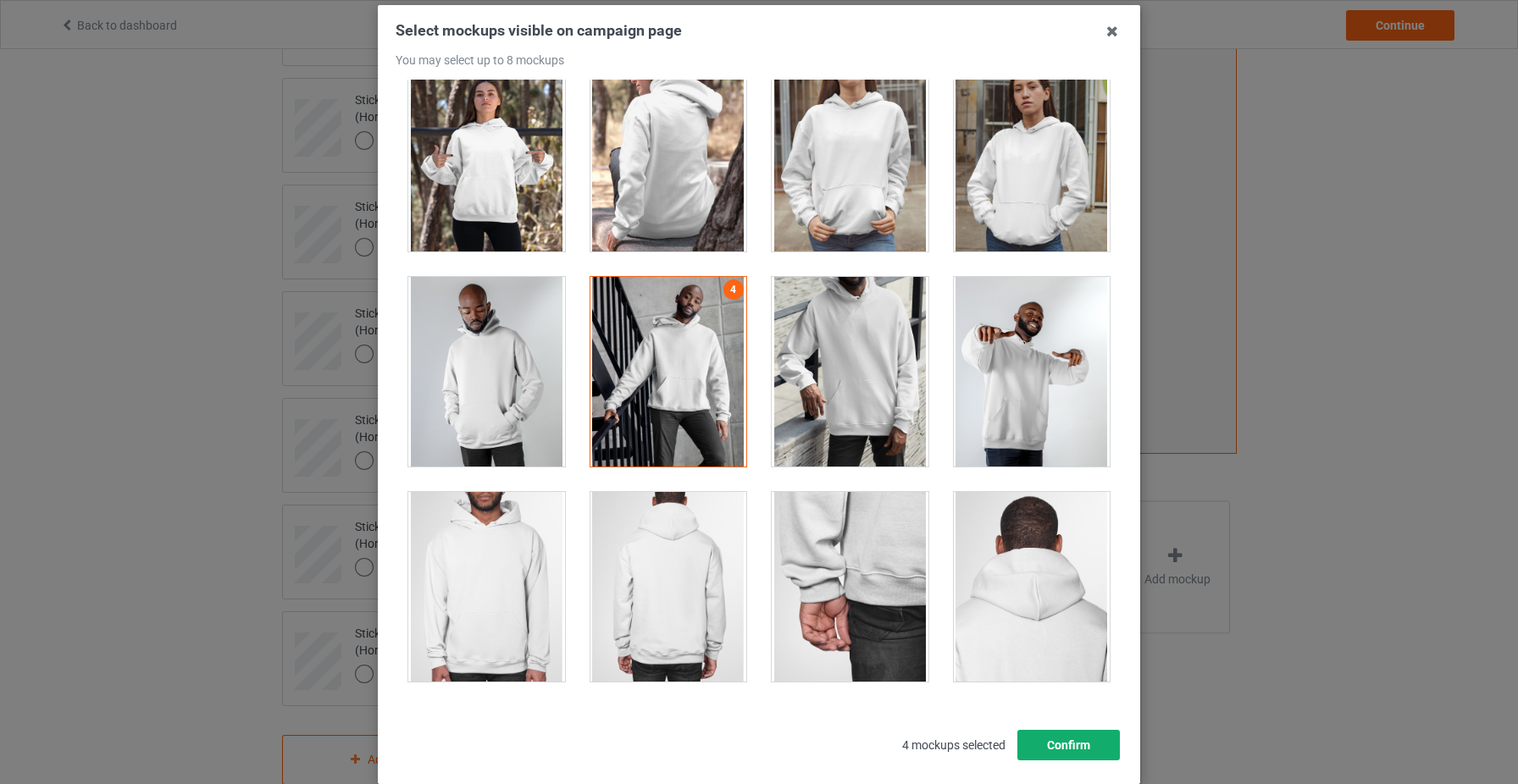
click at [1087, 735] on button "Confirm" at bounding box center [1068, 746] width 103 height 31
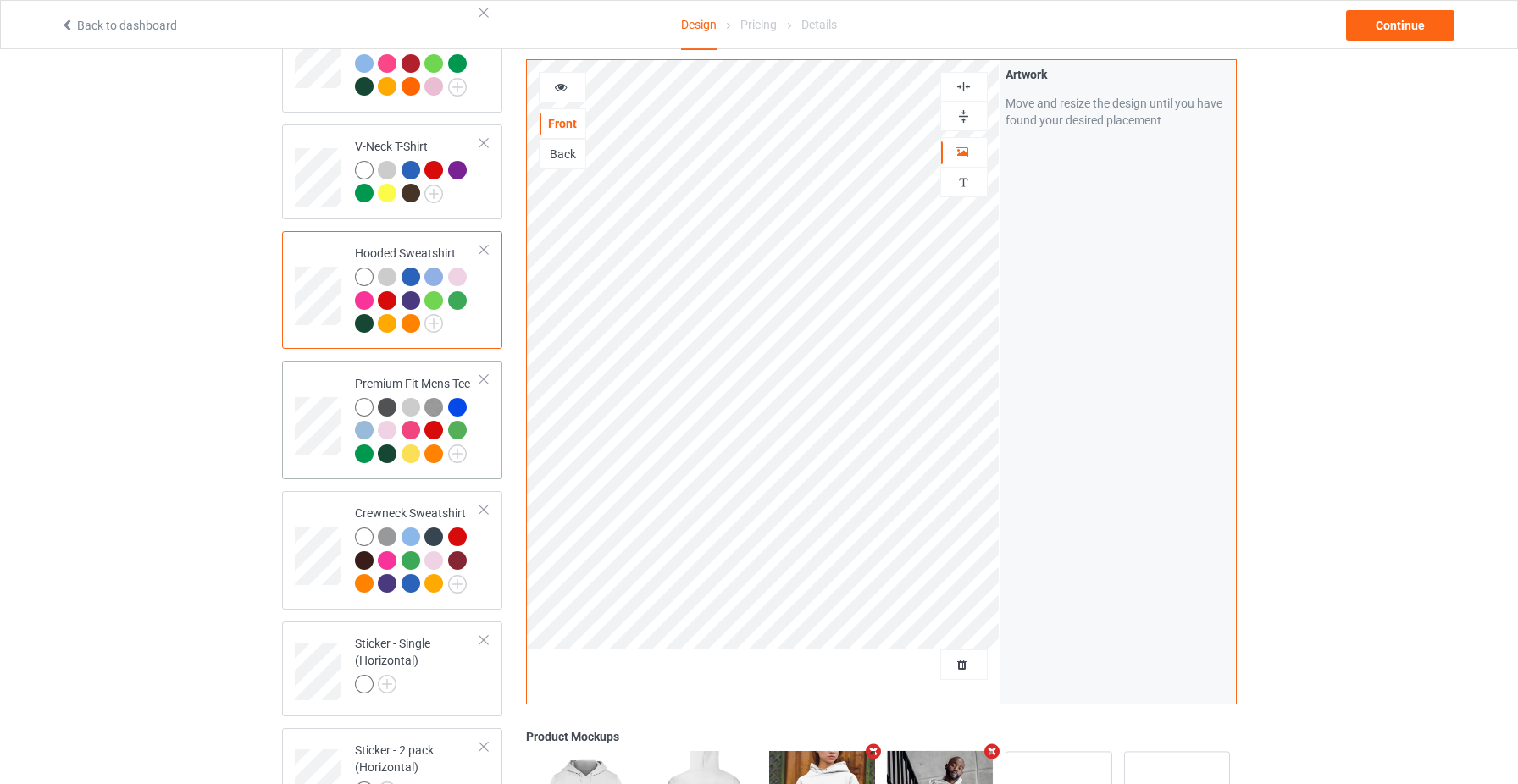
scroll to position [244, 0]
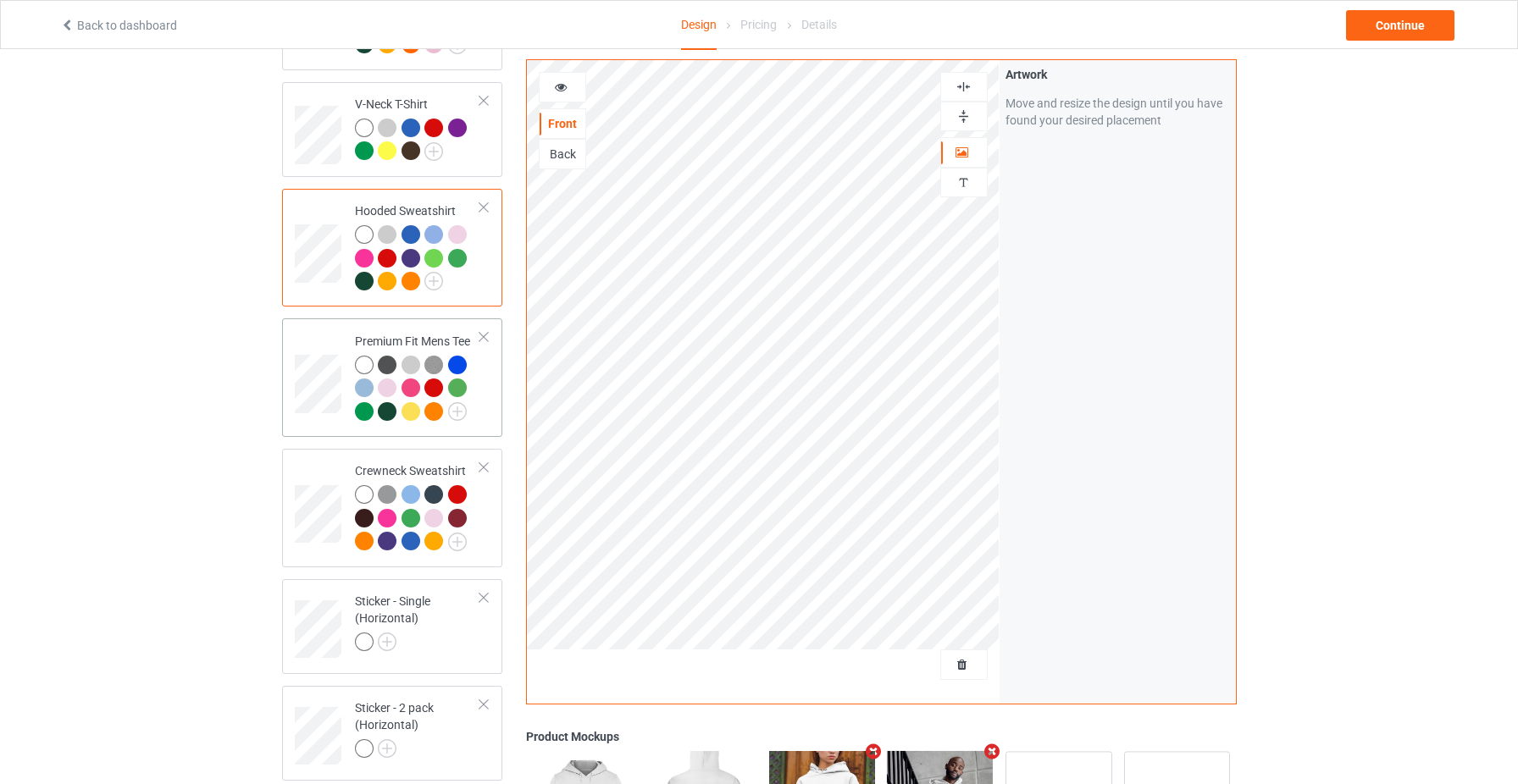
click at [475, 396] on div at bounding box center [418, 390] width 126 height 71
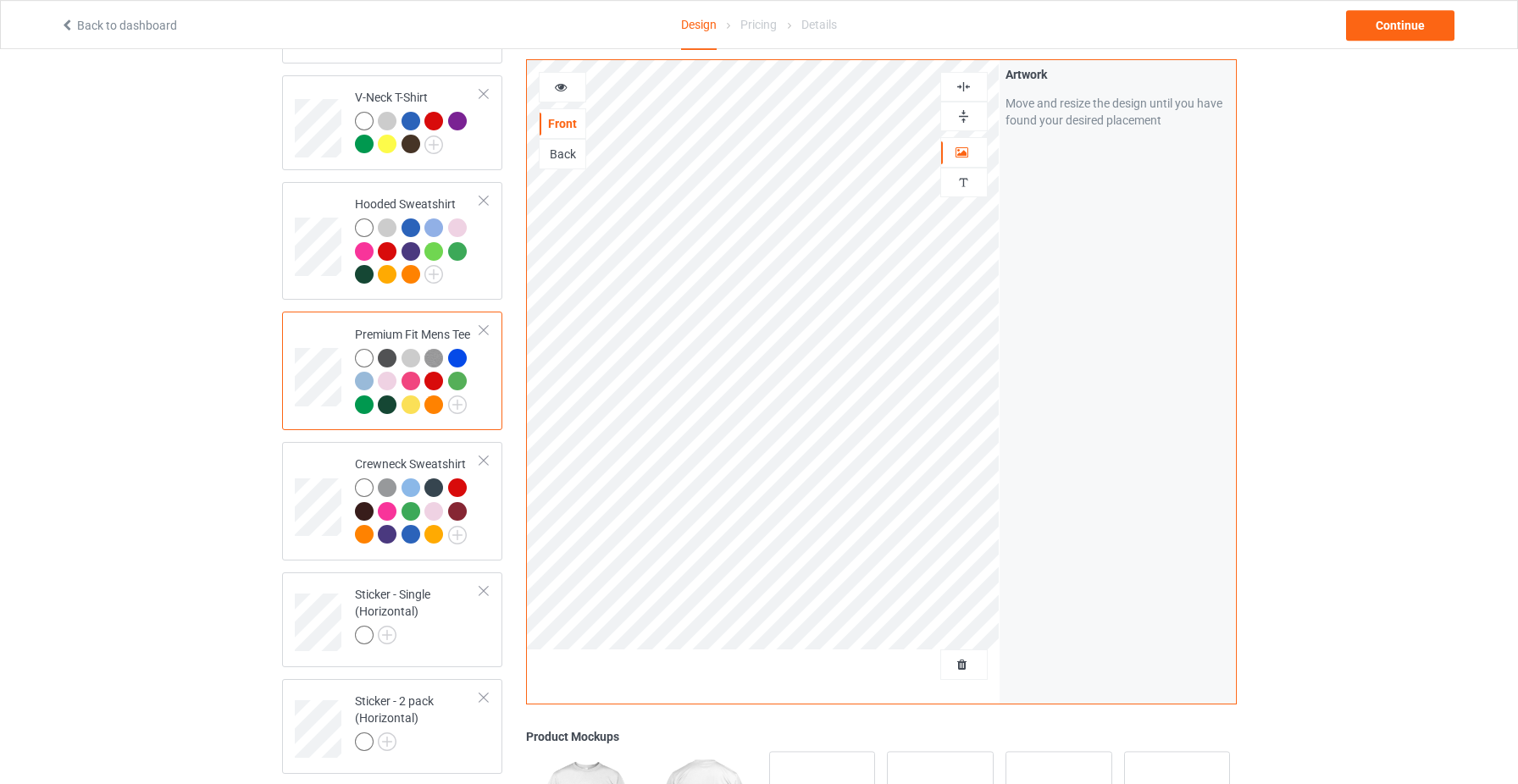
scroll to position [366, 0]
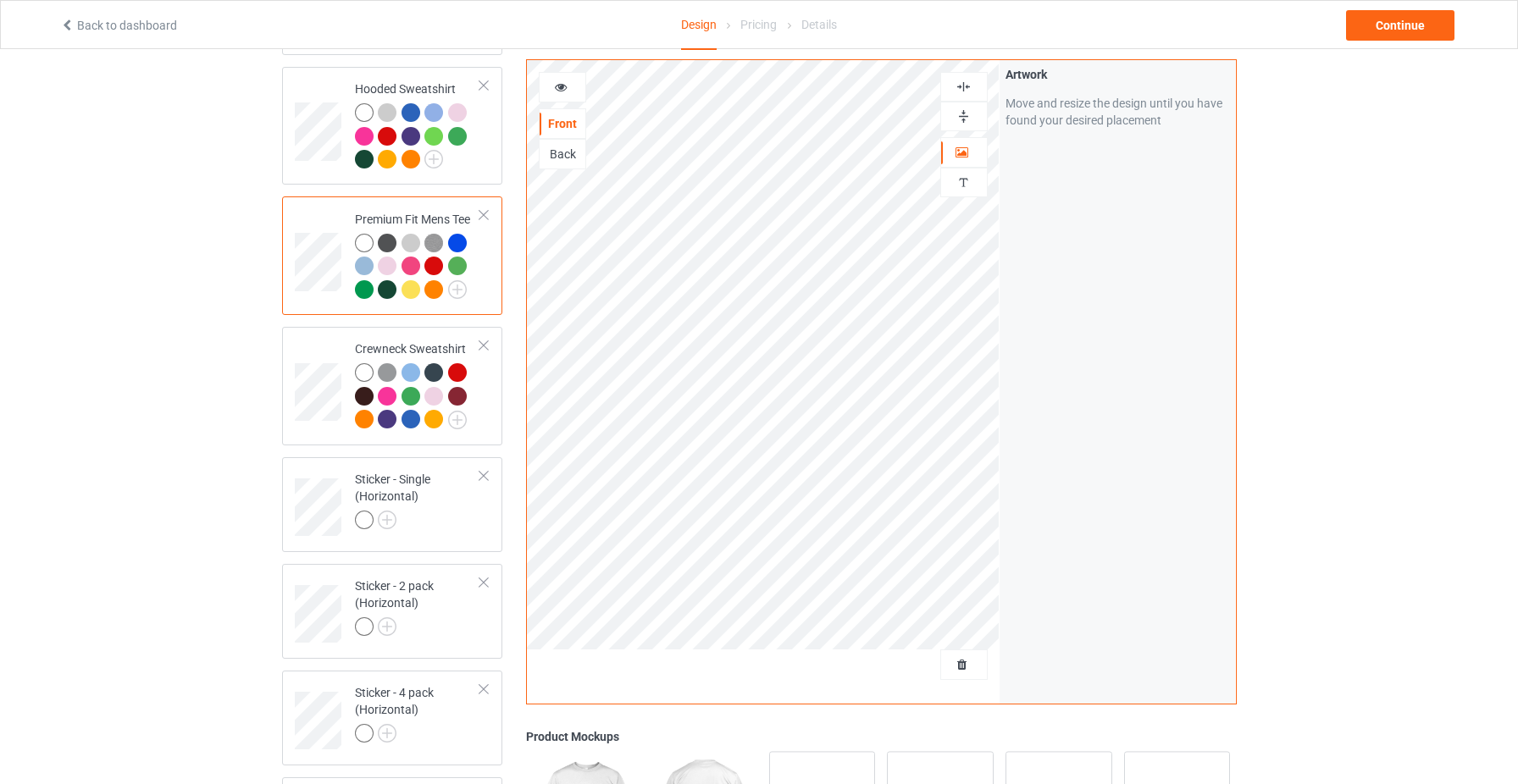
click at [484, 216] on div at bounding box center [484, 215] width 12 height 12
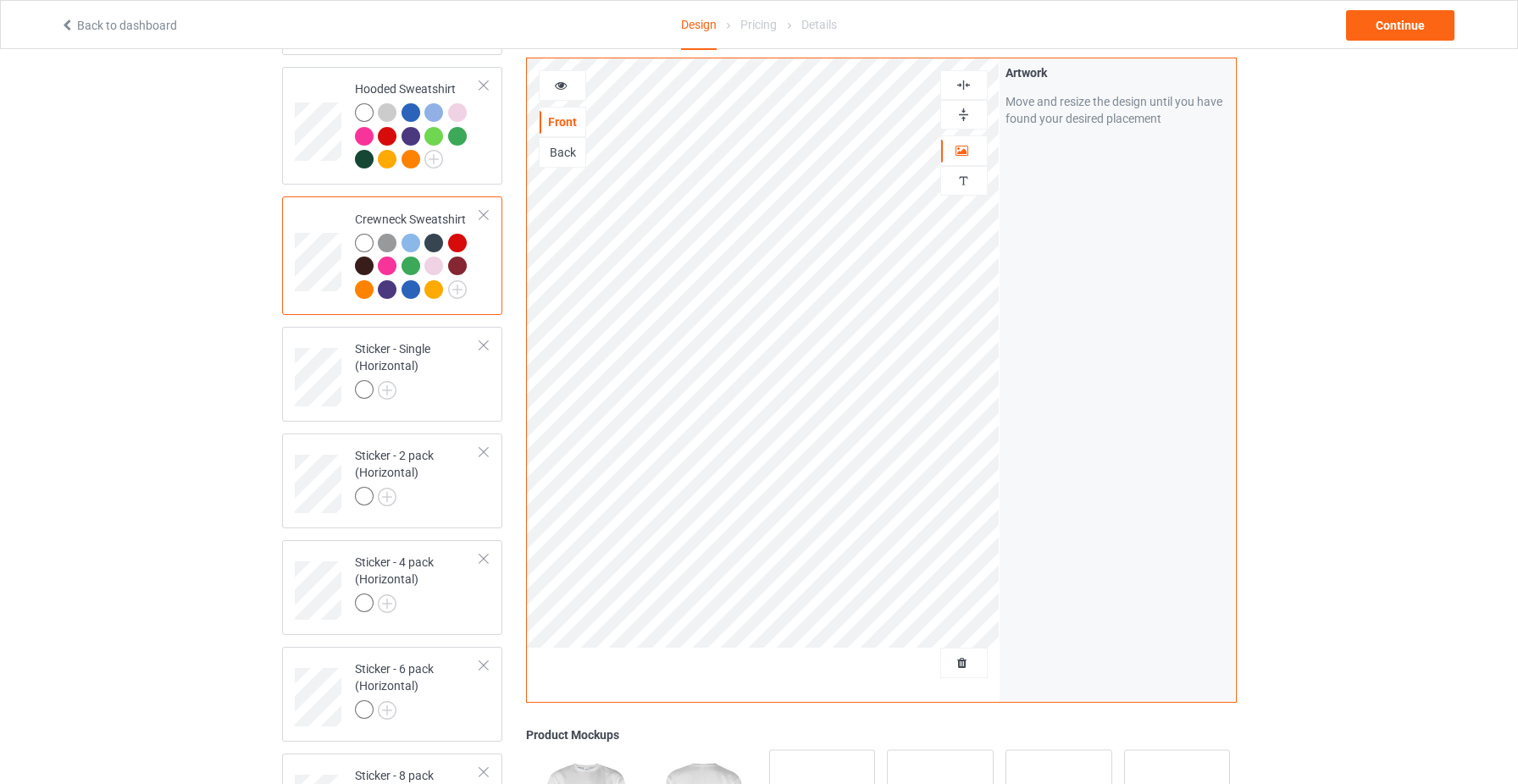
click at [484, 271] on td "Crewneck Sweatshirt" at bounding box center [418, 256] width 145 height 105
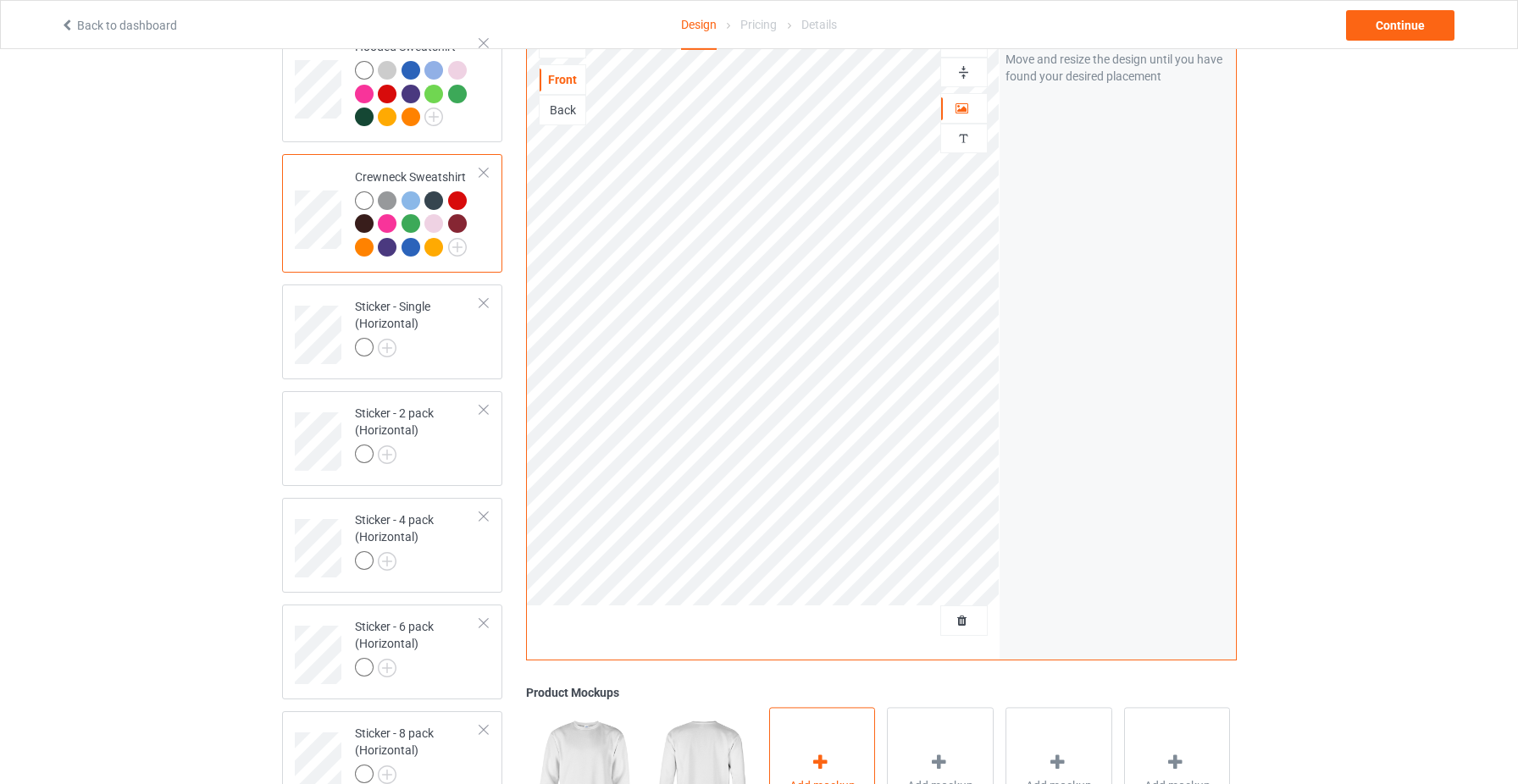
scroll to position [569, 0]
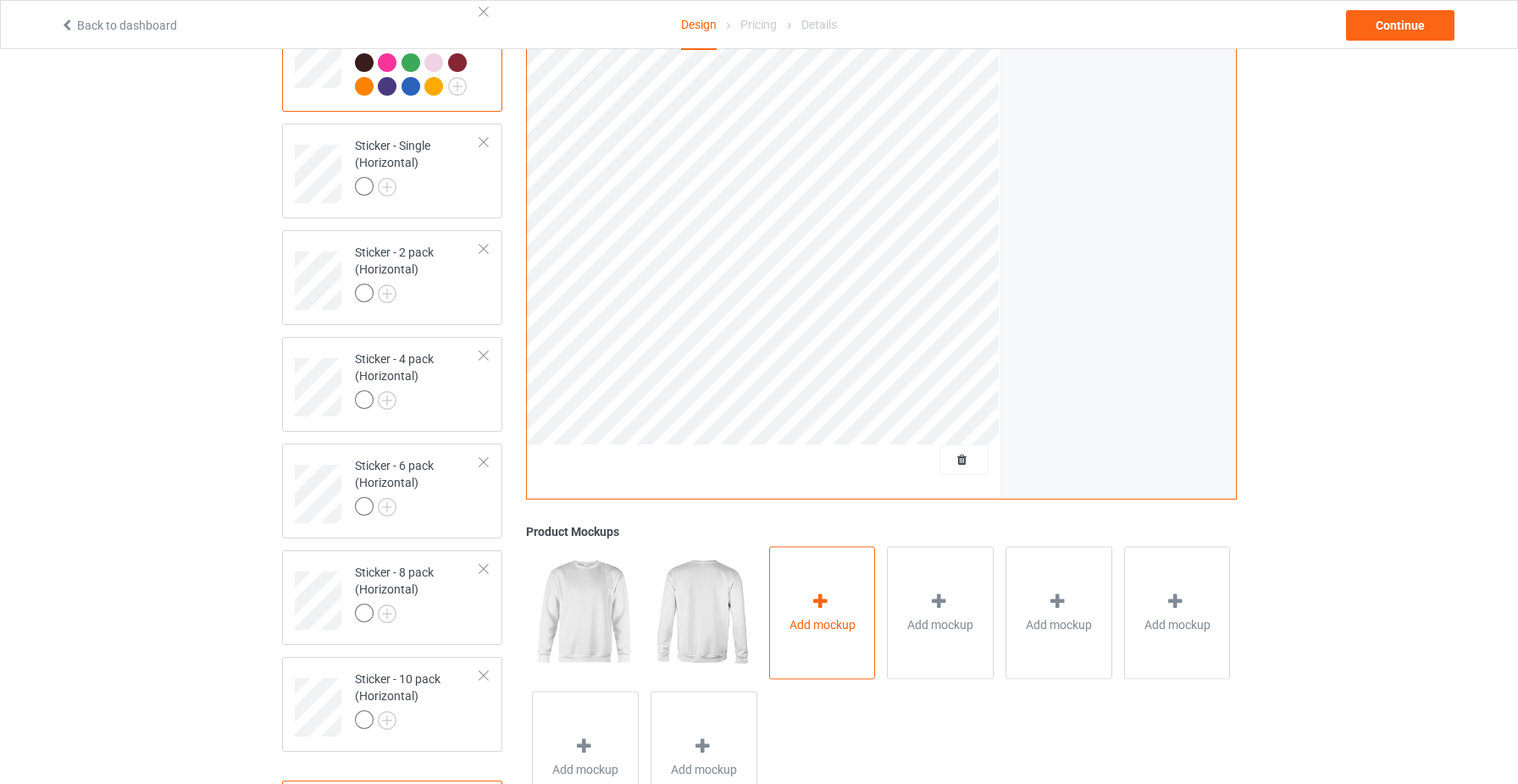
click at [810, 602] on div "Add mockup" at bounding box center [822, 613] width 107 height 133
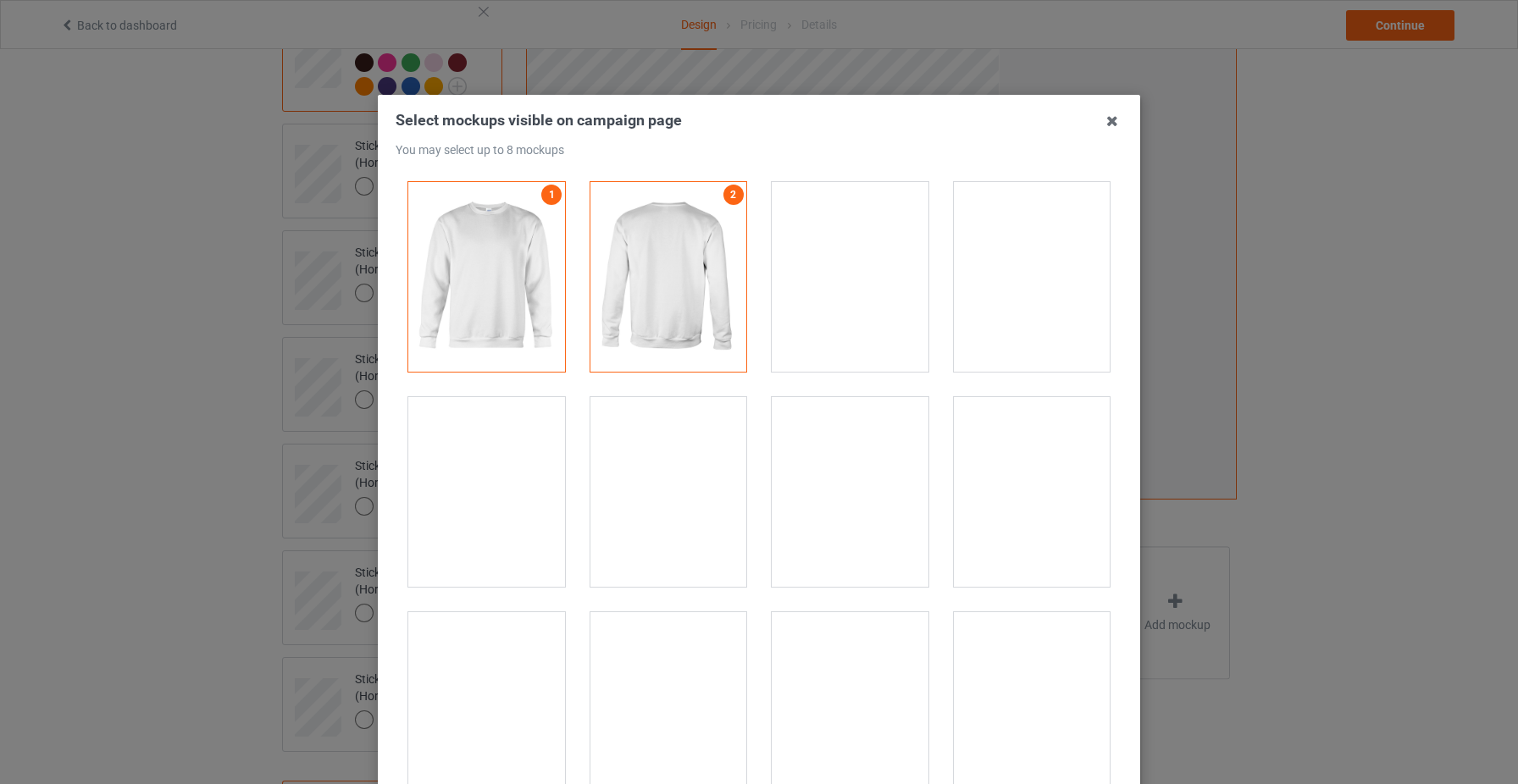
click at [890, 497] on div at bounding box center [850, 491] width 156 height 190
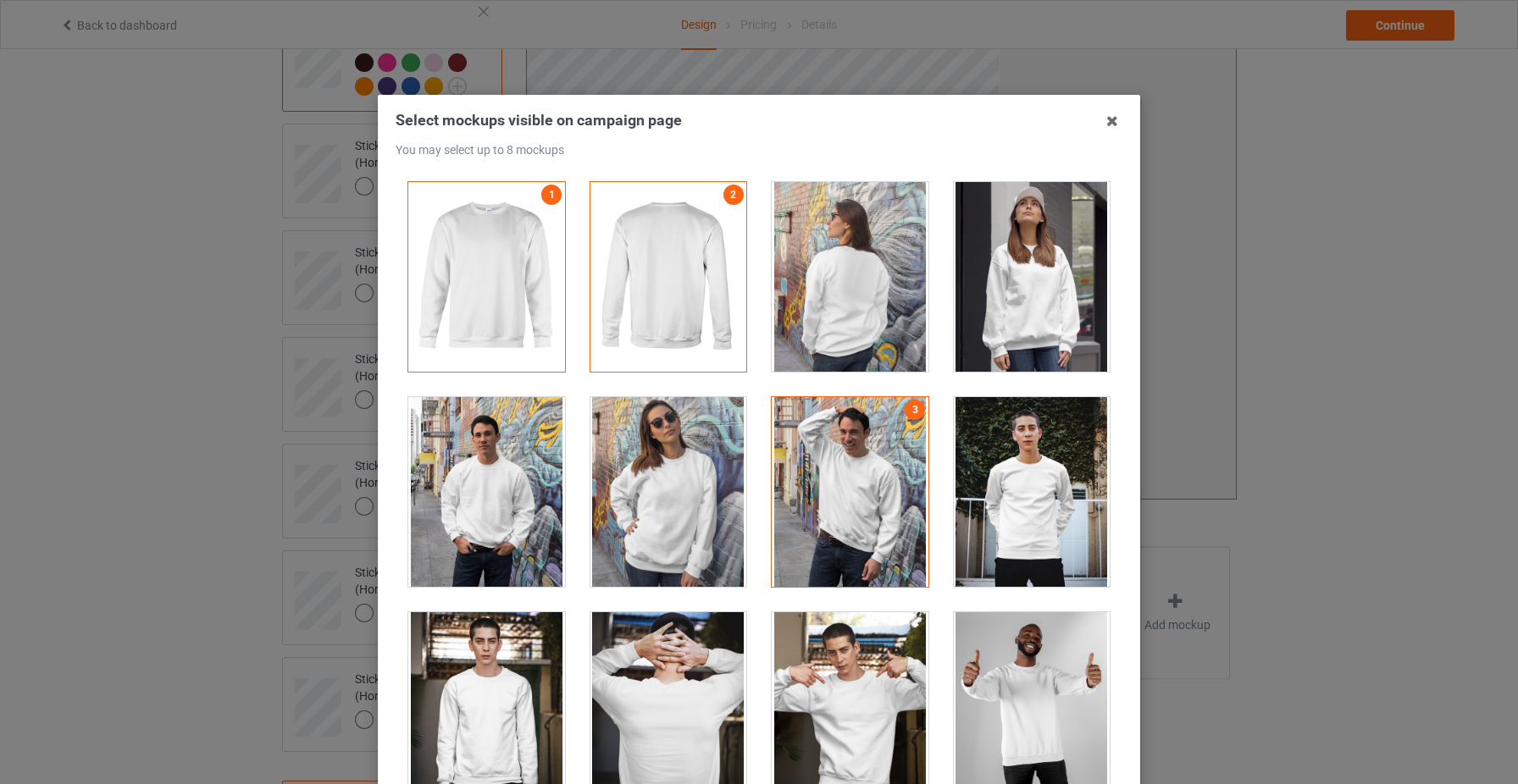
click at [1032, 508] on div at bounding box center [1032, 491] width 156 height 190
click at [1021, 324] on div at bounding box center [1032, 276] width 156 height 190
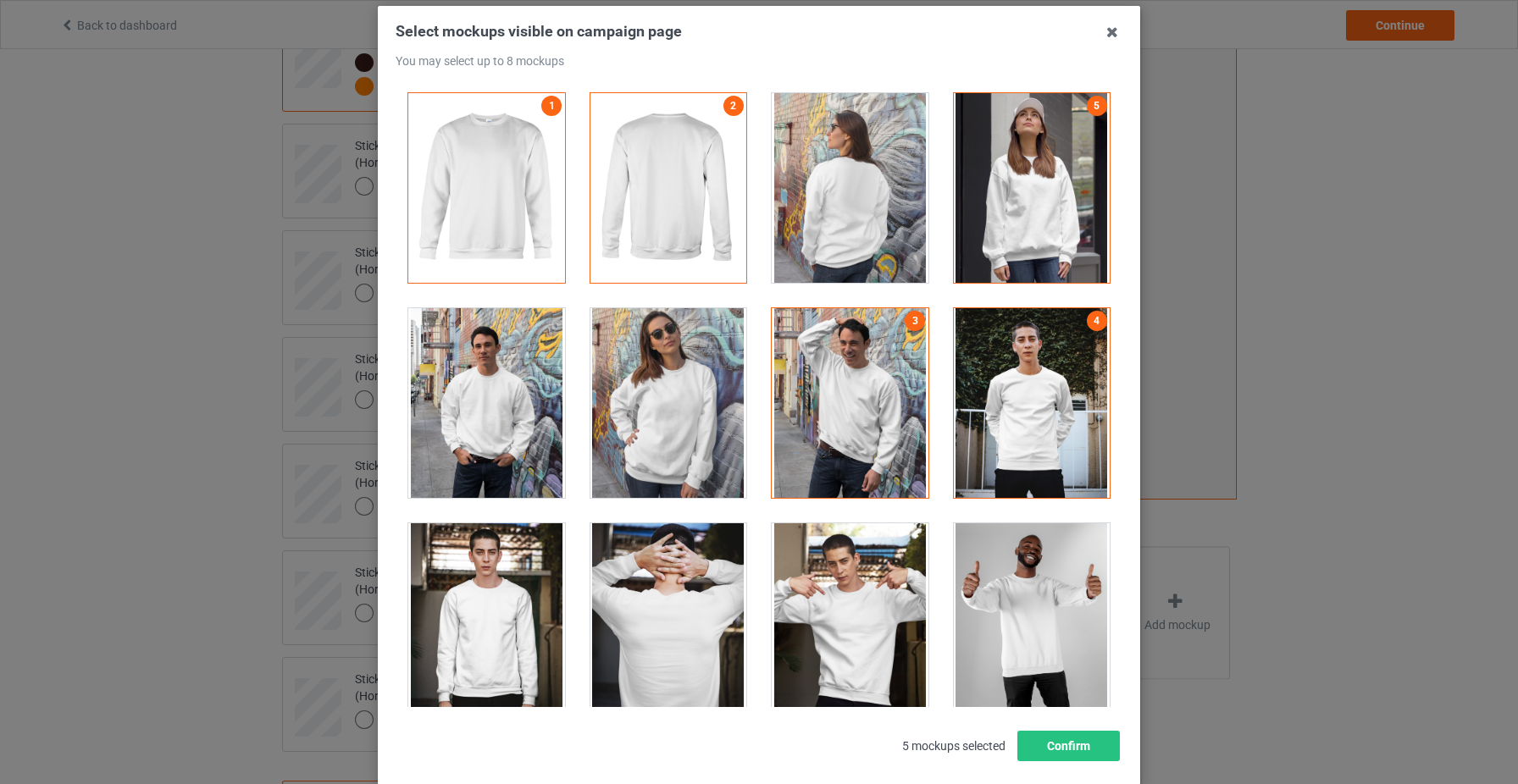
scroll to position [90, 0]
click at [529, 639] on div at bounding box center [486, 617] width 156 height 190
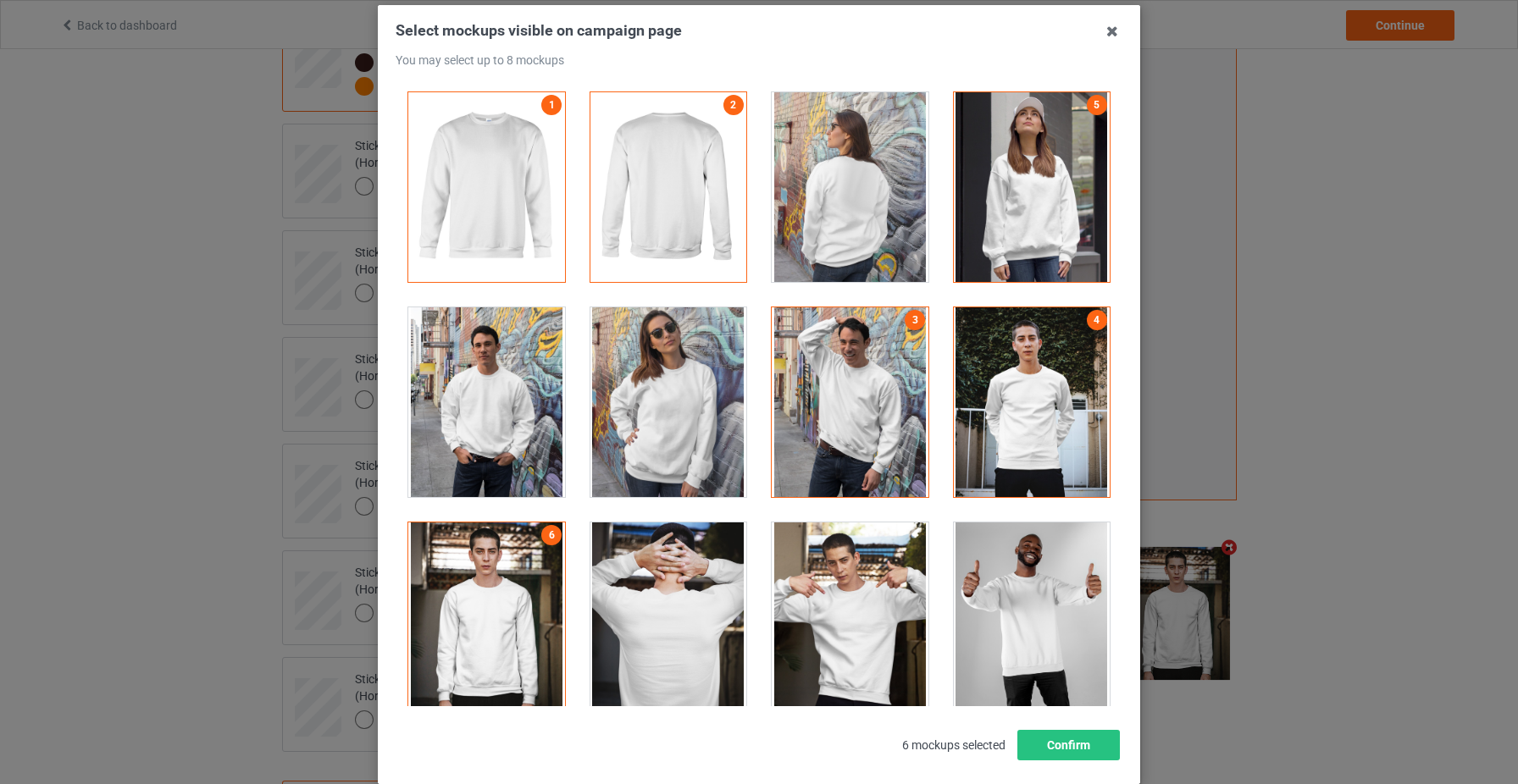
click at [665, 462] on div at bounding box center [668, 402] width 156 height 190
click at [1067, 741] on button "Confirm" at bounding box center [1068, 746] width 103 height 31
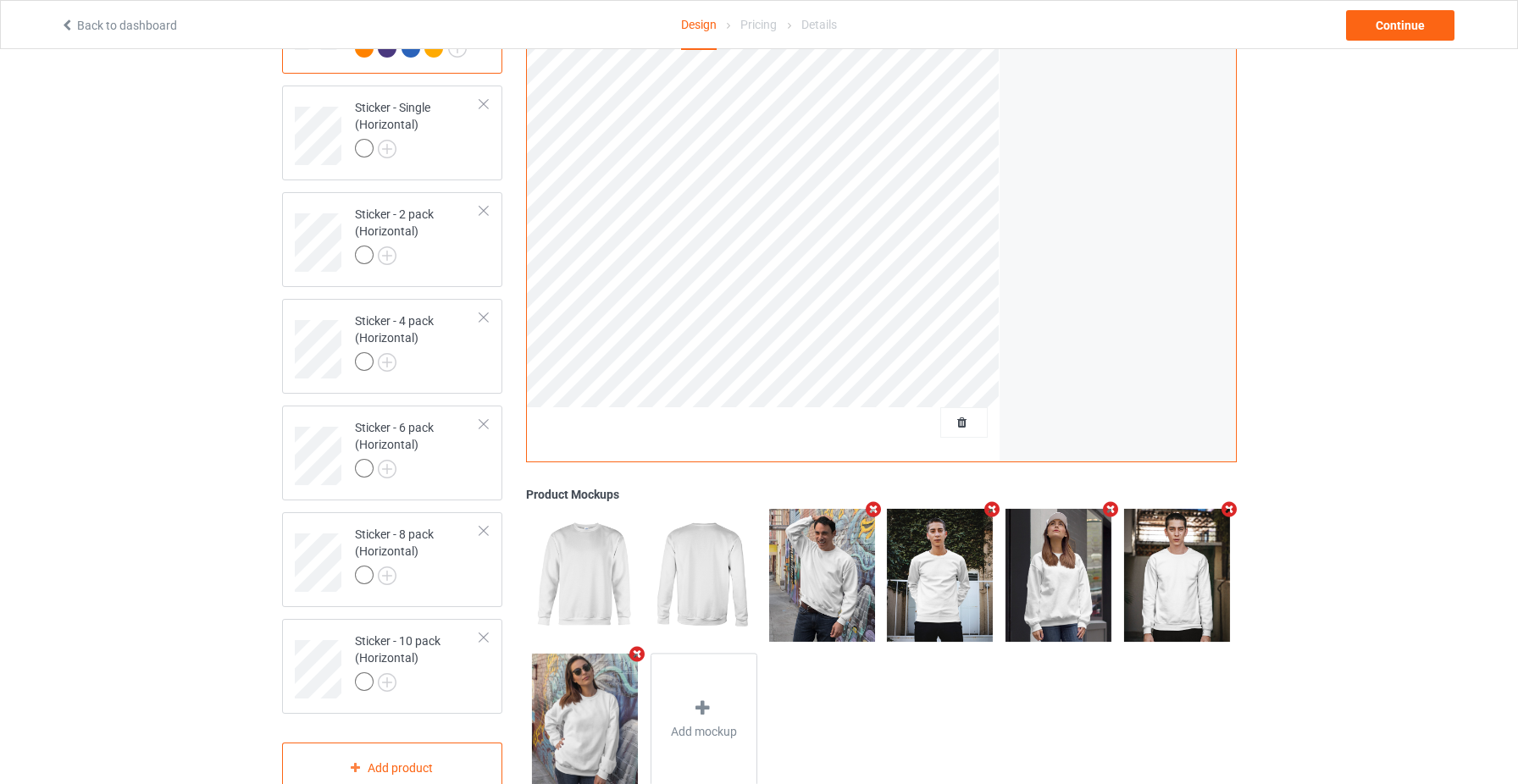
scroll to position [652, 0]
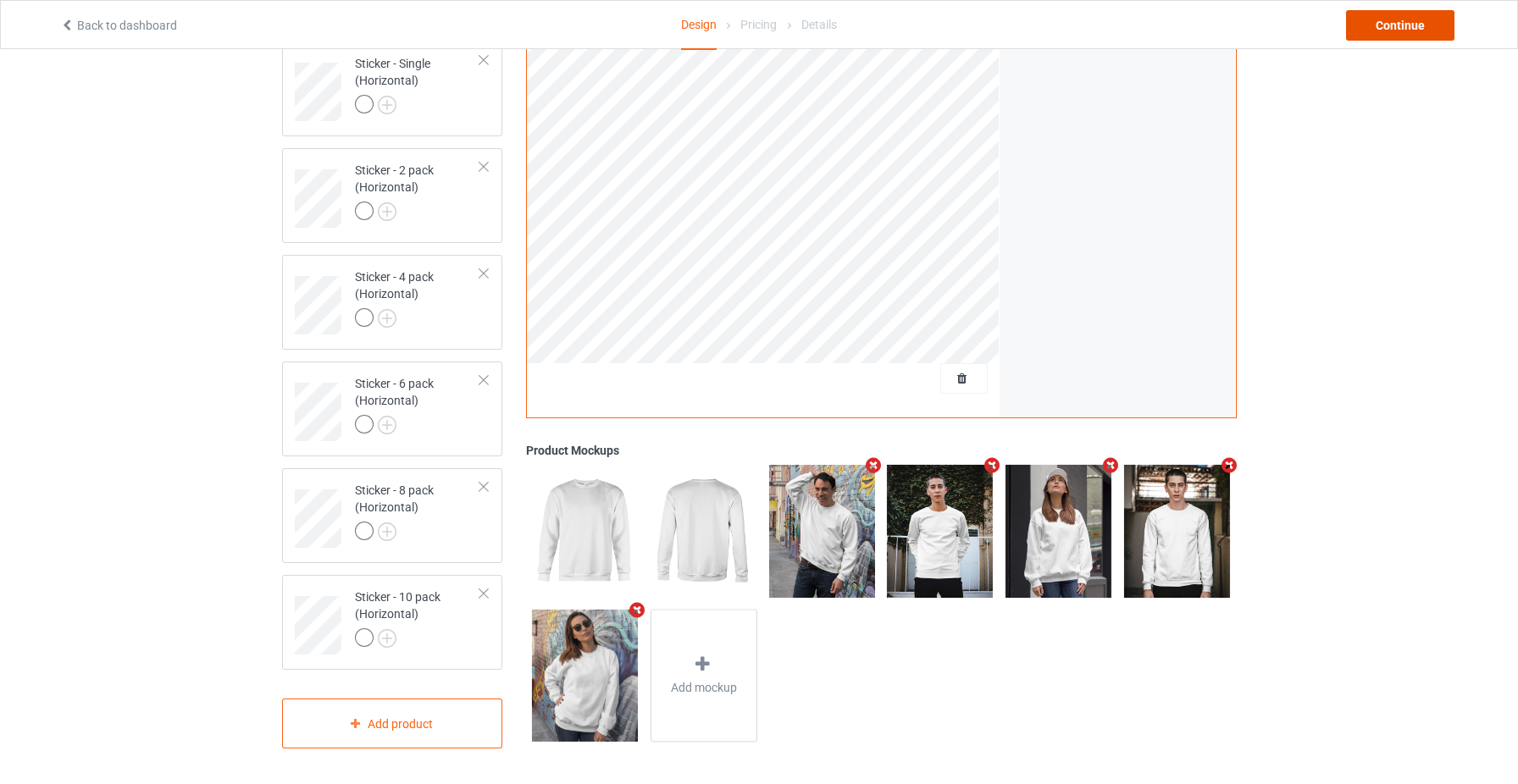
click at [1408, 28] on div "Continue" at bounding box center [1400, 26] width 108 height 31
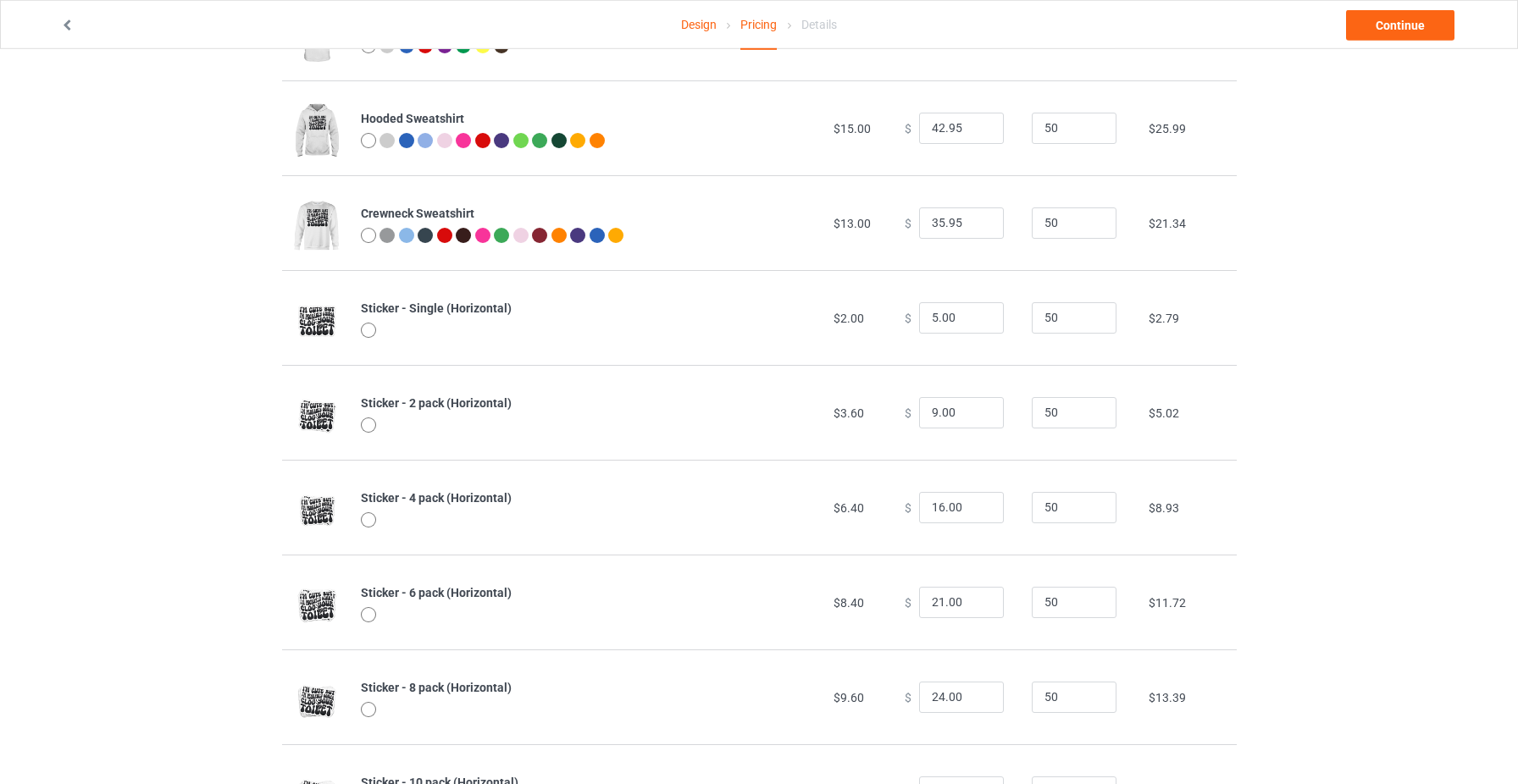
scroll to position [285, 0]
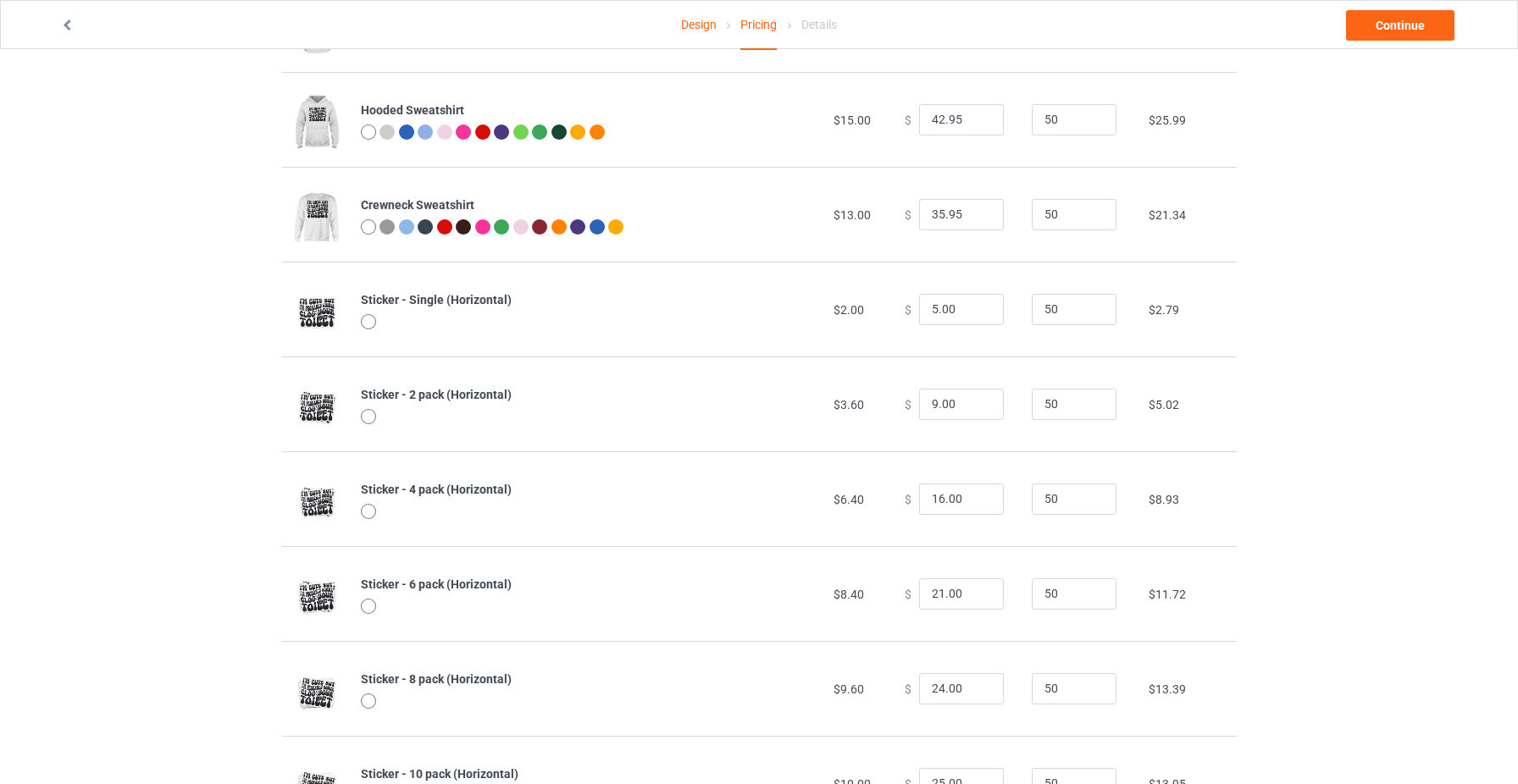
click at [694, 25] on link "Design" at bounding box center [699, 25] width 36 height 48
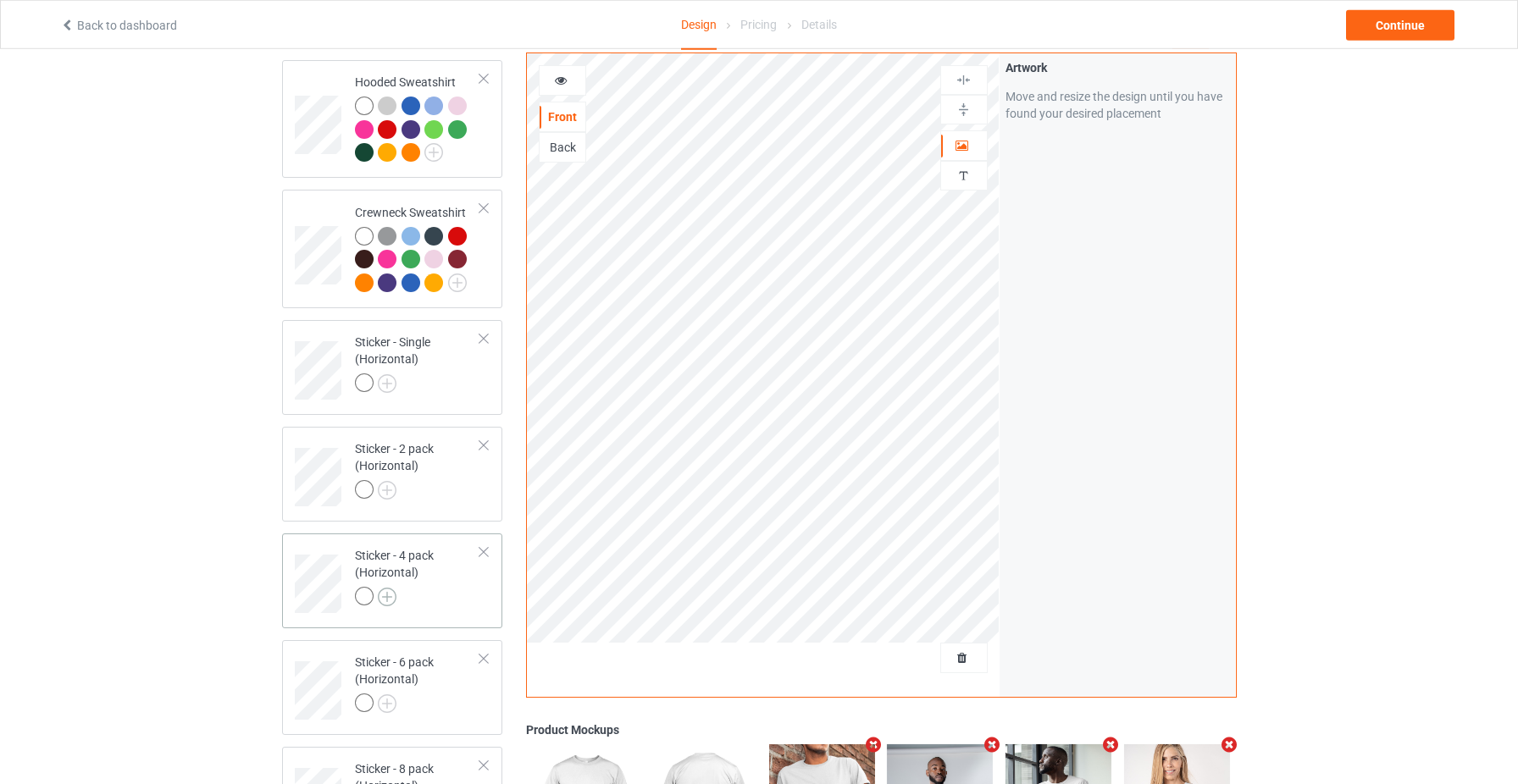
scroll to position [488, 0]
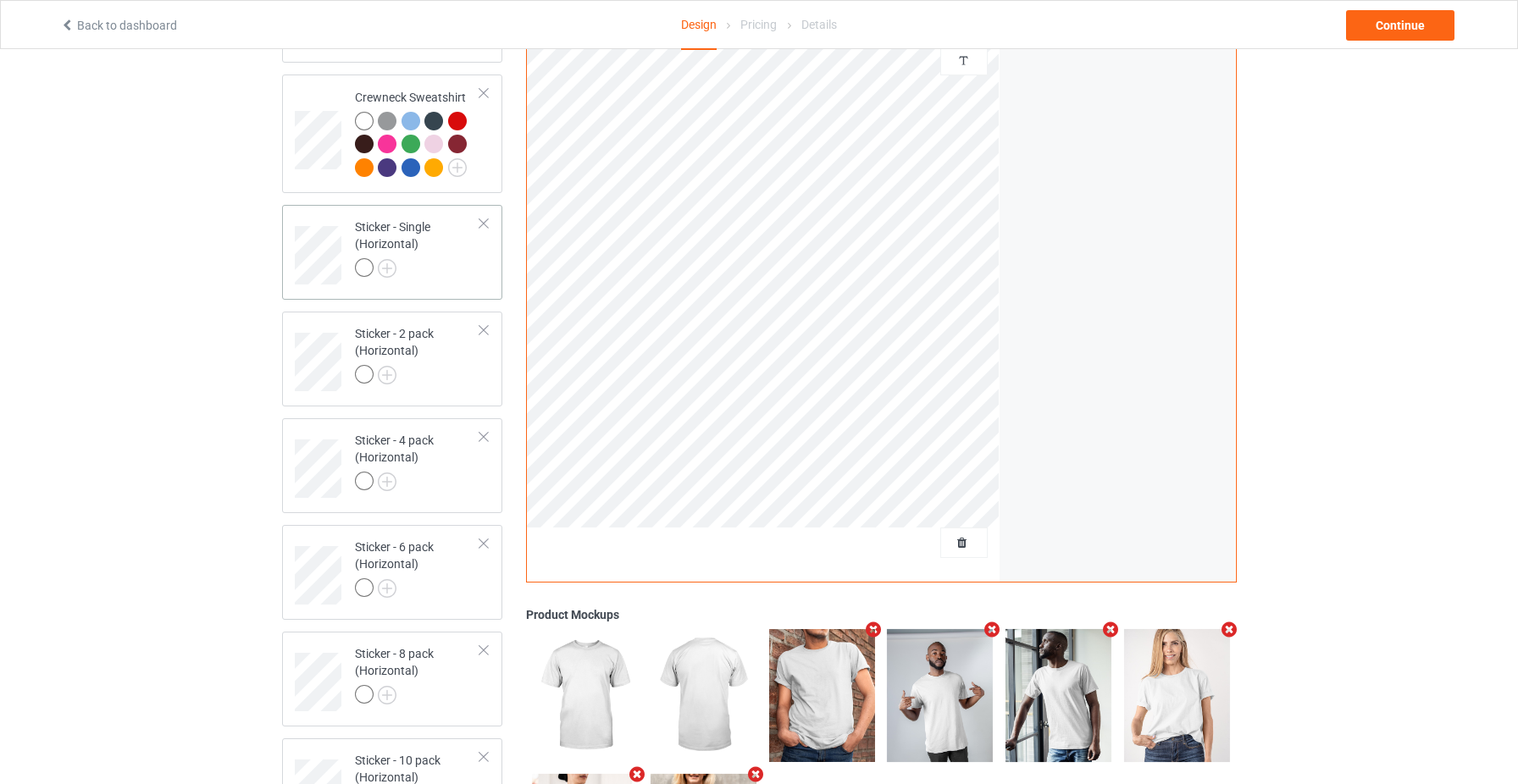
click at [484, 224] on div at bounding box center [484, 224] width 12 height 12
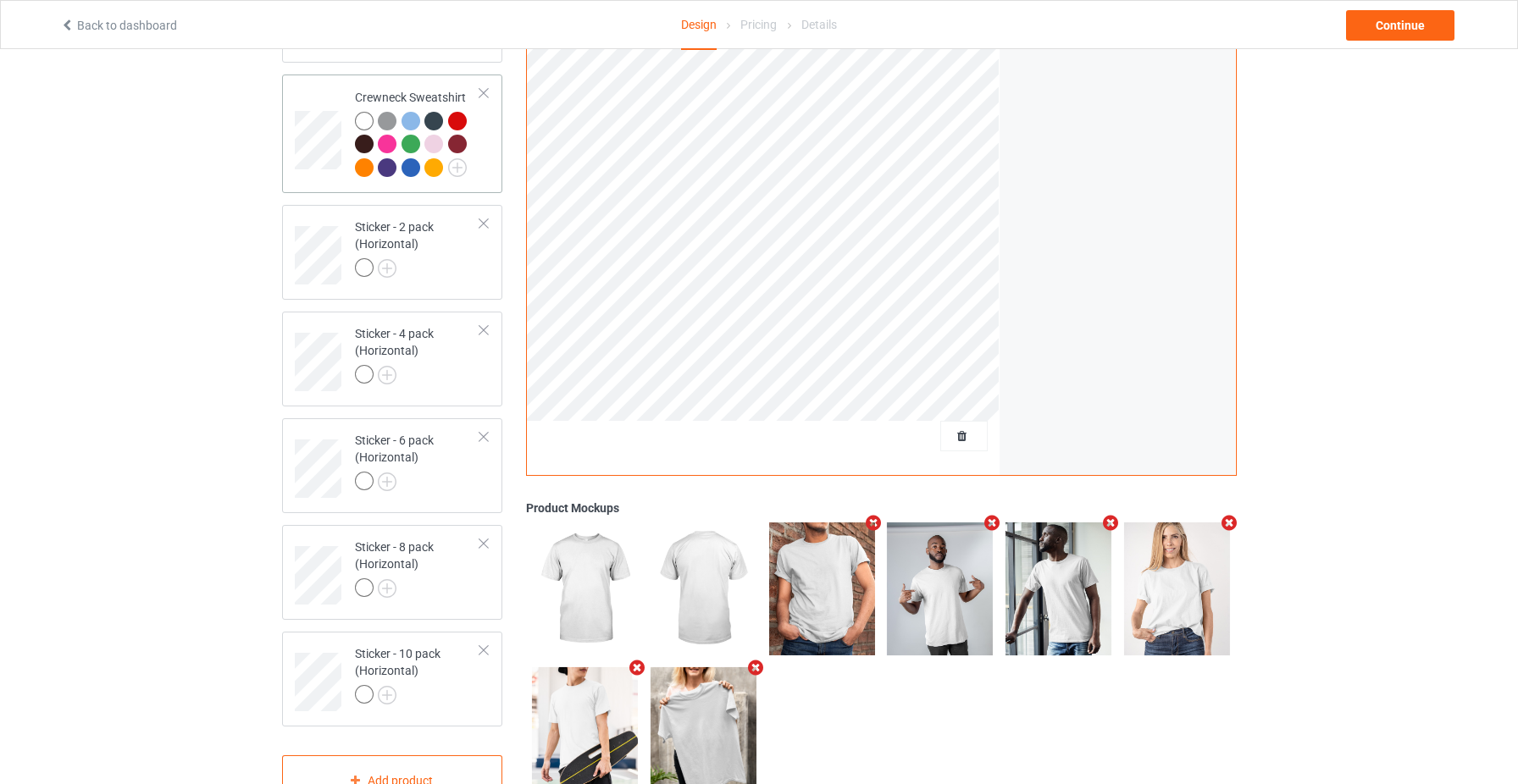
click at [483, 222] on div at bounding box center [484, 224] width 12 height 12
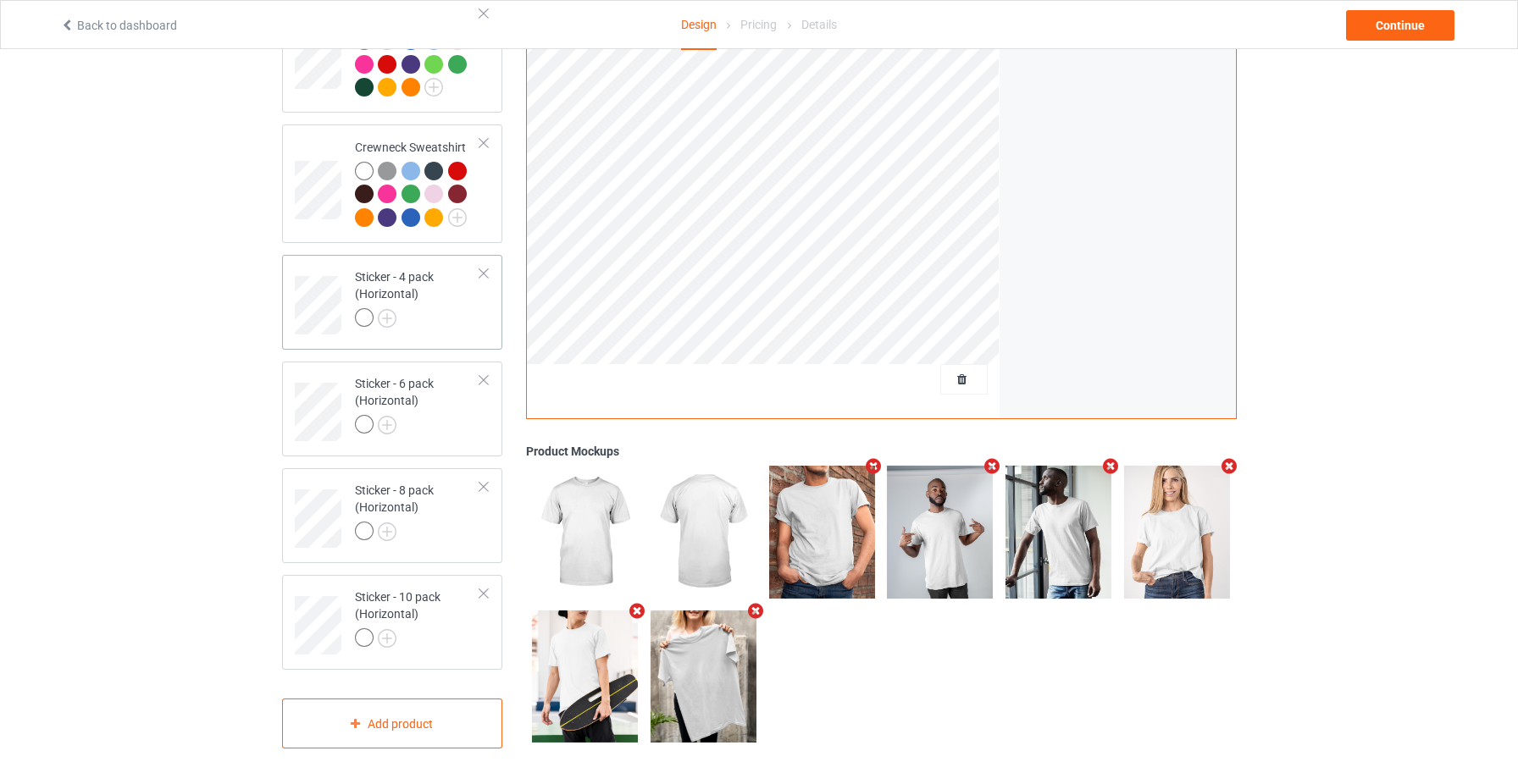
click at [481, 268] on div "Sticker - 4 pack (Horizontal)" at bounding box center [393, 303] width 221 height 95
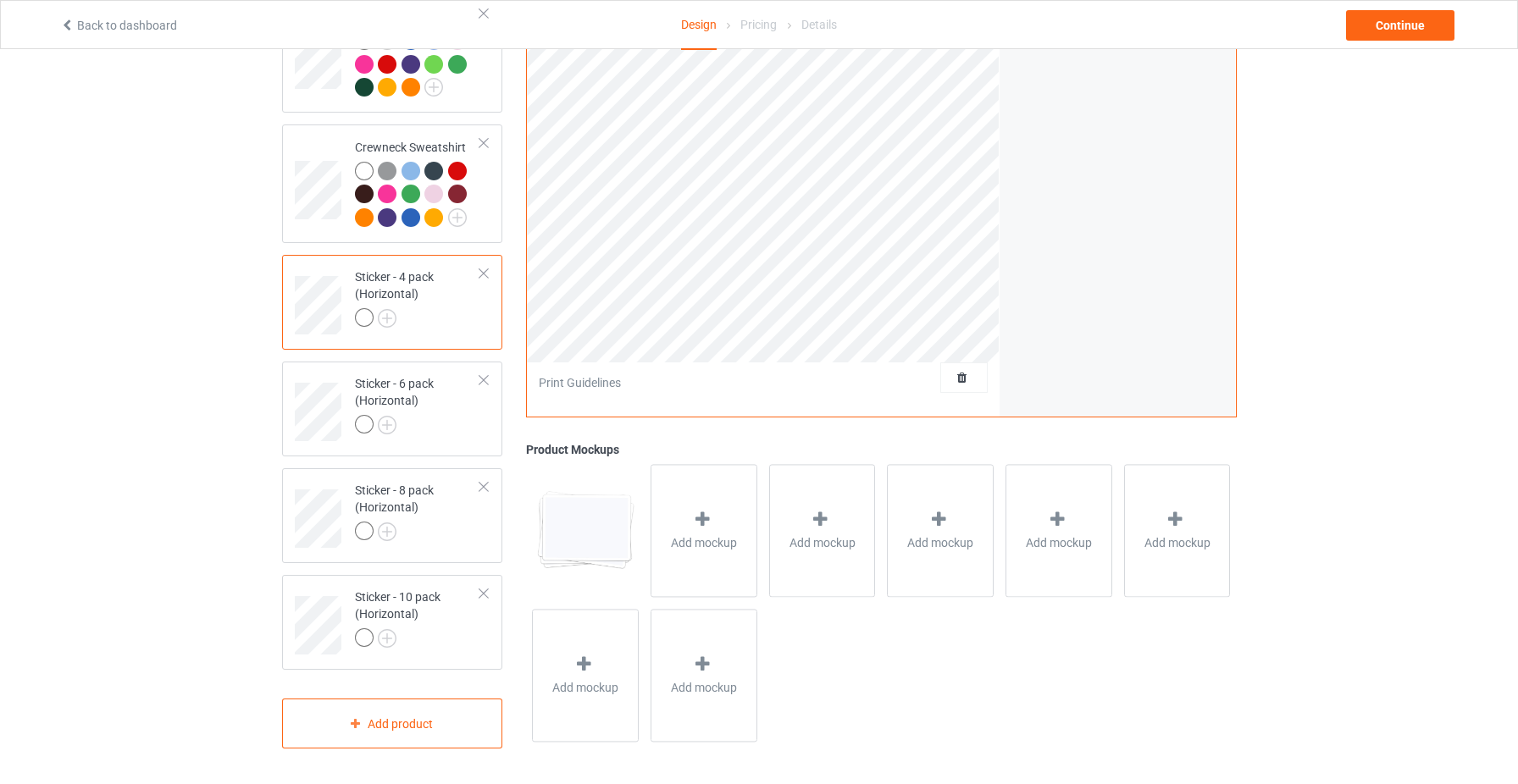
click at [484, 278] on div at bounding box center [484, 274] width 12 height 12
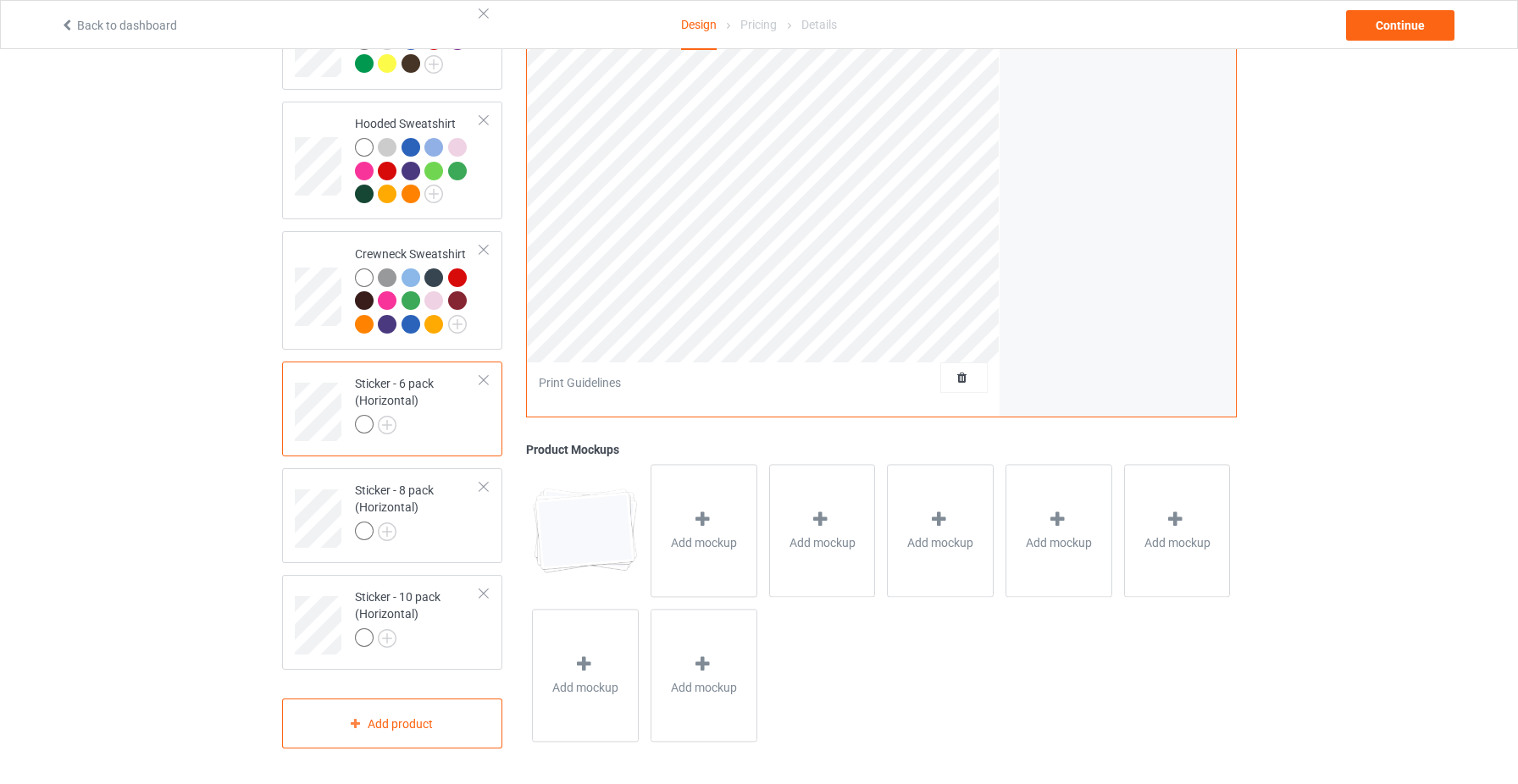
scroll to position [319, 0]
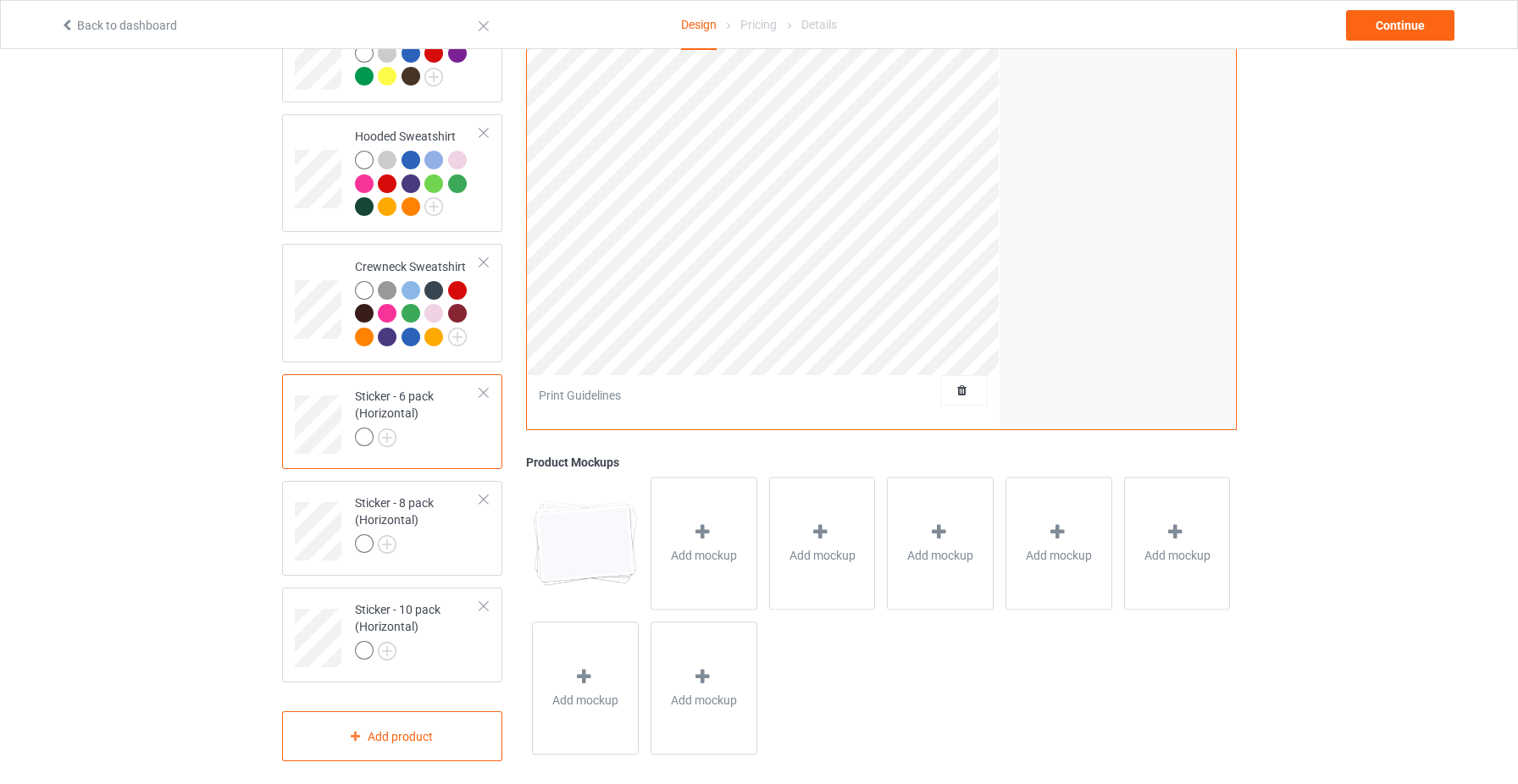
click at [456, 427] on div "Sticker - 6 pack (Horizontal)" at bounding box center [418, 417] width 126 height 58
click at [723, 545] on div "Add mockup" at bounding box center [704, 544] width 107 height 133
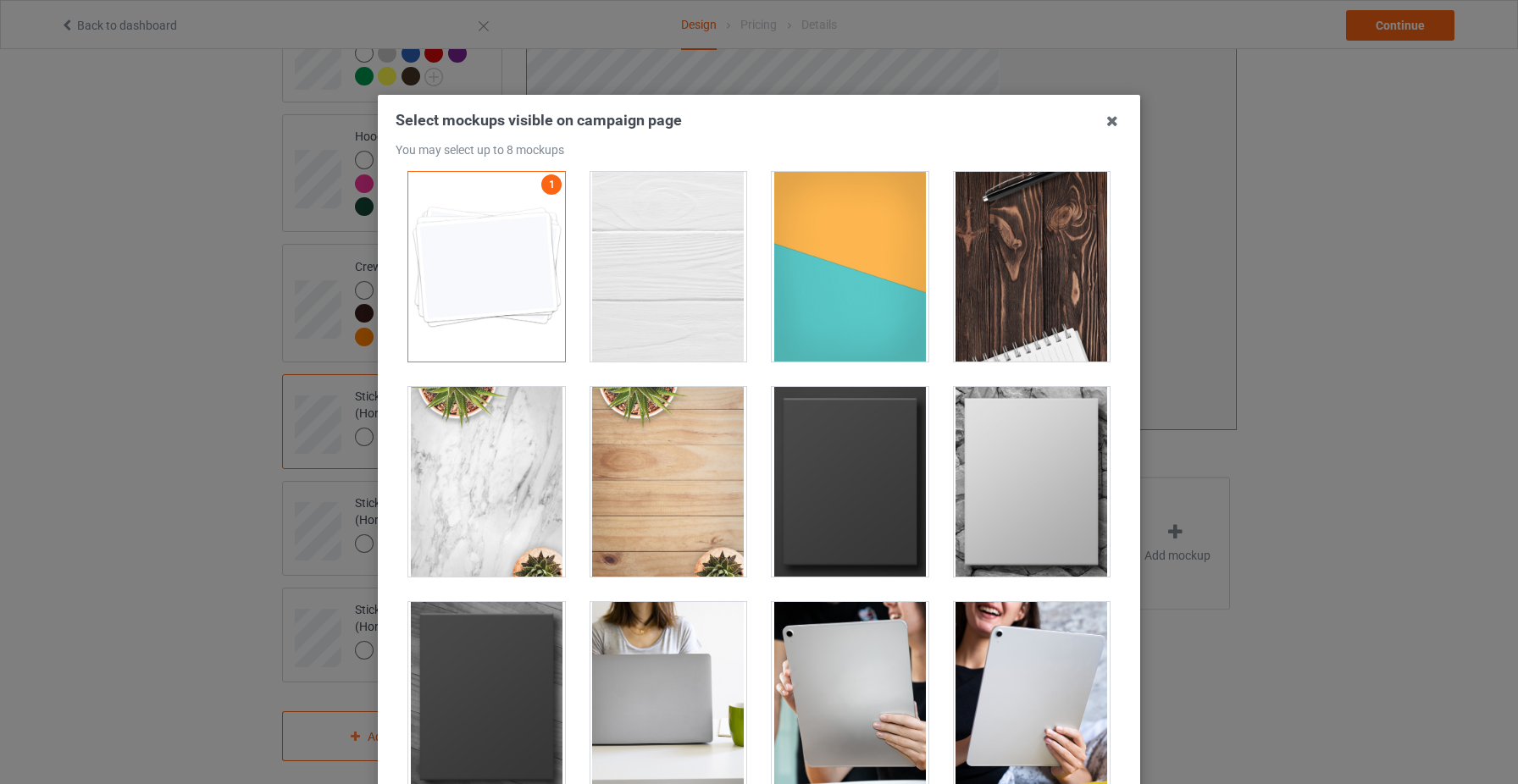
scroll to position [14, 0]
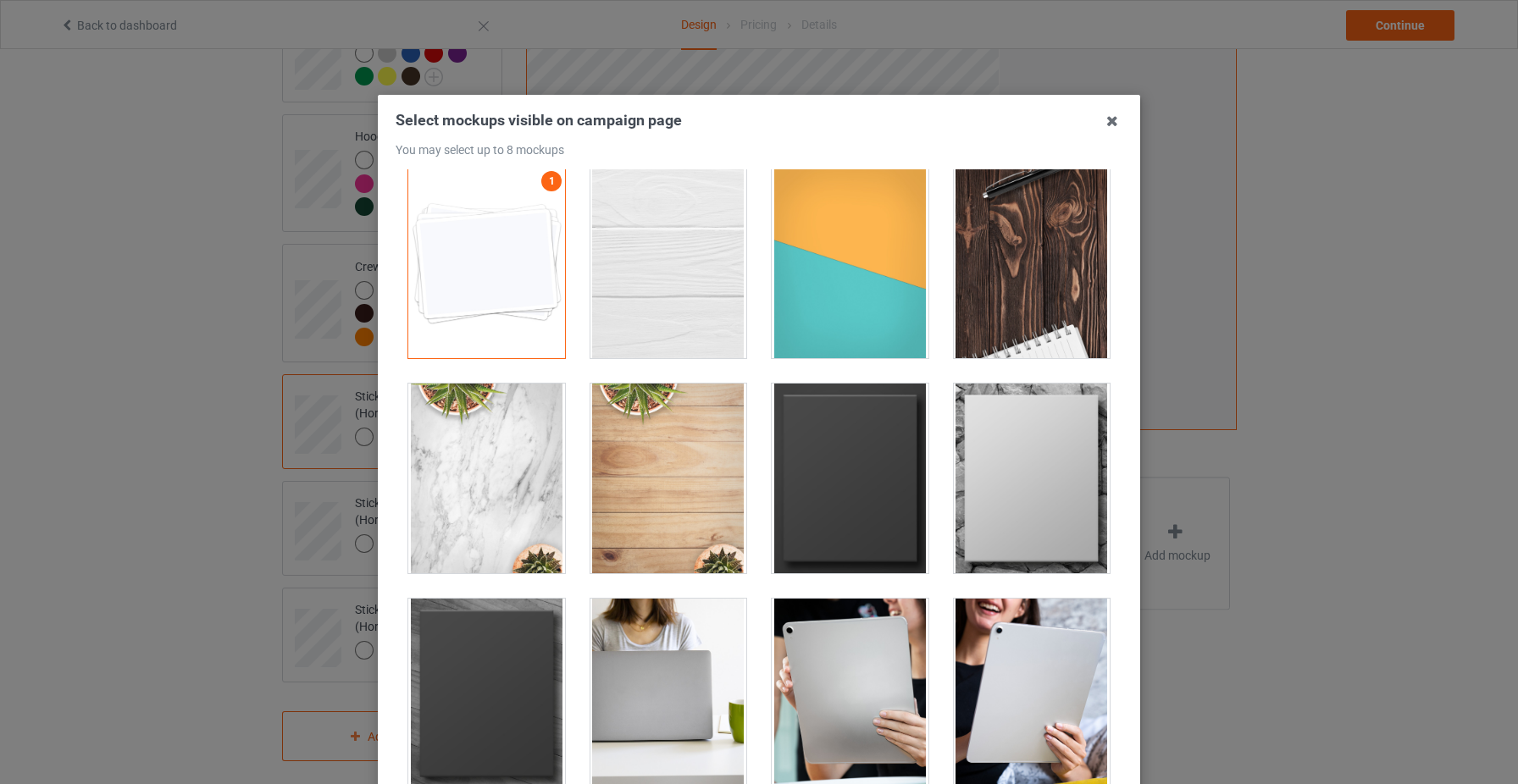
click at [1018, 293] on div at bounding box center [1032, 263] width 156 height 190
click at [662, 694] on div at bounding box center [668, 693] width 156 height 190
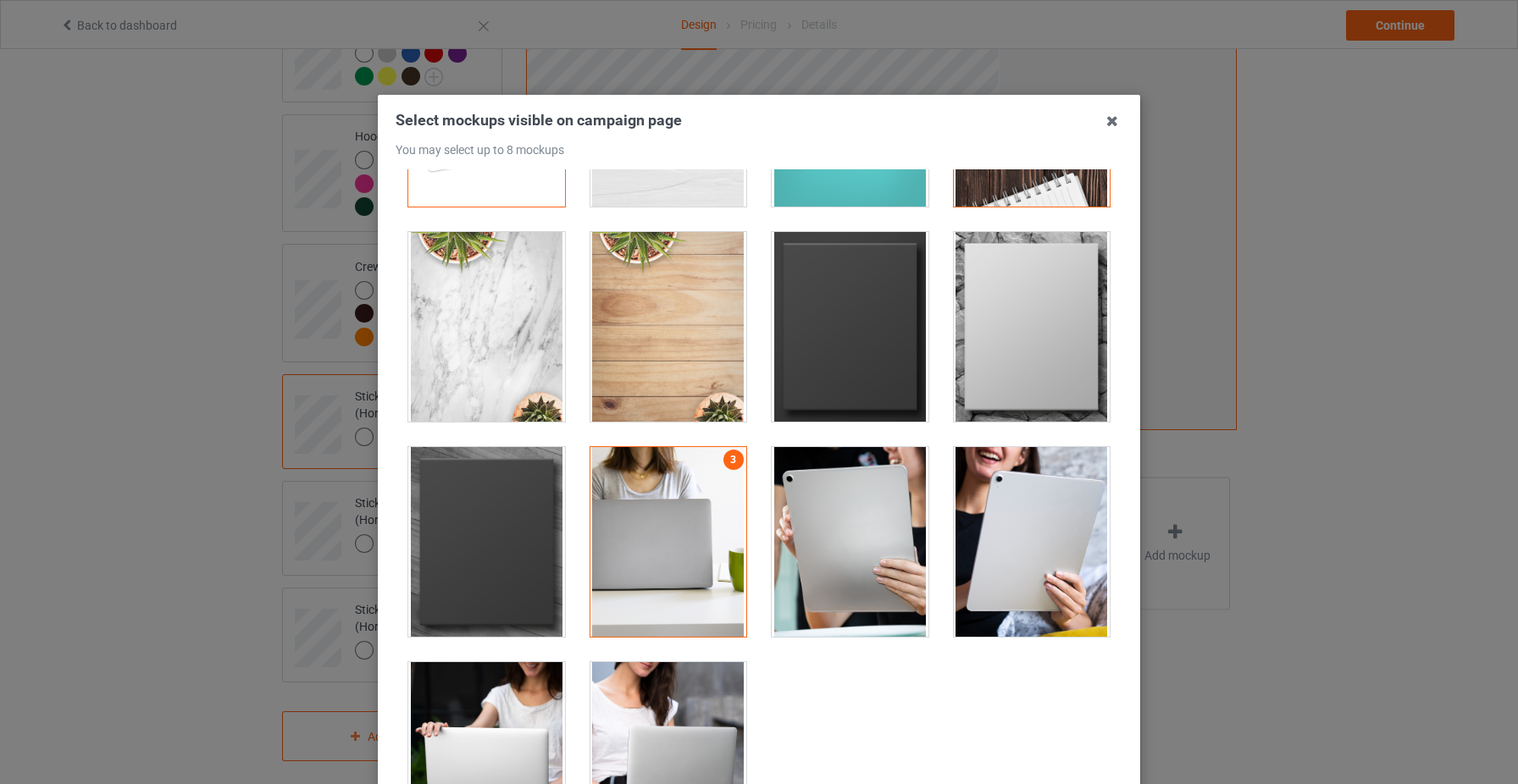
scroll to position [233, 0]
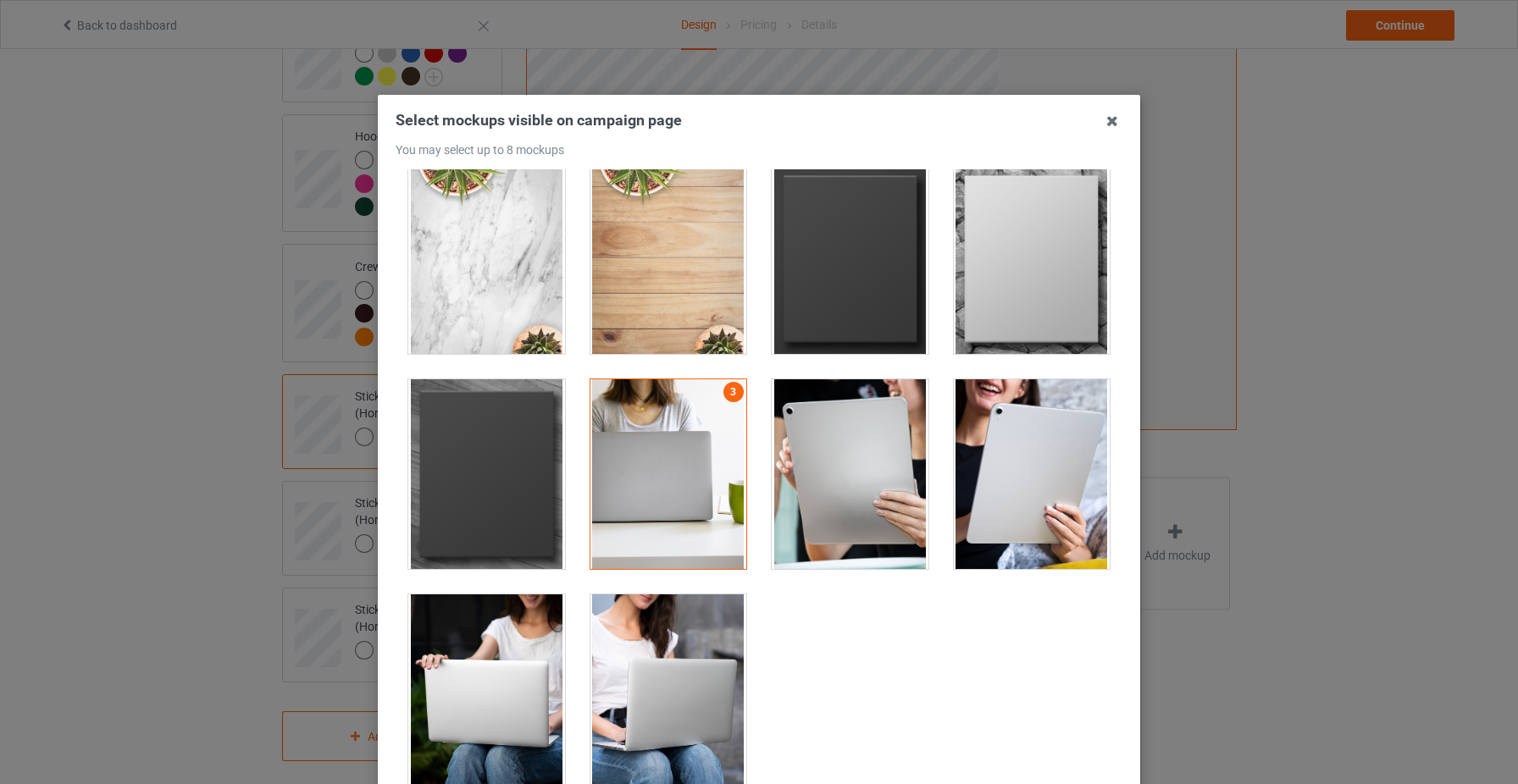
click at [711, 686] on div at bounding box center [668, 689] width 156 height 190
click at [506, 662] on div at bounding box center [486, 689] width 156 height 190
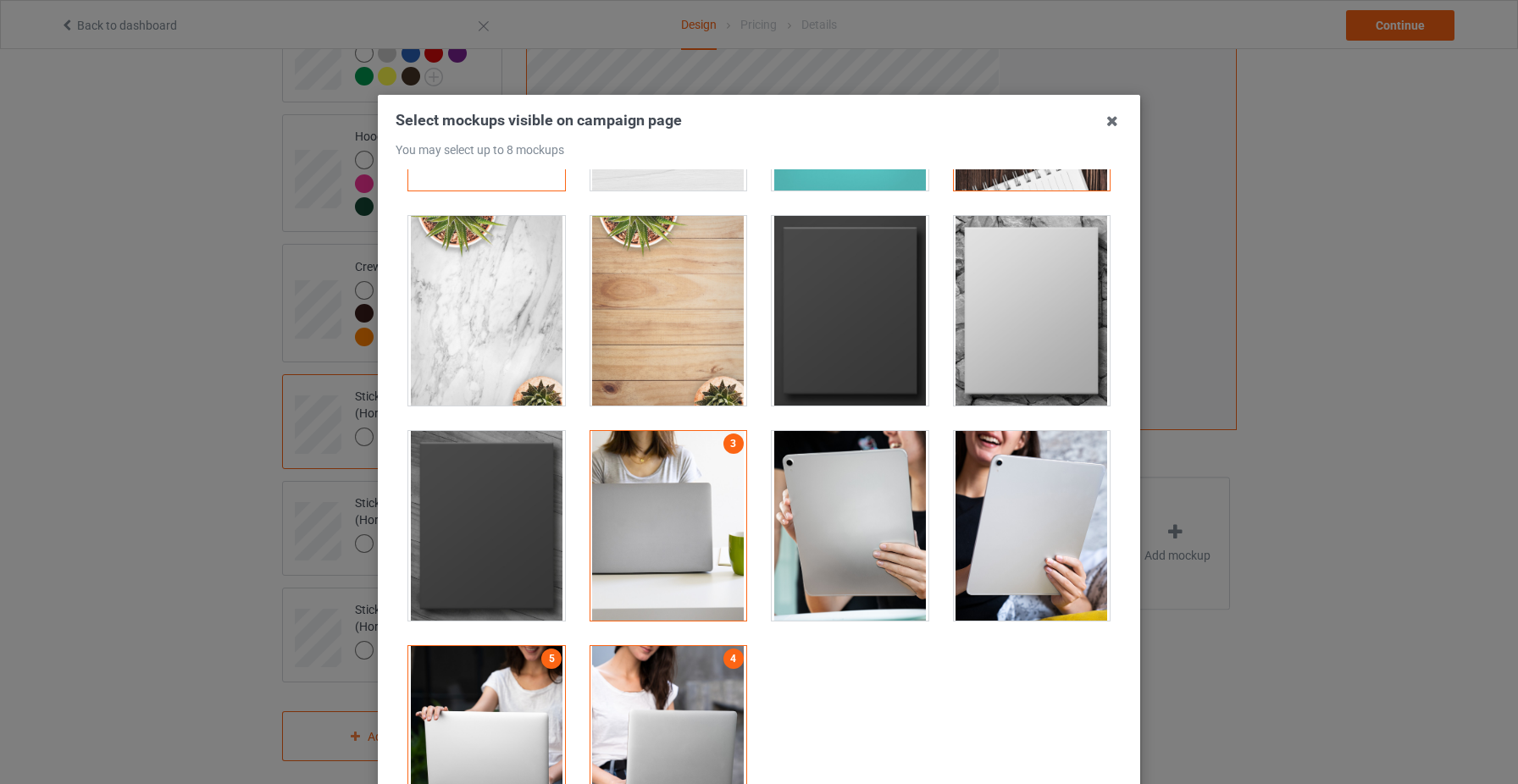
scroll to position [177, 0]
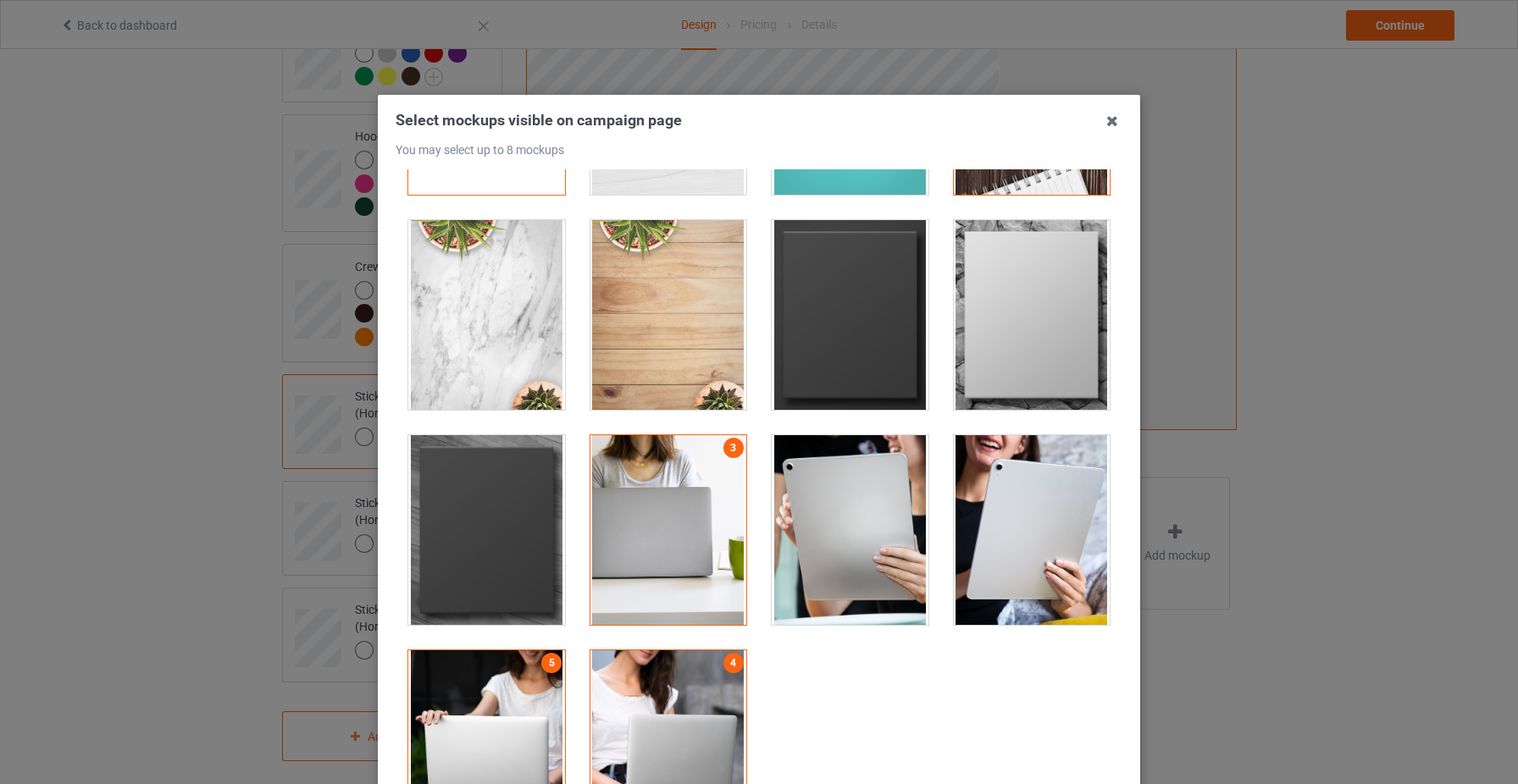
click at [995, 553] on div at bounding box center [1032, 530] width 156 height 190
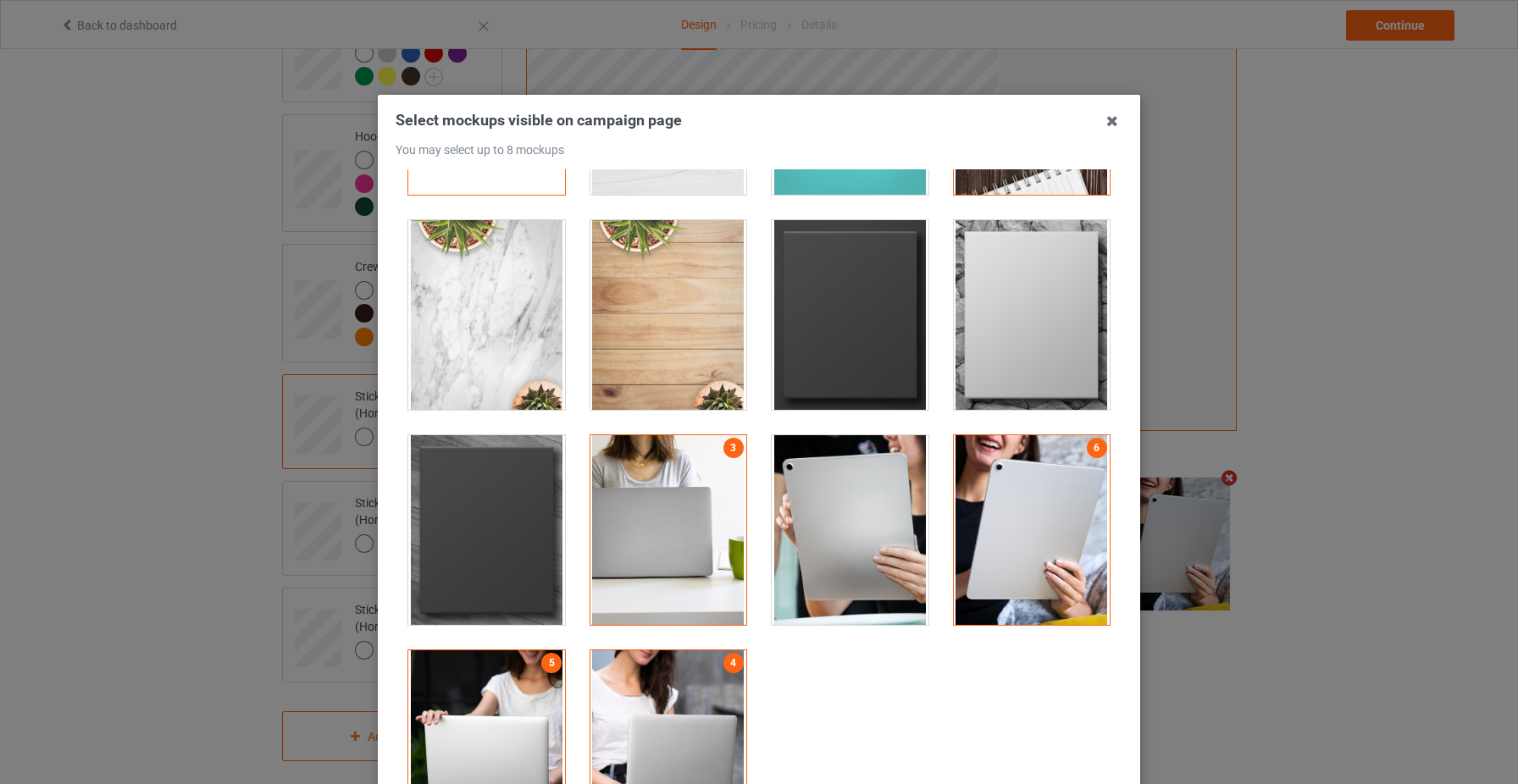
scroll to position [0, 0]
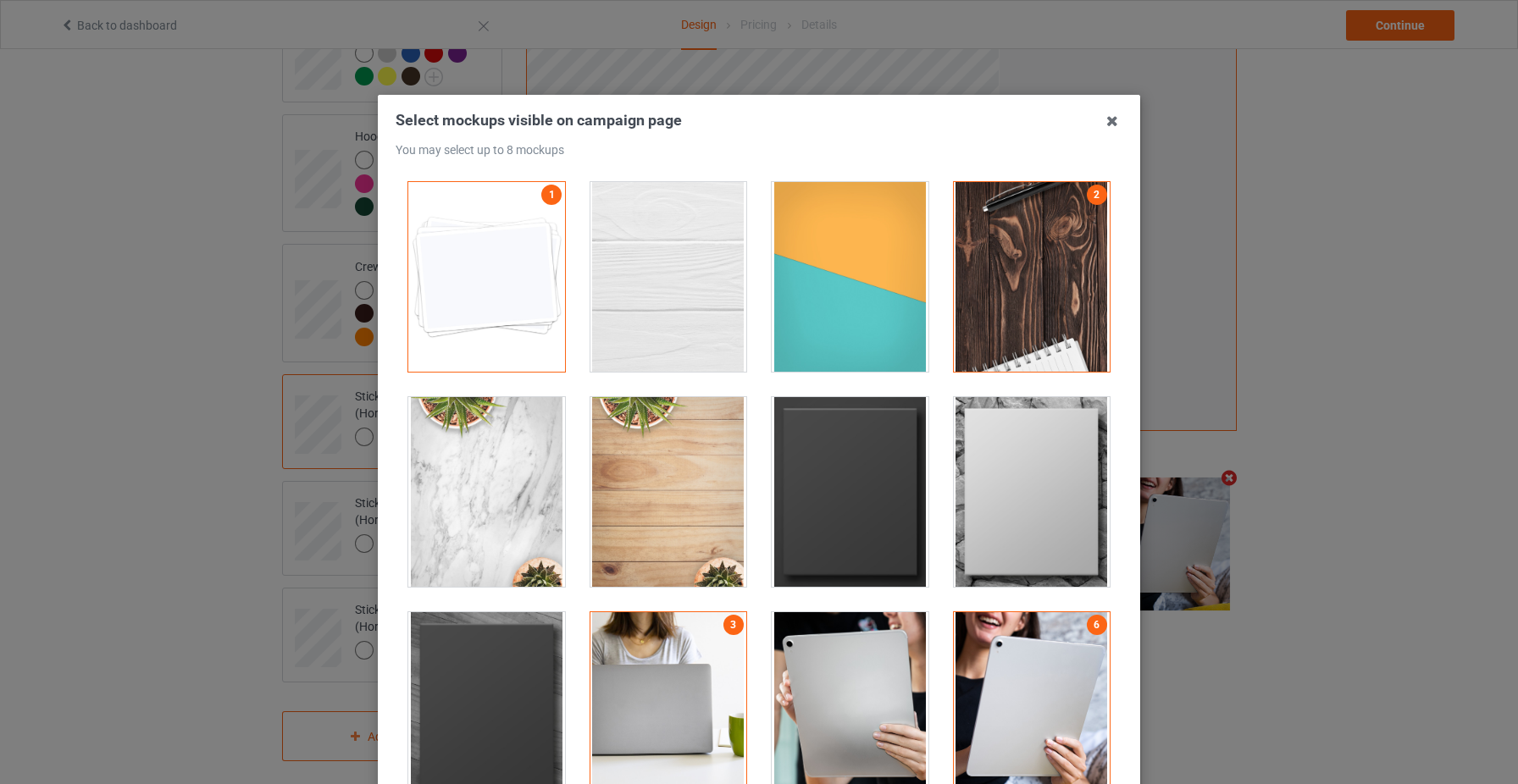
click at [693, 535] on div at bounding box center [668, 491] width 156 height 190
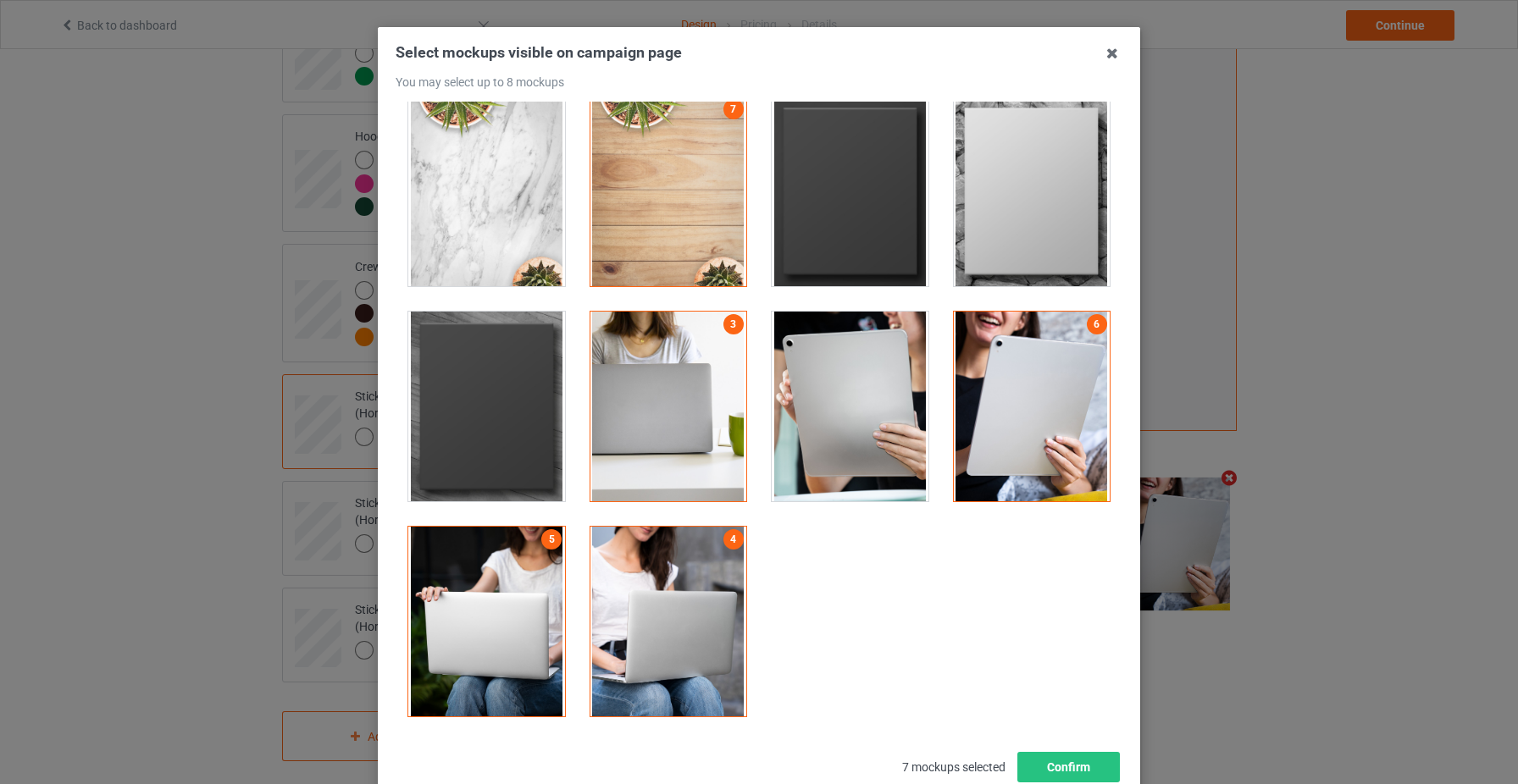
scroll to position [90, 0]
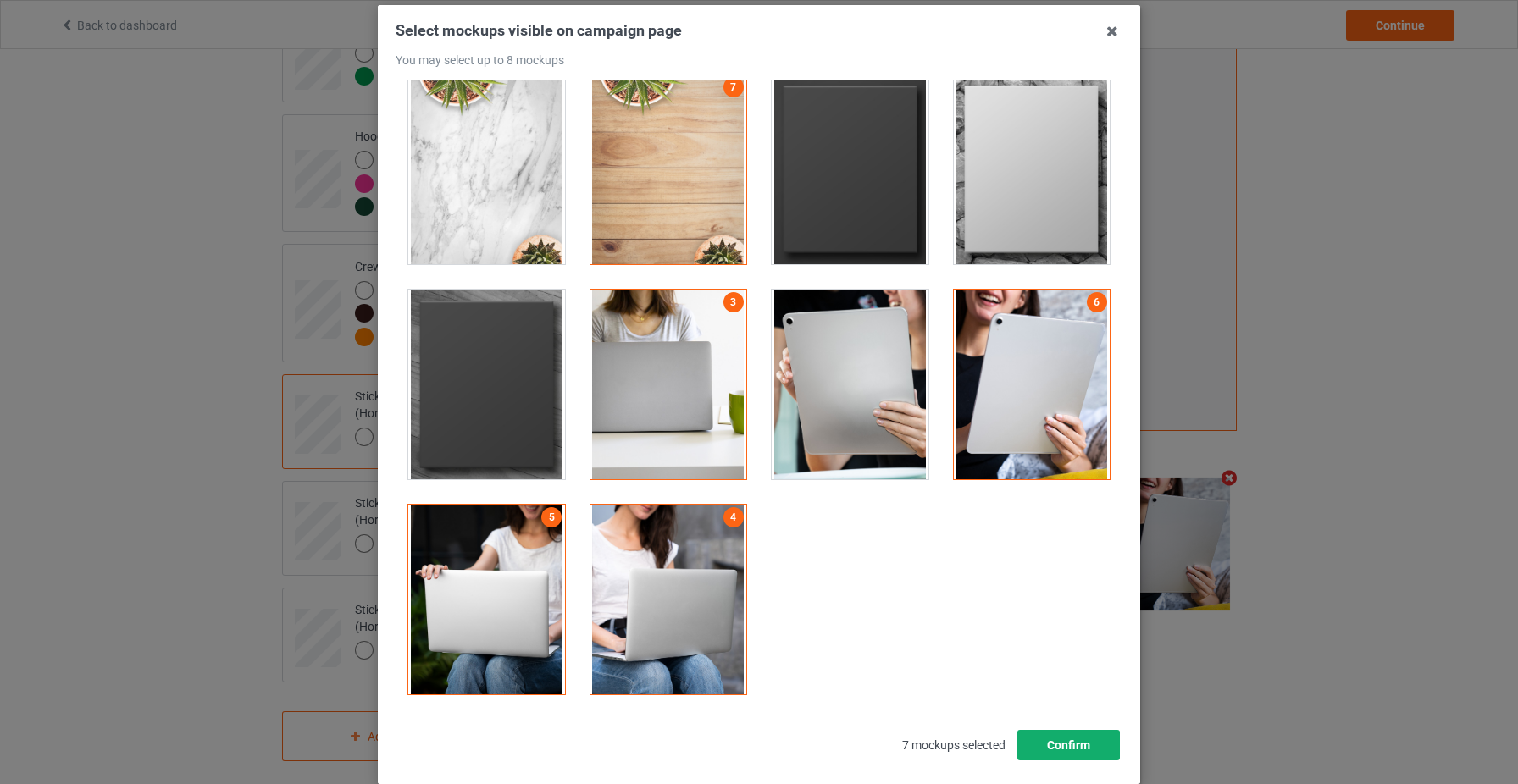
click at [1060, 738] on button "Confirm" at bounding box center [1068, 746] width 103 height 31
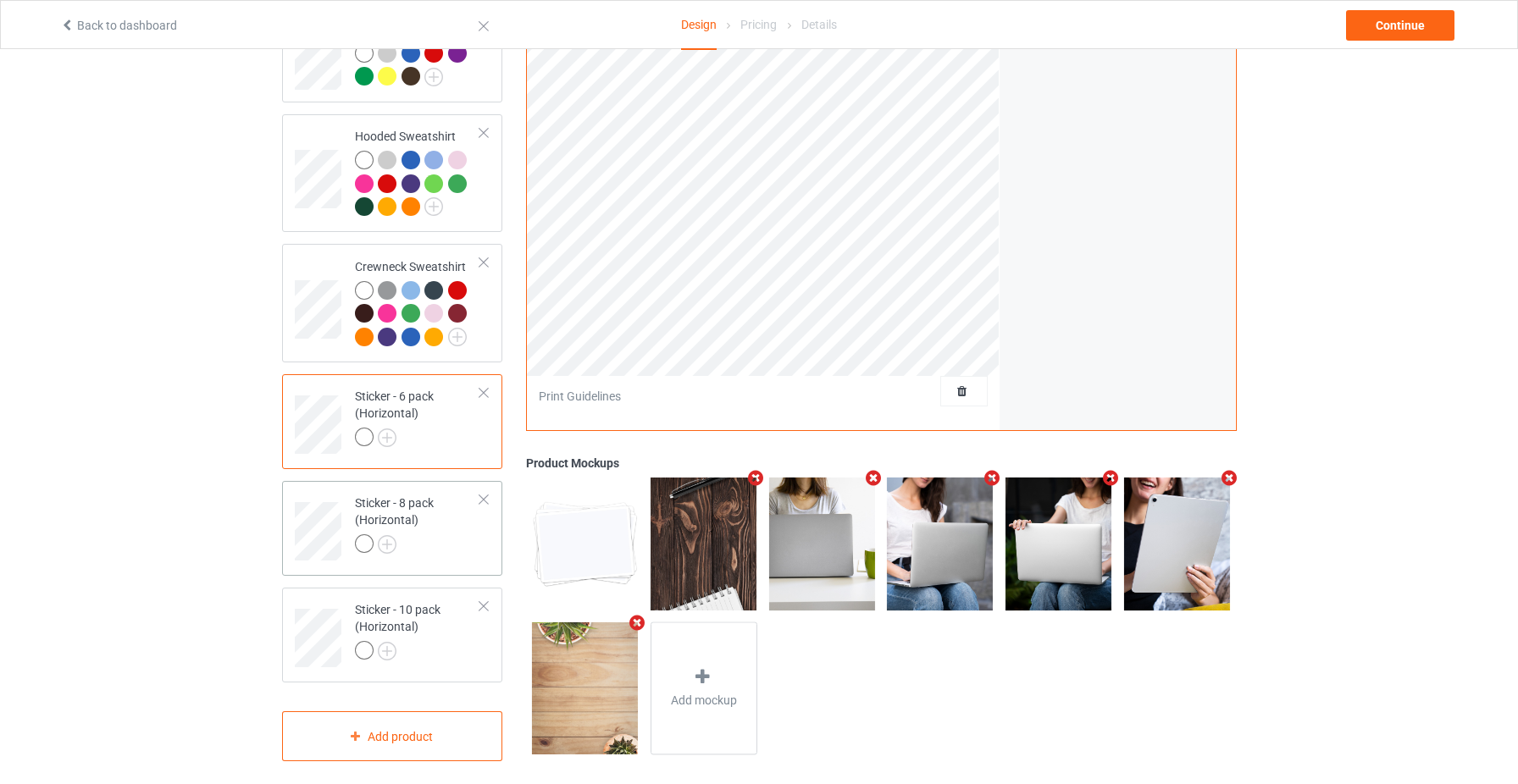
click at [487, 552] on td "Sticker - 8 pack (Horizontal)" at bounding box center [418, 526] width 145 height 76
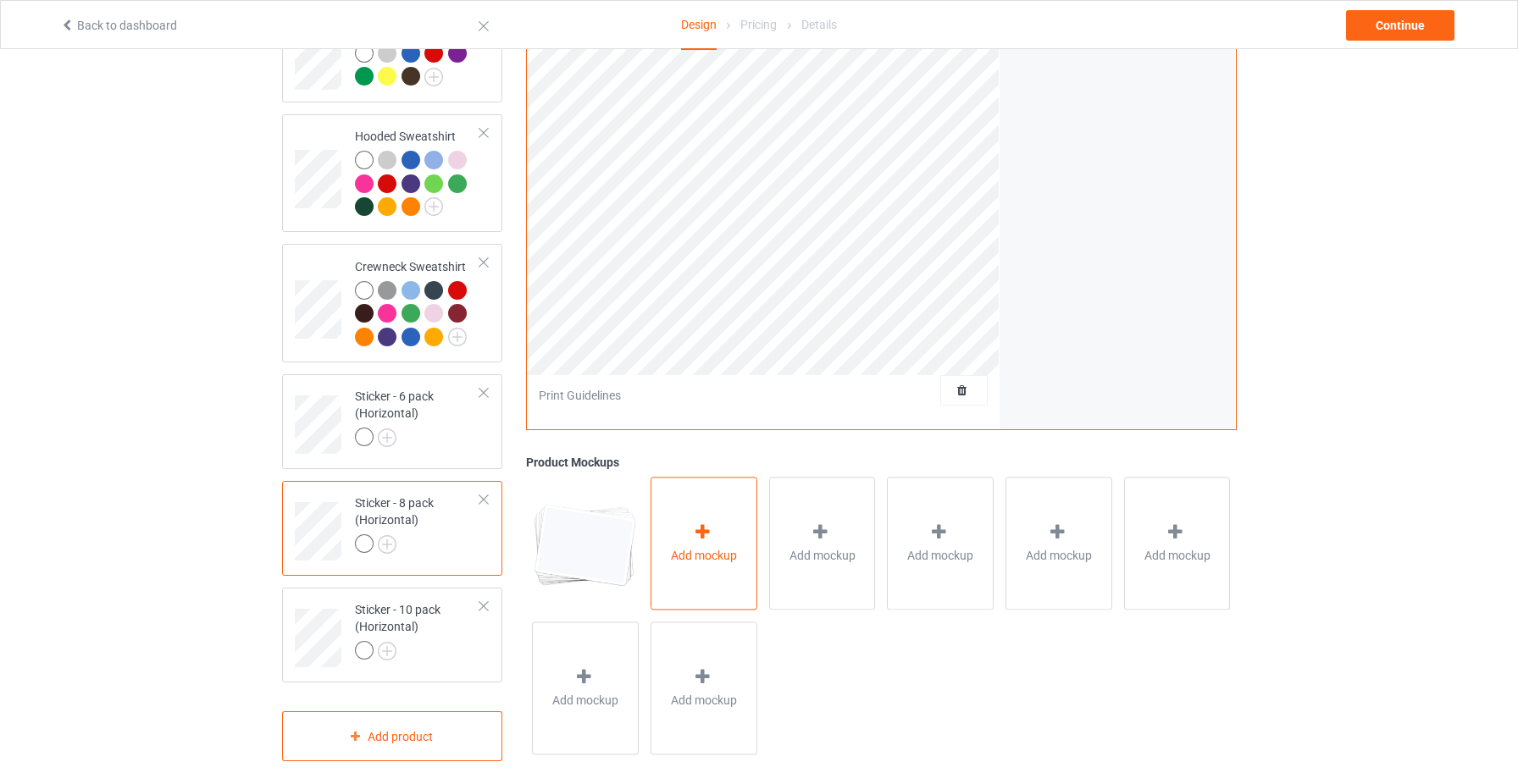
click at [708, 556] on span "Add mockup" at bounding box center [704, 556] width 66 height 17
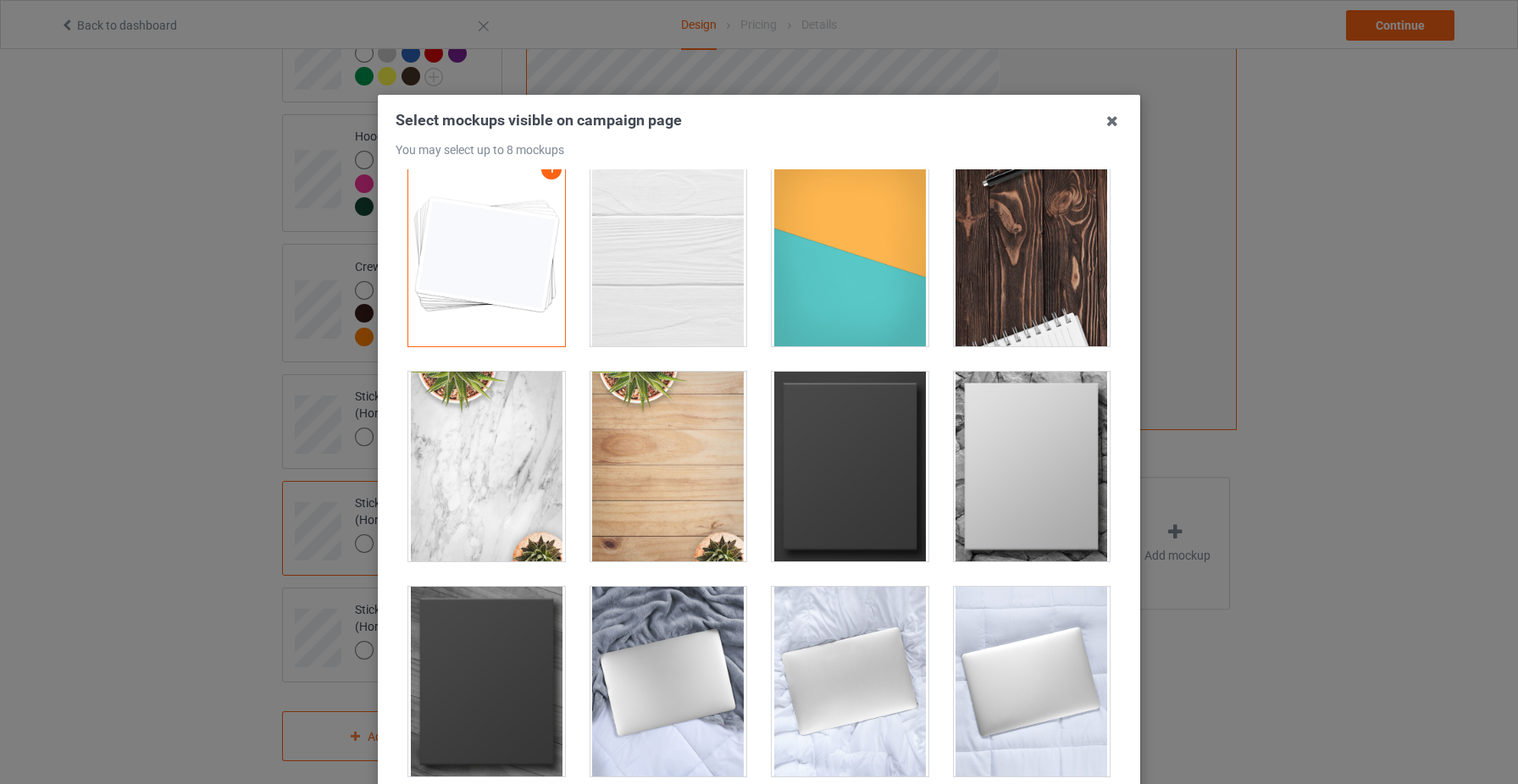
scroll to position [28, 0]
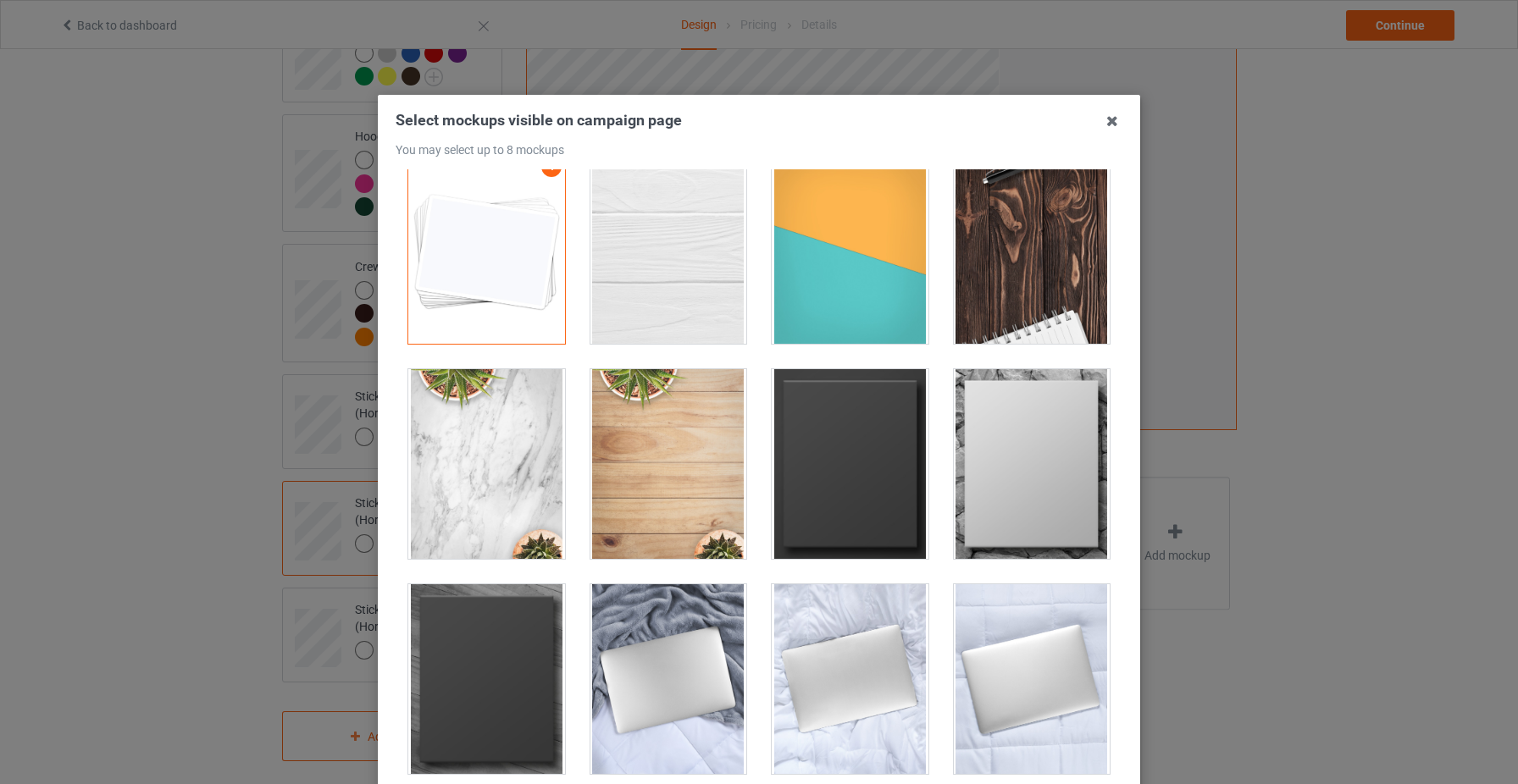
click at [646, 515] on div at bounding box center [668, 463] width 156 height 190
click at [1018, 361] on div at bounding box center [1032, 463] width 182 height 215
click at [1001, 537] on div at bounding box center [1032, 463] width 156 height 190
click at [984, 685] on div at bounding box center [1032, 679] width 156 height 190
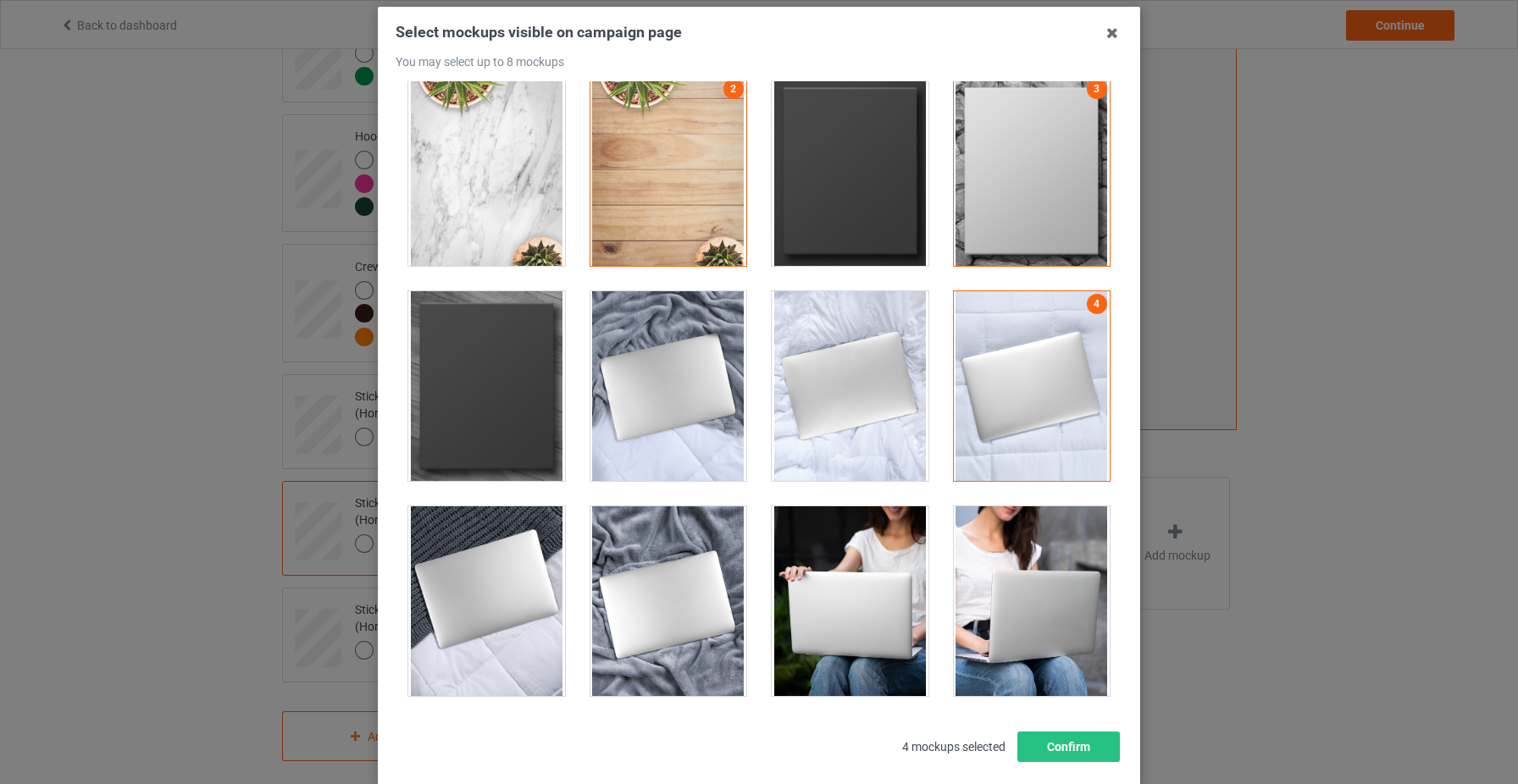
scroll to position [90, 0]
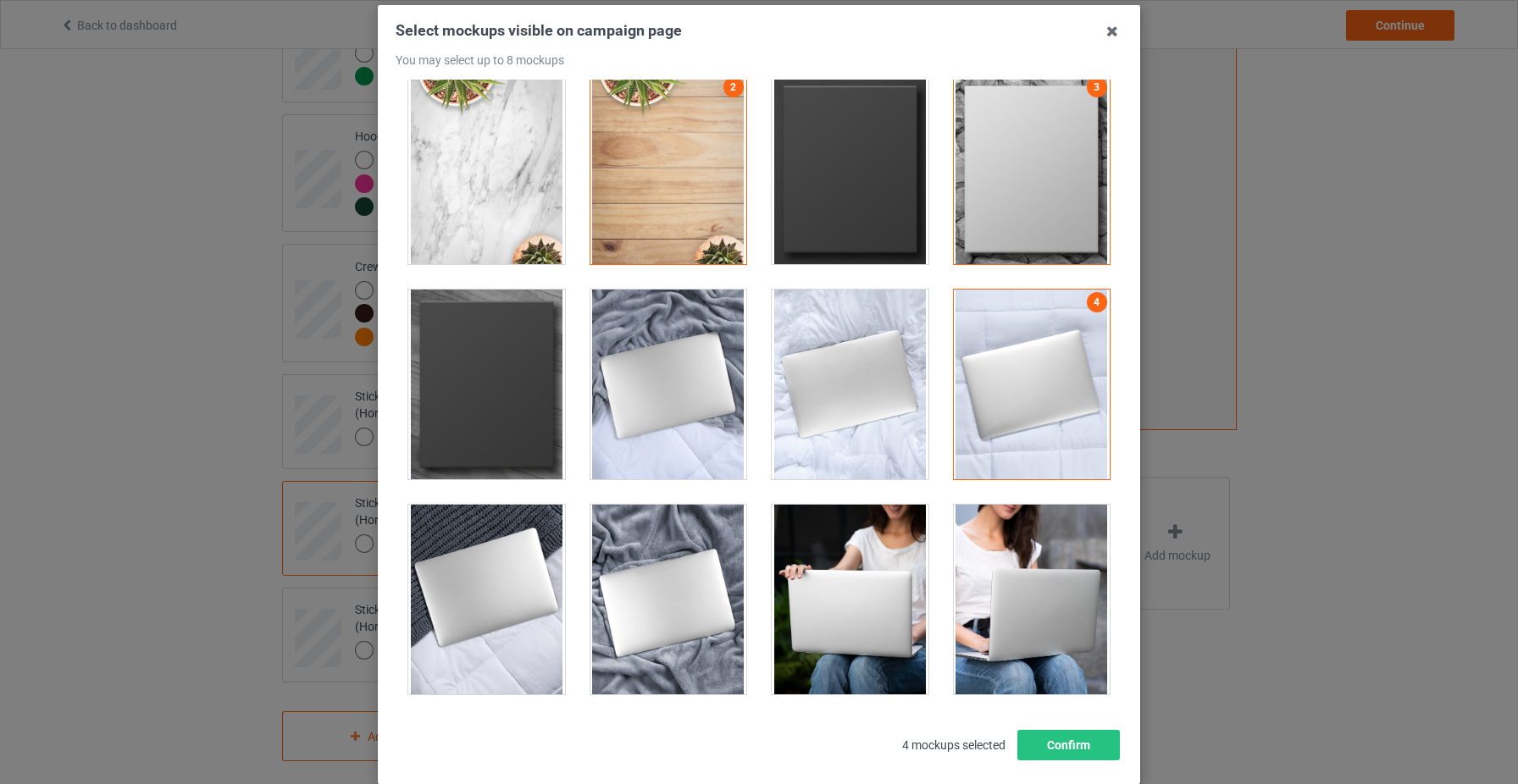
click at [900, 611] on div at bounding box center [850, 599] width 156 height 190
click at [1055, 747] on button "Confirm" at bounding box center [1068, 746] width 103 height 31
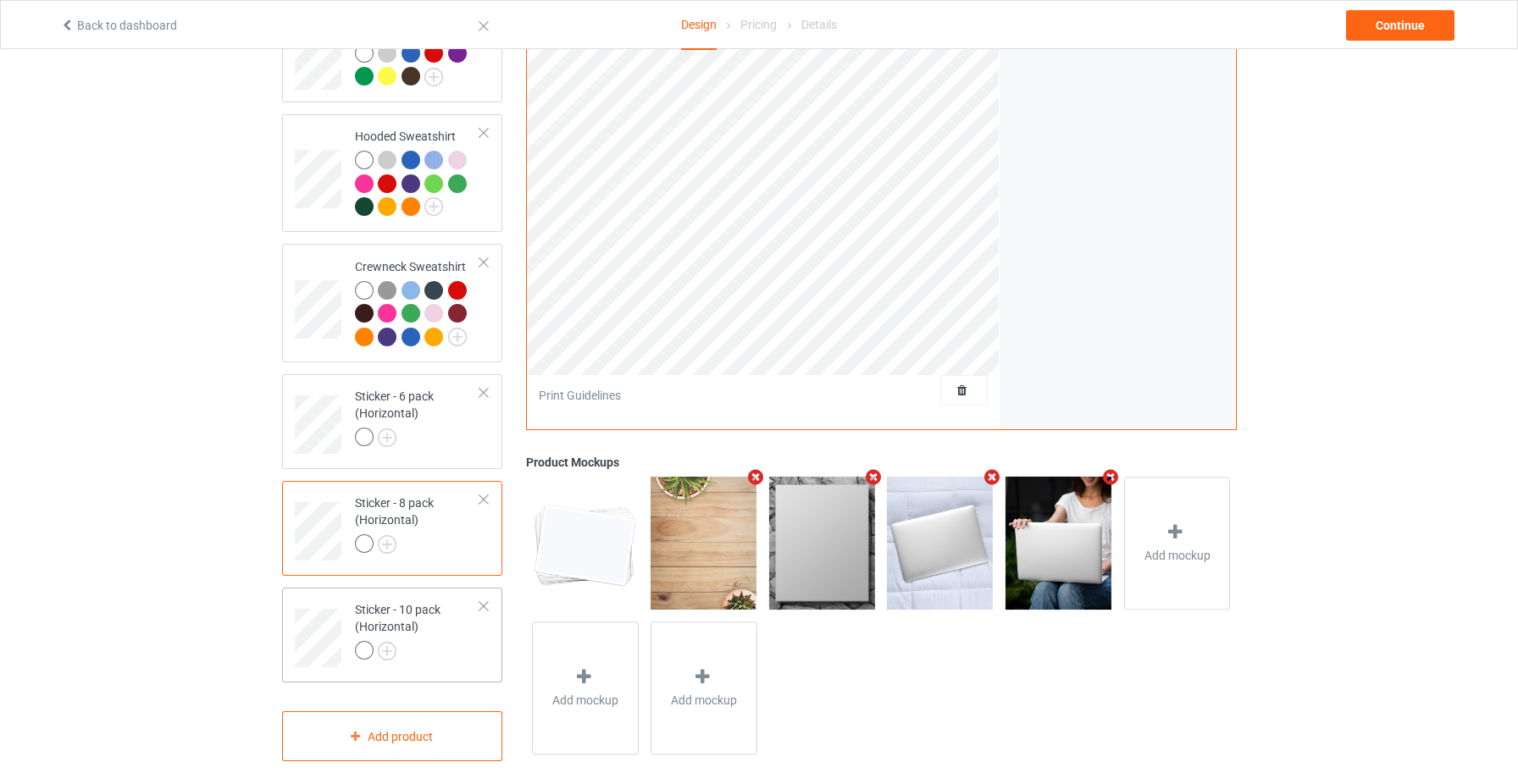
click at [458, 643] on div at bounding box center [418, 653] width 126 height 24
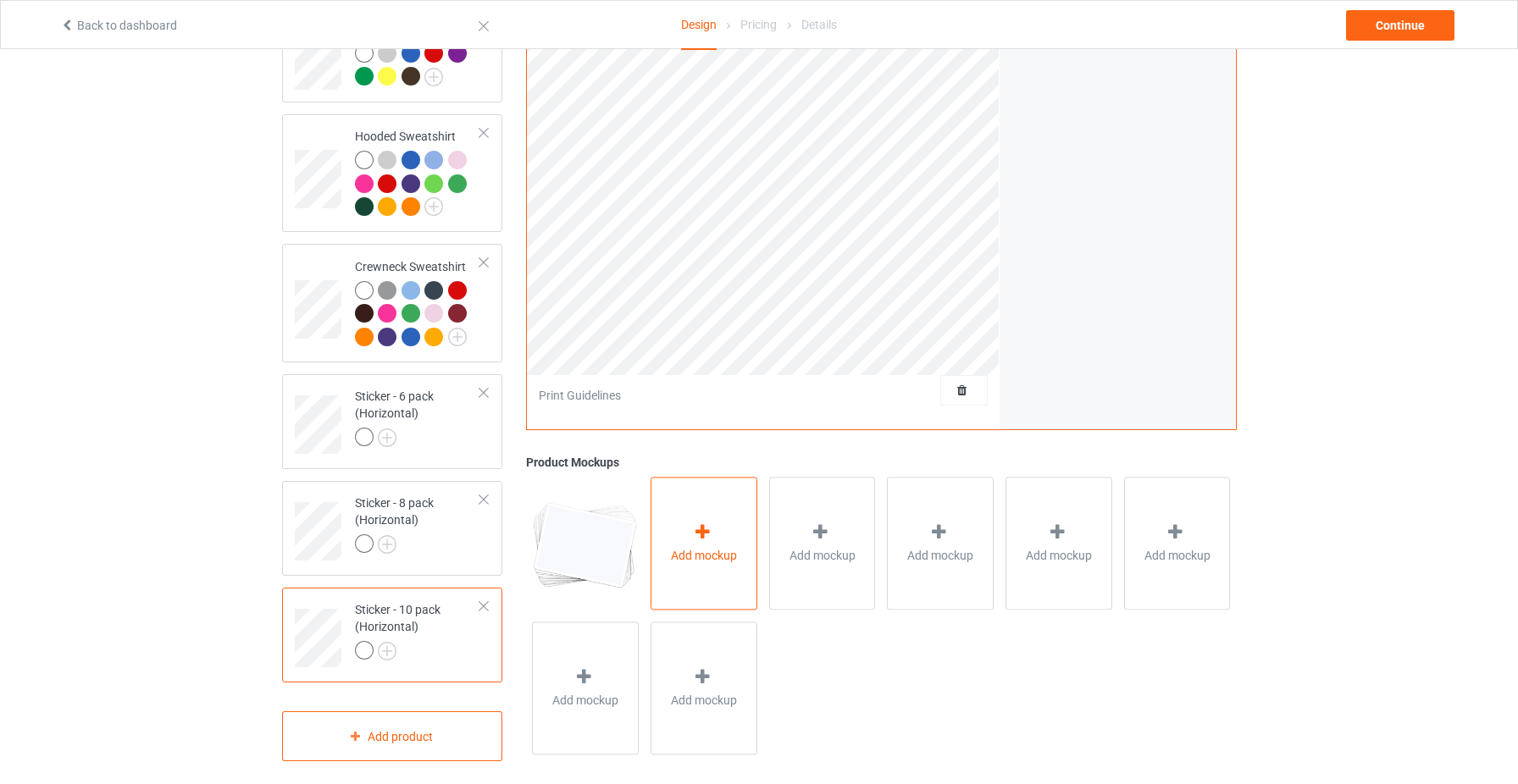
click at [719, 547] on div "Add mockup" at bounding box center [704, 544] width 107 height 133
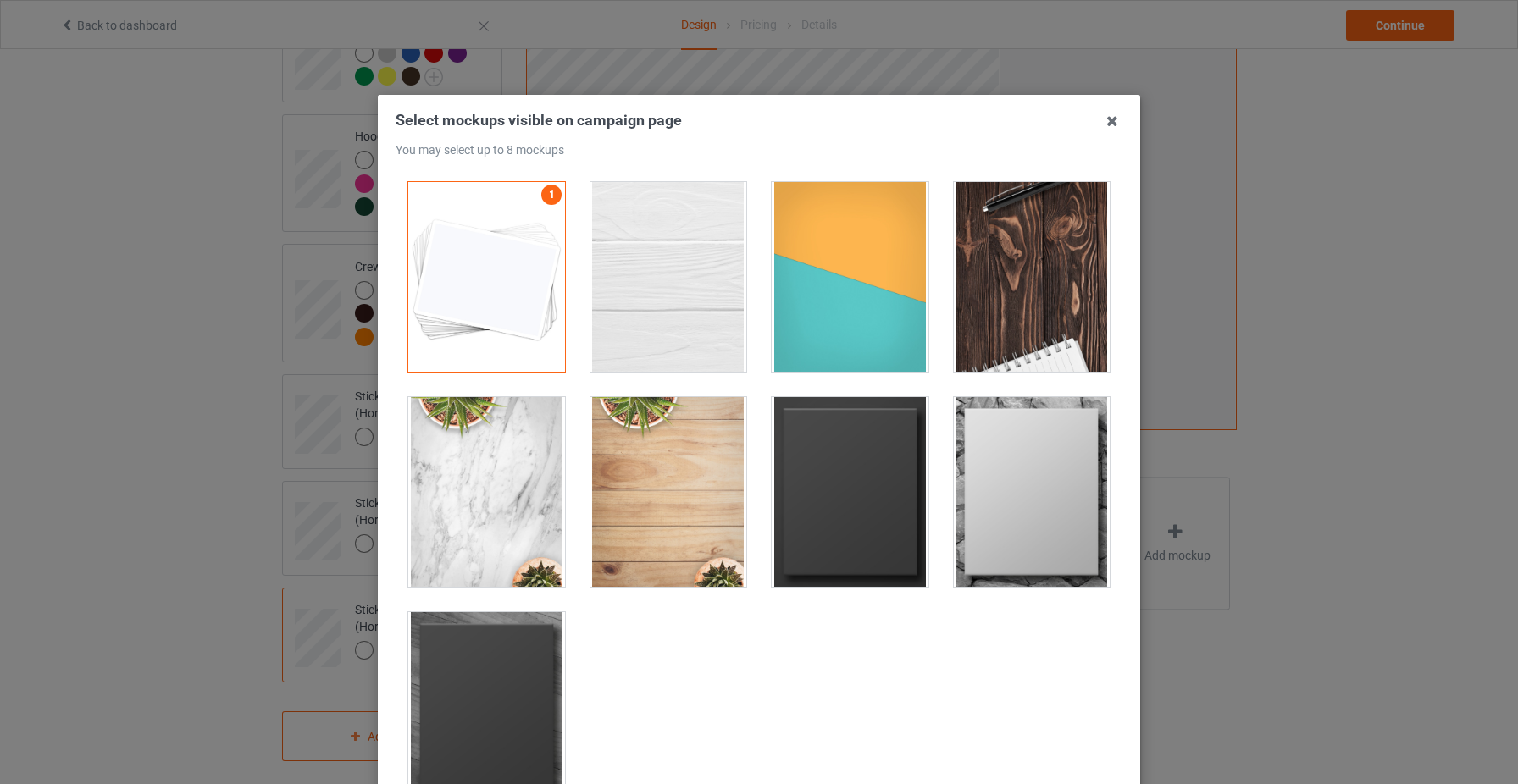
click at [657, 284] on div at bounding box center [668, 276] width 156 height 190
click at [1011, 331] on div at bounding box center [1032, 276] width 156 height 190
click at [1043, 454] on div at bounding box center [1032, 491] width 156 height 190
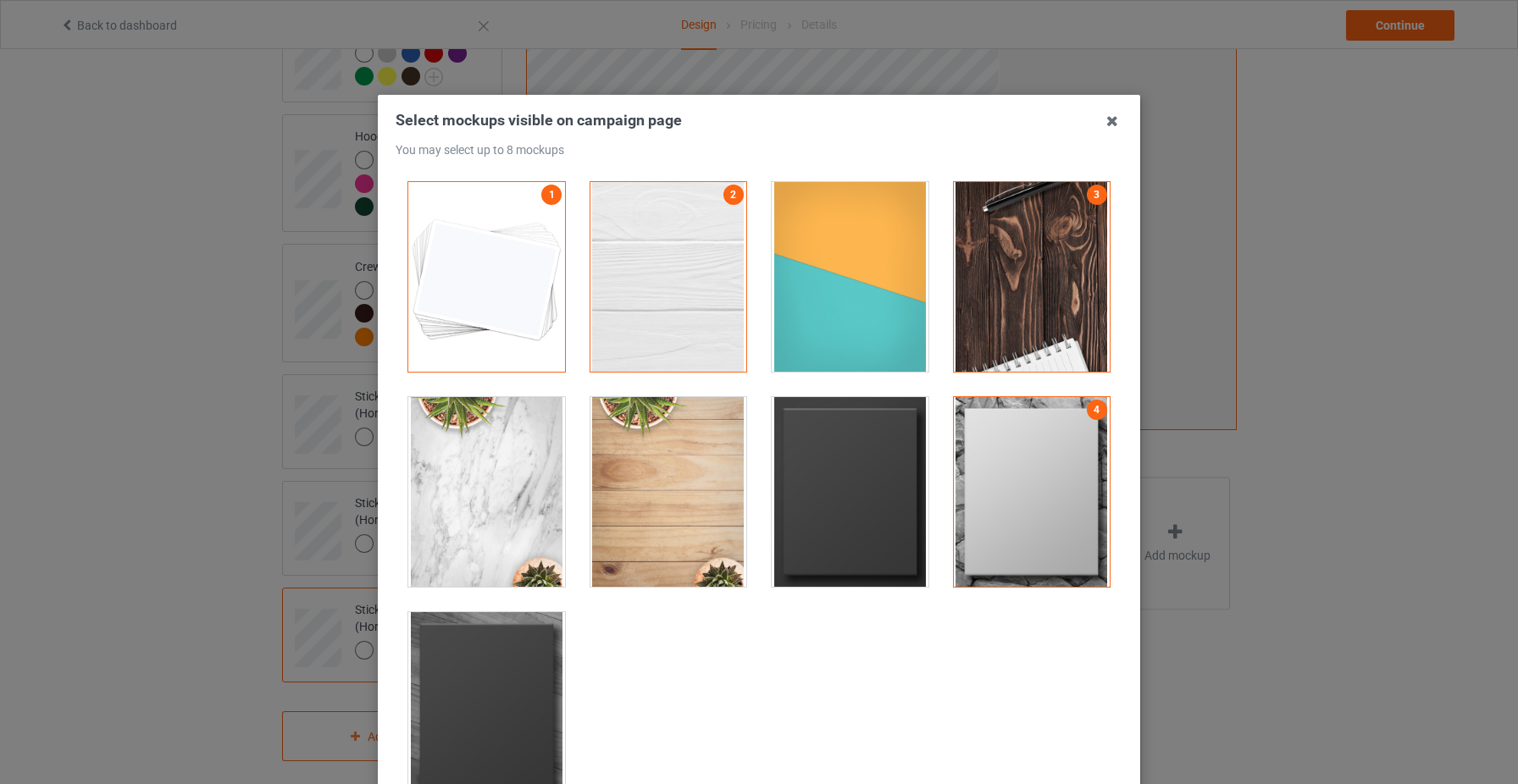
click at [906, 509] on div at bounding box center [850, 491] width 156 height 190
click at [640, 533] on div at bounding box center [668, 491] width 156 height 190
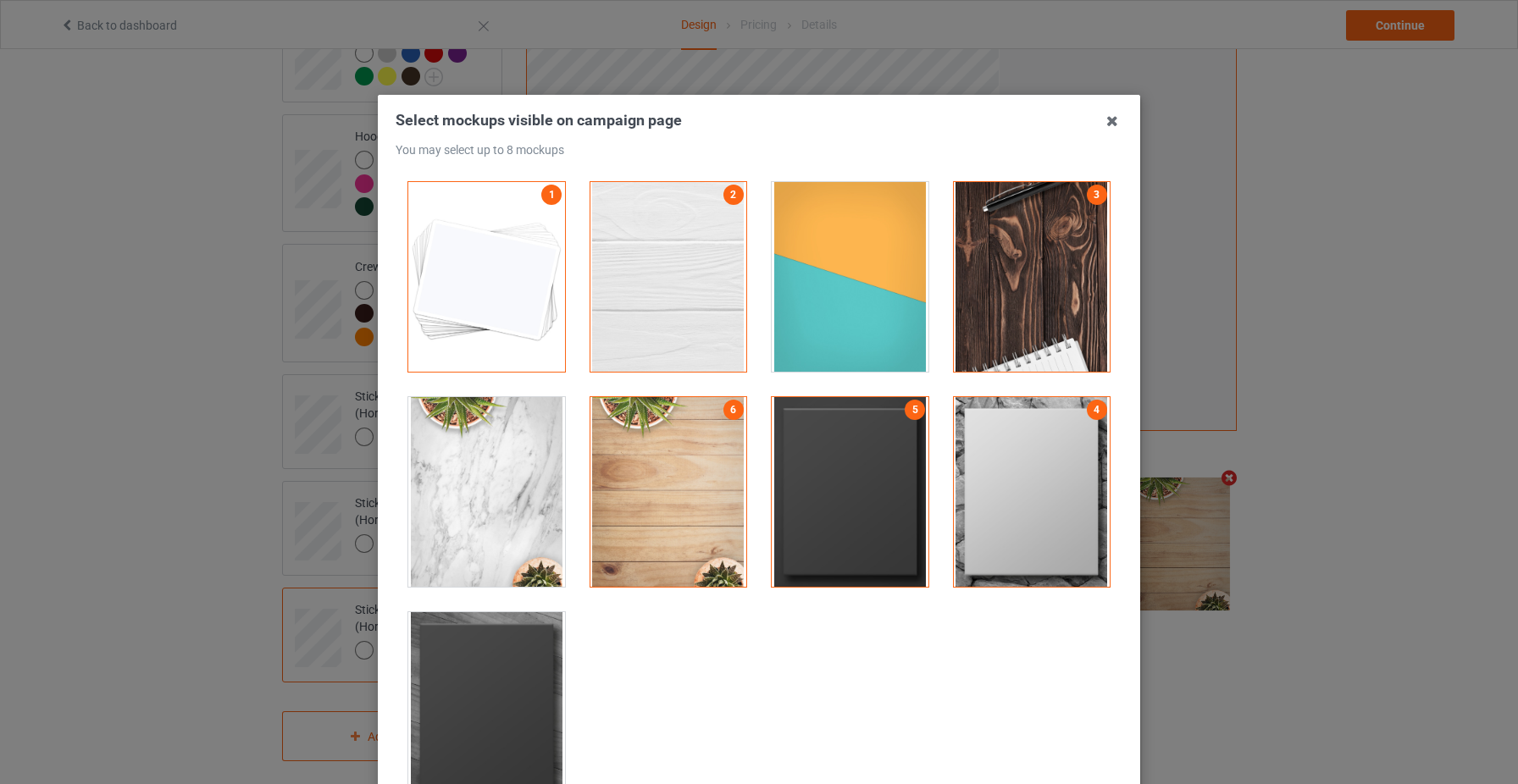
click at [505, 673] on div at bounding box center [486, 707] width 156 height 190
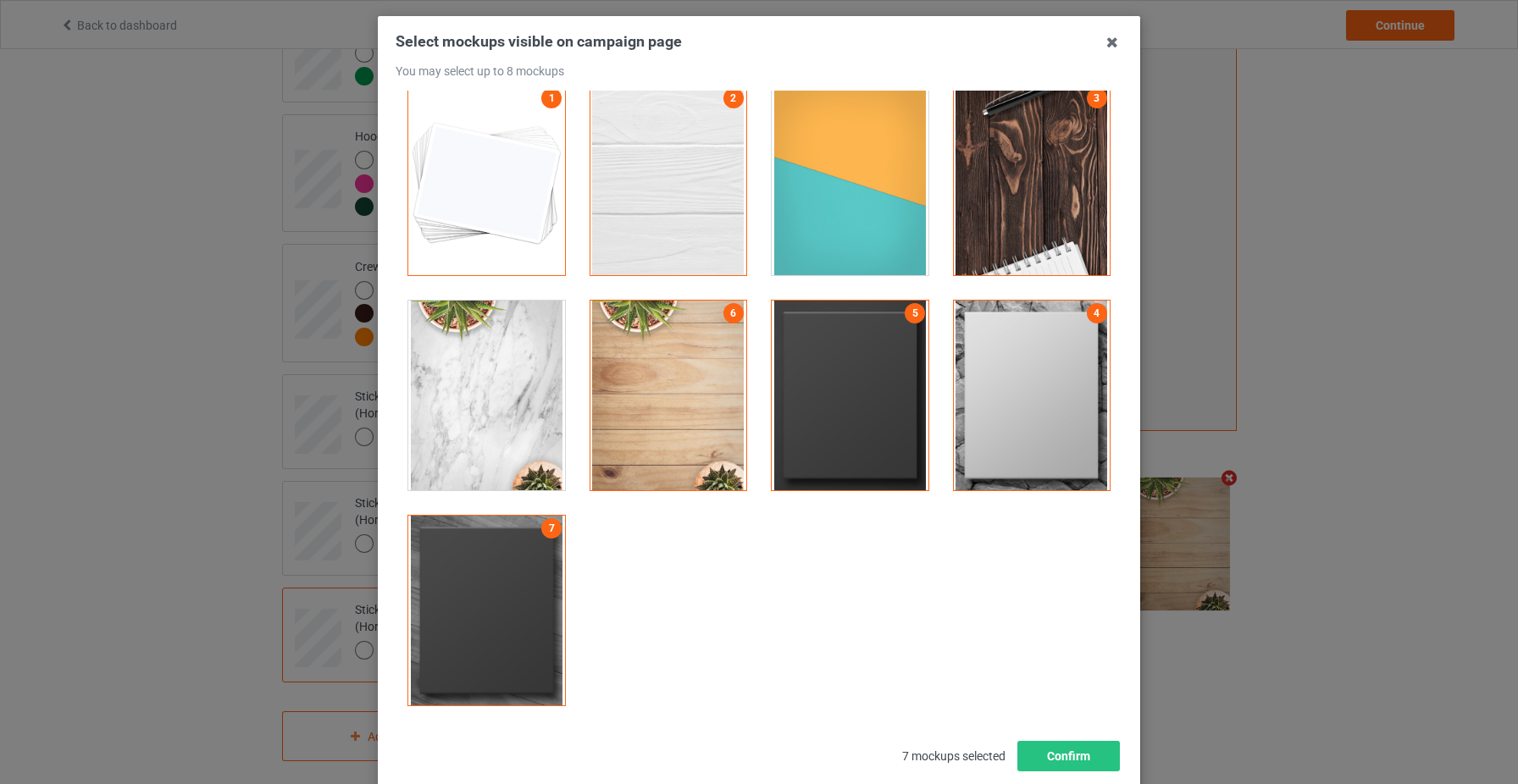
scroll to position [90, 0]
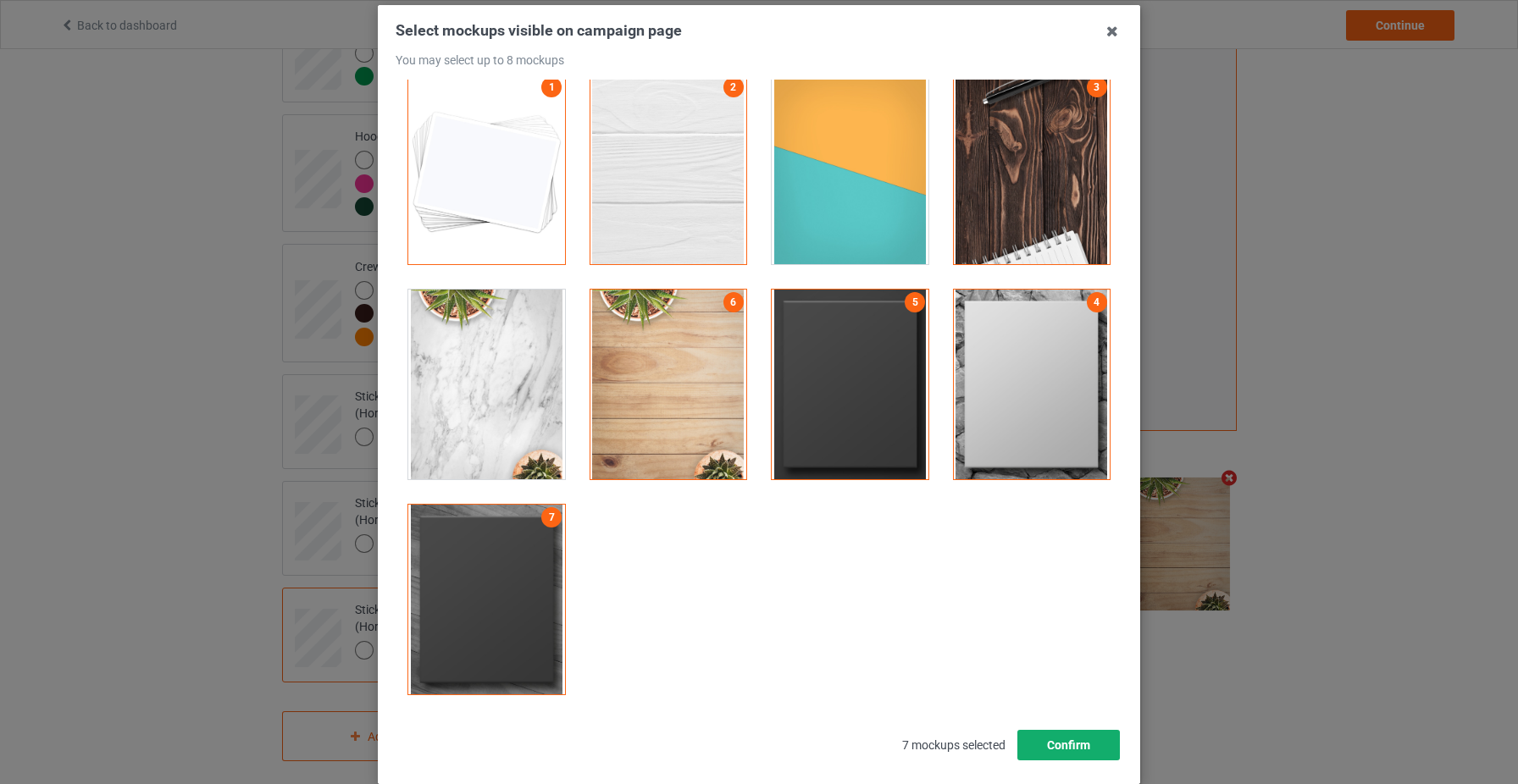
click at [1063, 736] on button "Confirm" at bounding box center [1068, 746] width 103 height 31
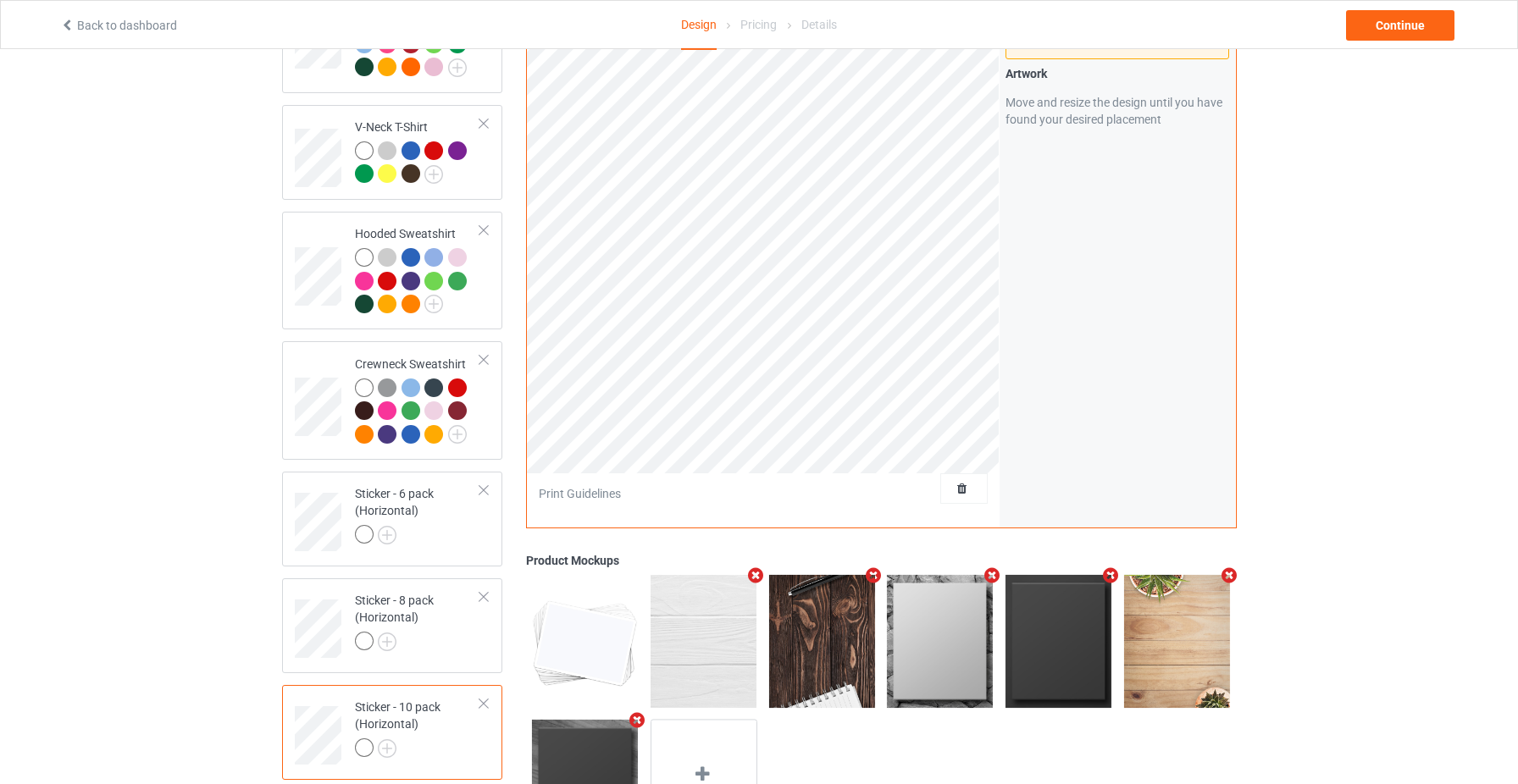
scroll to position [0, 0]
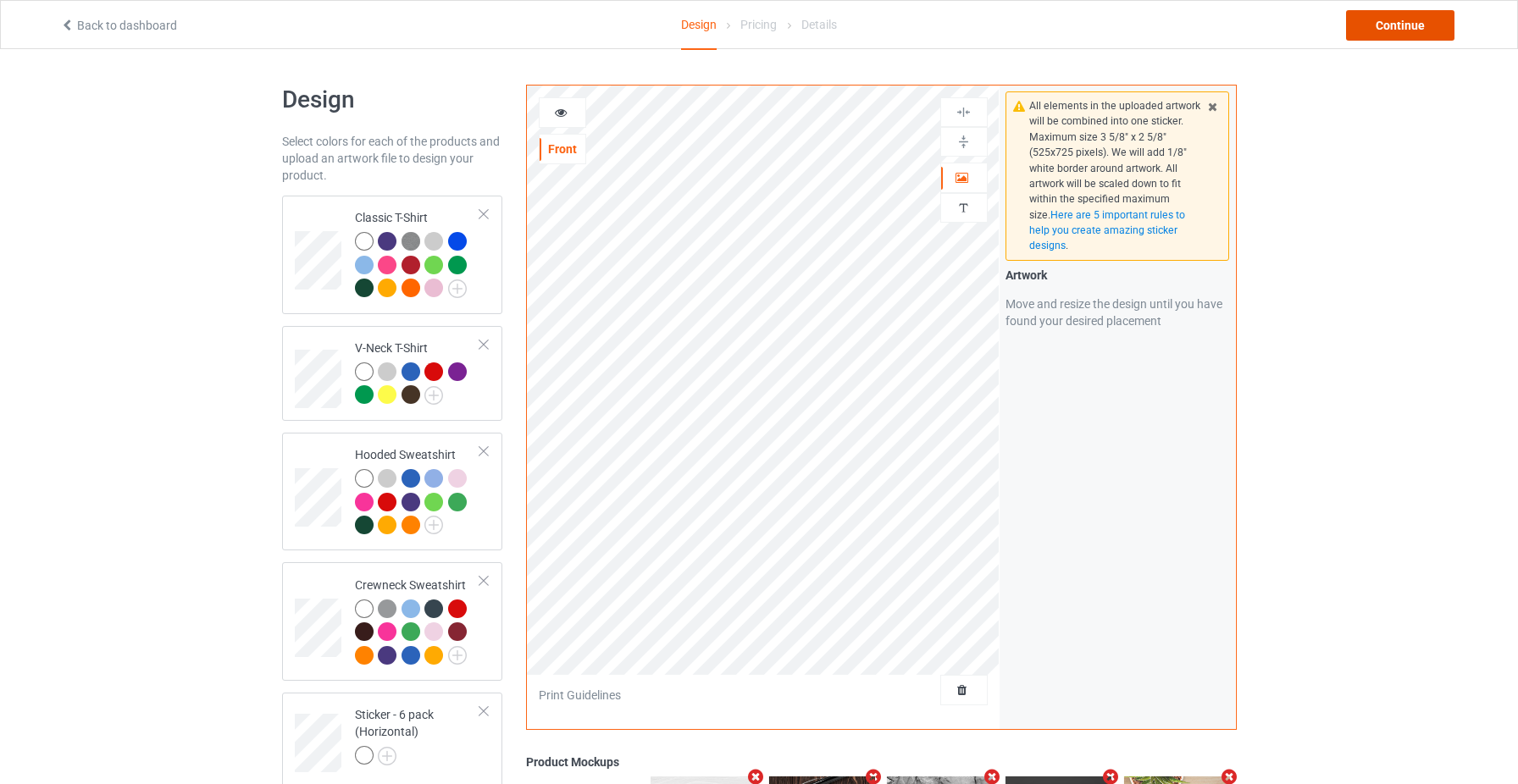
click at [1413, 26] on div "Continue" at bounding box center [1400, 26] width 108 height 31
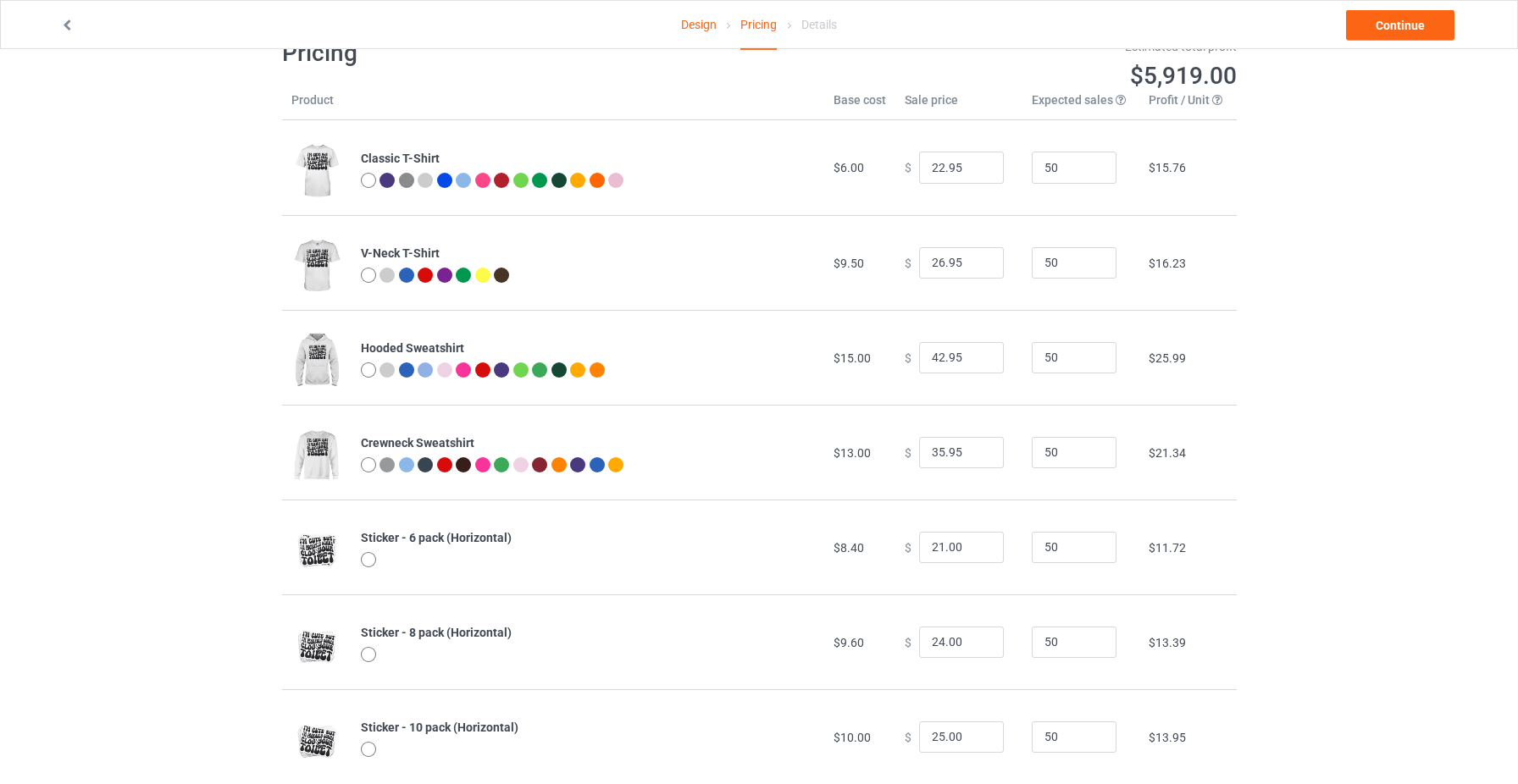
scroll to position [83, 0]
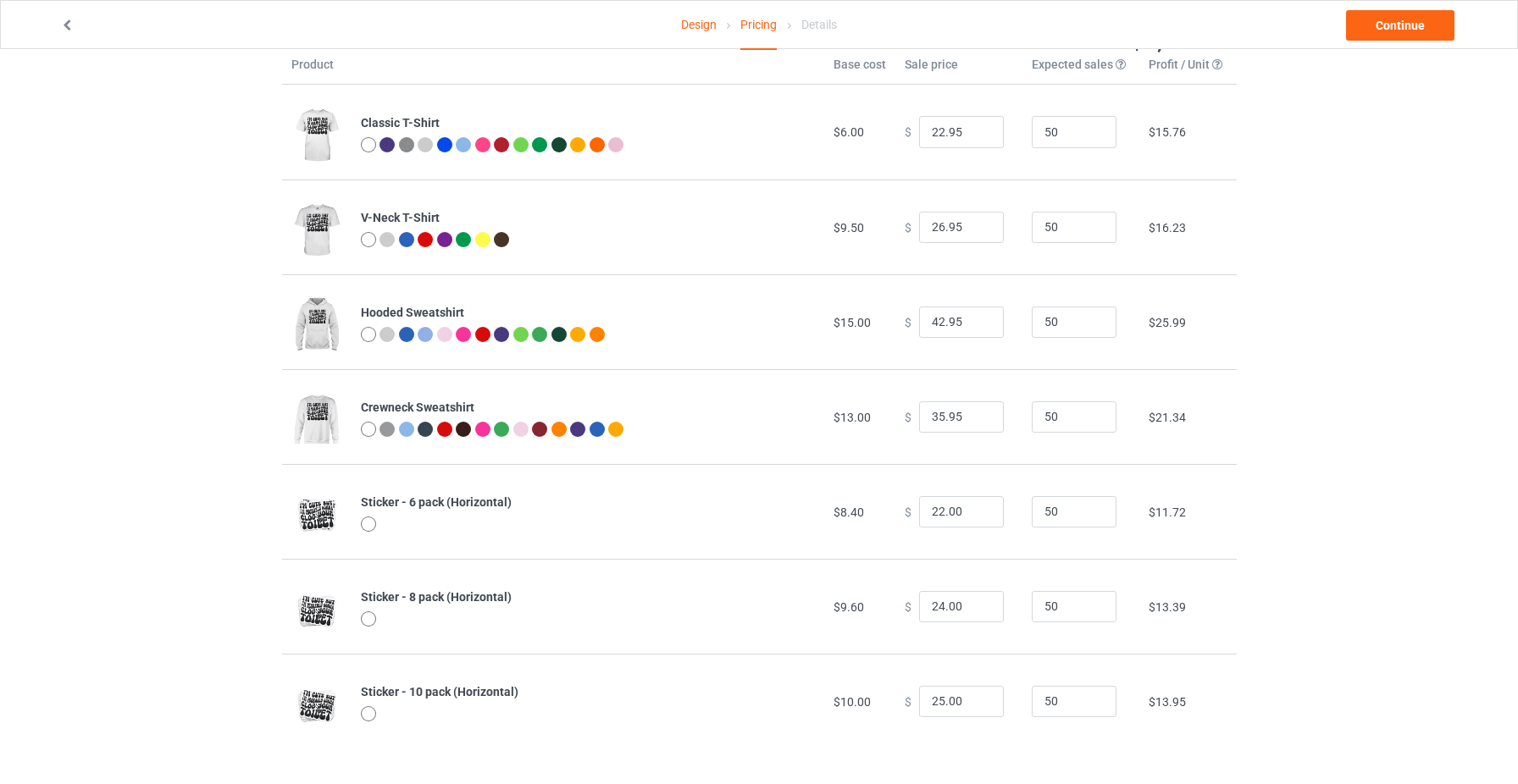
click at [975, 509] on input "22.00" at bounding box center [962, 513] width 85 height 32
click at [975, 509] on input "23.00" at bounding box center [962, 513] width 85 height 32
type input "24.00"
click at [975, 509] on input "24.00" at bounding box center [962, 513] width 85 height 32
click at [976, 604] on input "25.00" at bounding box center [962, 607] width 85 height 32
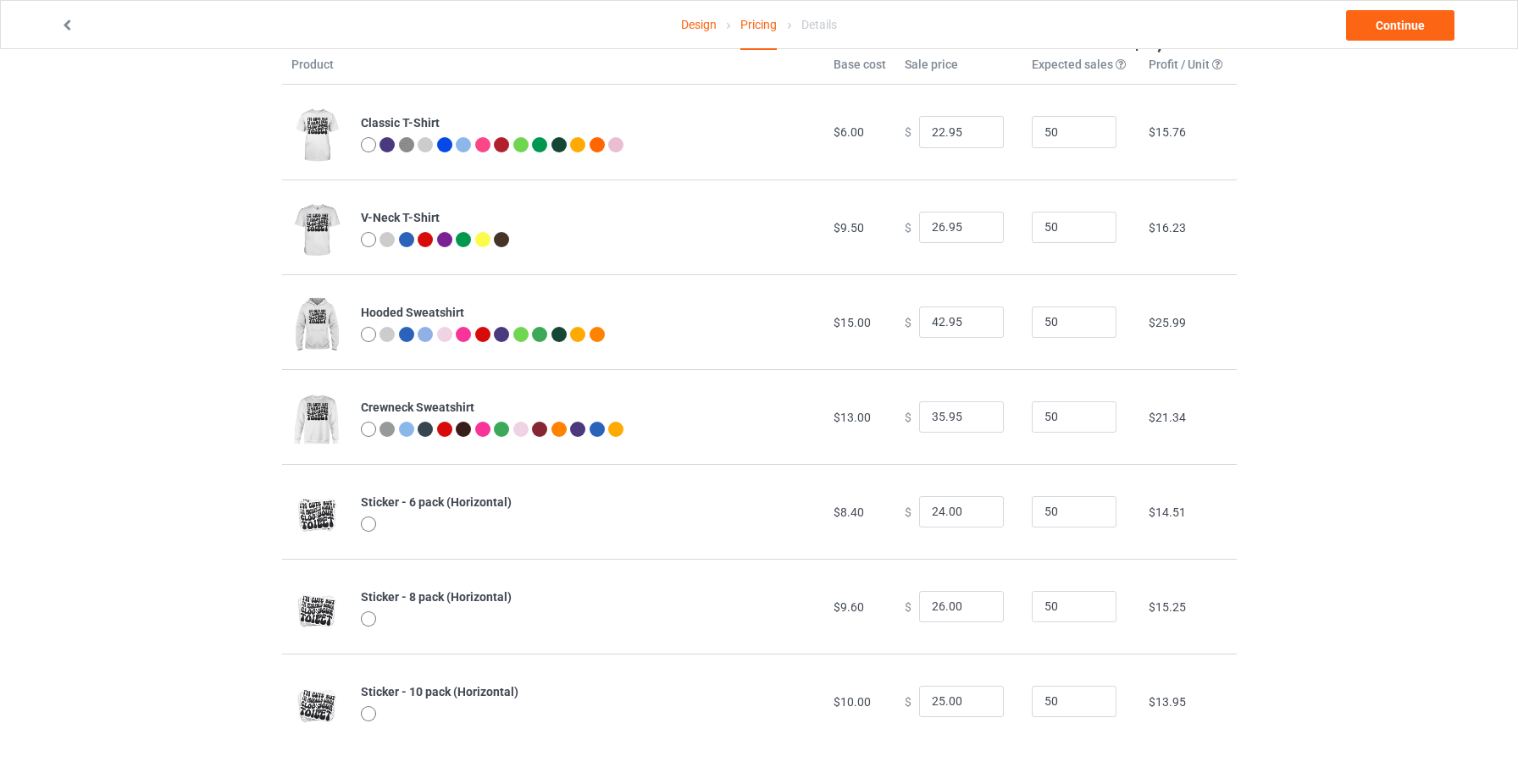
click at [976, 604] on input "26.00" at bounding box center [962, 607] width 85 height 32
click at [975, 604] on input "27.00" at bounding box center [962, 607] width 85 height 32
click at [975, 611] on input "26.00" at bounding box center [962, 607] width 85 height 32
click at [973, 603] on input "27.00" at bounding box center [962, 607] width 85 height 32
type input "28.00"
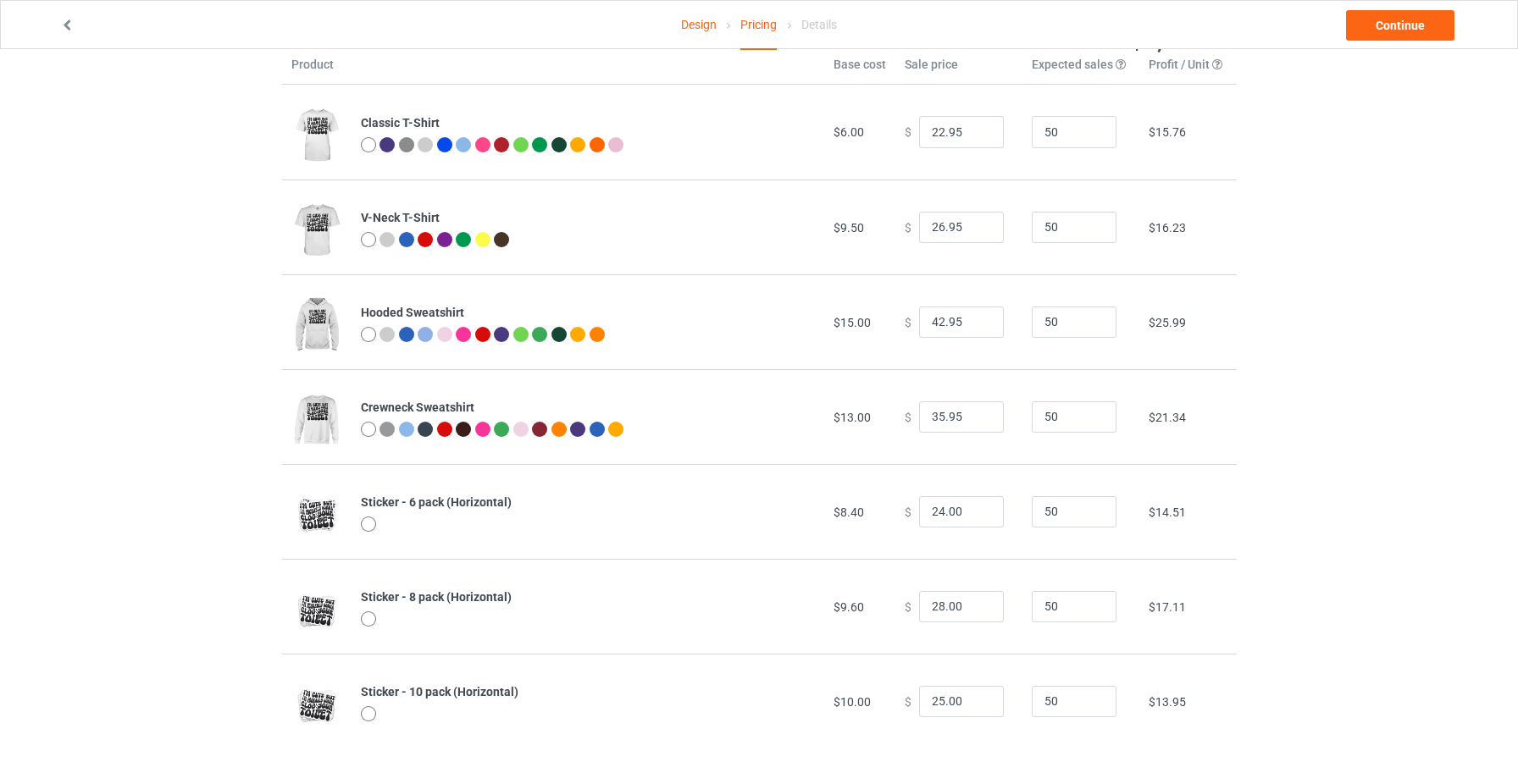
click at [973, 603] on input "28.00" at bounding box center [962, 607] width 85 height 32
click at [980, 697] on input "26.00" at bounding box center [962, 702] width 85 height 32
click at [980, 697] on input "27.00" at bounding box center [962, 702] width 85 height 32
click at [978, 696] on input "28.00" at bounding box center [962, 702] width 85 height 32
click at [977, 696] on input "29.00" at bounding box center [962, 702] width 85 height 32
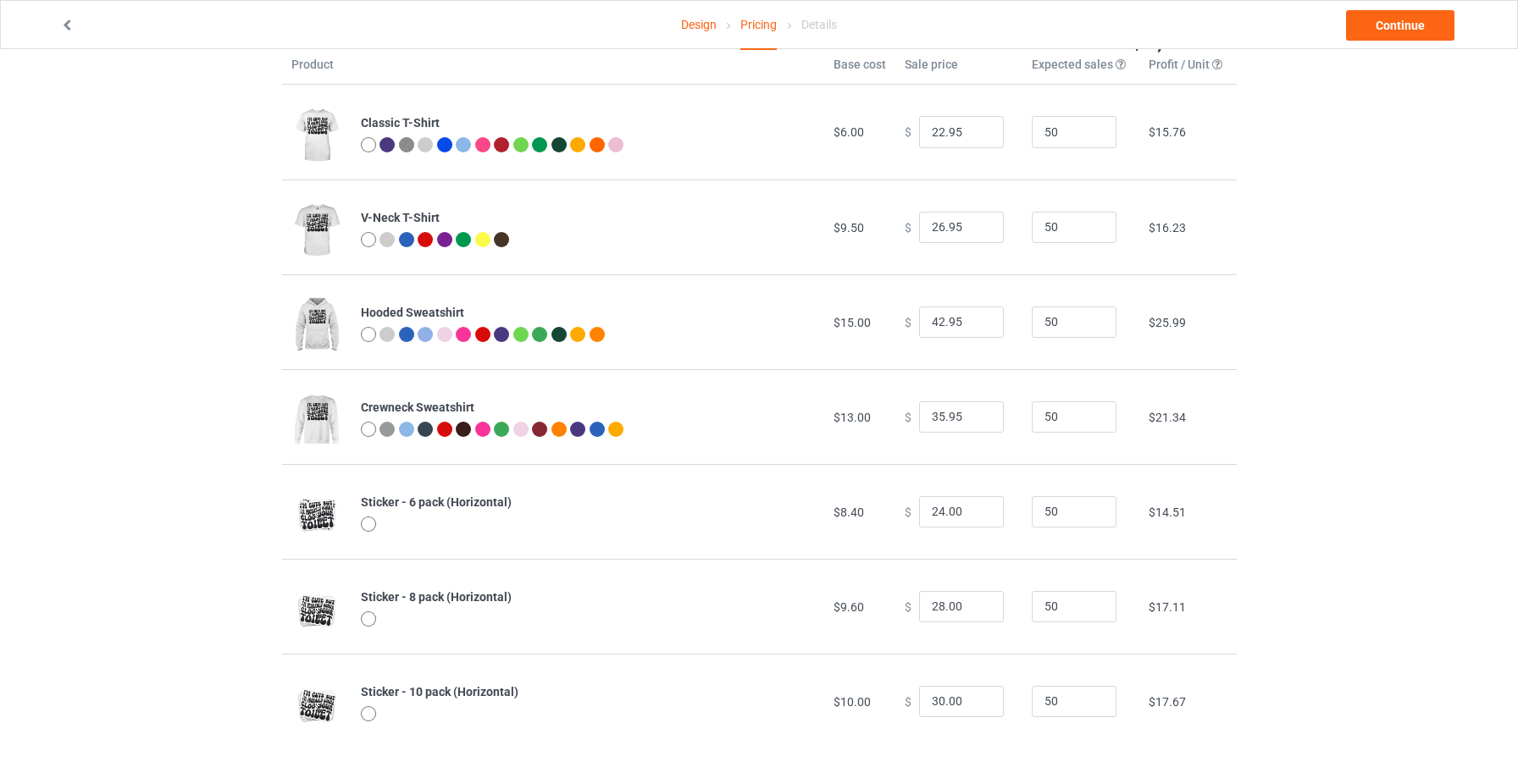
type input "30.00"
click at [977, 696] on input "30.00" at bounding box center [962, 702] width 85 height 32
type input "27.00"
click at [975, 612] on input "27.00" at bounding box center [962, 607] width 85 height 32
click at [1387, 19] on link "Continue" at bounding box center [1400, 26] width 108 height 31
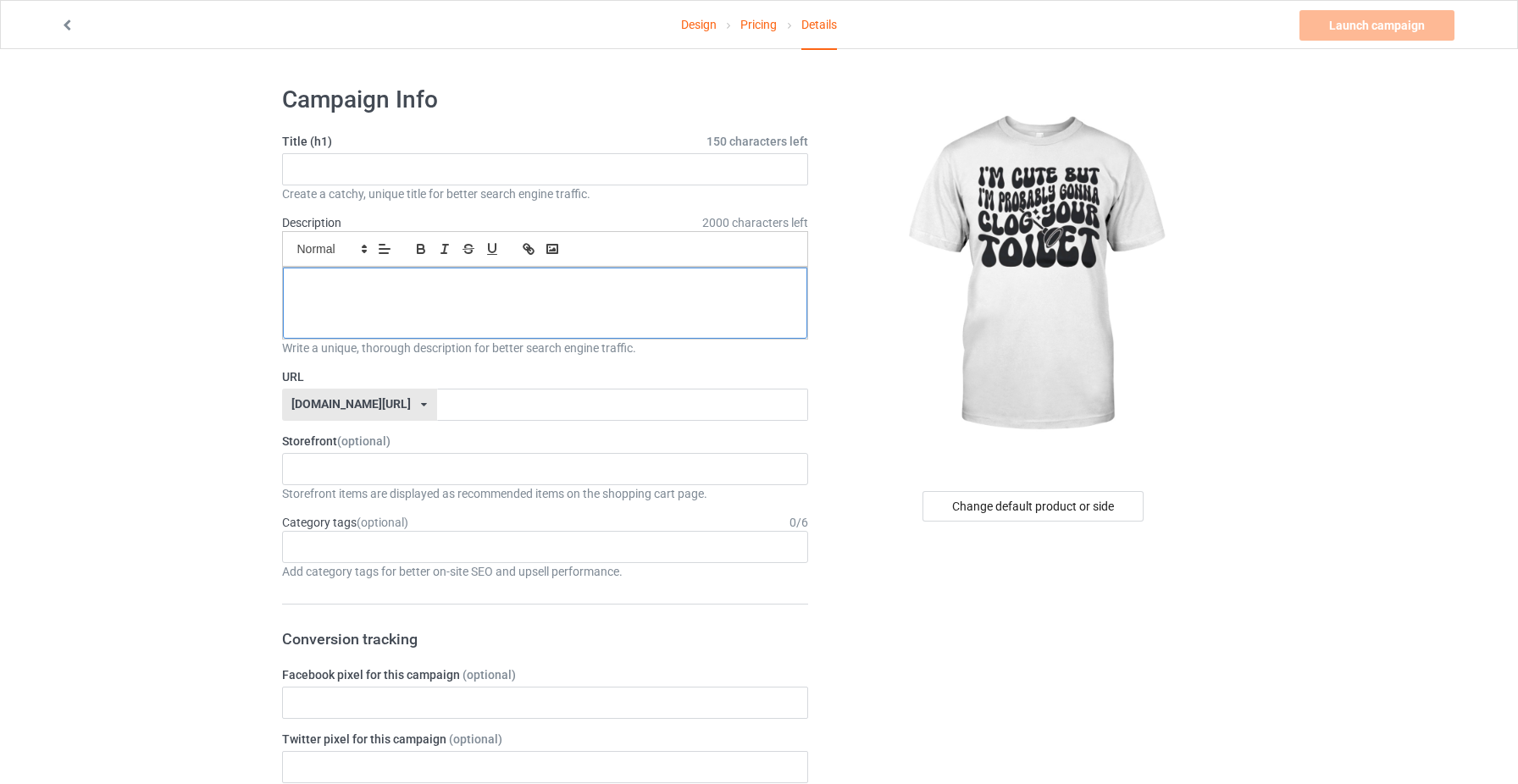
click at [395, 296] on div at bounding box center [546, 304] width 526 height 71
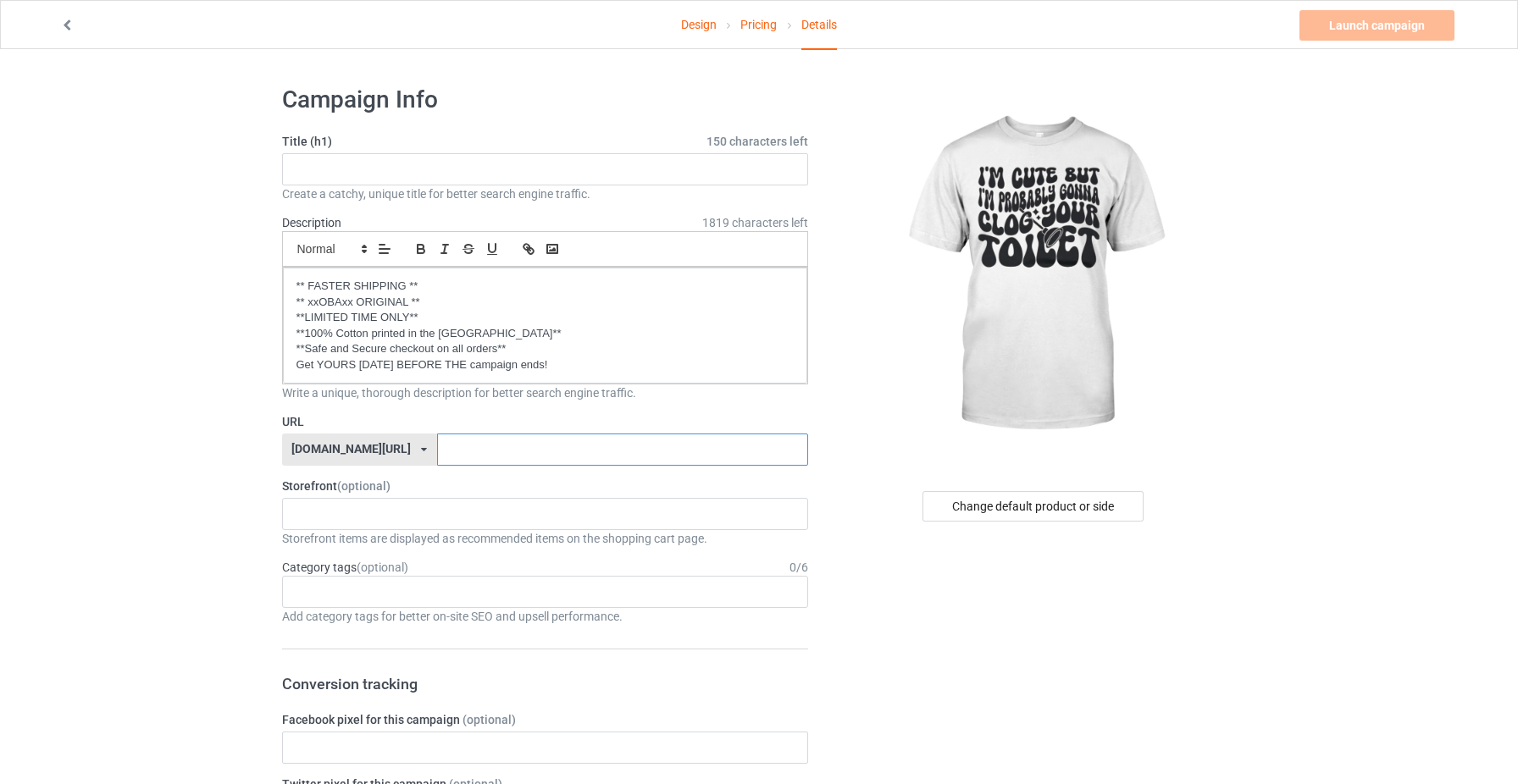
click at [437, 444] on input "text" at bounding box center [623, 450] width 371 height 32
type input "rtfgdse"
click at [367, 167] on input "text" at bounding box center [546, 169] width 527 height 32
click at [437, 172] on input "text" at bounding box center [546, 169] width 527 height 32
paste input "I'm Cute But I'm Probably Gonna Clog Your Toilet Design T-Shirt"
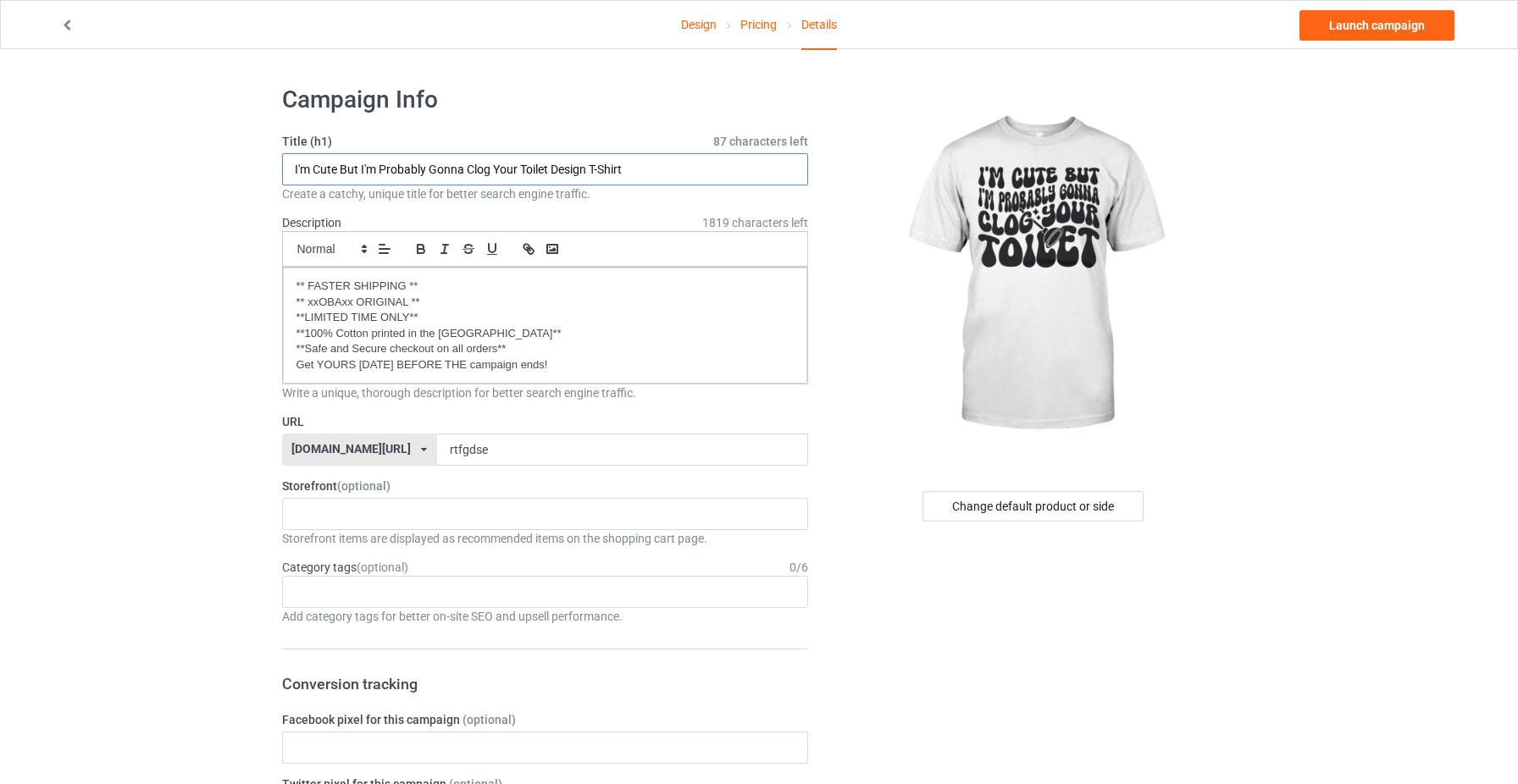
drag, startPoint x: 553, startPoint y: 169, endPoint x: 656, endPoint y: 170, distance: 103.0
click at [656, 170] on input "I'm Cute But I'm Probably Gonna Clog Your Toilet Design T-Shirt" at bounding box center [546, 169] width 527 height 32
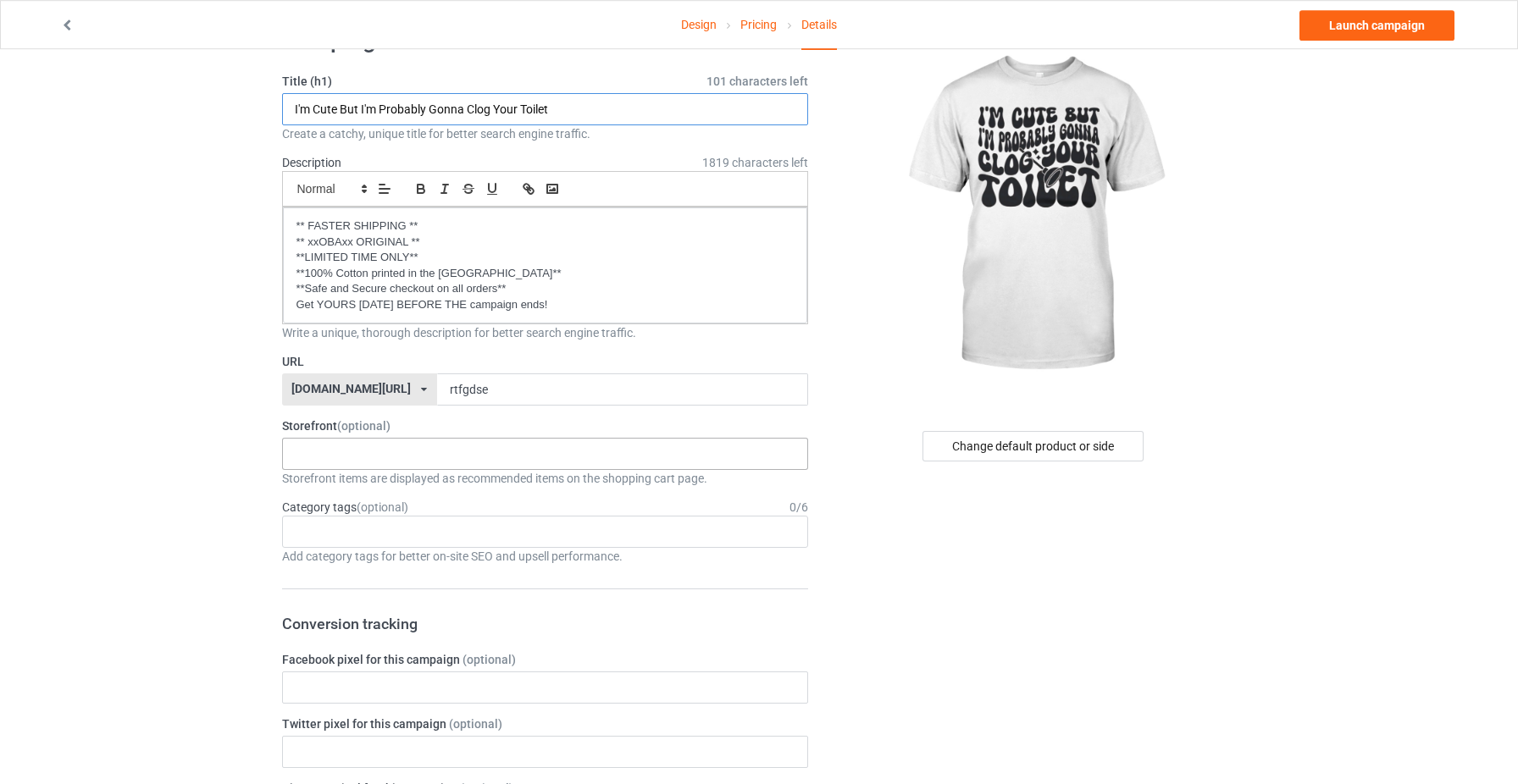
scroll to position [68, 0]
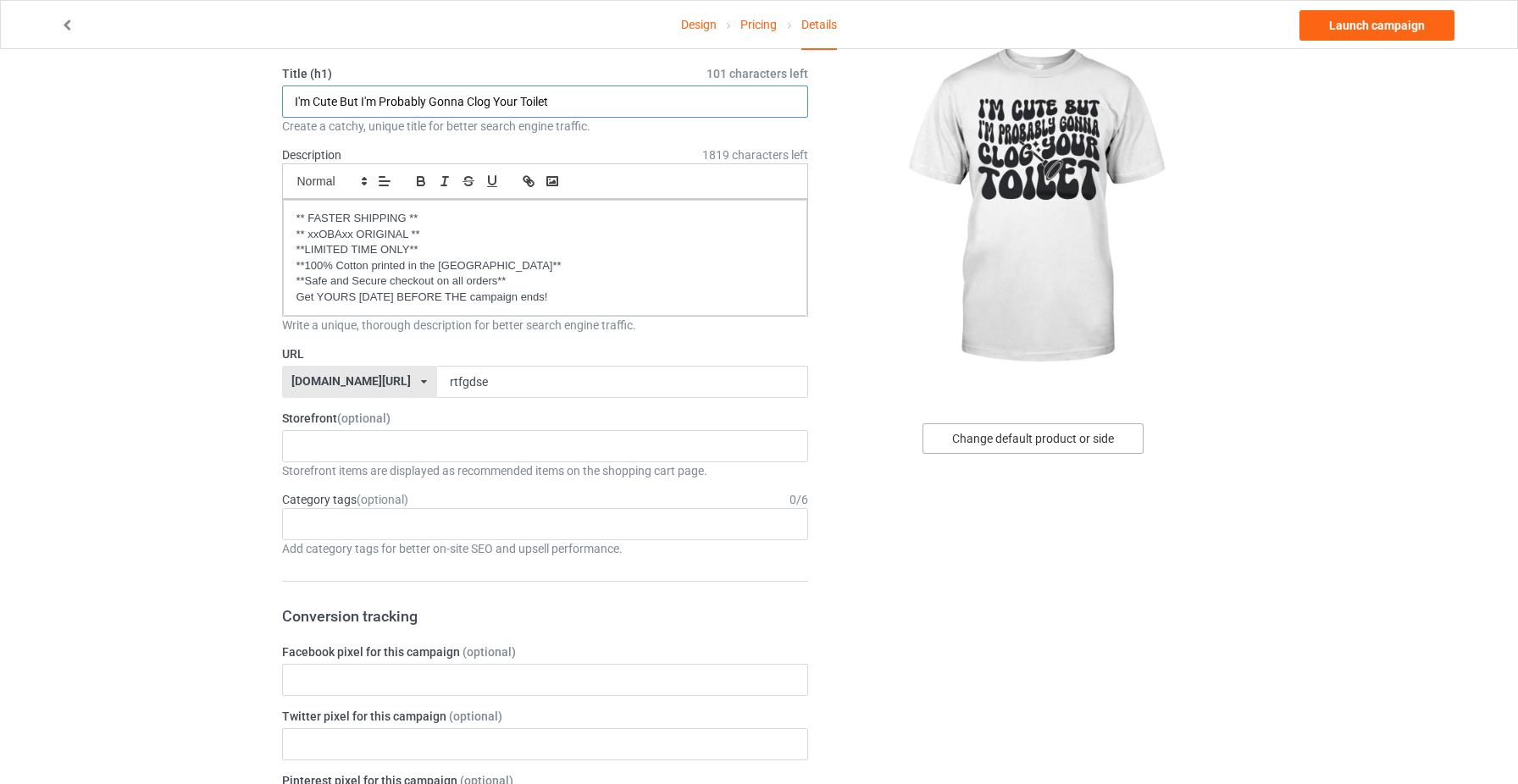
type input "I'm Cute But I'm Probably Gonna Clog Your Toilet"
click at [1092, 440] on div "Change default product or side" at bounding box center [1033, 439] width 221 height 31
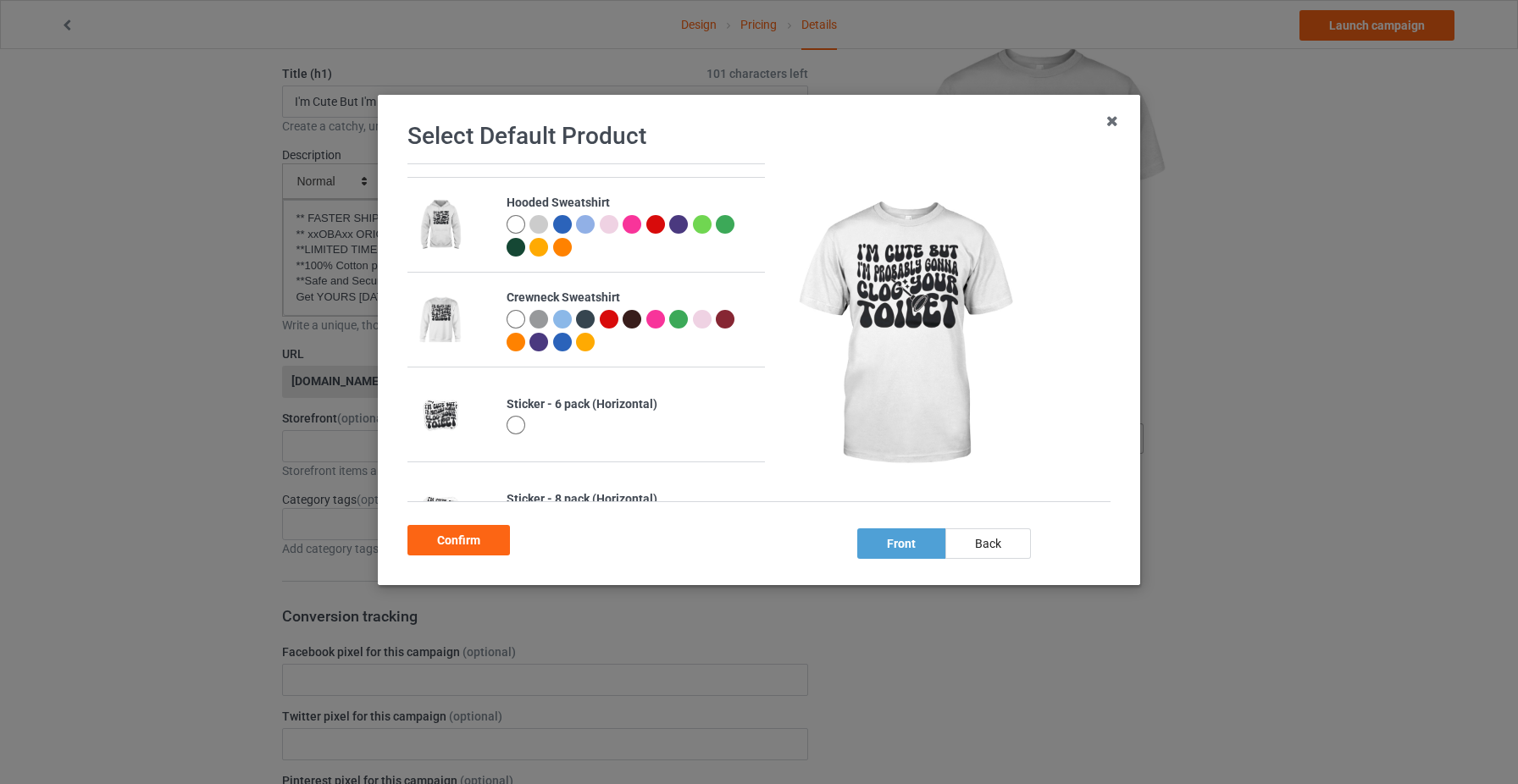
scroll to position [332, 0]
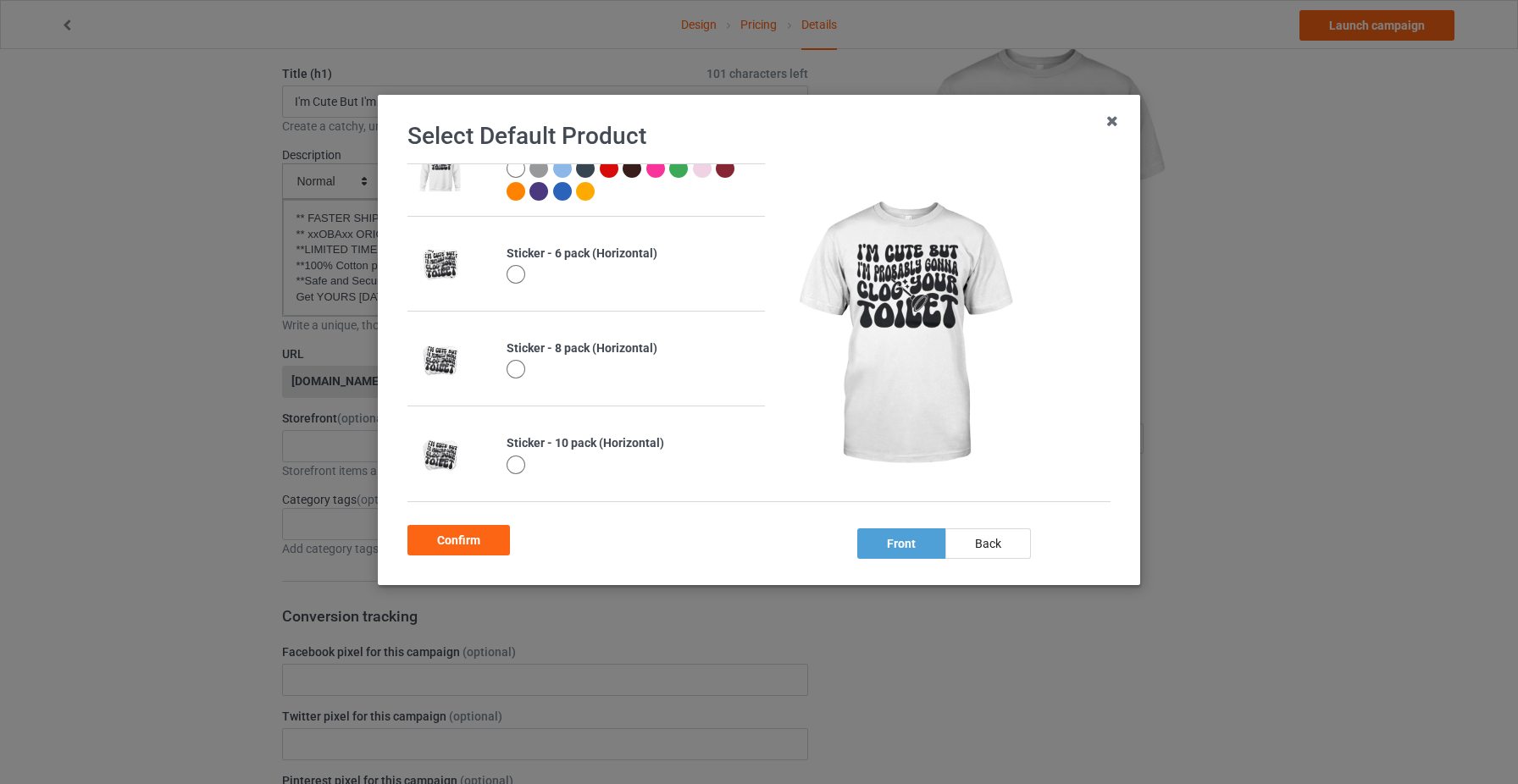
click at [514, 270] on div at bounding box center [516, 275] width 19 height 19
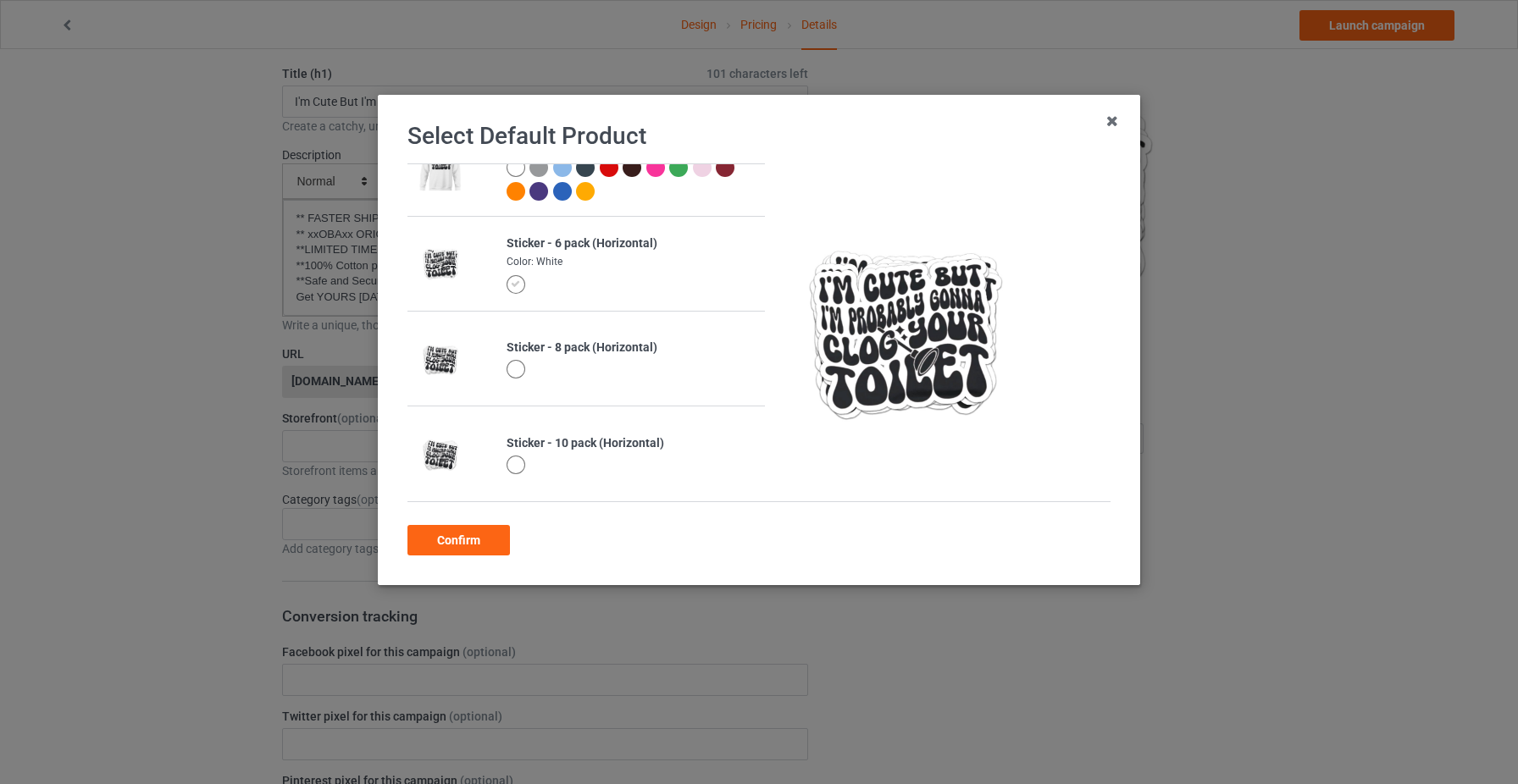
scroll to position [327, 0]
click at [474, 538] on div "Confirm" at bounding box center [458, 541] width 103 height 31
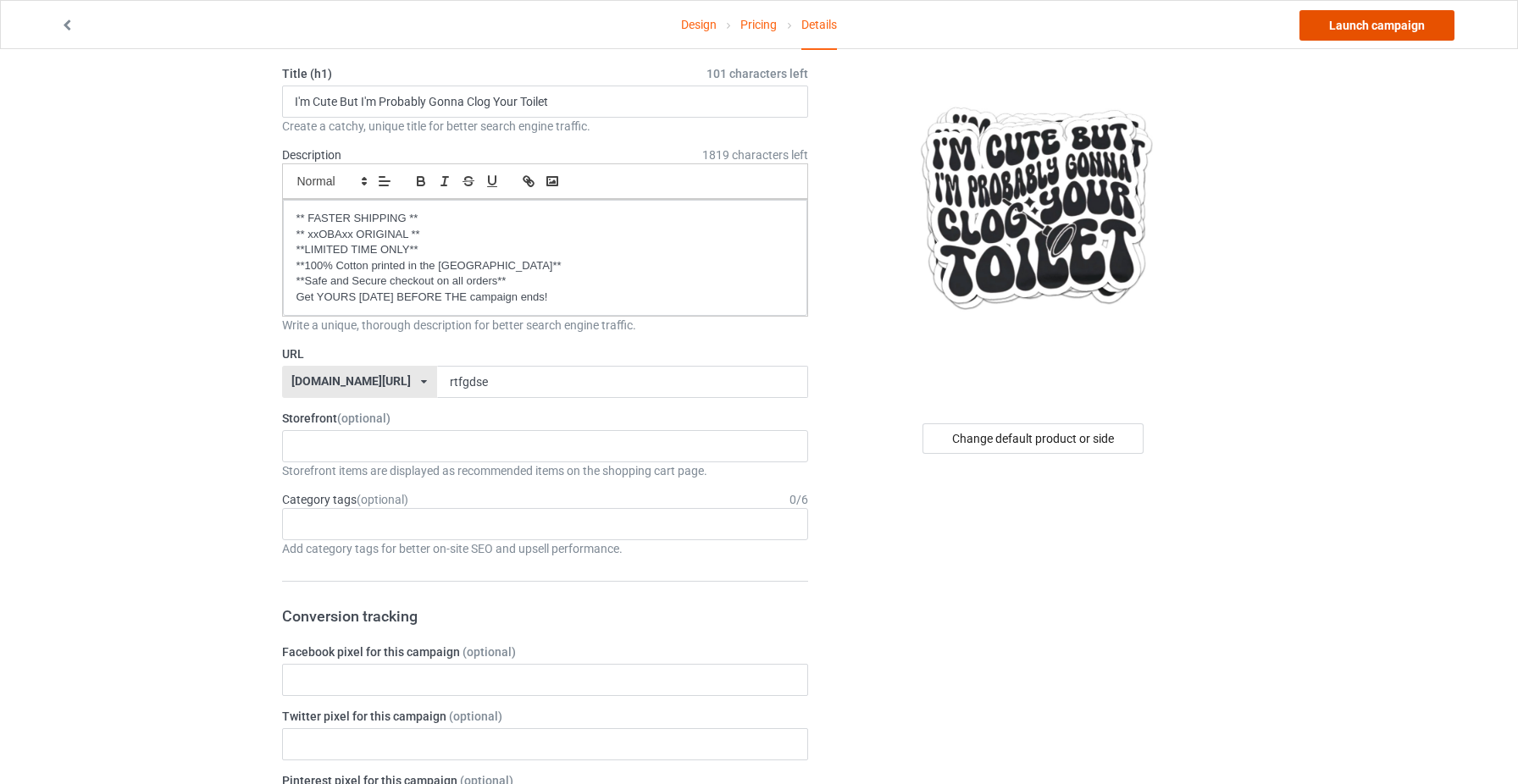
click at [1379, 29] on link "Launch campaign" at bounding box center [1377, 26] width 155 height 31
